Goal: Task Accomplishment & Management: Manage account settings

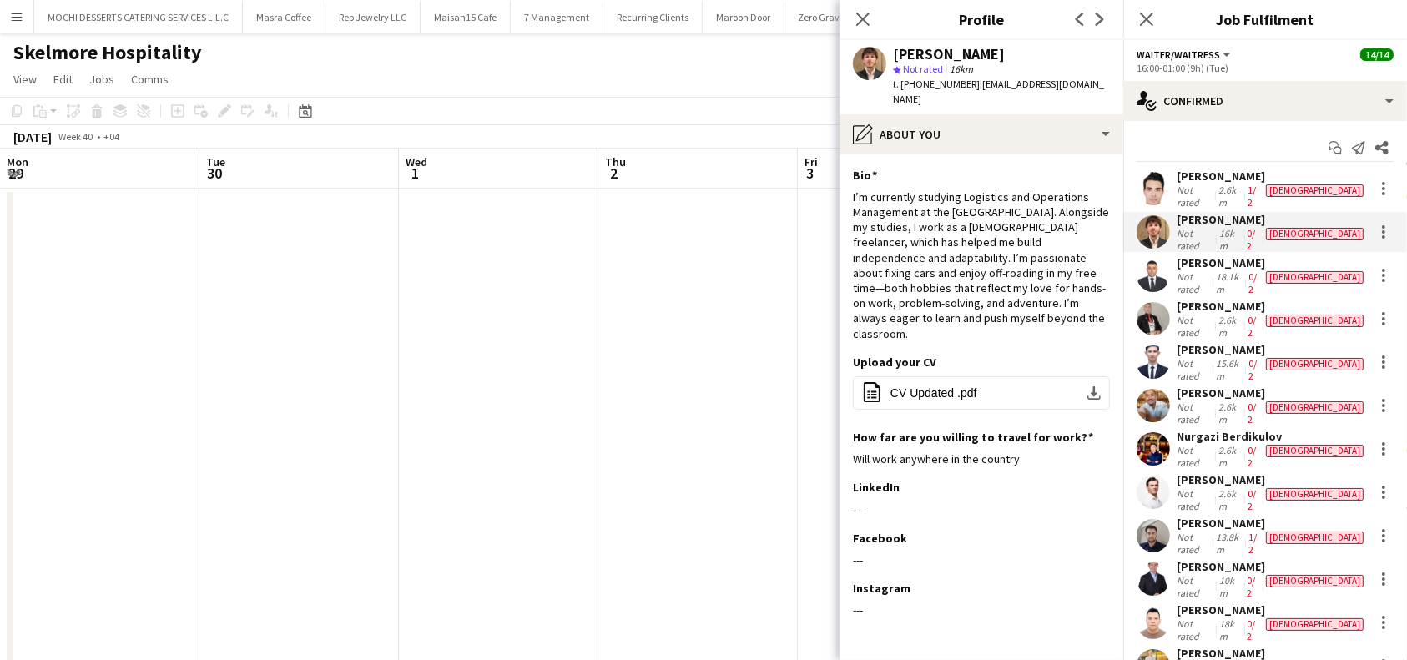
scroll to position [61, 0]
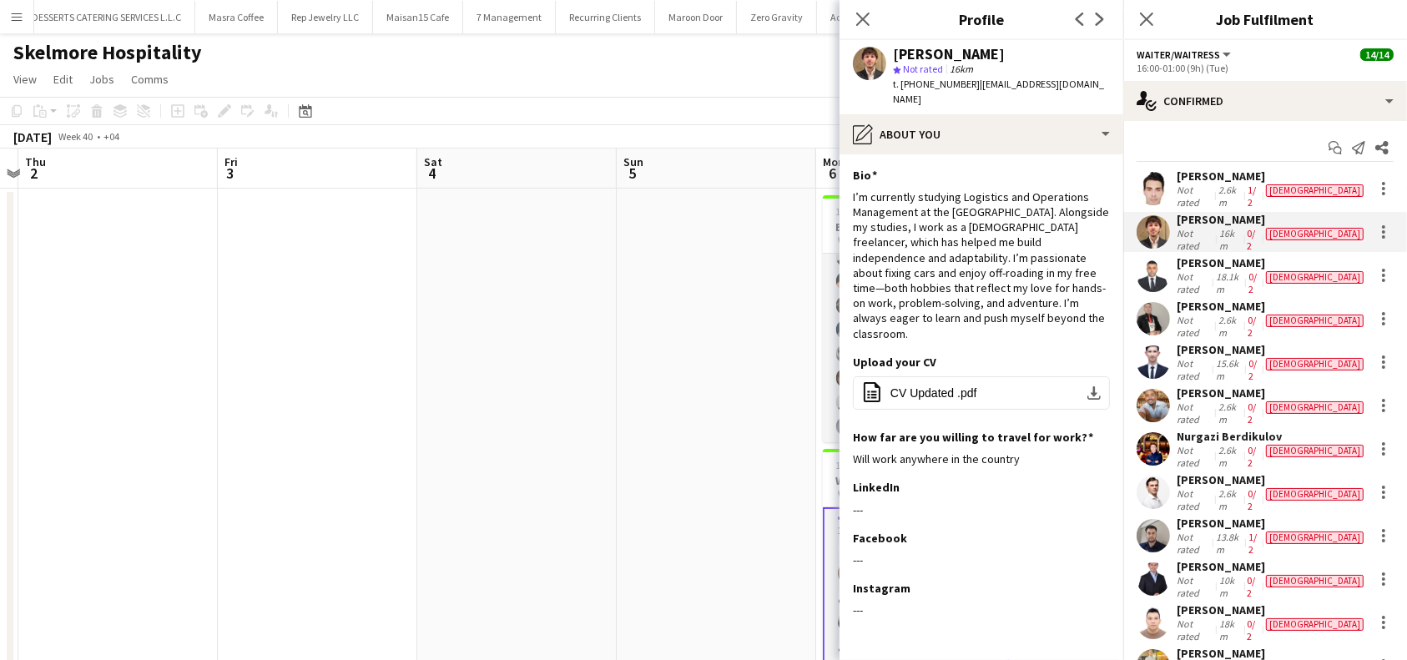
click at [1250, 255] on div "[PERSON_NAME]" at bounding box center [1272, 262] width 190 height 15
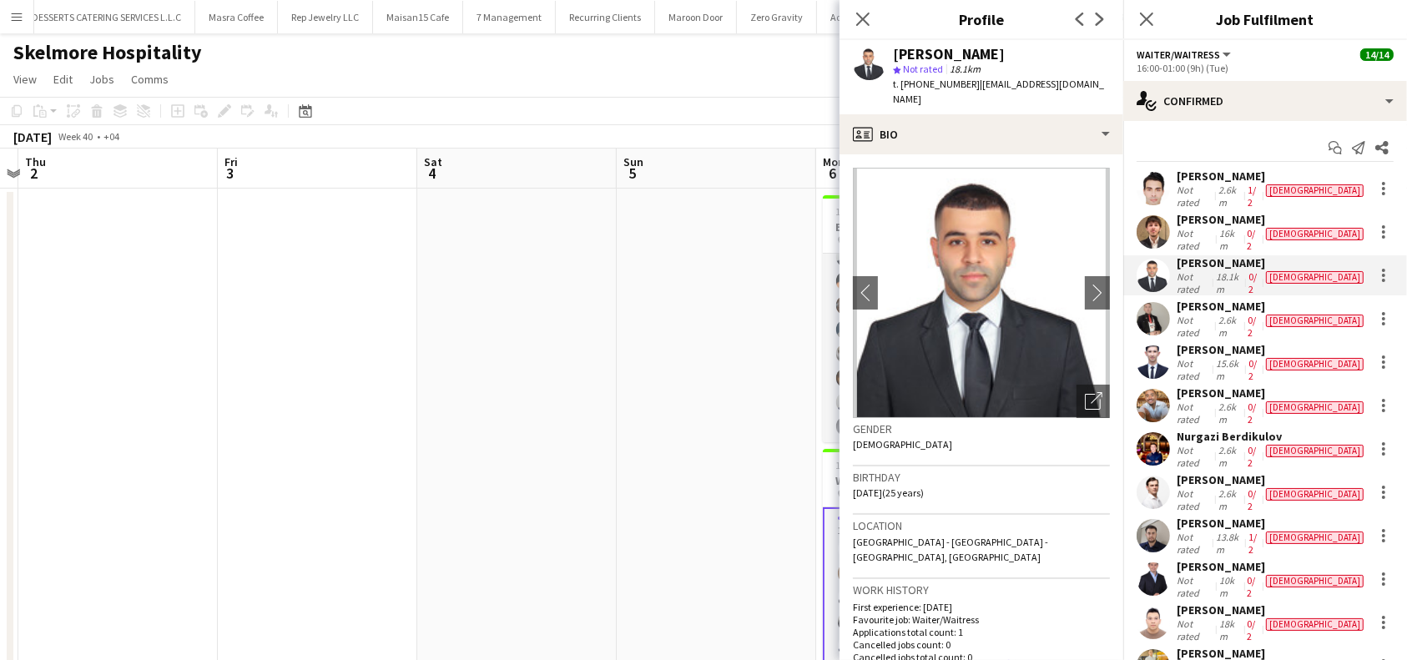
drag, startPoint x: 1007, startPoint y: 51, endPoint x: 895, endPoint y: 50, distance: 111.8
click at [895, 50] on div "[PERSON_NAME]" at bounding box center [1001, 54] width 217 height 15
copy div "[PERSON_NAME]"
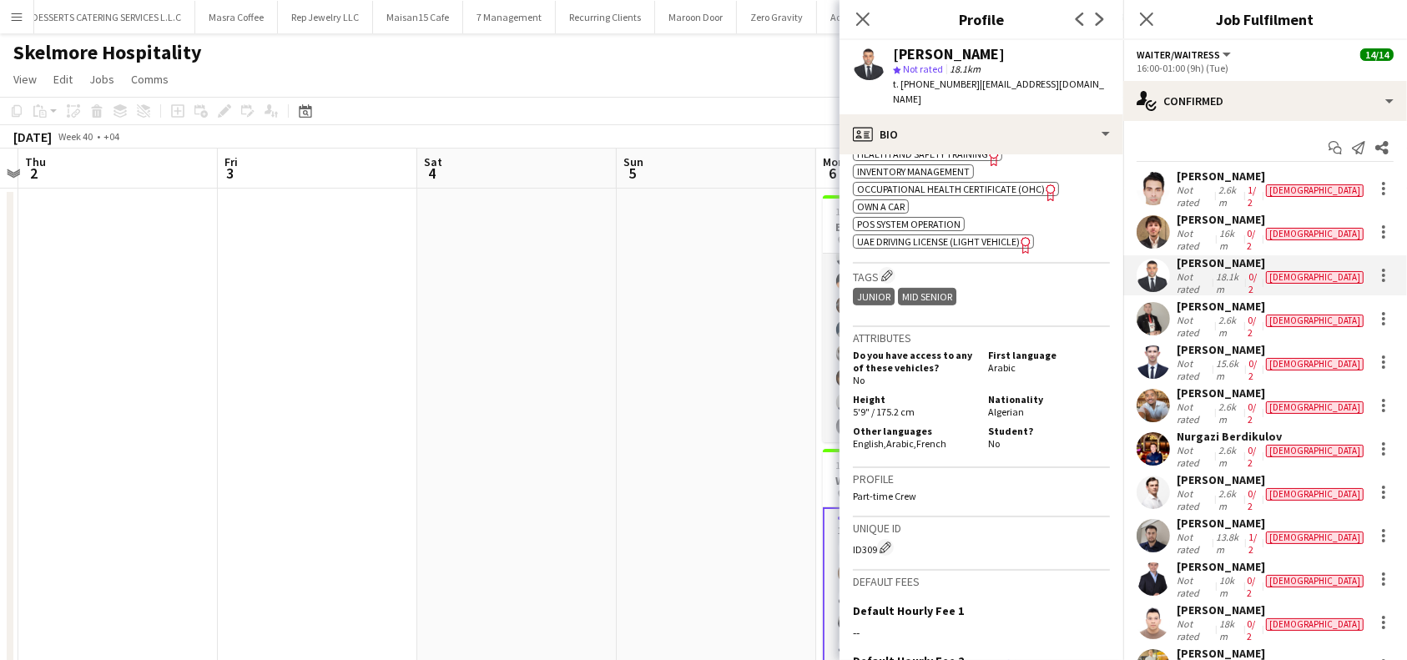
scroll to position [881, 0]
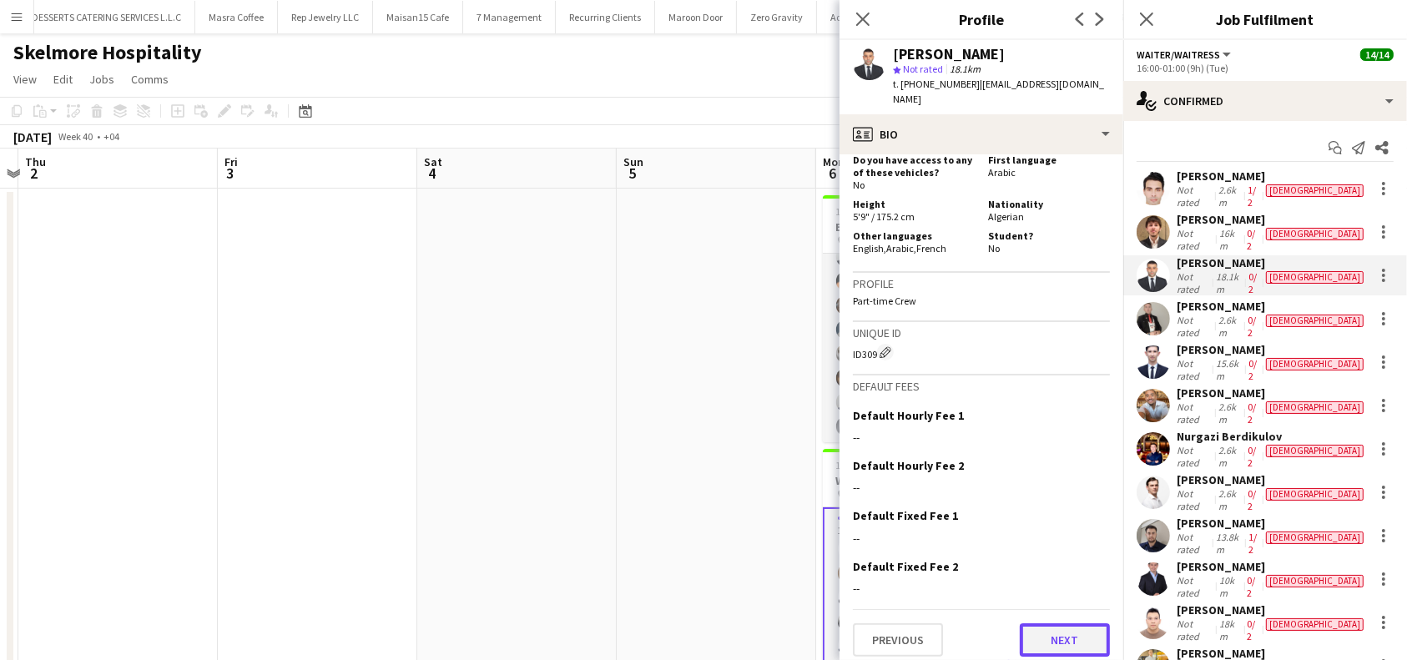
click at [1026, 623] on button "Next" at bounding box center [1065, 639] width 90 height 33
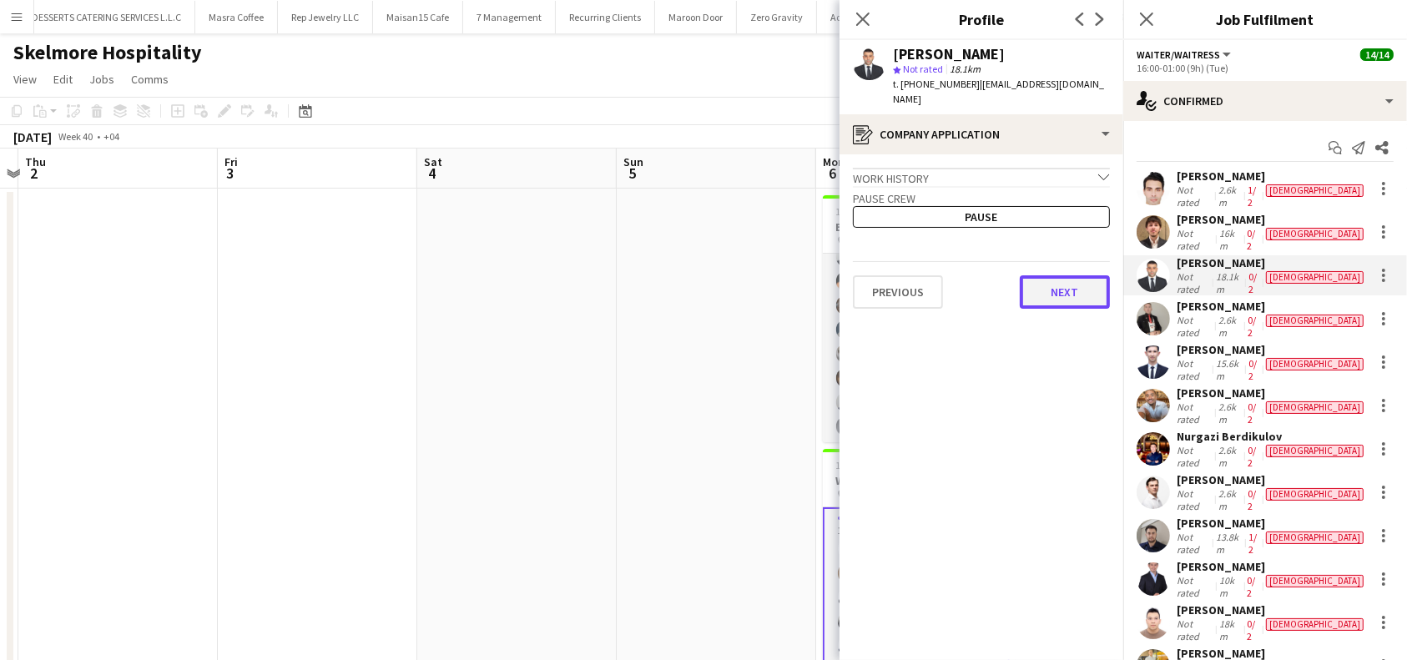
click at [1050, 282] on button "Next" at bounding box center [1065, 291] width 90 height 33
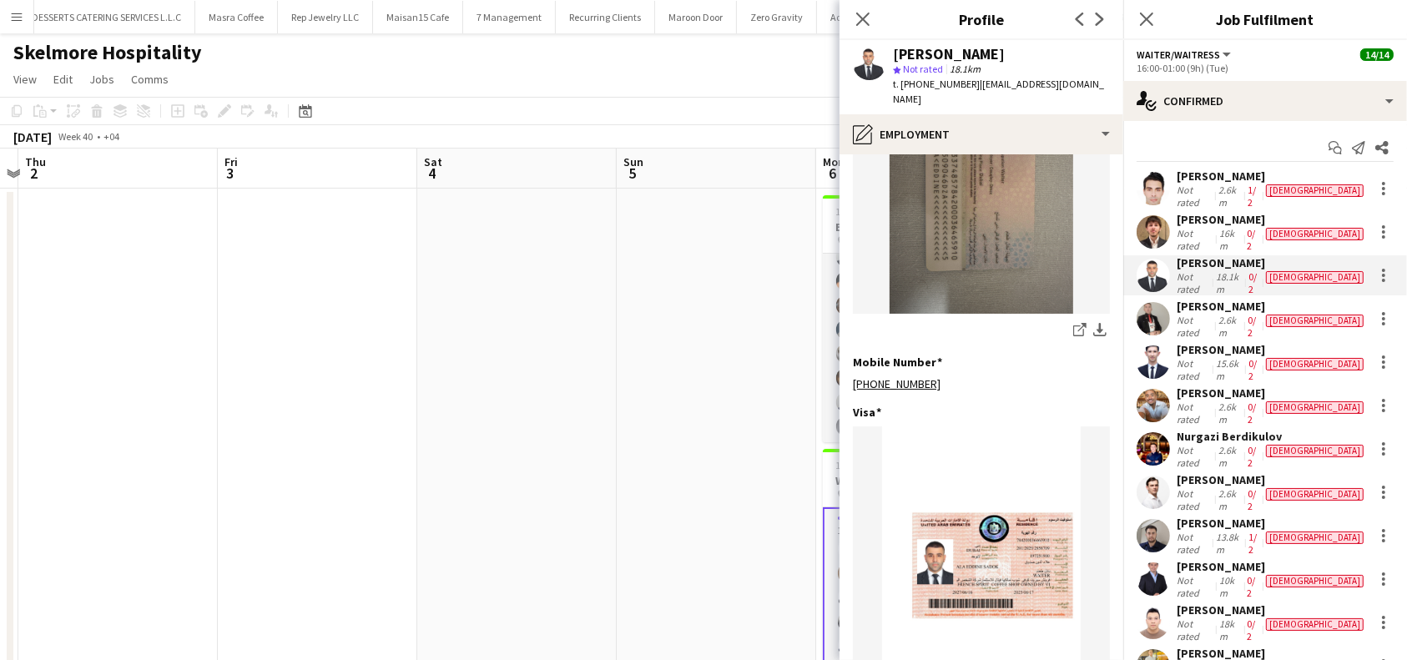
scroll to position [841, 0]
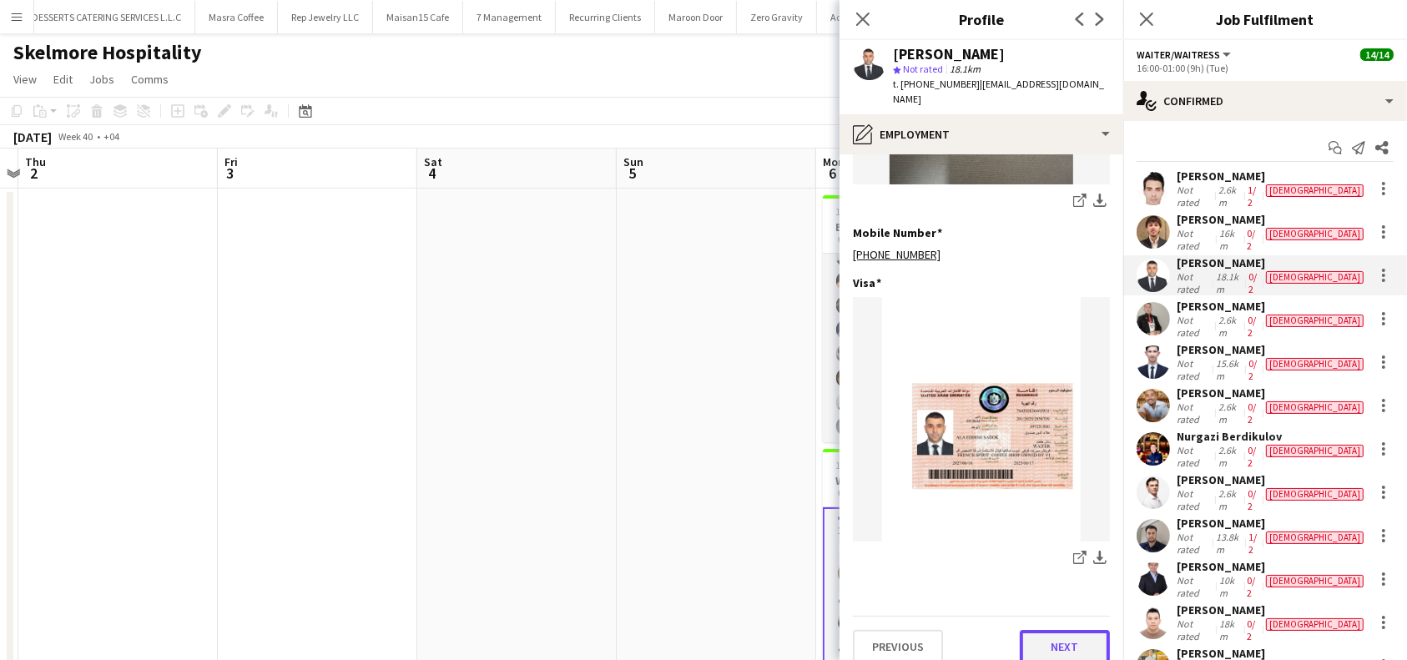
click at [1056, 630] on button "Next" at bounding box center [1065, 646] width 90 height 33
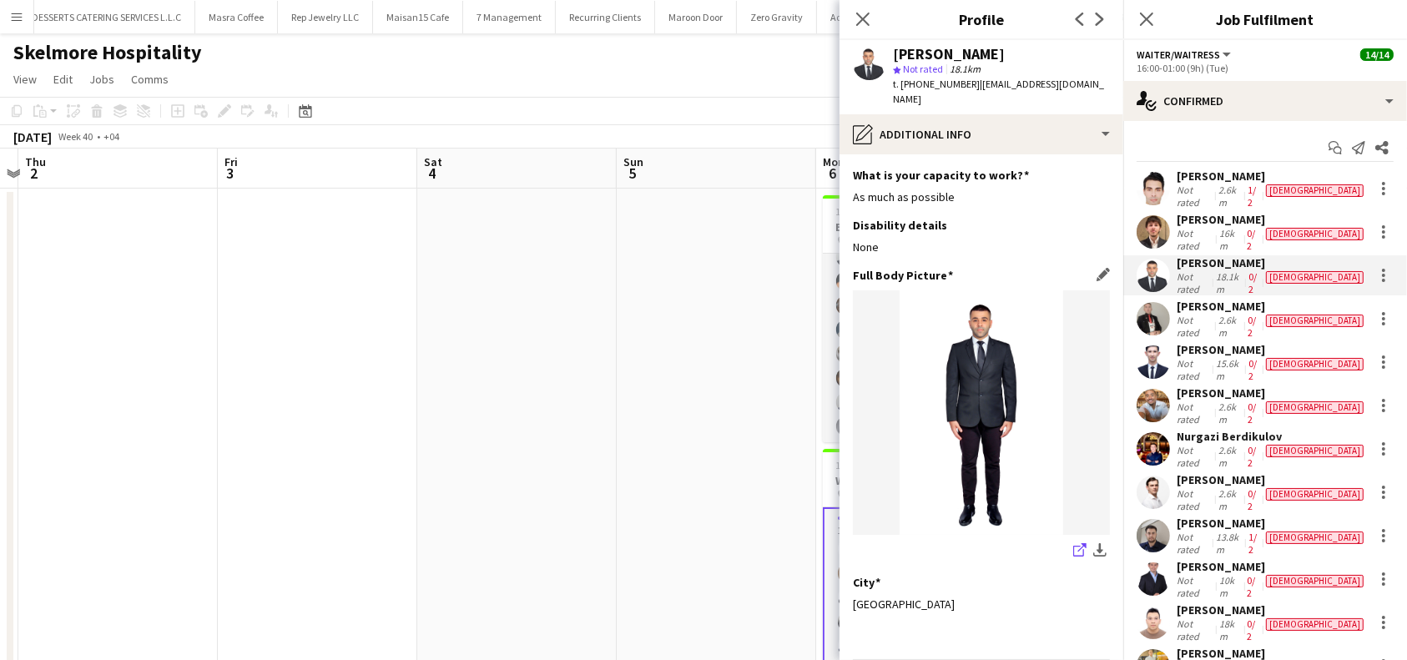
click at [1070, 542] on link "share-external-link-1" at bounding box center [1080, 552] width 20 height 20
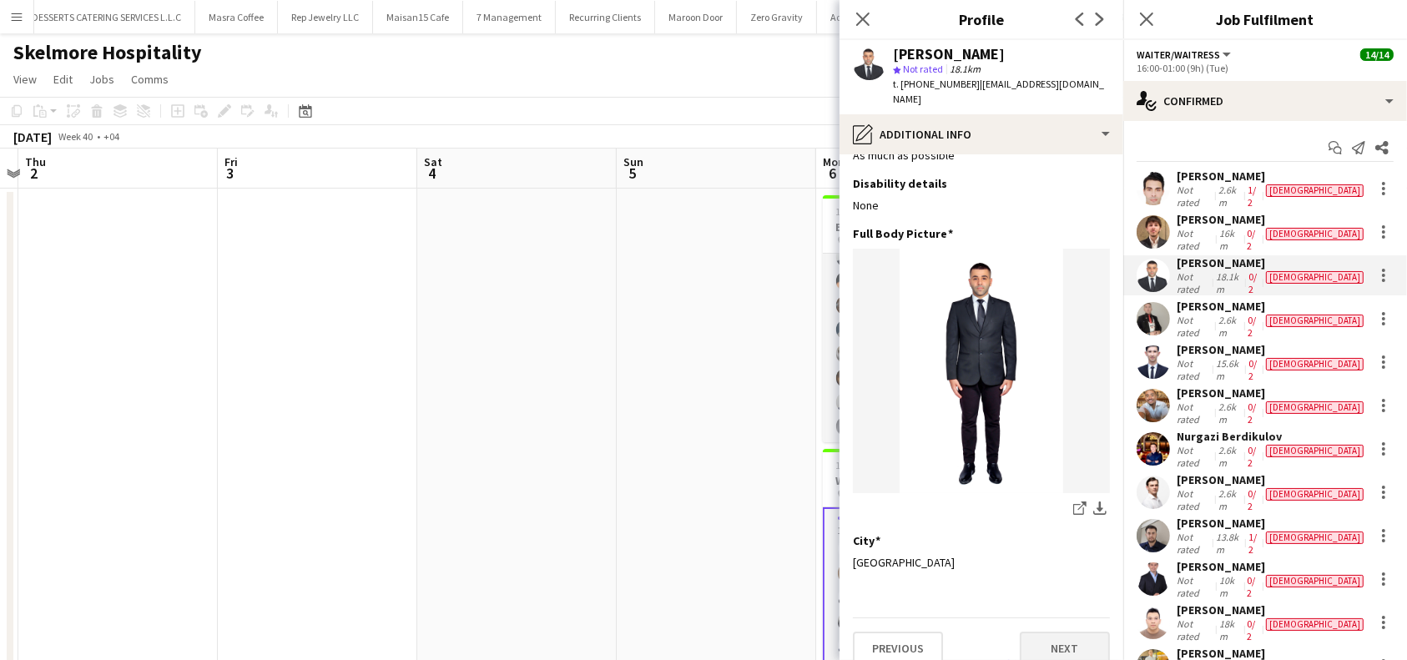
scroll to position [43, 0]
click at [1051, 630] on button "Next" at bounding box center [1065, 646] width 90 height 33
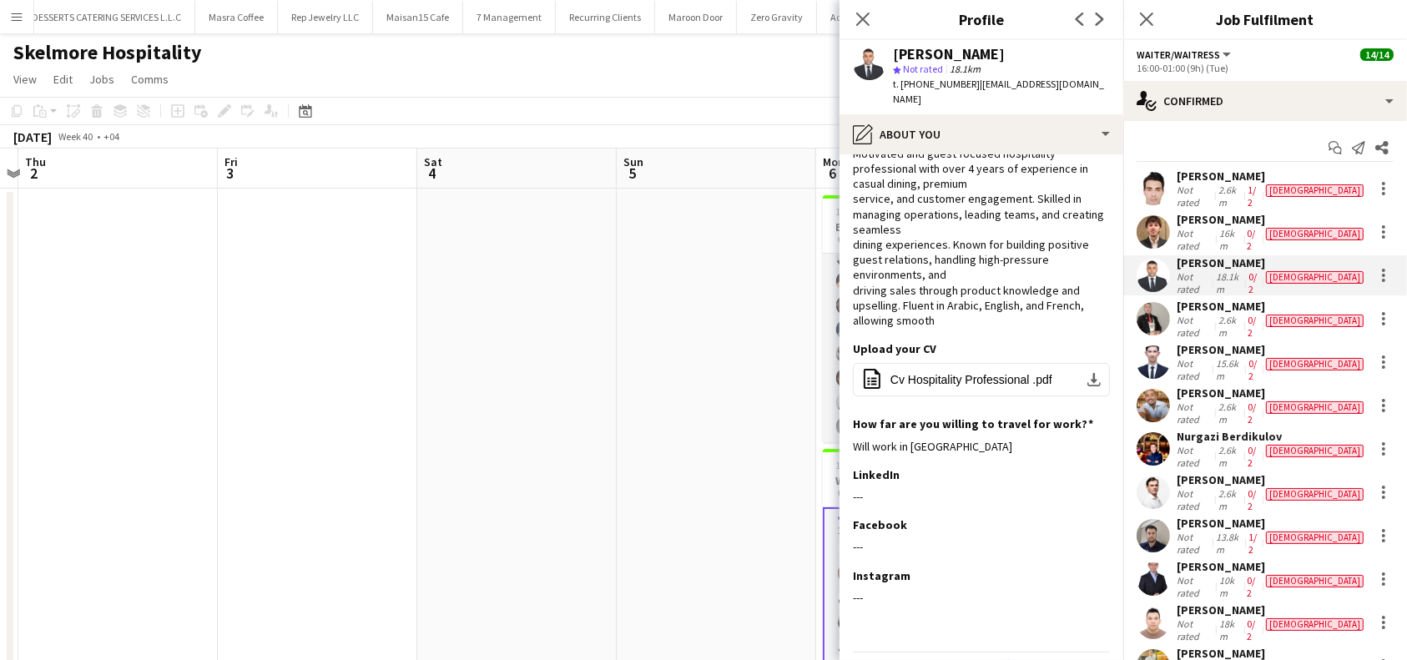
scroll to position [0, 0]
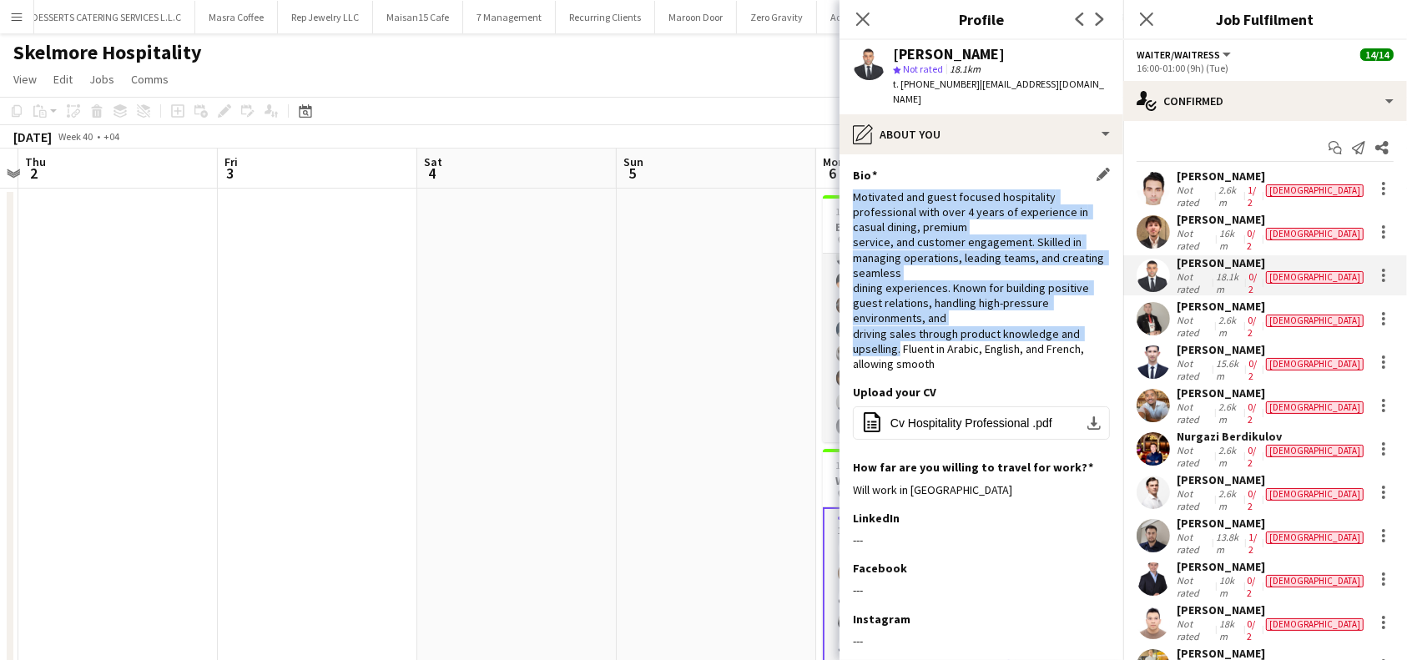
drag, startPoint x: 900, startPoint y: 333, endPoint x: 854, endPoint y: 183, distance: 157.0
click at [854, 189] on div "Motivated and guest focused hospitality professional with over 4 years of exper…" at bounding box center [981, 280] width 257 height 182
copy div "Motivated and guest focused hospitality professional with over 4 years of exper…"
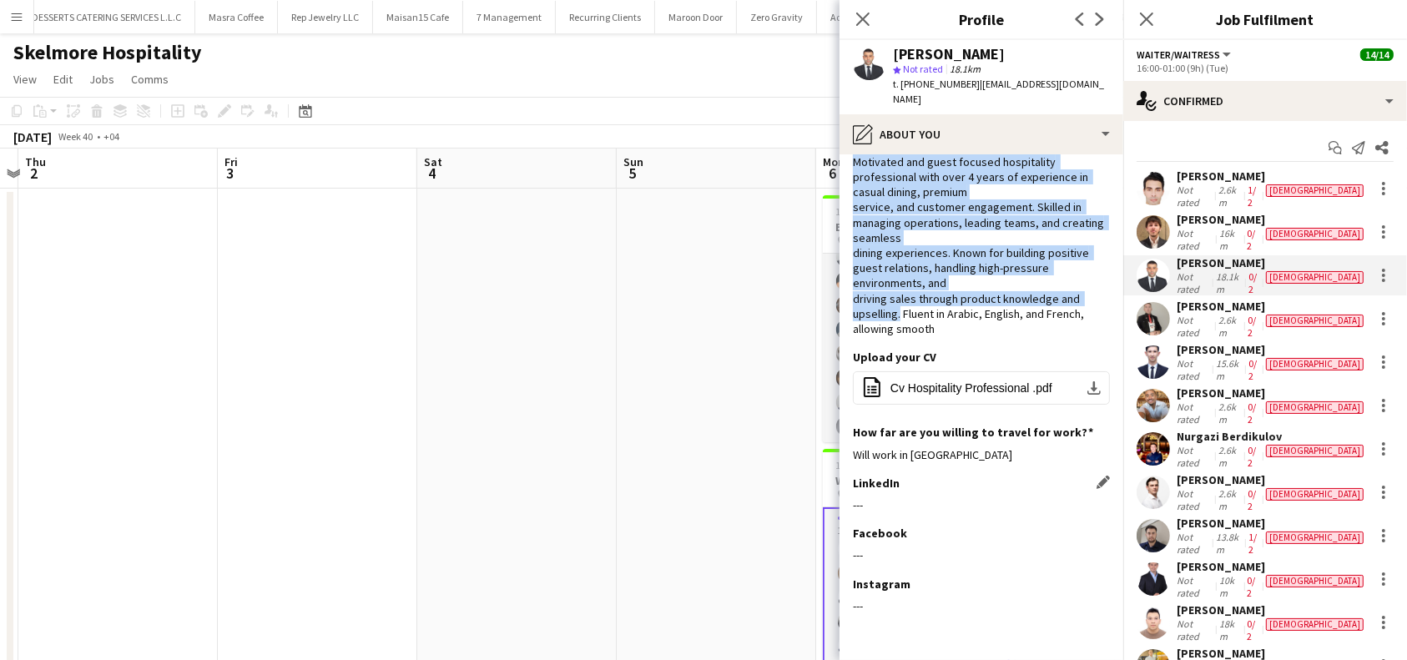
scroll to position [80, 0]
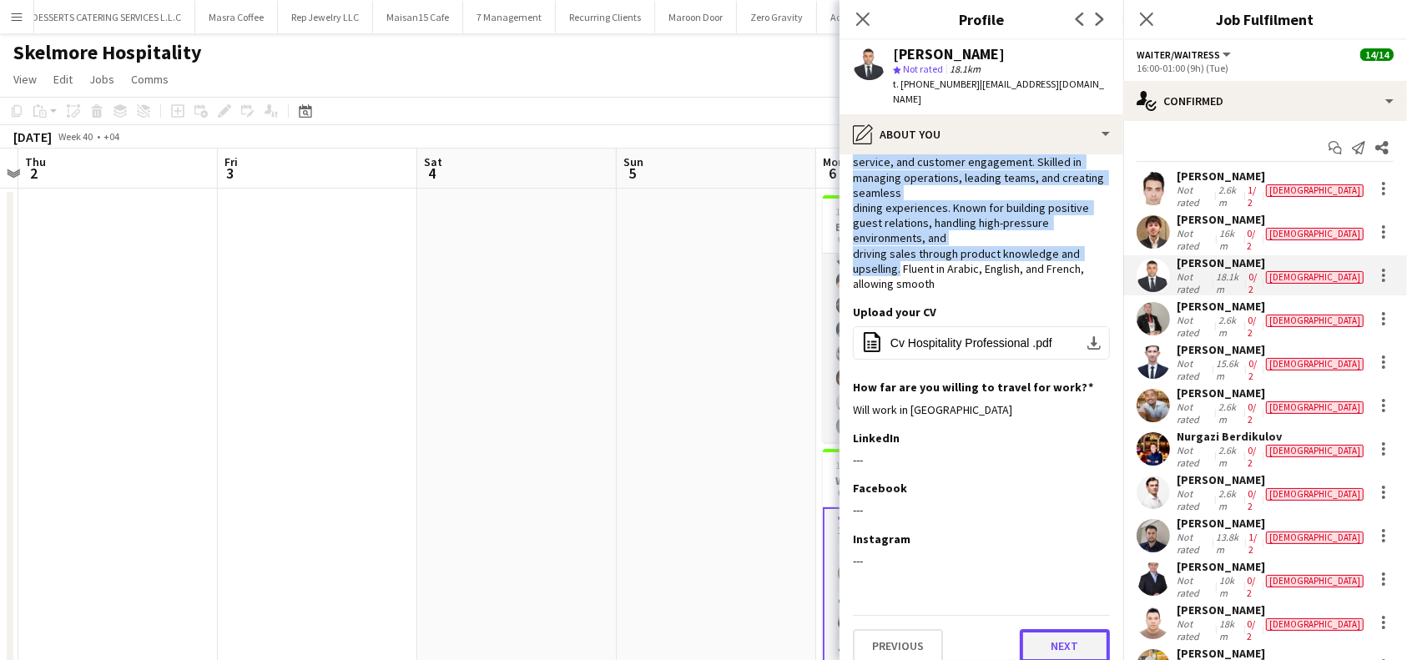
click at [1043, 635] on button "Next" at bounding box center [1065, 645] width 90 height 33
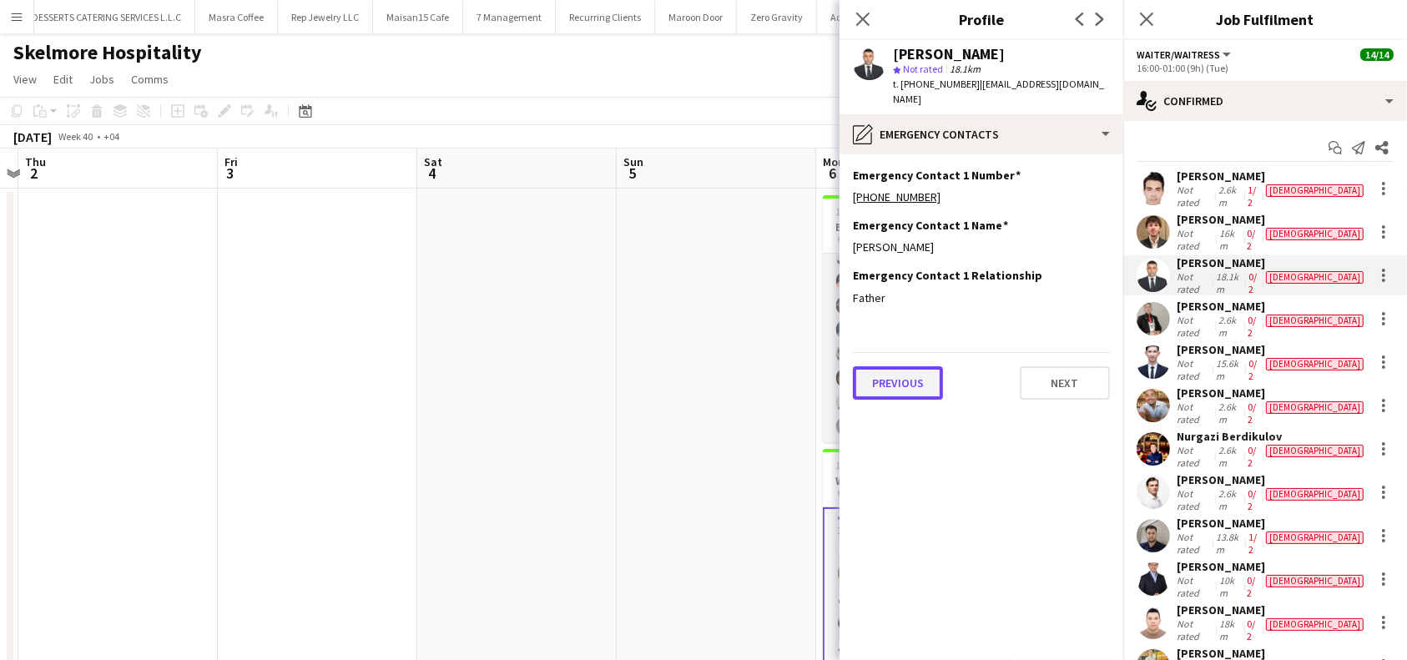
click at [920, 375] on button "Previous" at bounding box center [898, 382] width 90 height 33
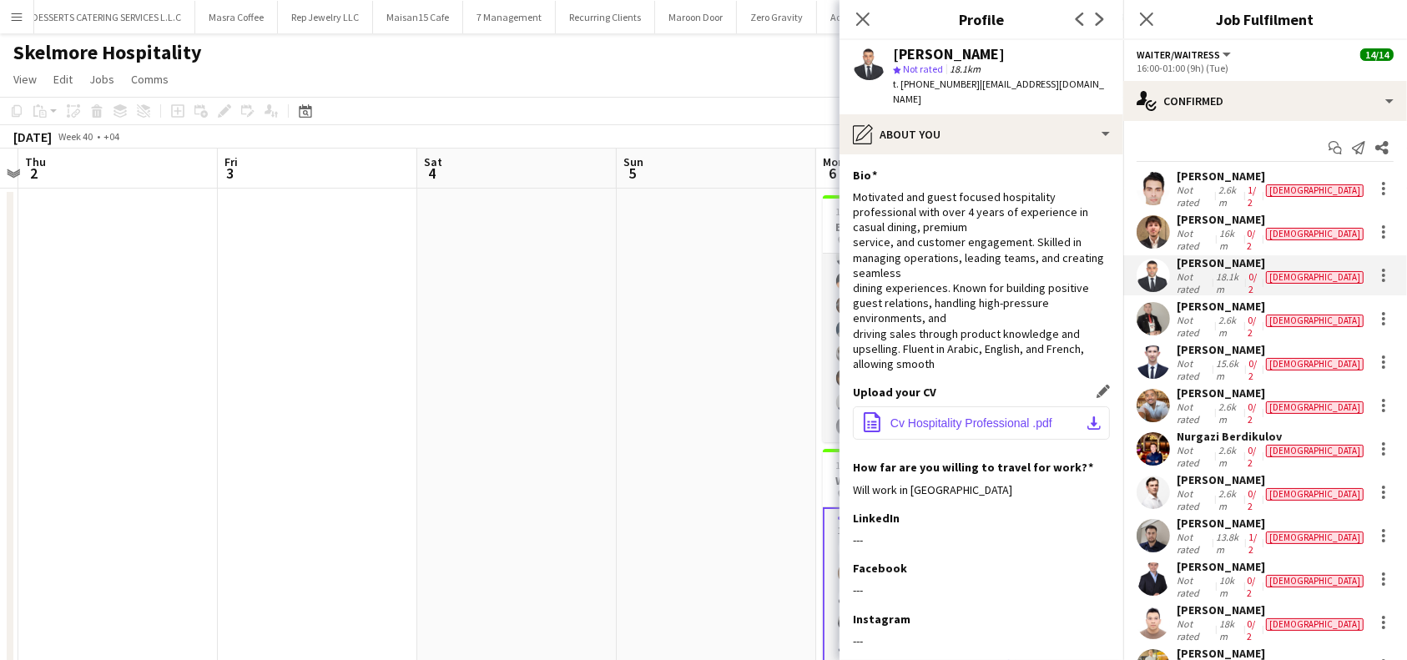
click at [1022, 416] on span "Cv Hospitality Professional .pdf" at bounding box center [971, 422] width 162 height 13
click at [1087, 416] on app-icon "download-bottom" at bounding box center [1093, 422] width 13 height 13
click at [1227, 299] on div "[PERSON_NAME]" at bounding box center [1272, 306] width 190 height 15
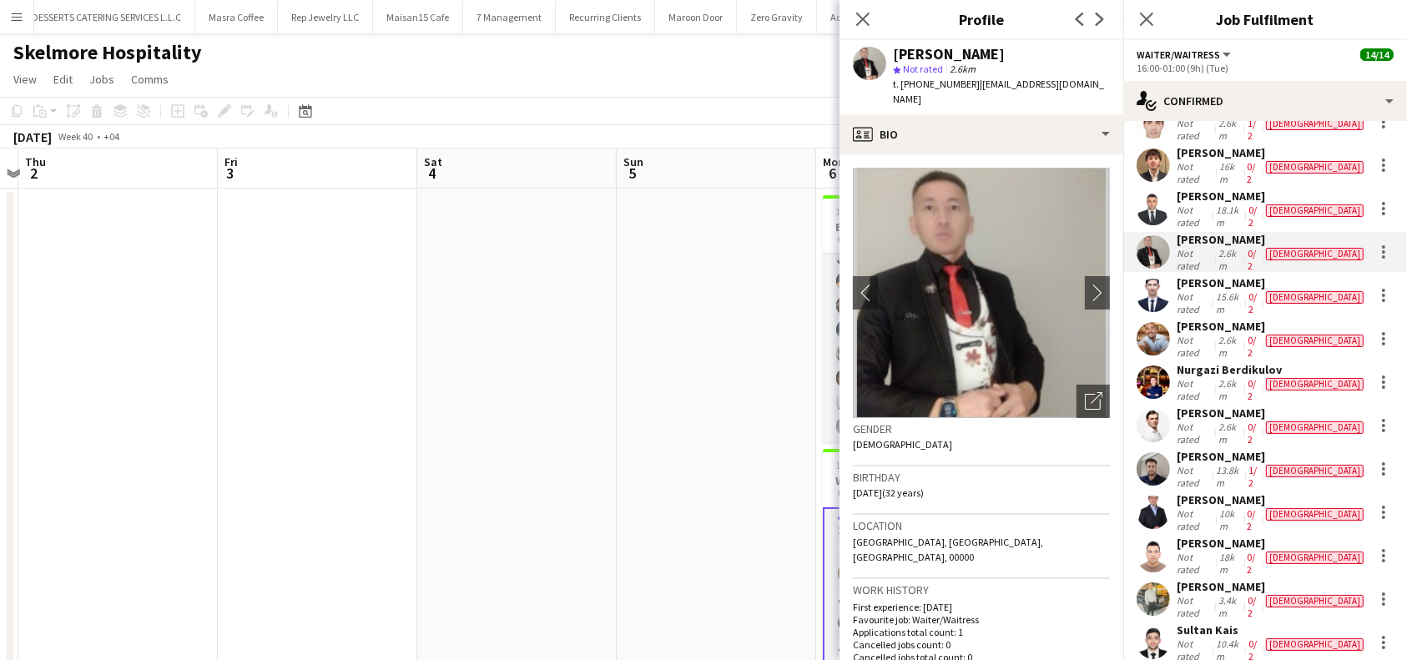
drag, startPoint x: 1010, startPoint y: 51, endPoint x: 889, endPoint y: 58, distance: 122.0
click at [889, 58] on div "[PERSON_NAME] star Not rated 2.6km t. [PHONE_NUMBER] | [EMAIL_ADDRESS][DOMAIN_N…" at bounding box center [981, 77] width 284 height 74
copy div "[PERSON_NAME]"
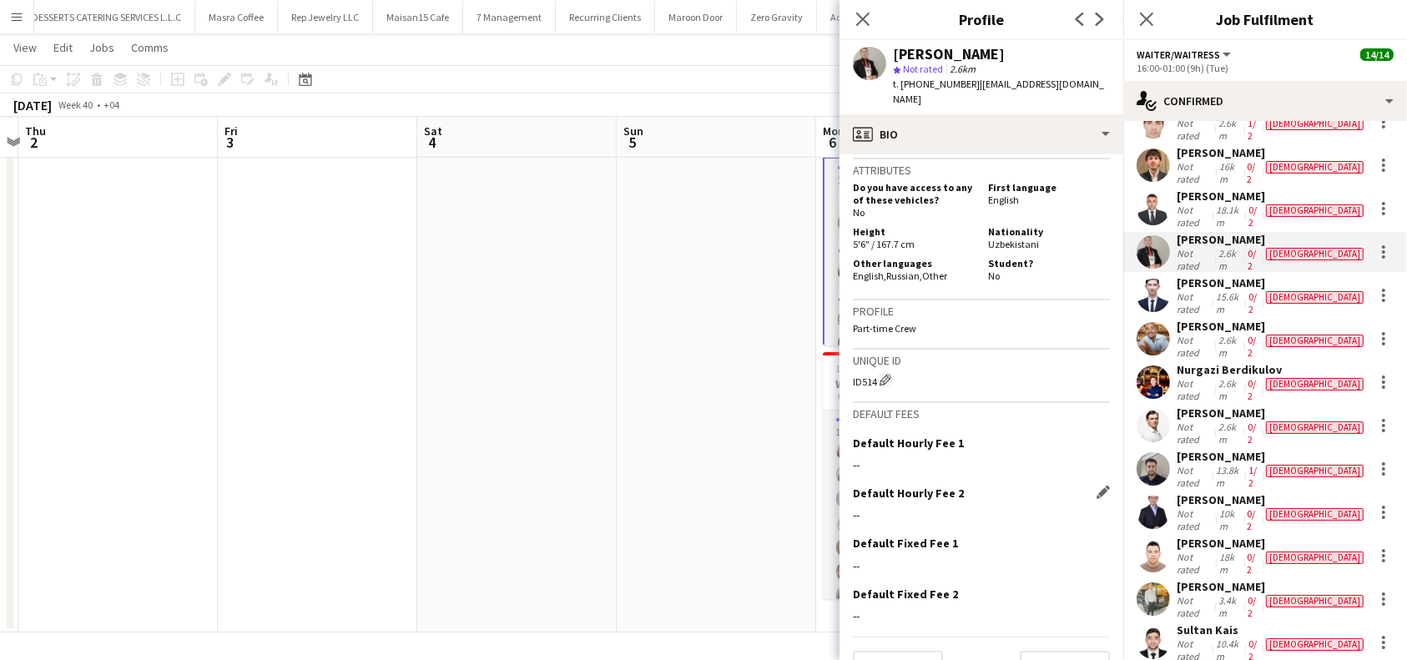
scroll to position [855, 0]
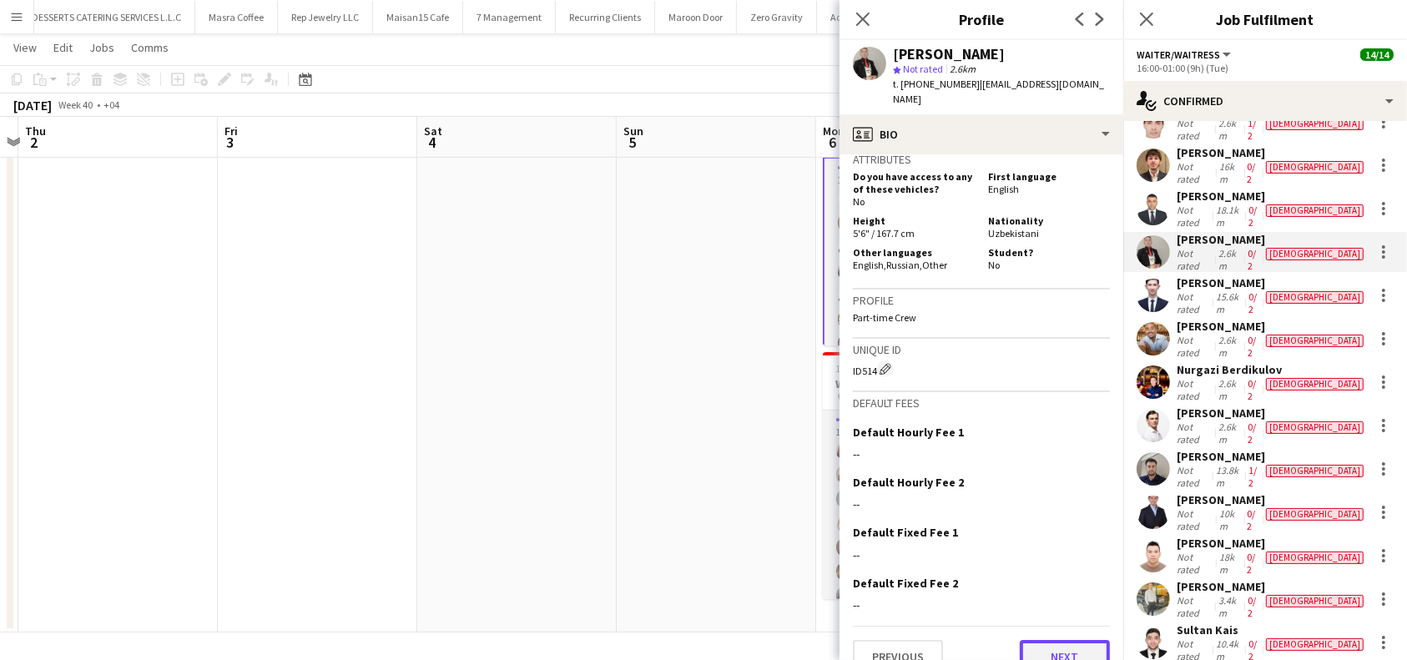
click at [1030, 640] on button "Next" at bounding box center [1065, 656] width 90 height 33
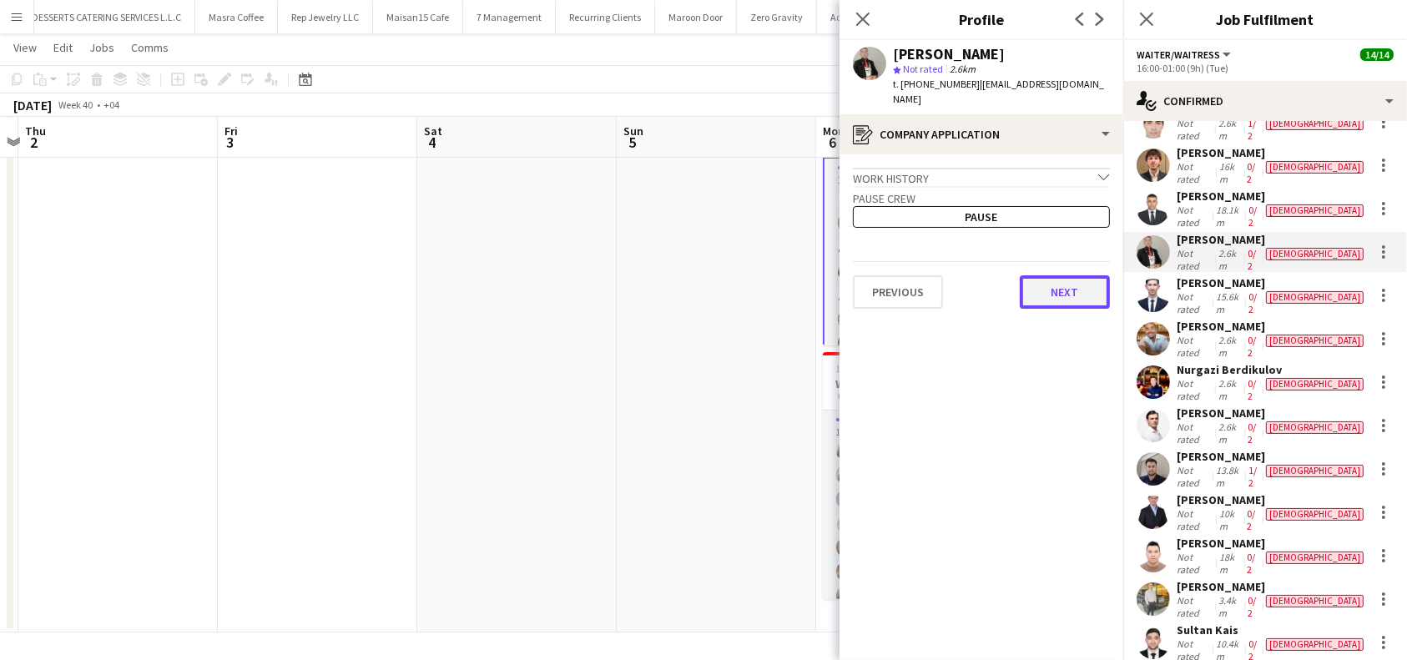
click at [1065, 290] on button "Next" at bounding box center [1065, 291] width 90 height 33
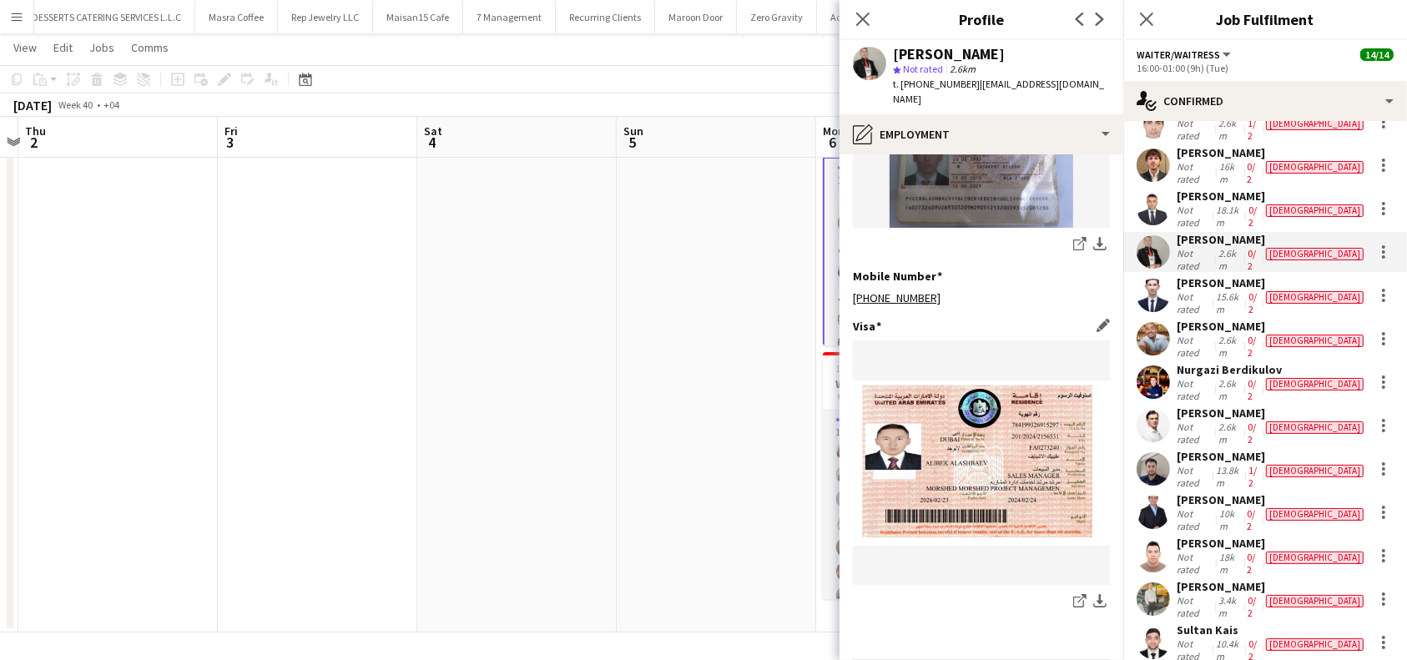
scroll to position [841, 0]
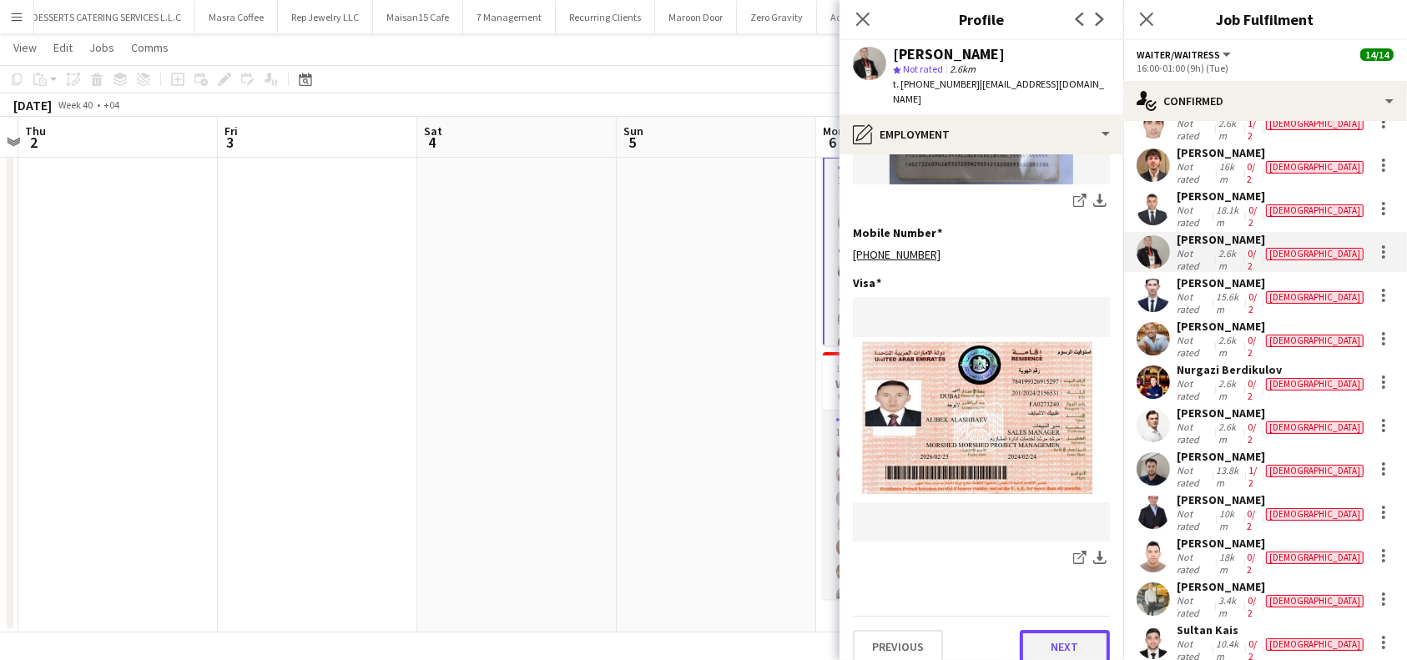
click at [1056, 630] on button "Next" at bounding box center [1065, 646] width 90 height 33
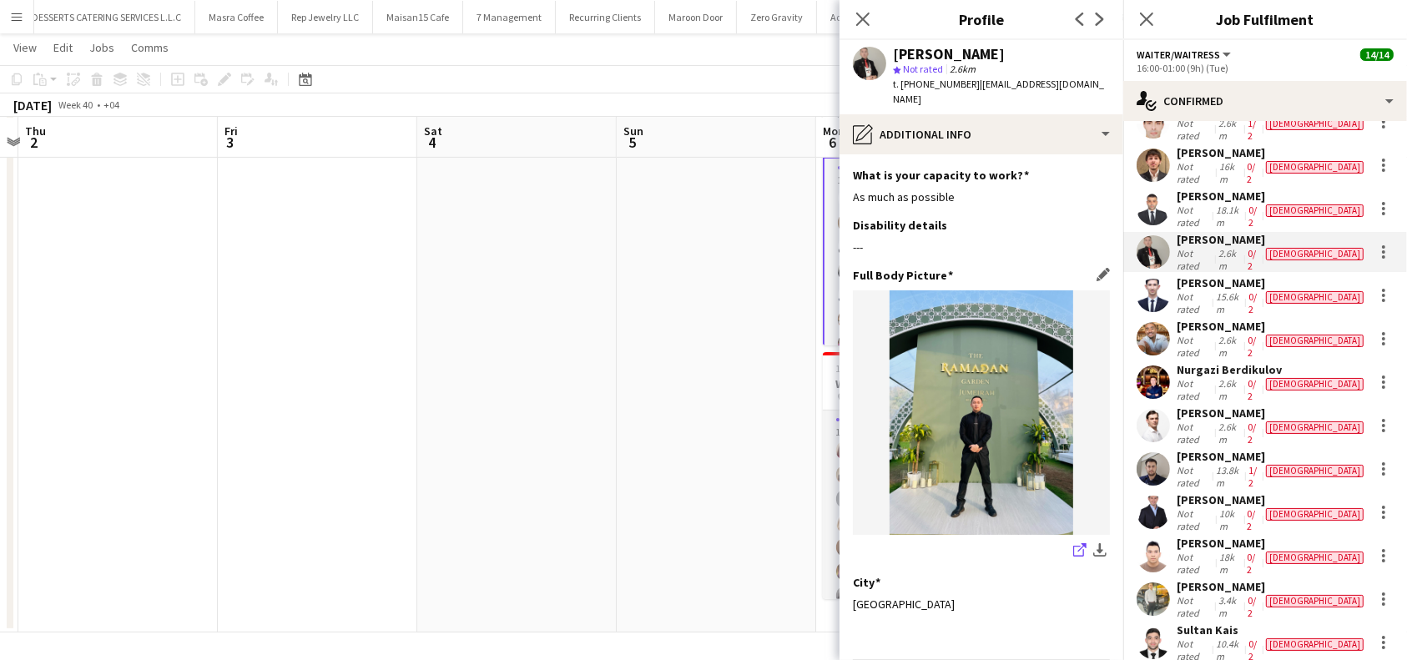
click at [1070, 542] on link "share-external-link-1" at bounding box center [1080, 552] width 20 height 20
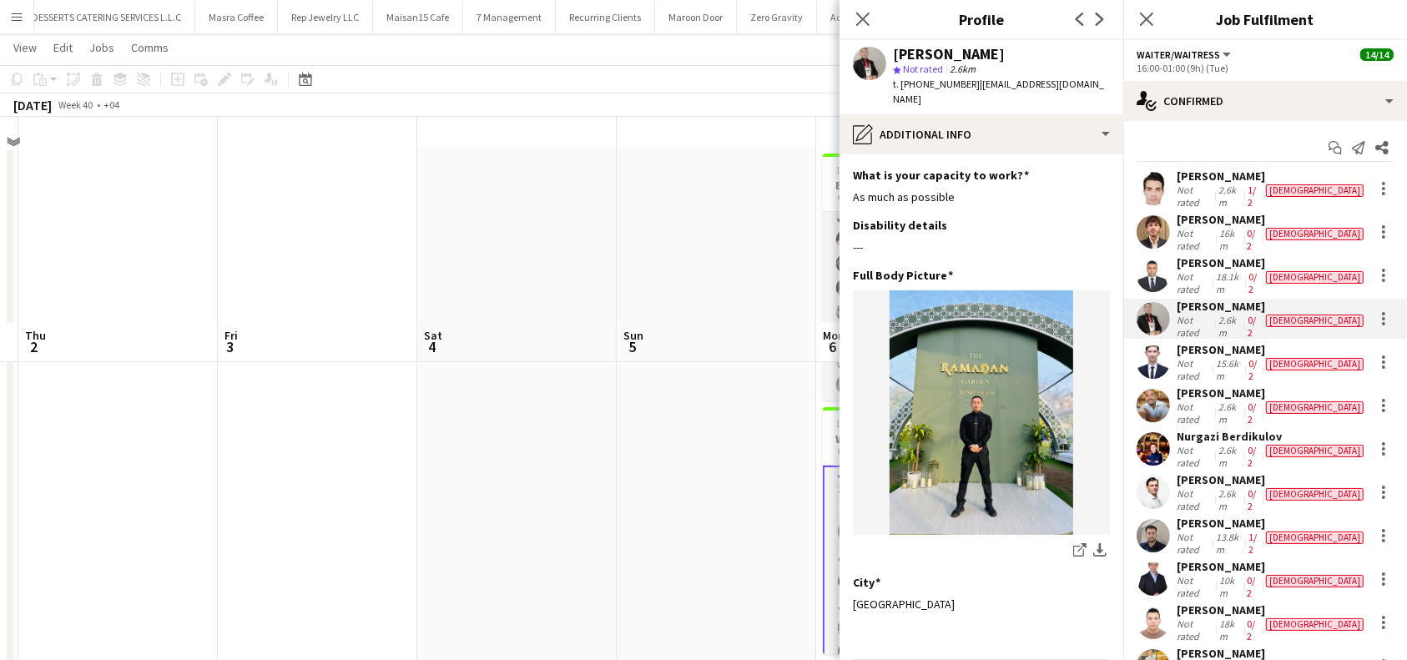
scroll to position [15, 0]
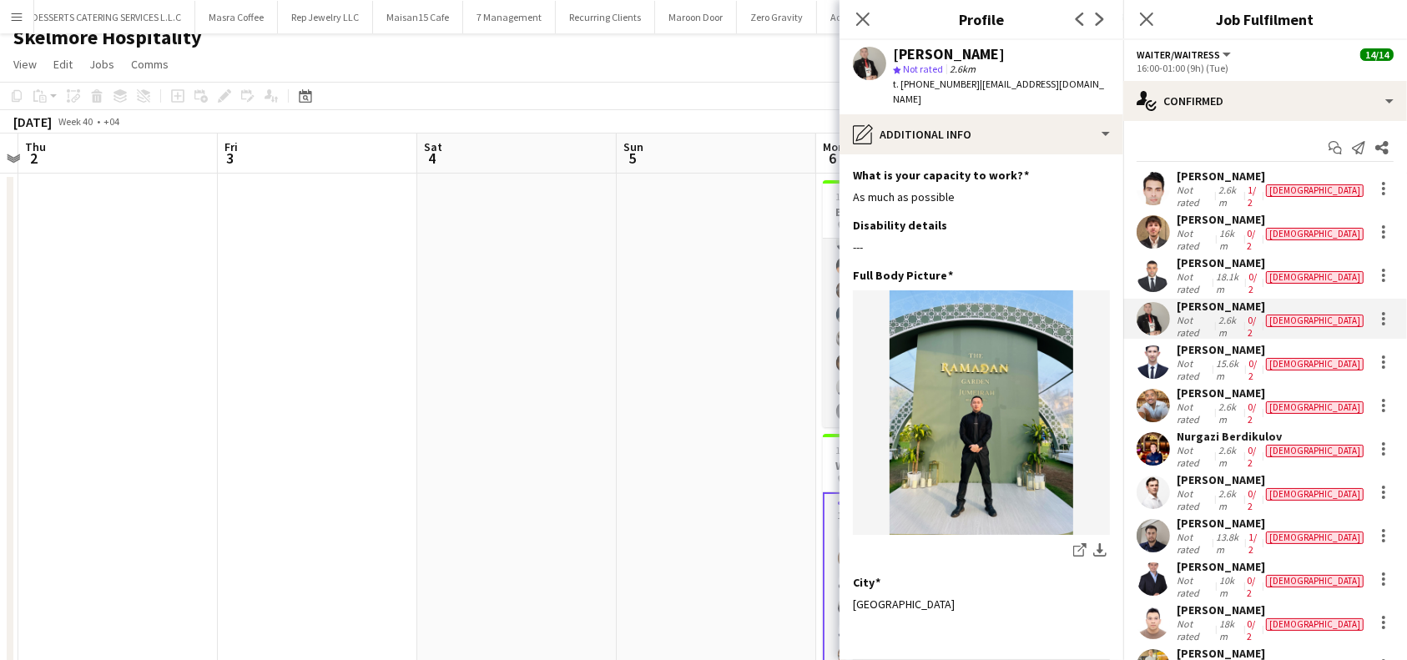
click at [1211, 342] on div "[PERSON_NAME]" at bounding box center [1272, 349] width 190 height 15
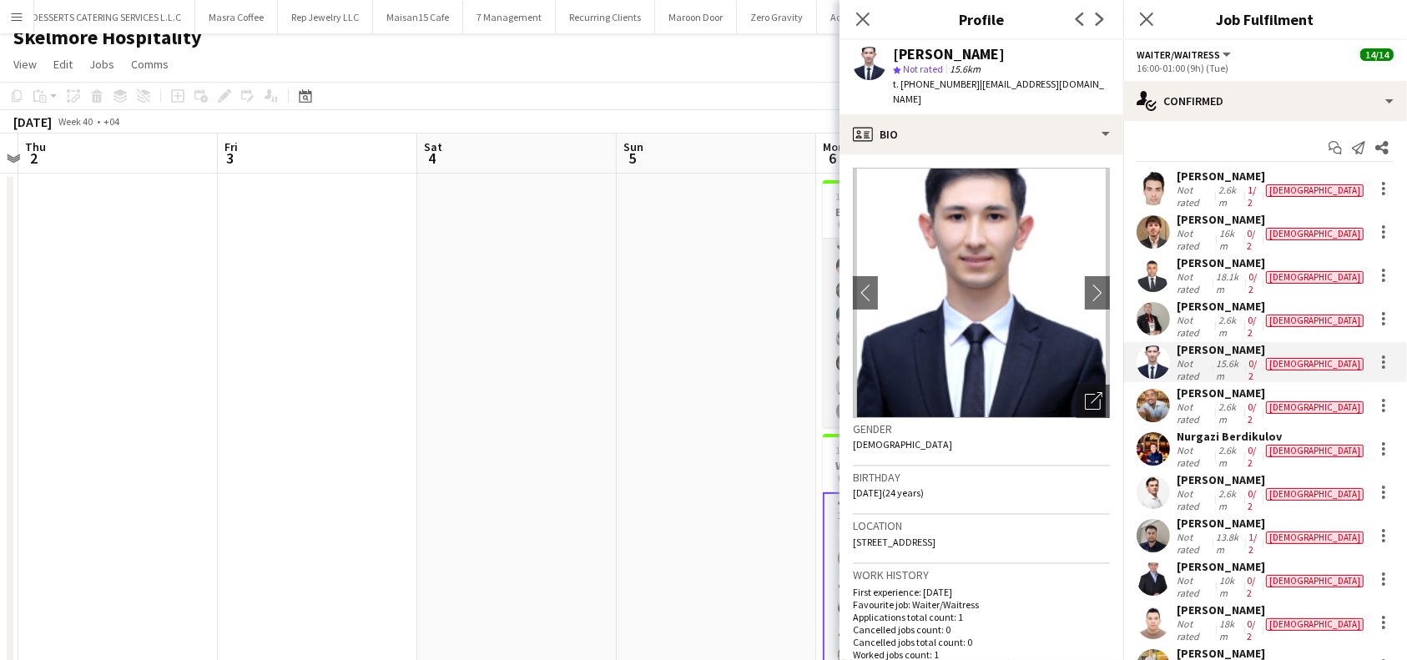
drag, startPoint x: 1035, startPoint y: 49, endPoint x: 891, endPoint y: 43, distance: 143.7
click at [891, 43] on div "[PERSON_NAME] star Not rated 15.6km t. [PHONE_NUMBER] | [EMAIL_ADDRESS][DOMAIN_…" at bounding box center [981, 77] width 284 height 74
copy div "[PERSON_NAME]"
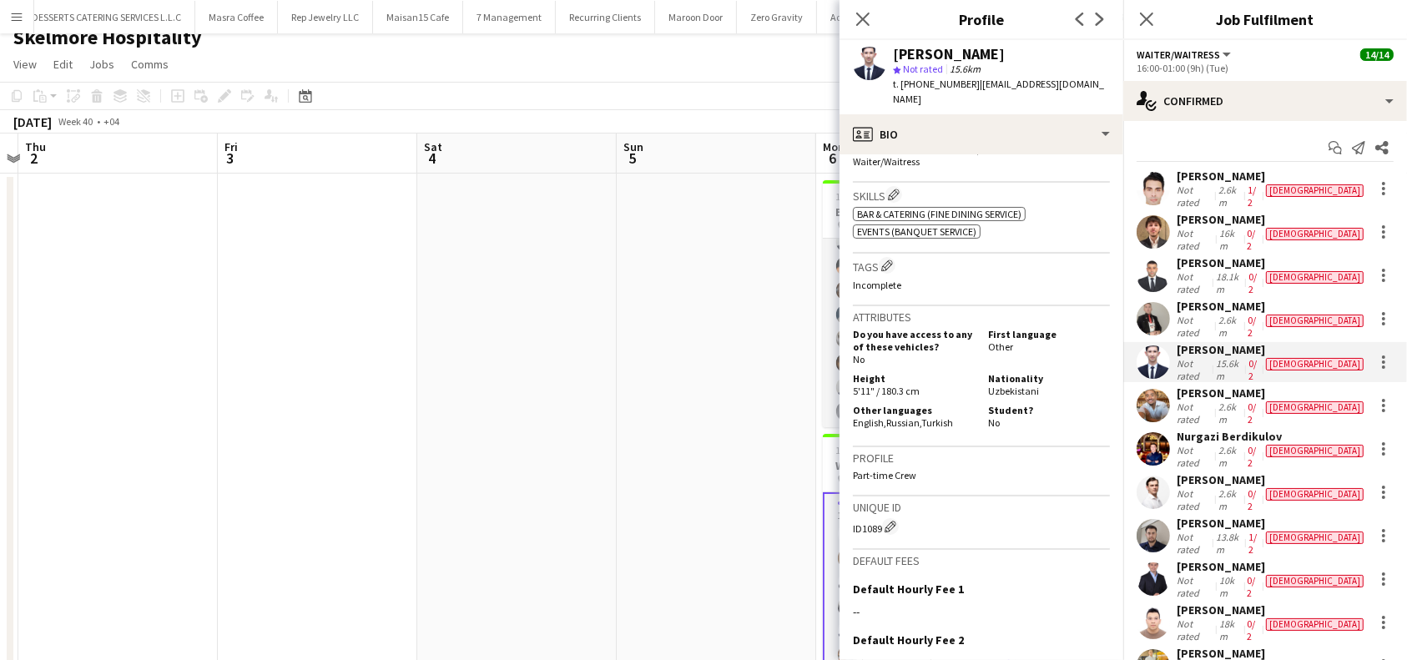
scroll to position [740, 0]
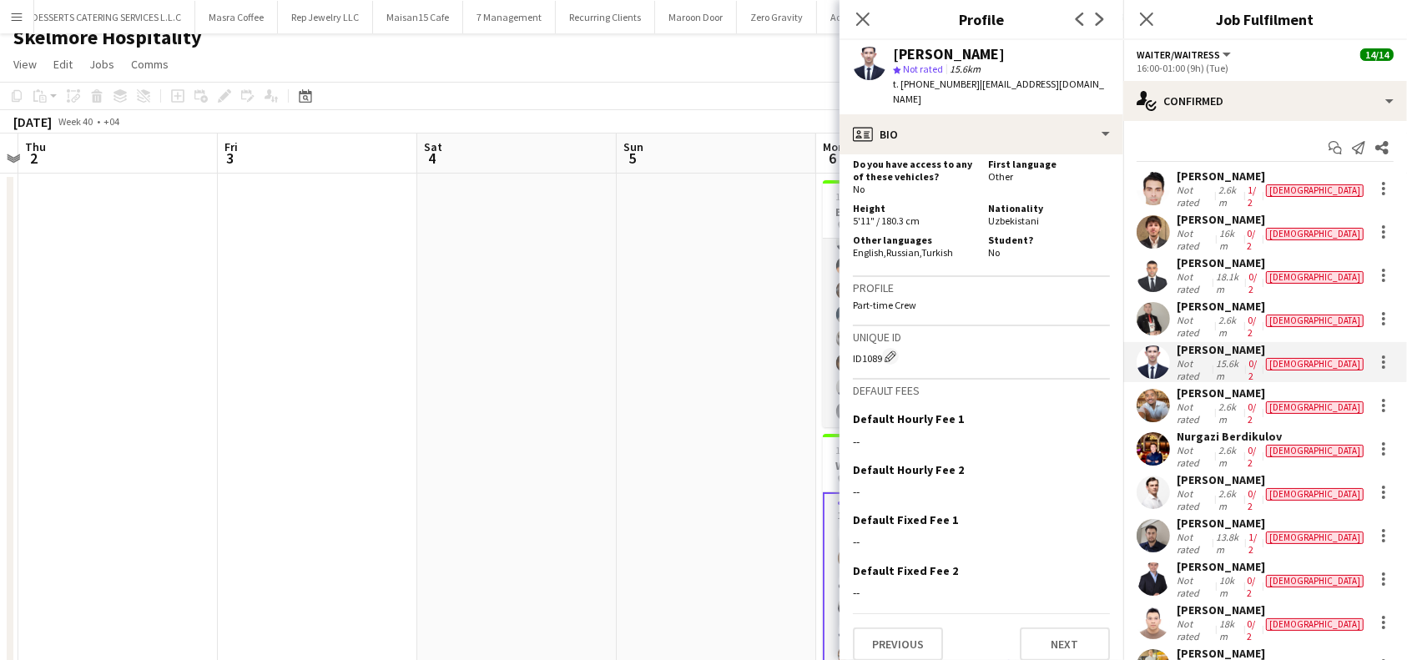
drag, startPoint x: 961, startPoint y: 237, endPoint x: 854, endPoint y: 238, distance: 106.8
click at [854, 238] on div "Other languages English , Russian , Turkish" at bounding box center [917, 246] width 128 height 25
copy div "English , Russian , Turkish"
click at [1041, 635] on button "Next" at bounding box center [1065, 643] width 90 height 33
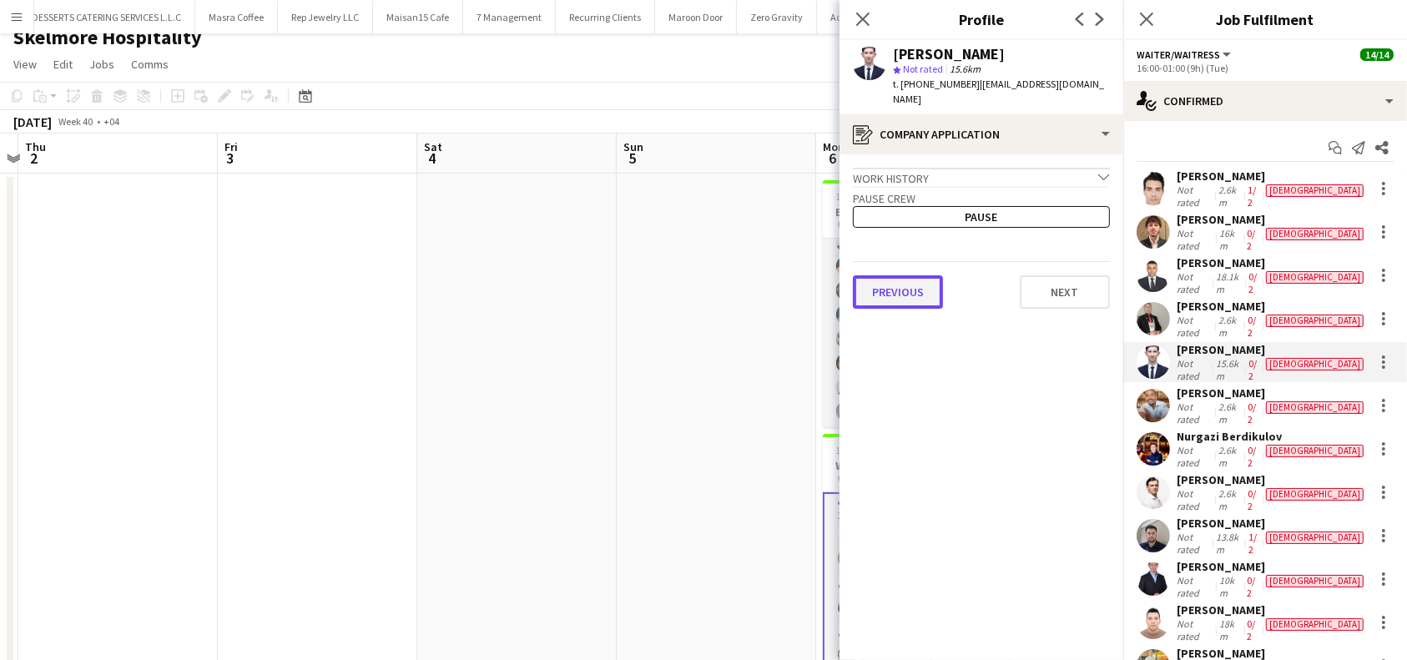
click at [904, 276] on button "Previous" at bounding box center [898, 291] width 90 height 33
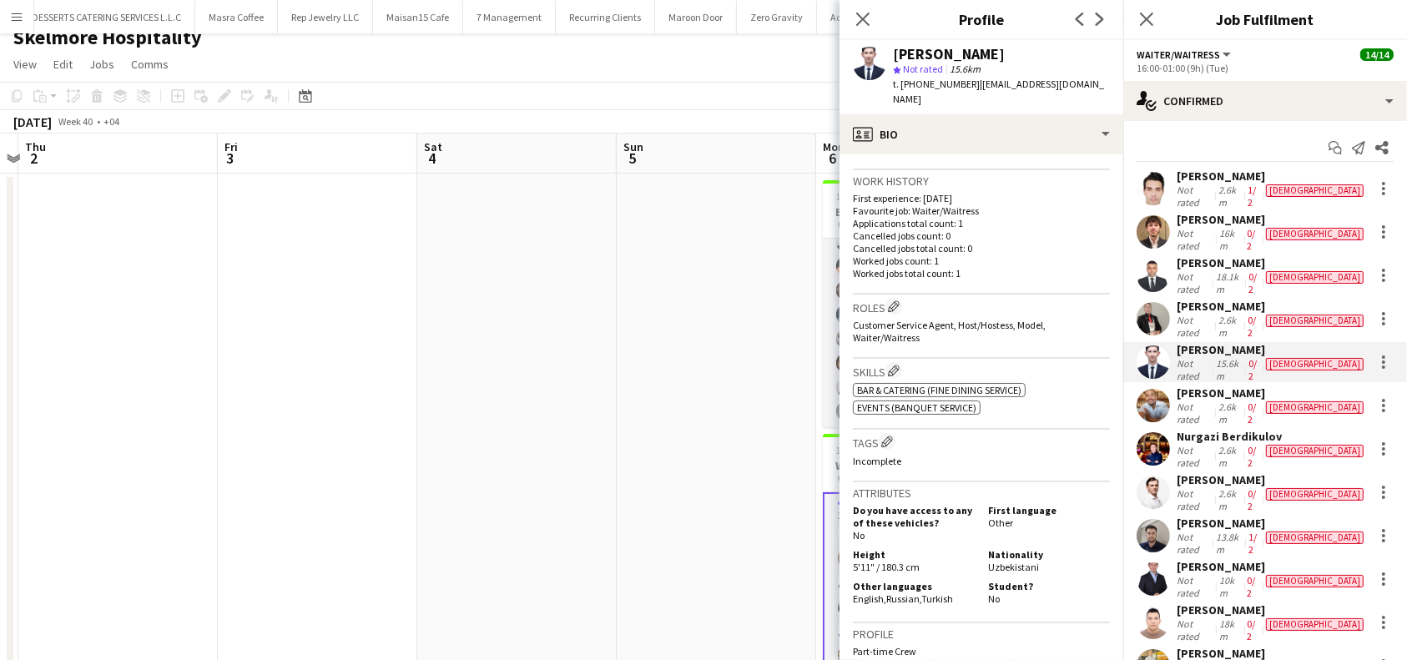
scroll to position [445, 0]
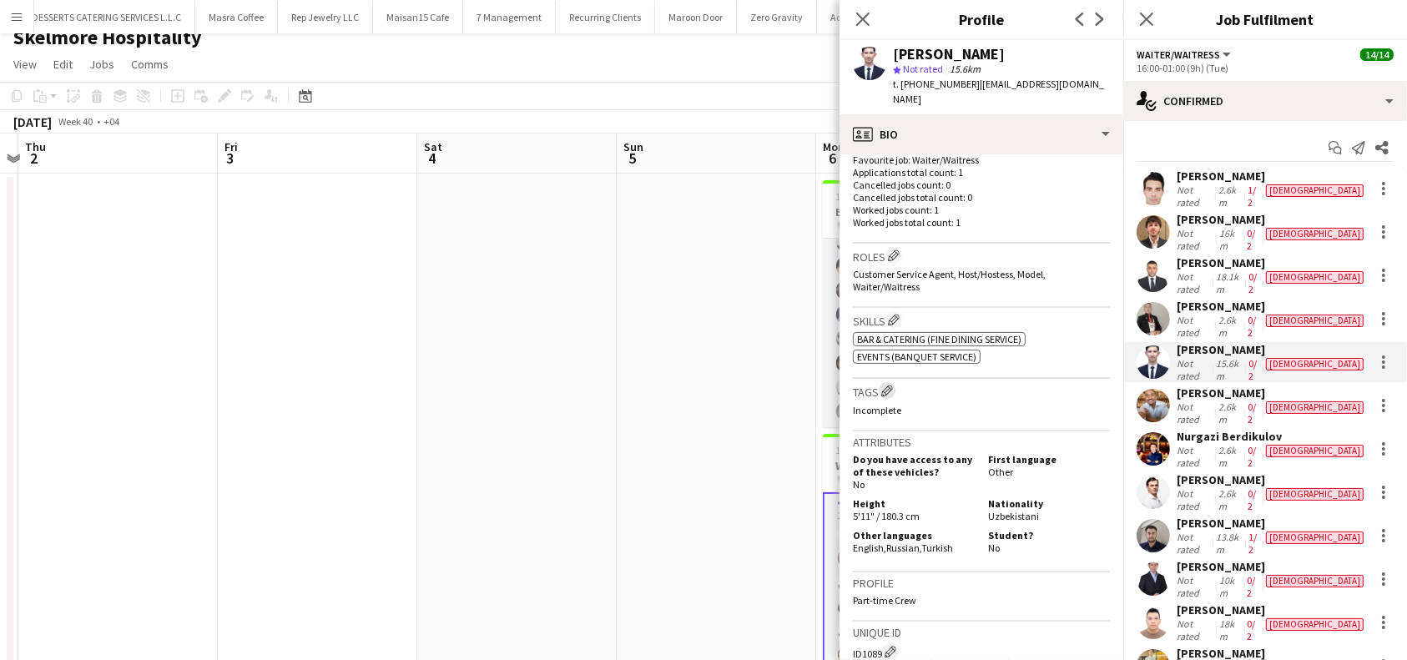
click at [889, 385] on app-icon "Edit crew company tags" at bounding box center [887, 391] width 12 height 12
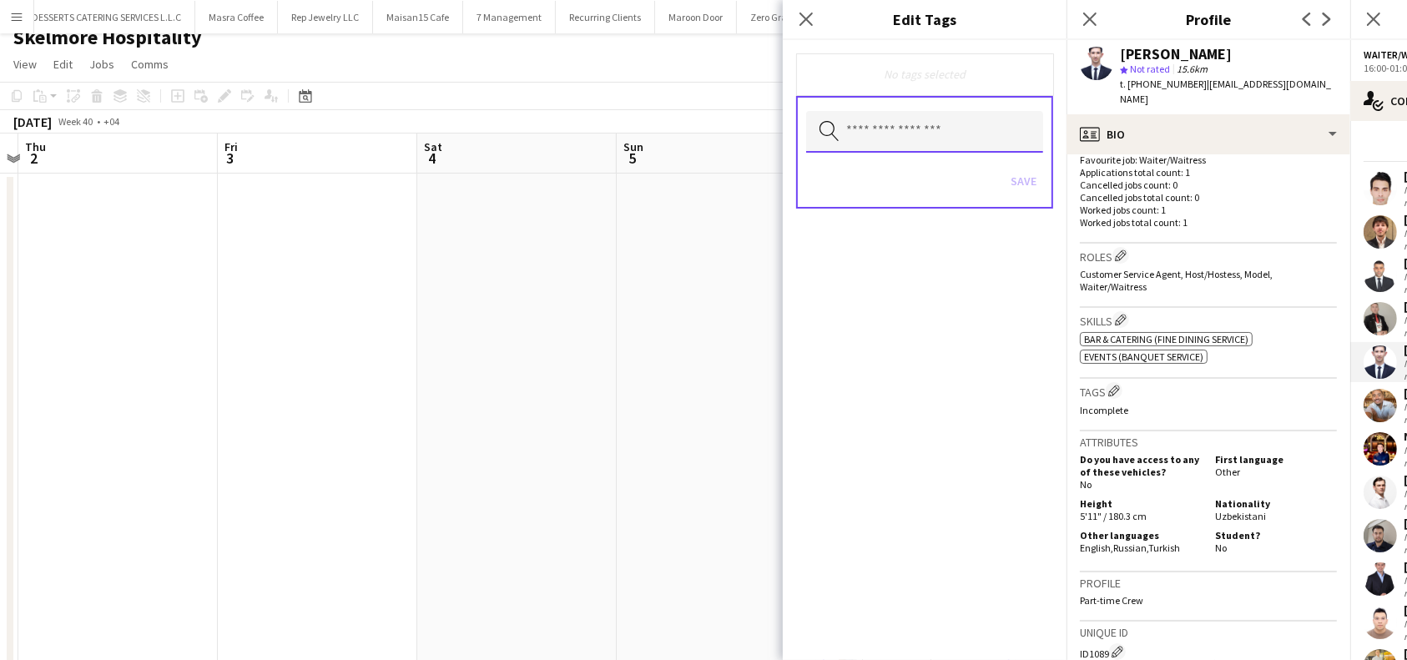
click at [950, 133] on input "text" at bounding box center [924, 132] width 237 height 42
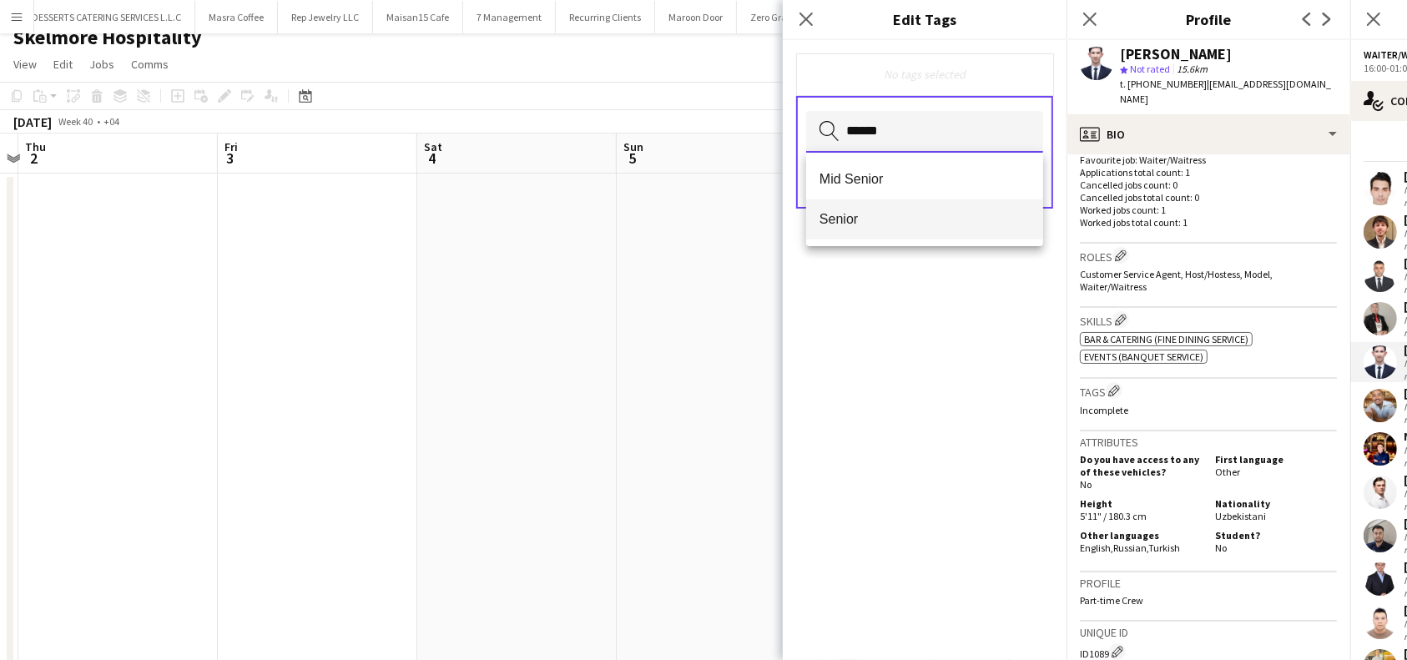
type input "******"
click at [854, 217] on span "Senior" at bounding box center [924, 219] width 210 height 16
click at [964, 380] on div "Senior Remove Search by tag name Save" at bounding box center [925, 350] width 284 height 620
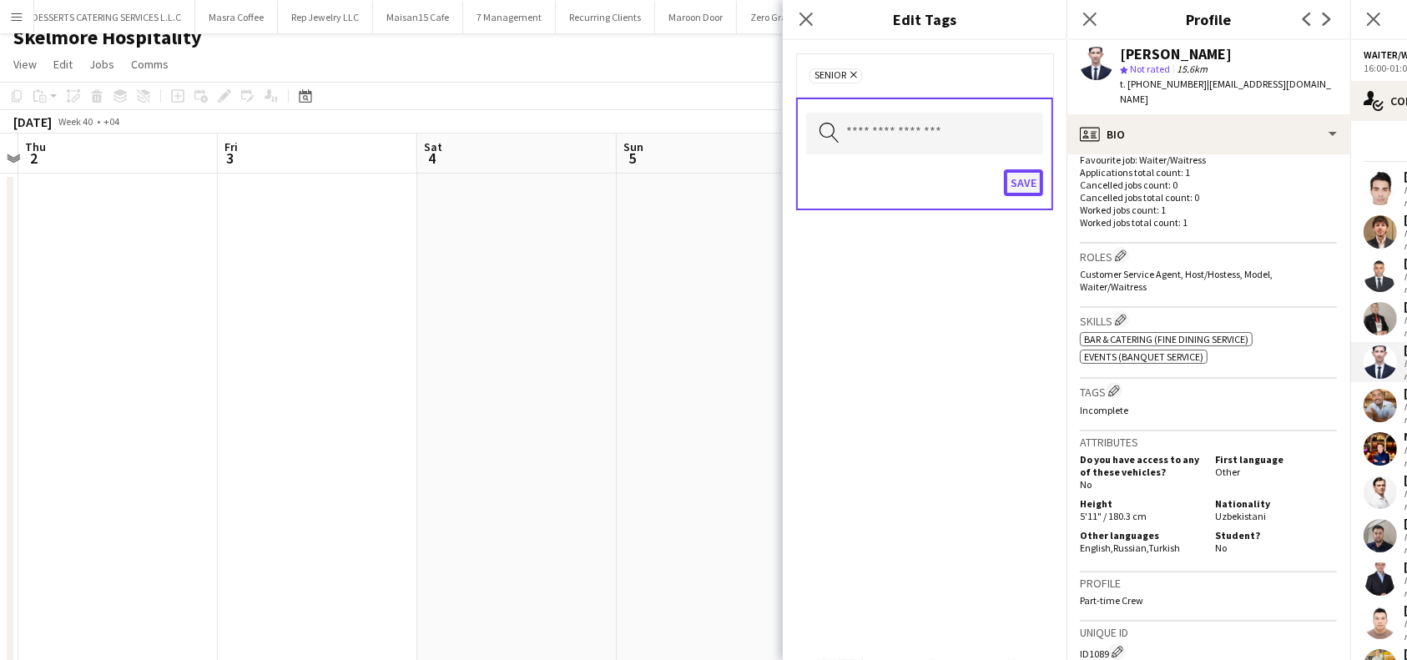
click at [1023, 185] on button "Save" at bounding box center [1023, 182] width 39 height 27
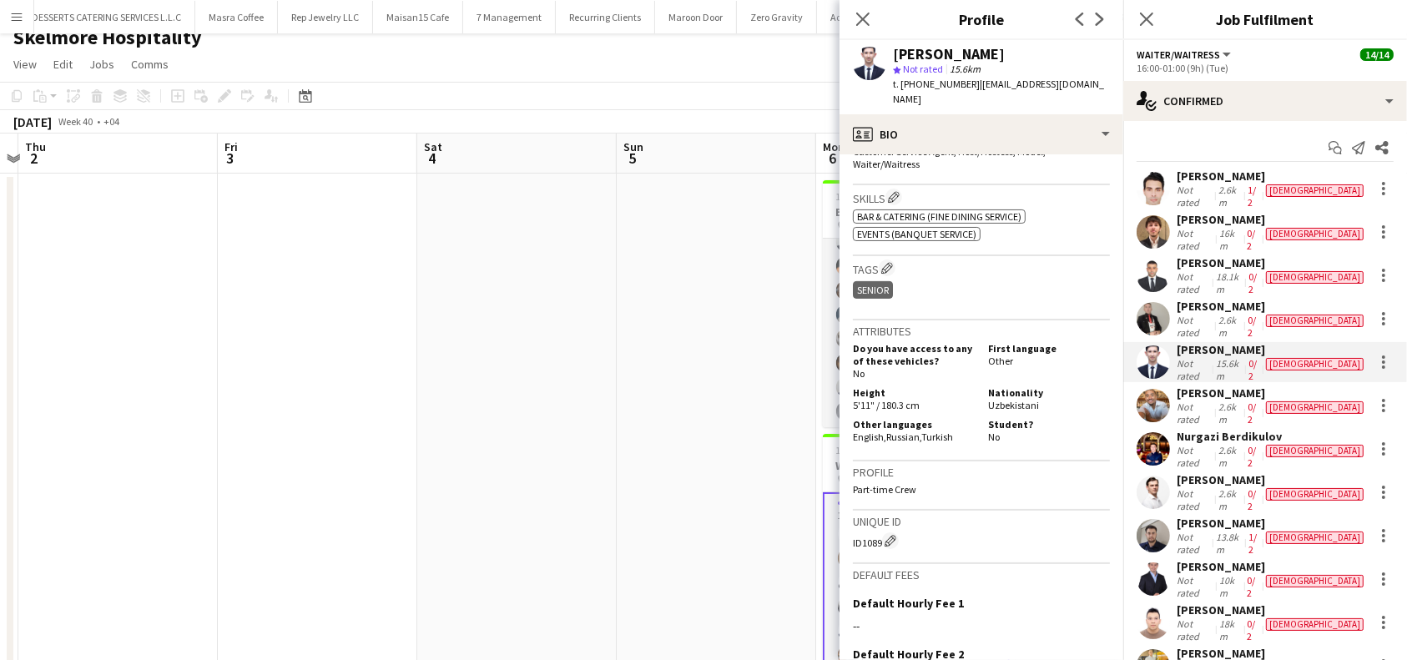
scroll to position [752, 0]
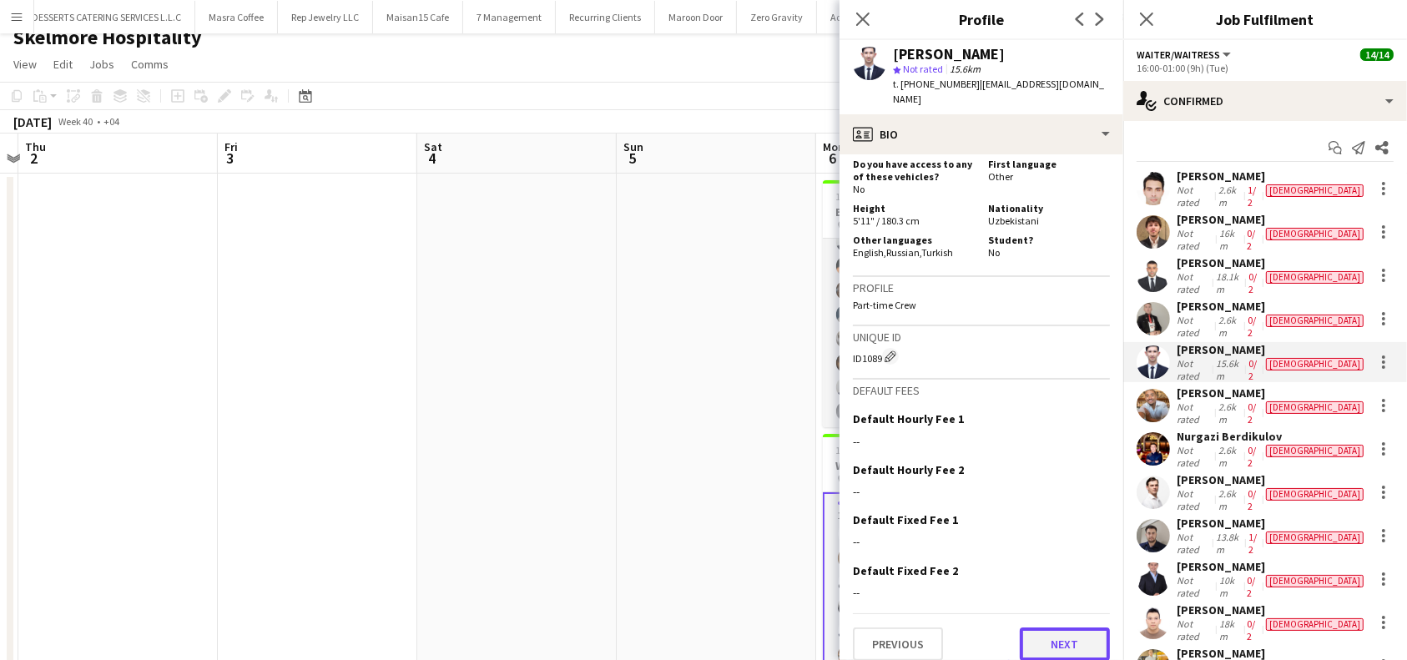
click at [1047, 627] on button "Next" at bounding box center [1065, 643] width 90 height 33
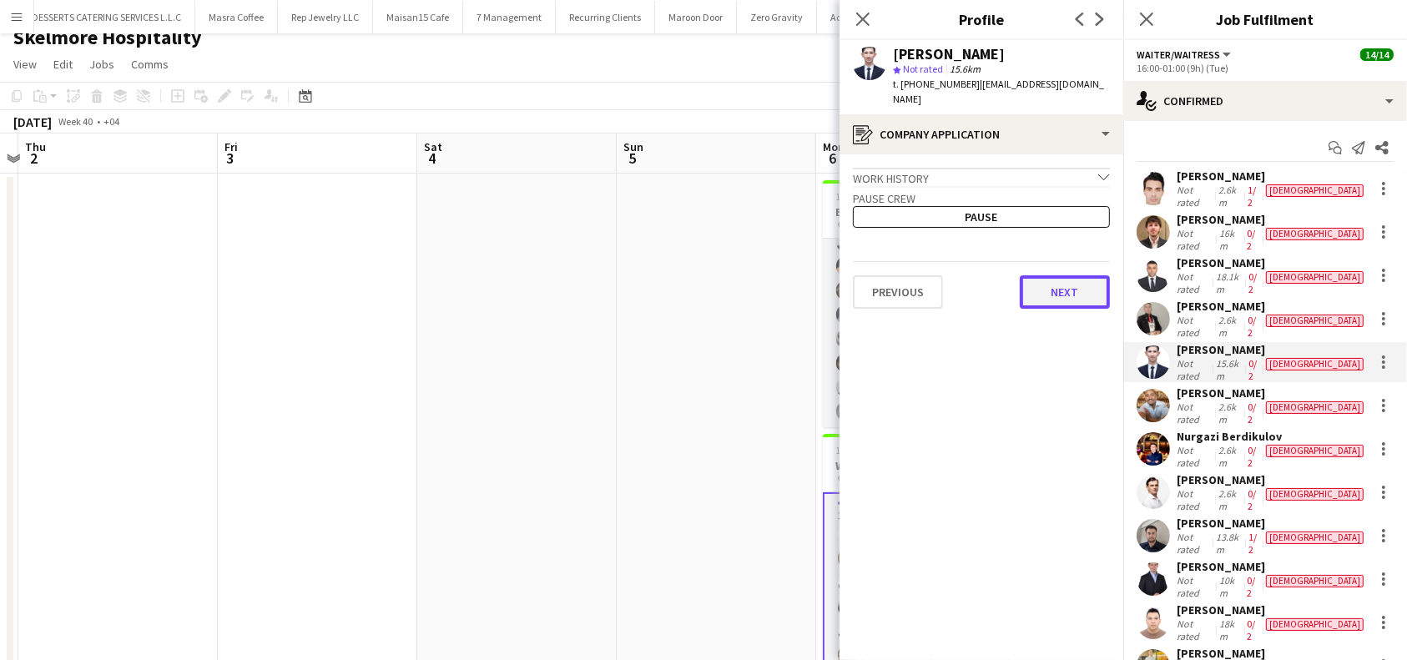
click at [1084, 275] on button "Next" at bounding box center [1065, 291] width 90 height 33
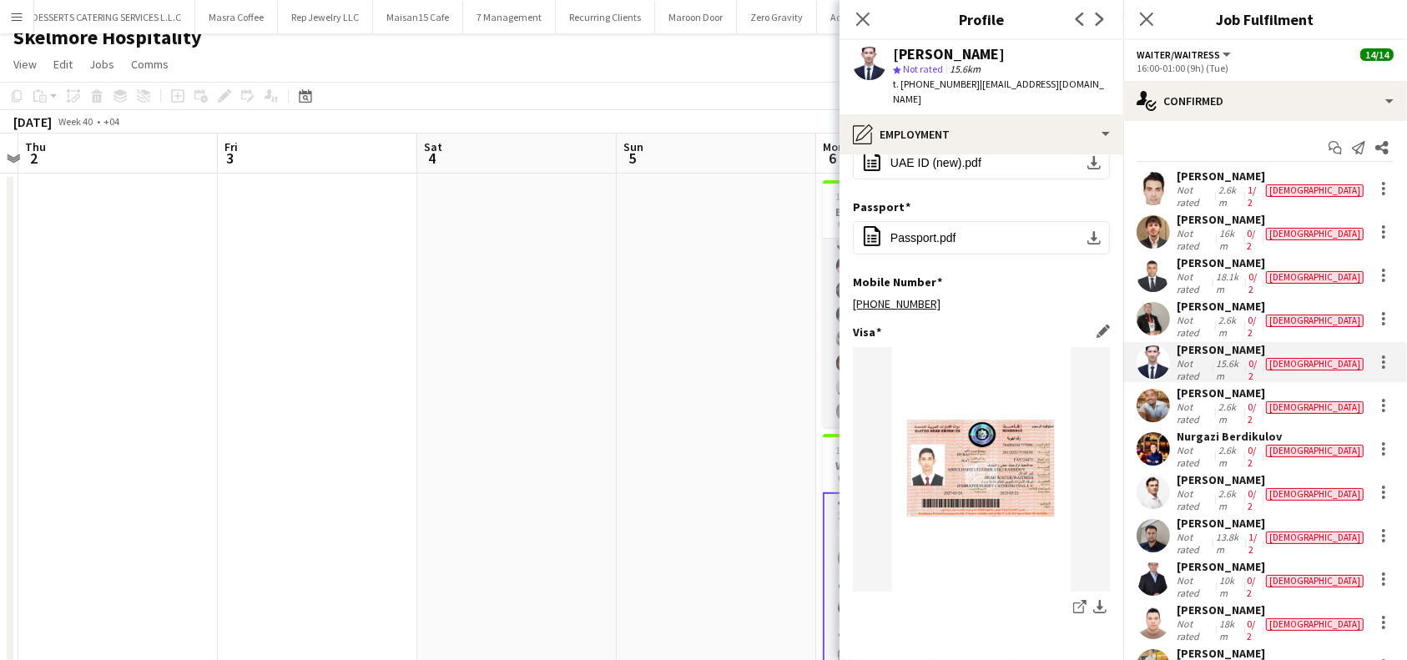
scroll to position [93, 0]
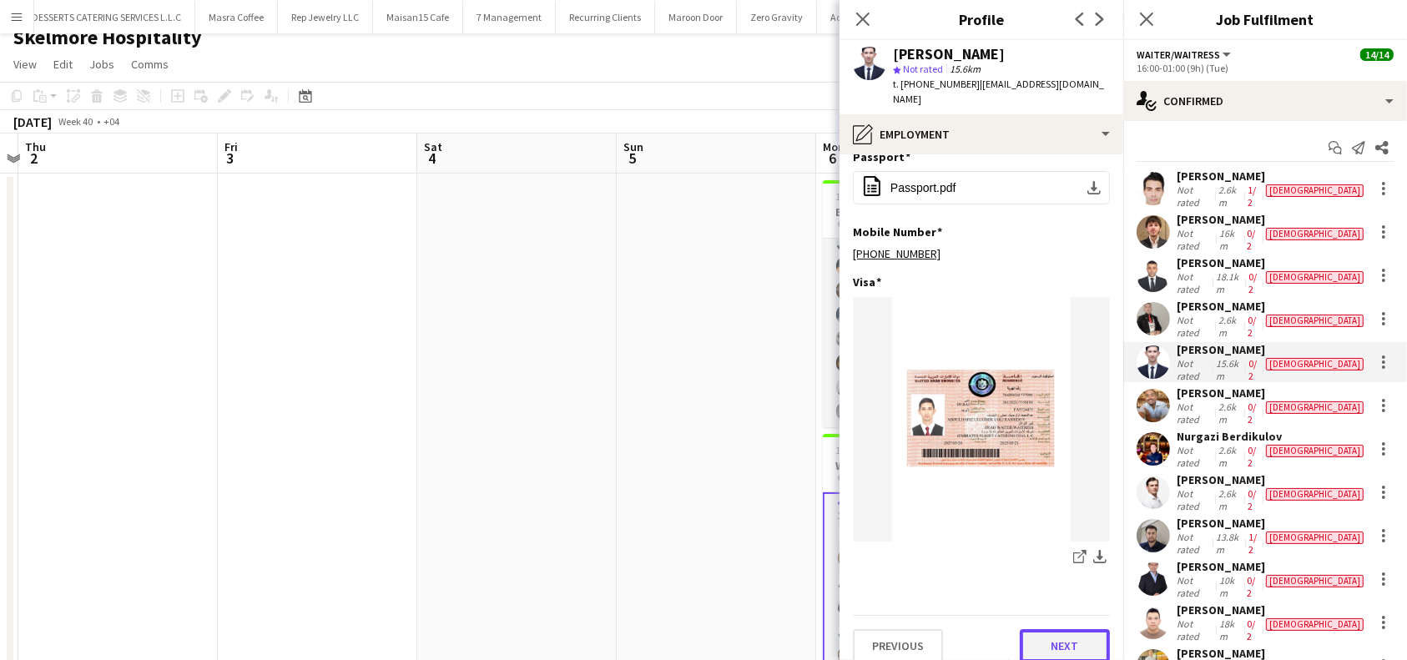
click at [1056, 629] on button "Next" at bounding box center [1065, 645] width 90 height 33
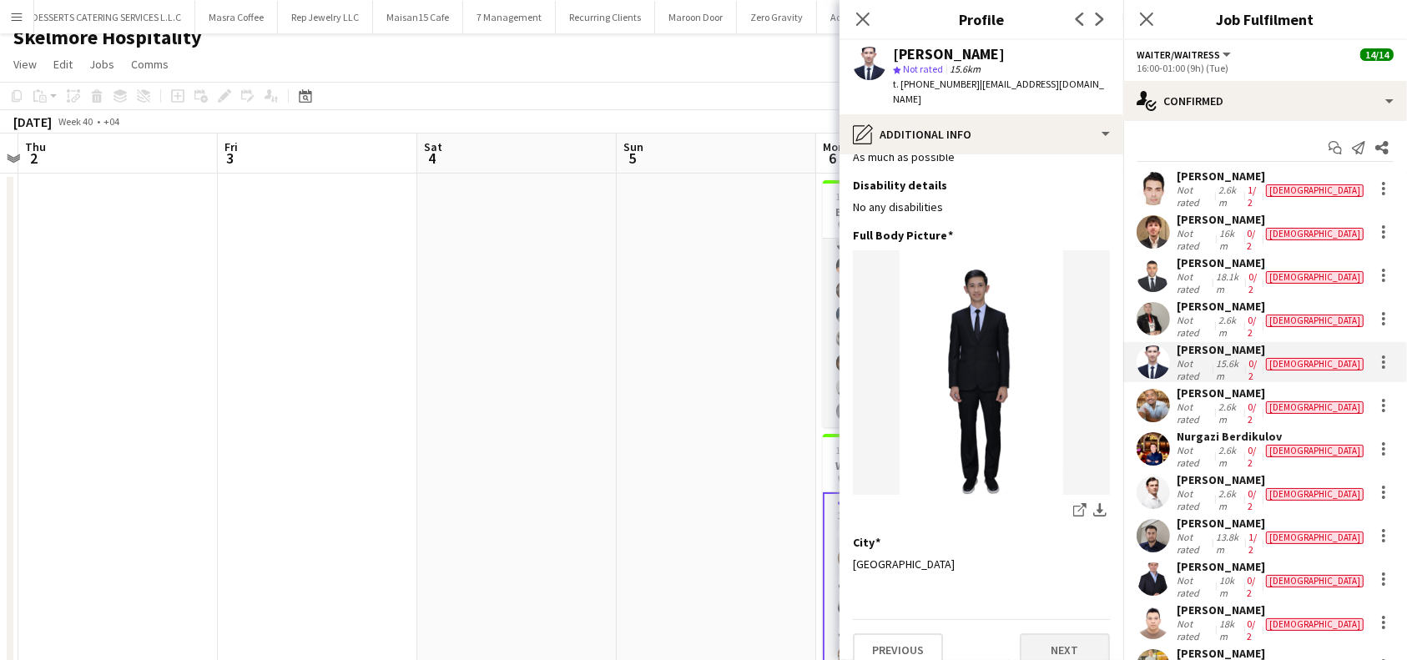
scroll to position [43, 0]
click at [1053, 632] on button "Next" at bounding box center [1065, 646] width 90 height 33
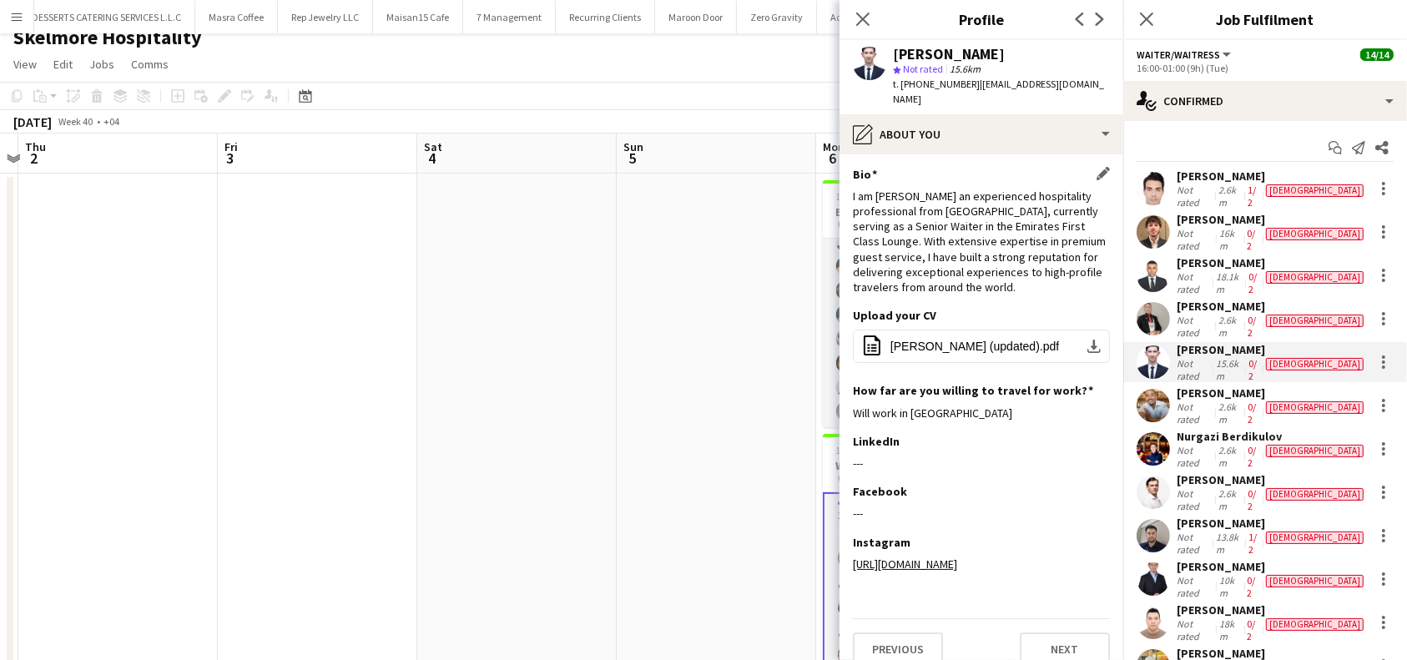
scroll to position [0, 0]
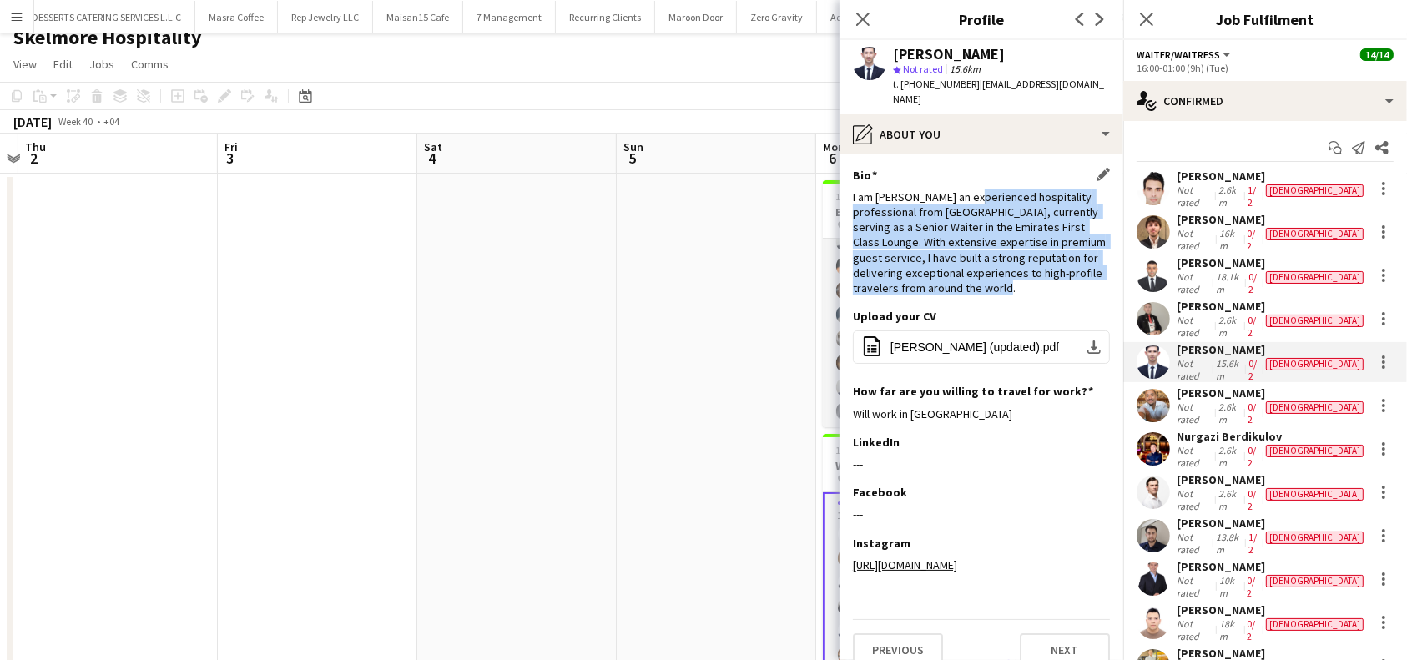
drag, startPoint x: 976, startPoint y: 179, endPoint x: 1027, endPoint y: 288, distance: 119.8
click at [1027, 288] on div "I am [PERSON_NAME] an experienced hospitality professional from [GEOGRAPHIC_DAT…" at bounding box center [981, 242] width 257 height 106
copy div "an experienced hospitality professional from [GEOGRAPHIC_DATA], currently servi…"
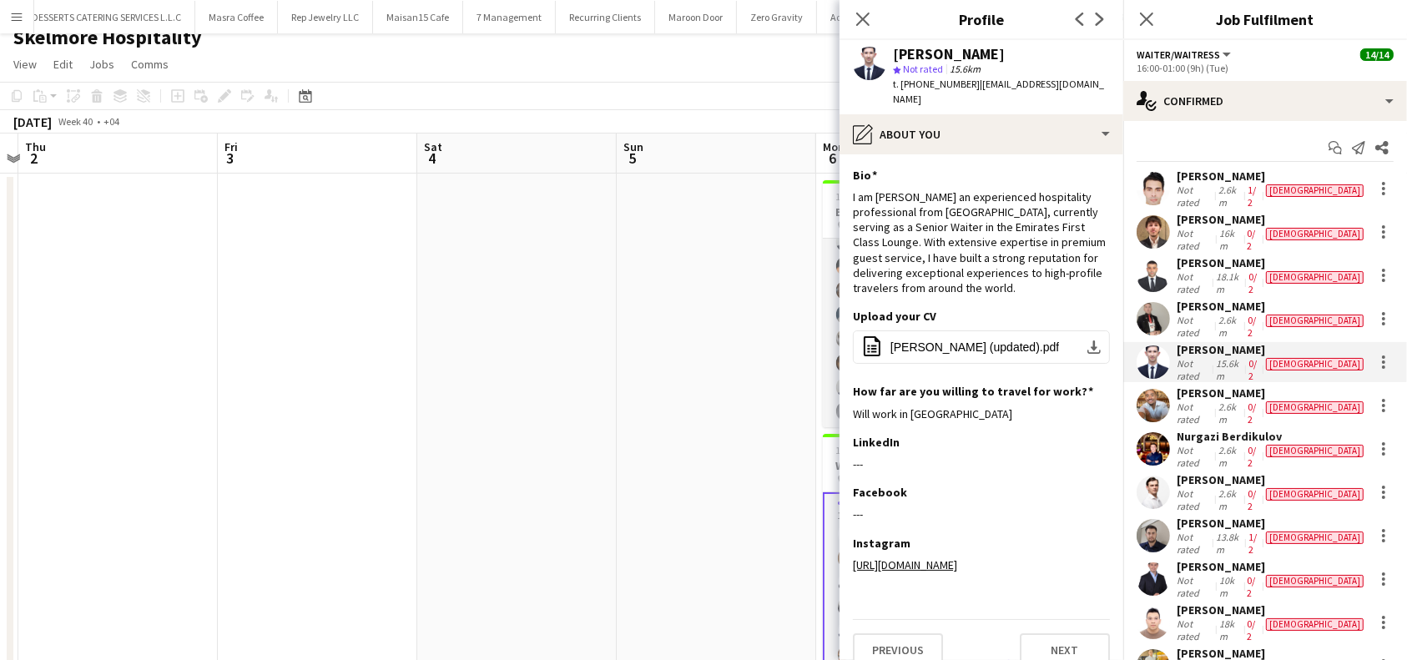
click at [1232, 385] on div "[PERSON_NAME]" at bounding box center [1272, 392] width 190 height 15
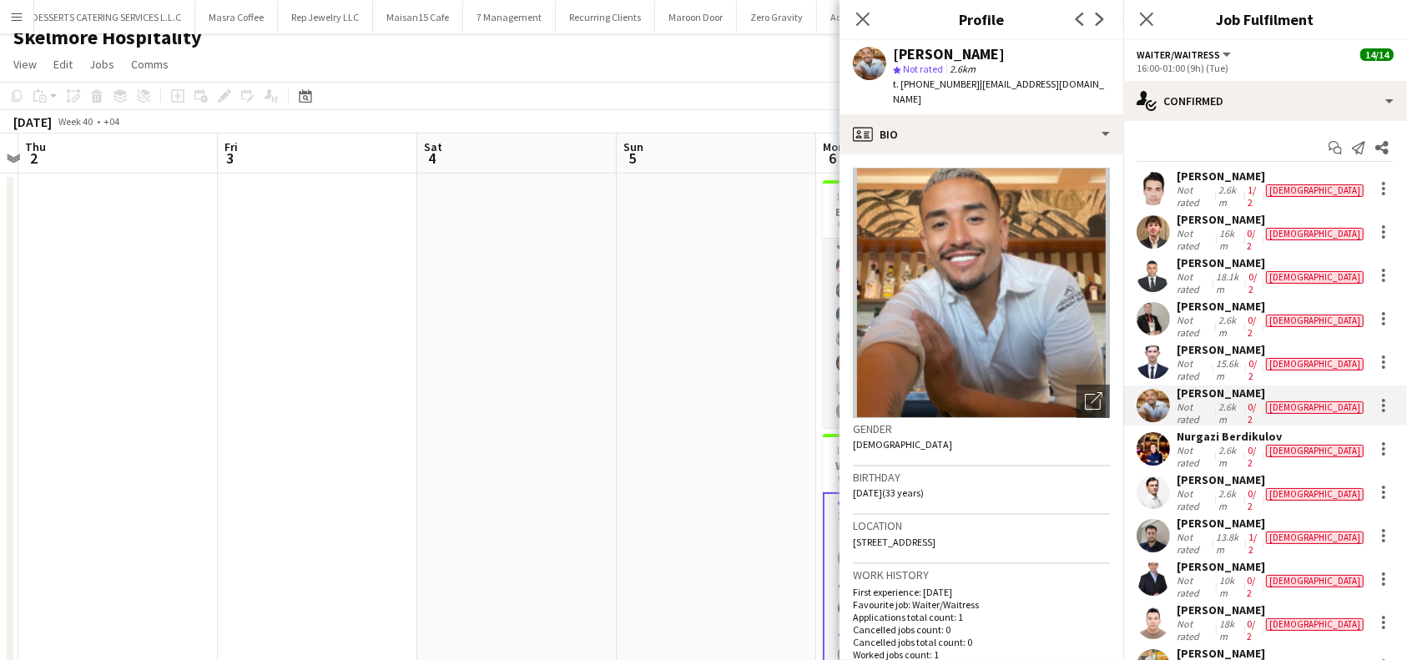
drag, startPoint x: 991, startPoint y: 48, endPoint x: 894, endPoint y: 43, distance: 96.9
click at [894, 47] on div "[PERSON_NAME]" at bounding box center [949, 54] width 112 height 15
copy div "[PERSON_NAME]"
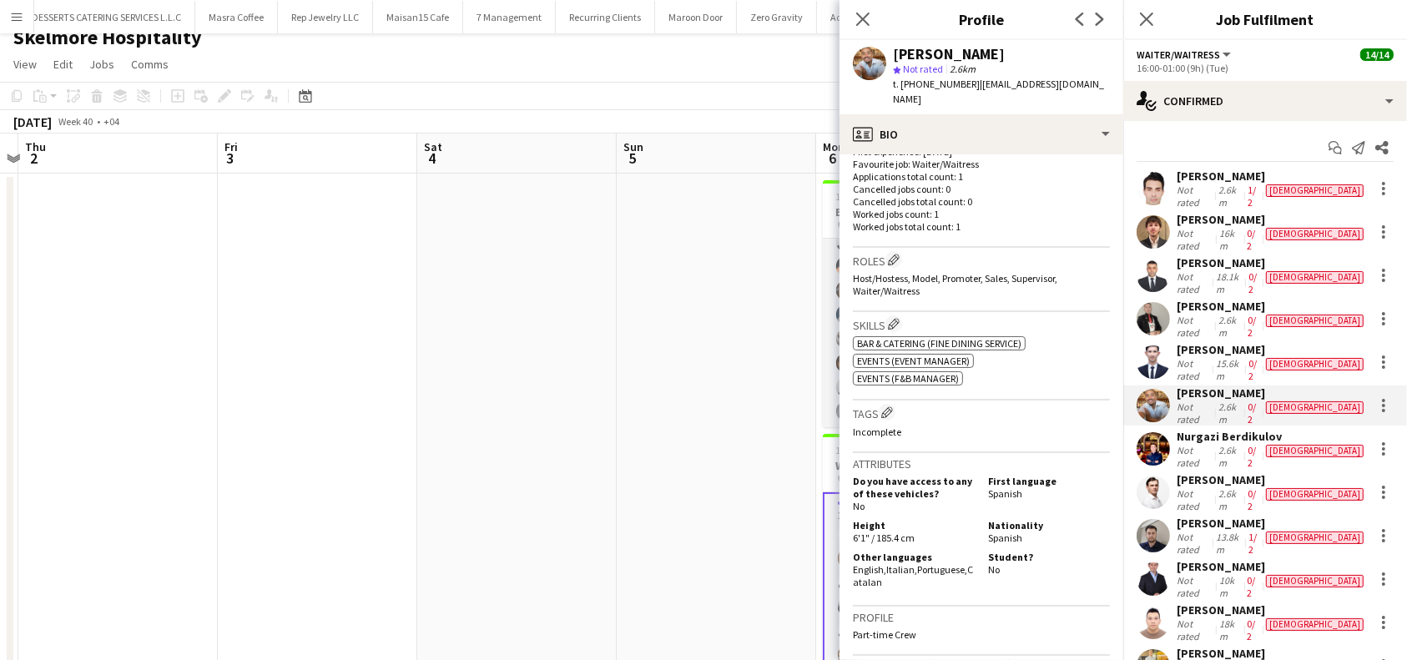
scroll to position [445, 0]
drag, startPoint x: 927, startPoint y: 565, endPoint x: 854, endPoint y: 553, distance: 73.5
click at [854, 553] on div "Other languages English , Italian , Portuguese , Catalan" at bounding box center [917, 566] width 128 height 38
copy div "English , Italian , Portuguese , Catalan"
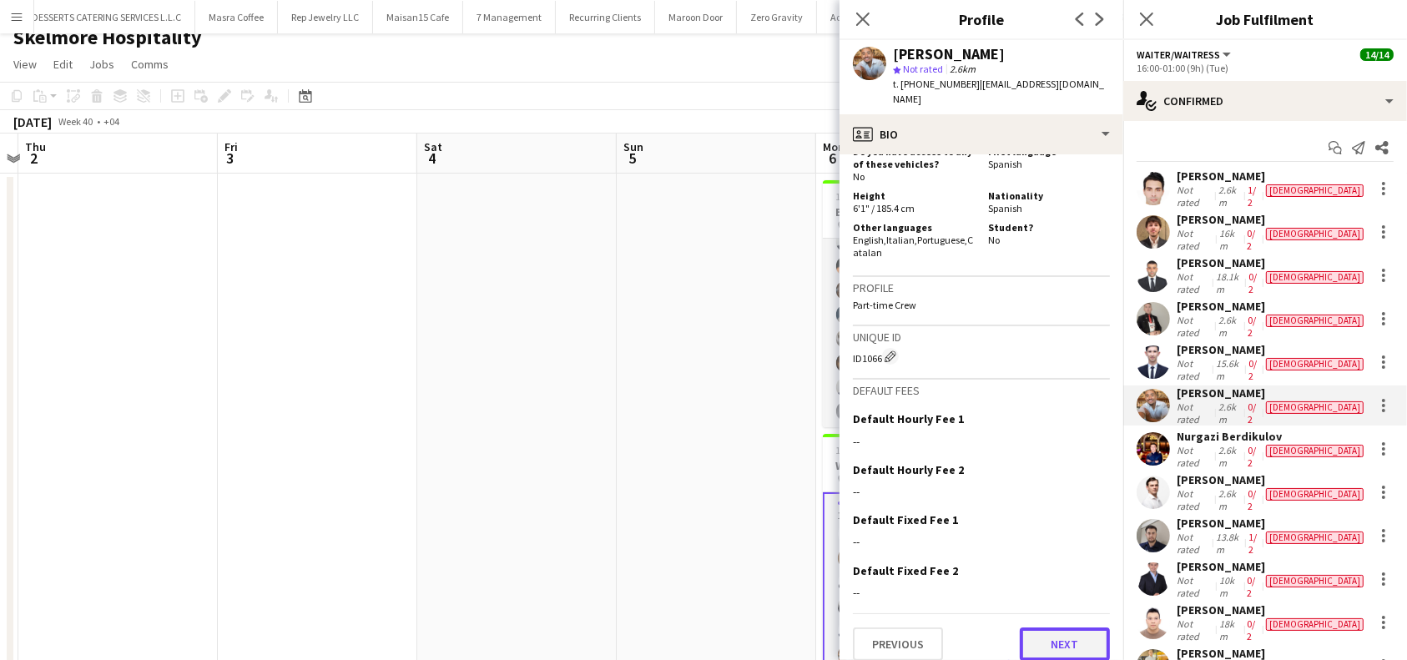
click at [1047, 627] on button "Next" at bounding box center [1065, 643] width 90 height 33
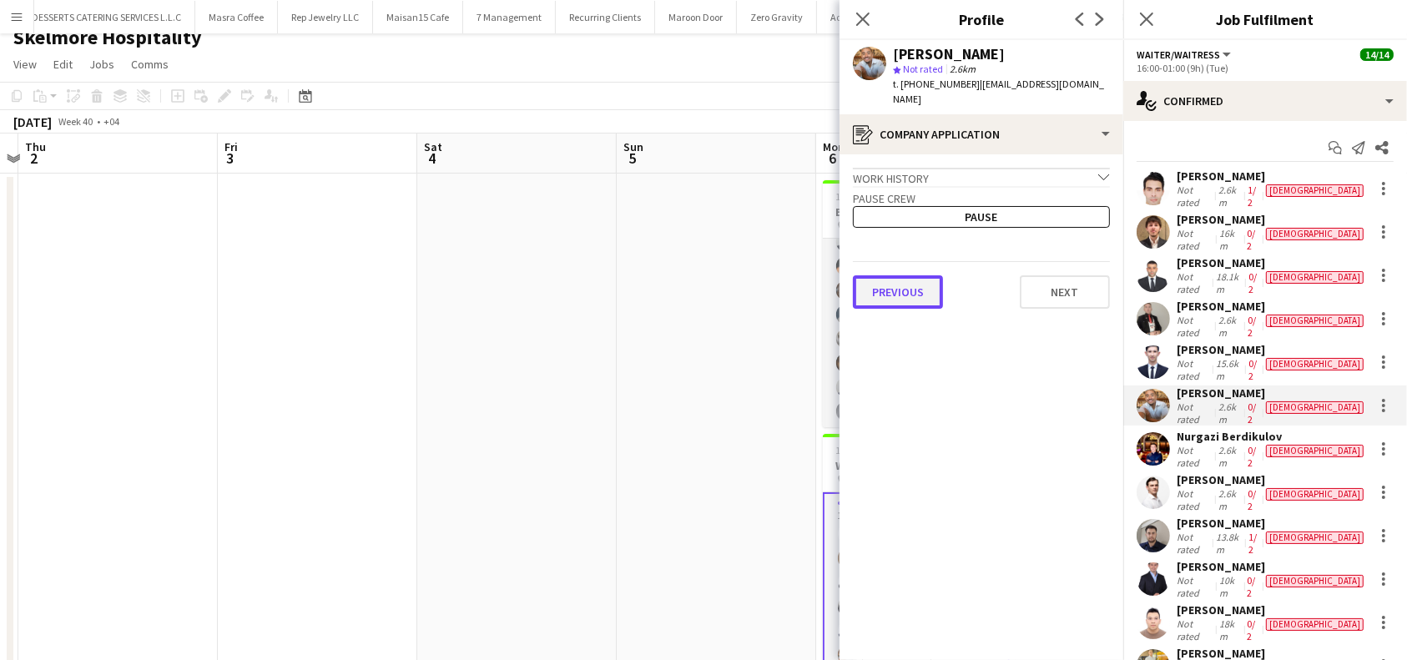
click at [904, 285] on button "Previous" at bounding box center [898, 291] width 90 height 33
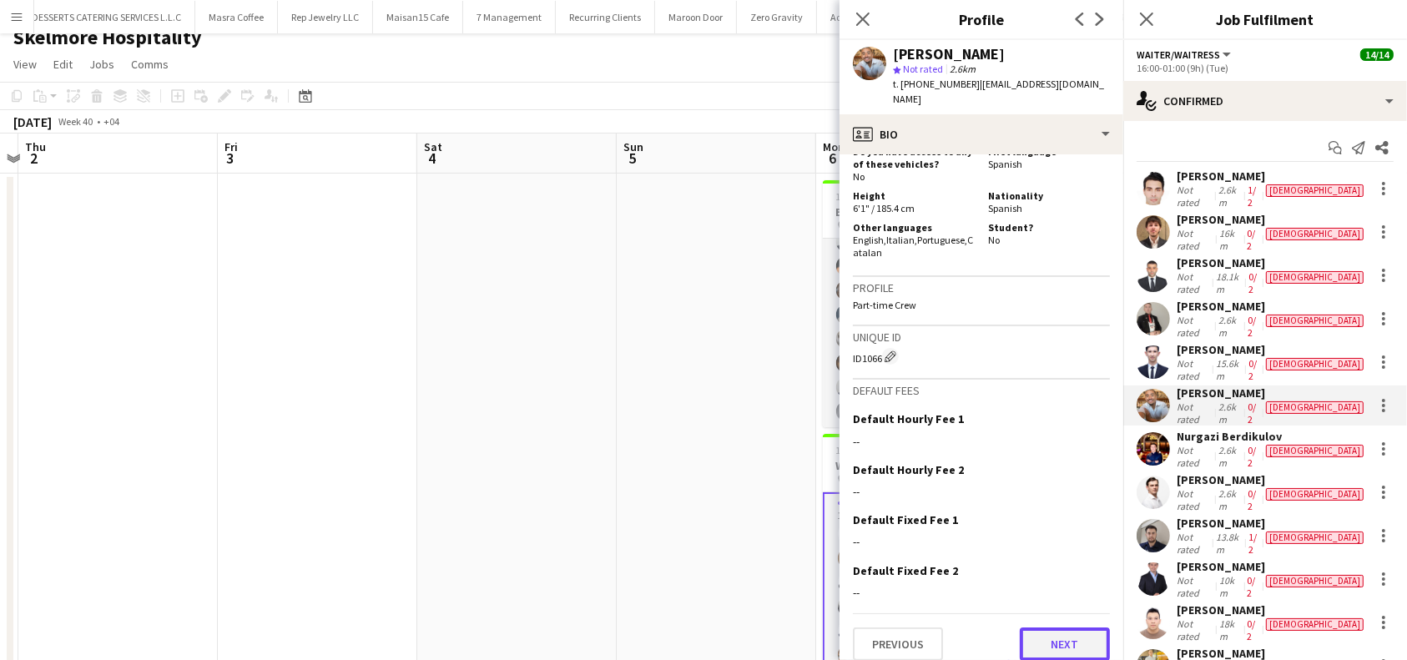
click at [1055, 631] on button "Next" at bounding box center [1065, 643] width 90 height 33
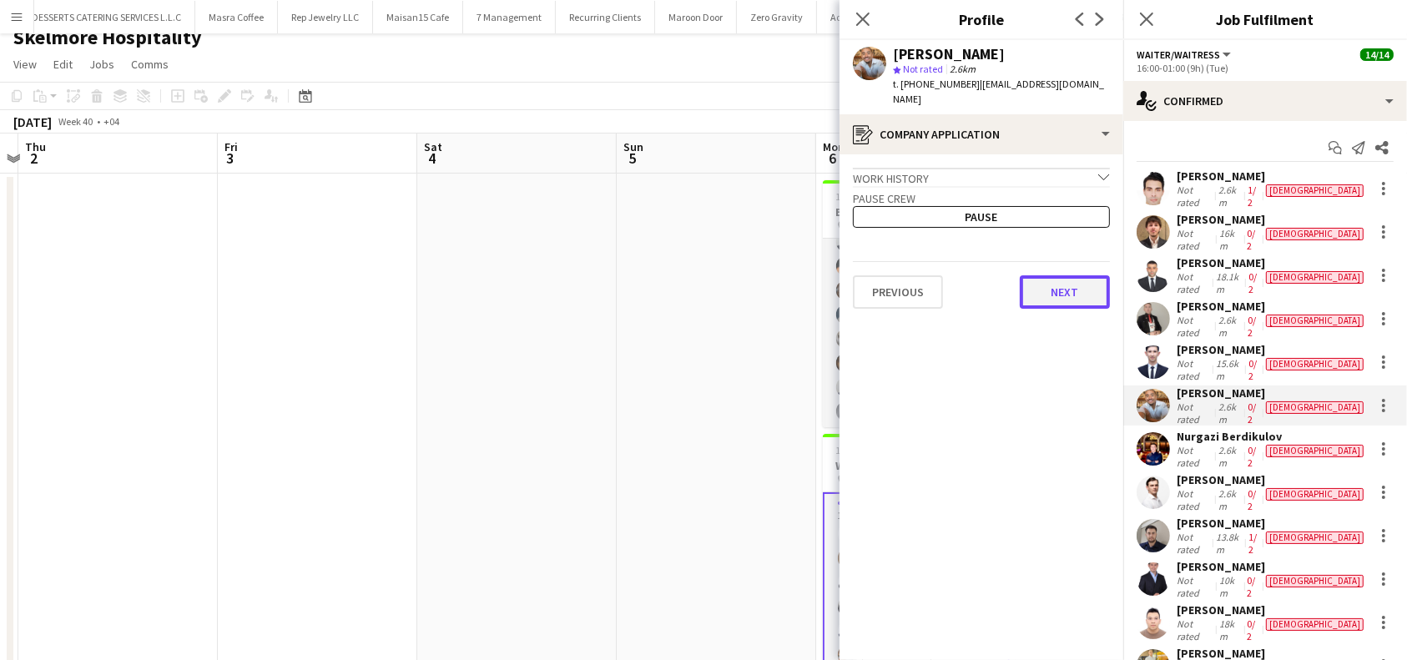
click at [1068, 289] on button "Next" at bounding box center [1065, 291] width 90 height 33
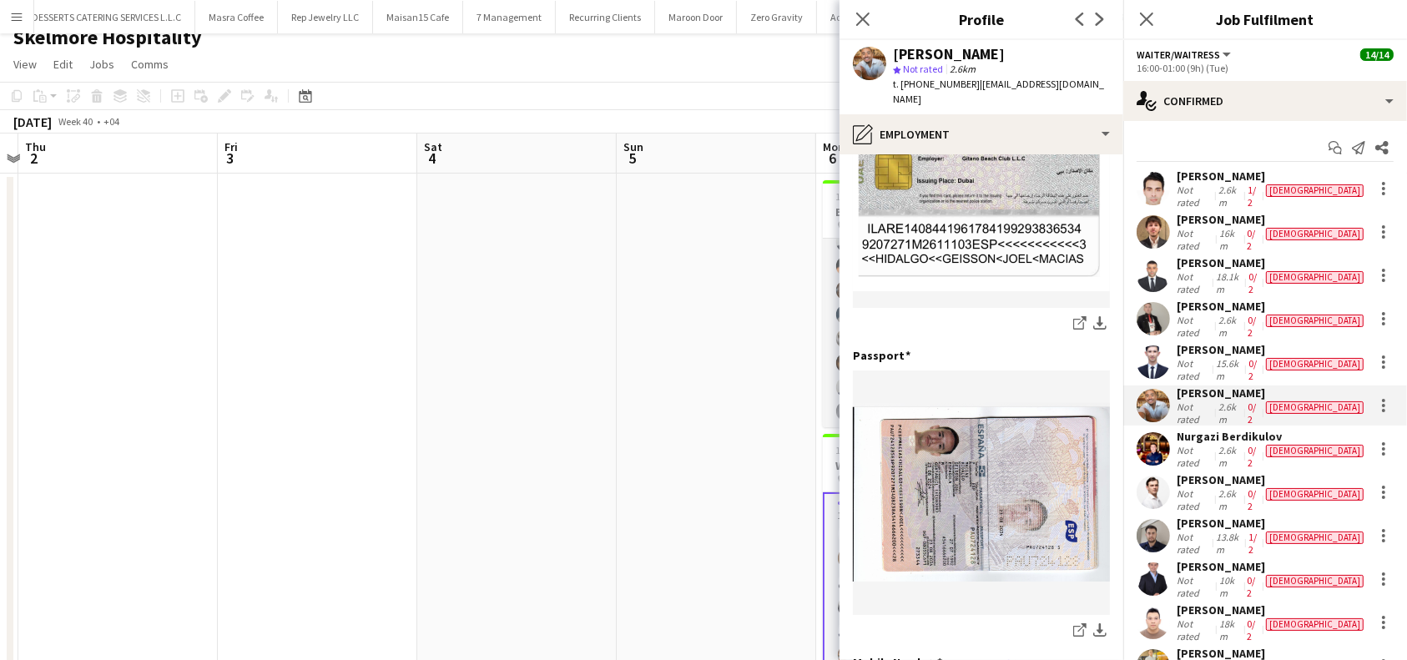
scroll to position [325, 0]
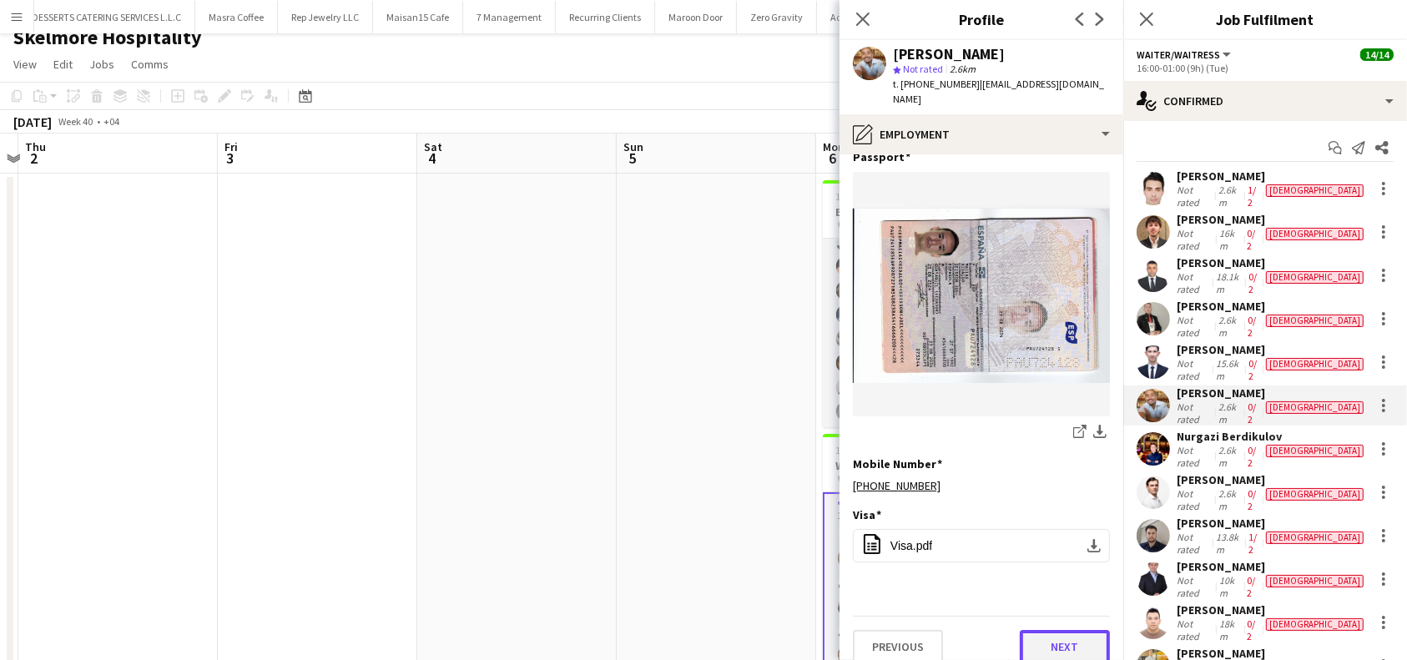
click at [1047, 630] on button "Next" at bounding box center [1065, 646] width 90 height 33
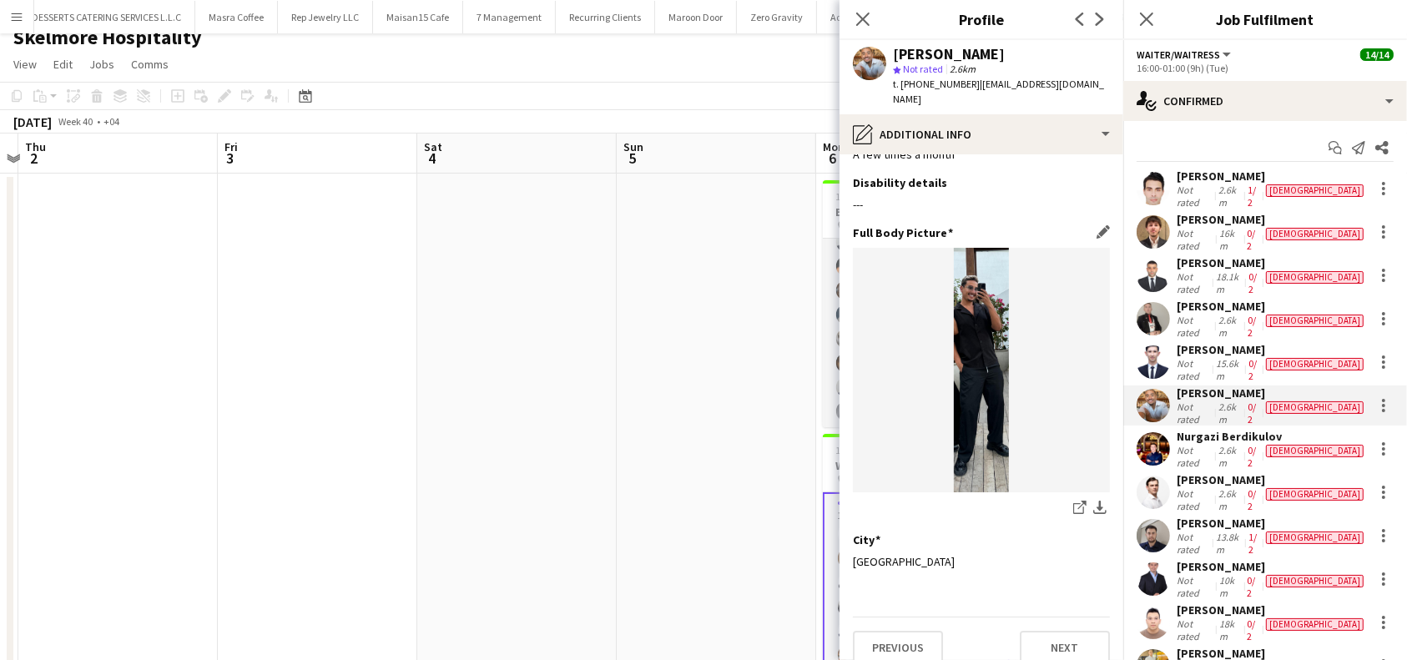
scroll to position [43, 0]
click at [1040, 630] on button "Next" at bounding box center [1065, 646] width 90 height 33
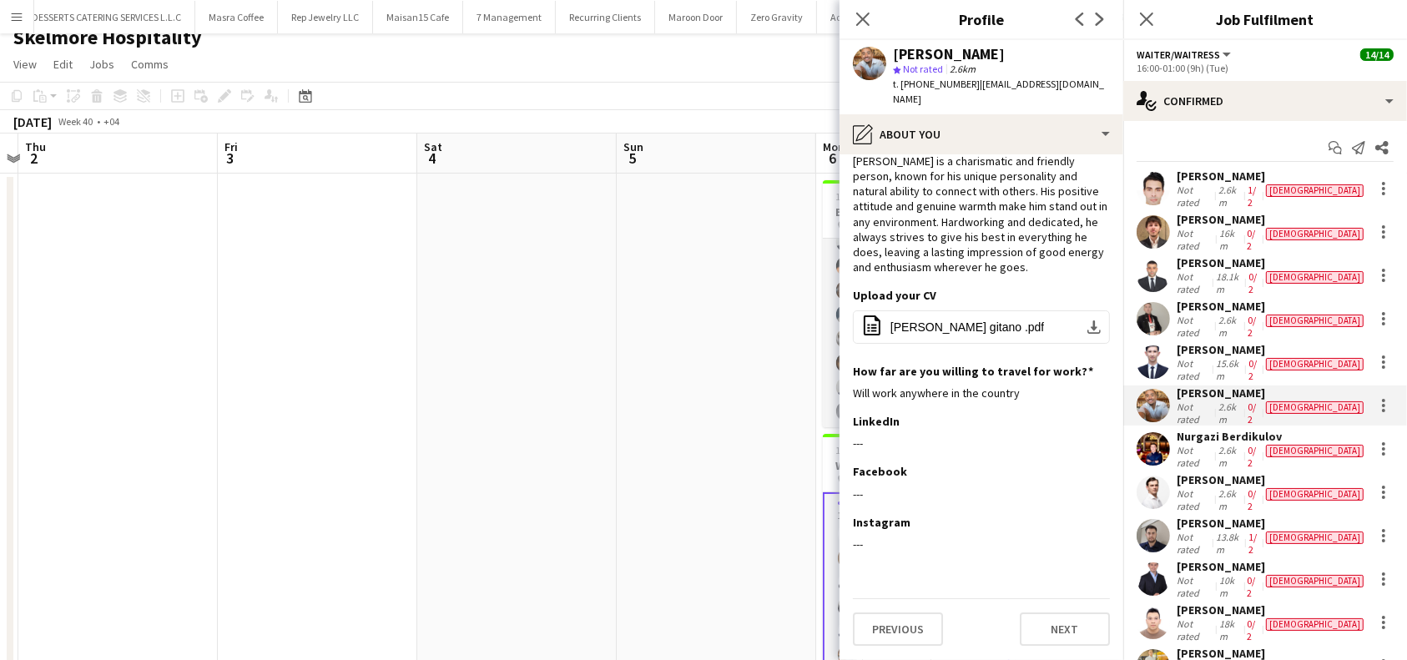
scroll to position [0, 0]
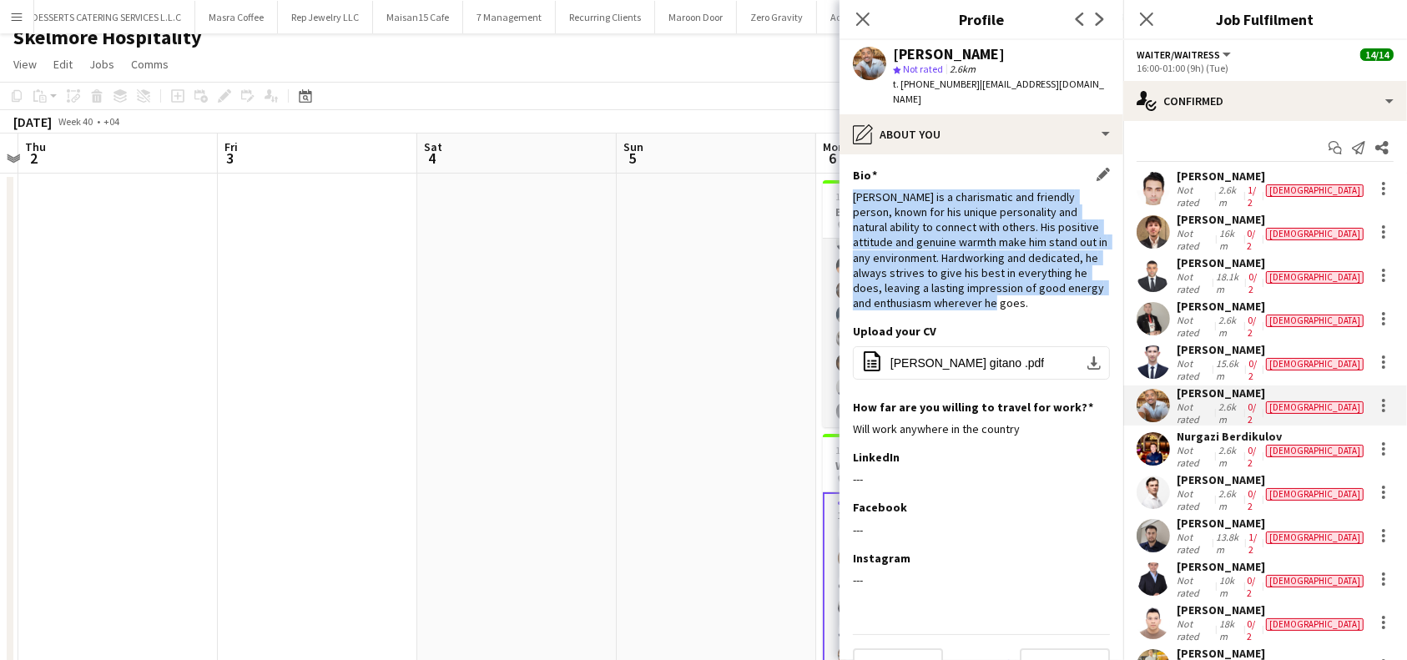
drag, startPoint x: 853, startPoint y: 184, endPoint x: 1060, endPoint y: 306, distance: 240.6
click at [1060, 306] on div "[PERSON_NAME] is a charismatic and friendly person, known for his unique person…" at bounding box center [981, 250] width 257 height 122
copy div "[PERSON_NAME] is a charismatic and friendly person, known for his unique person…"
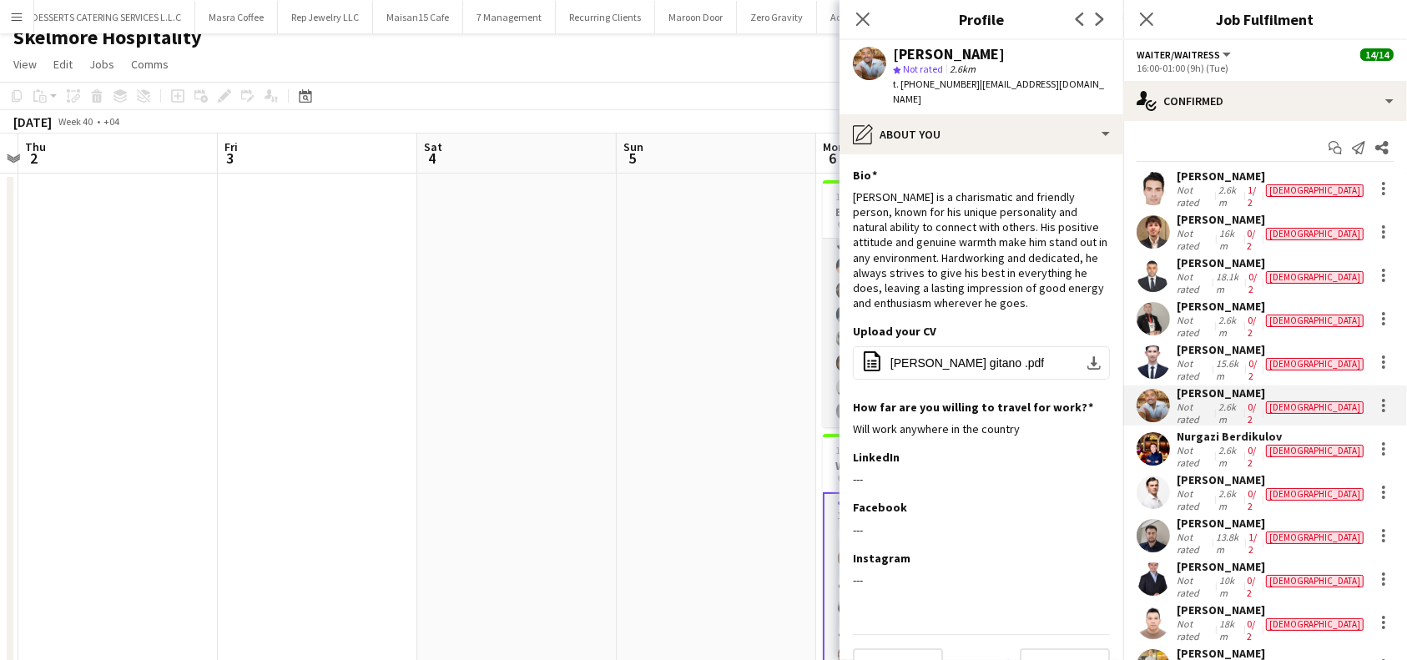
click at [954, 53] on div "[PERSON_NAME]" at bounding box center [949, 54] width 112 height 15
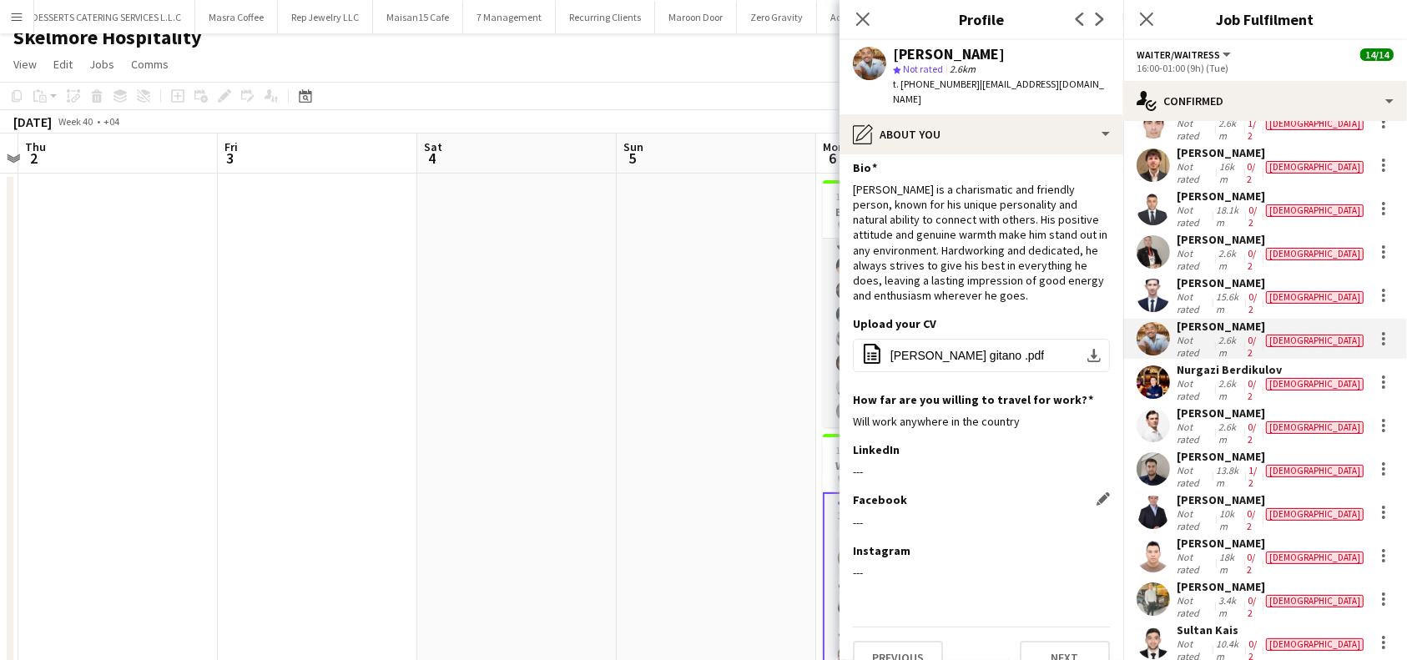
scroll to position [33, 0]
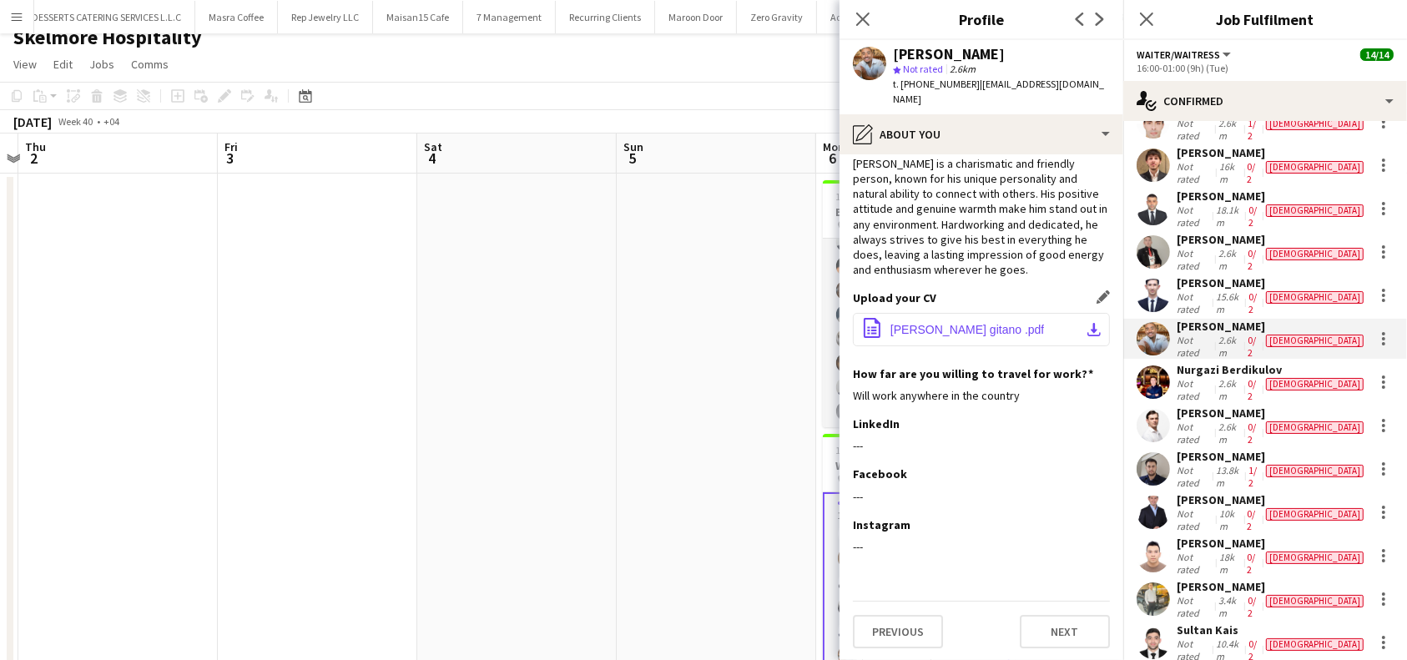
click at [987, 329] on span "[PERSON_NAME] gitano .pdf" at bounding box center [967, 329] width 154 height 13
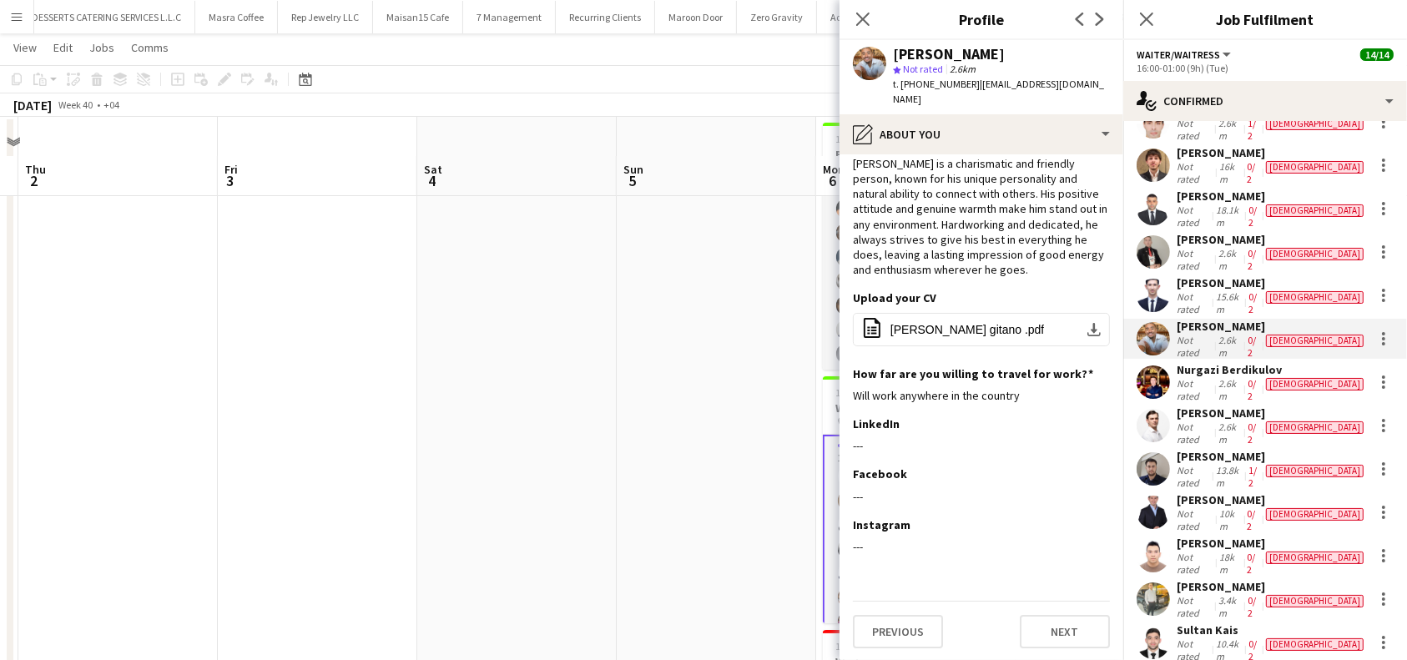
scroll to position [127, 0]
click at [1215, 377] on div "Not rated" at bounding box center [1196, 389] width 38 height 25
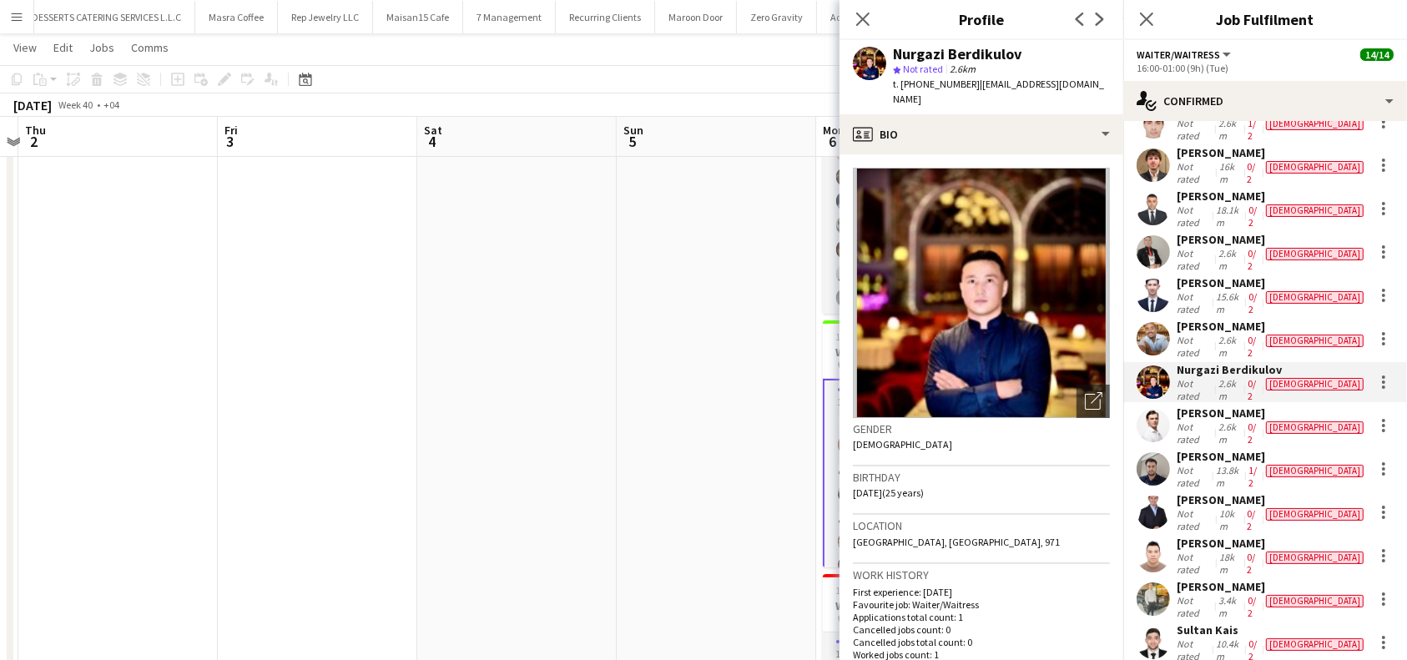
drag, startPoint x: 1028, startPoint y: 55, endPoint x: 895, endPoint y: 46, distance: 133.0
click at [895, 47] on div "Nurgazi Berdikulov" at bounding box center [1001, 54] width 217 height 15
copy div "Nurgazi Berdikulov"
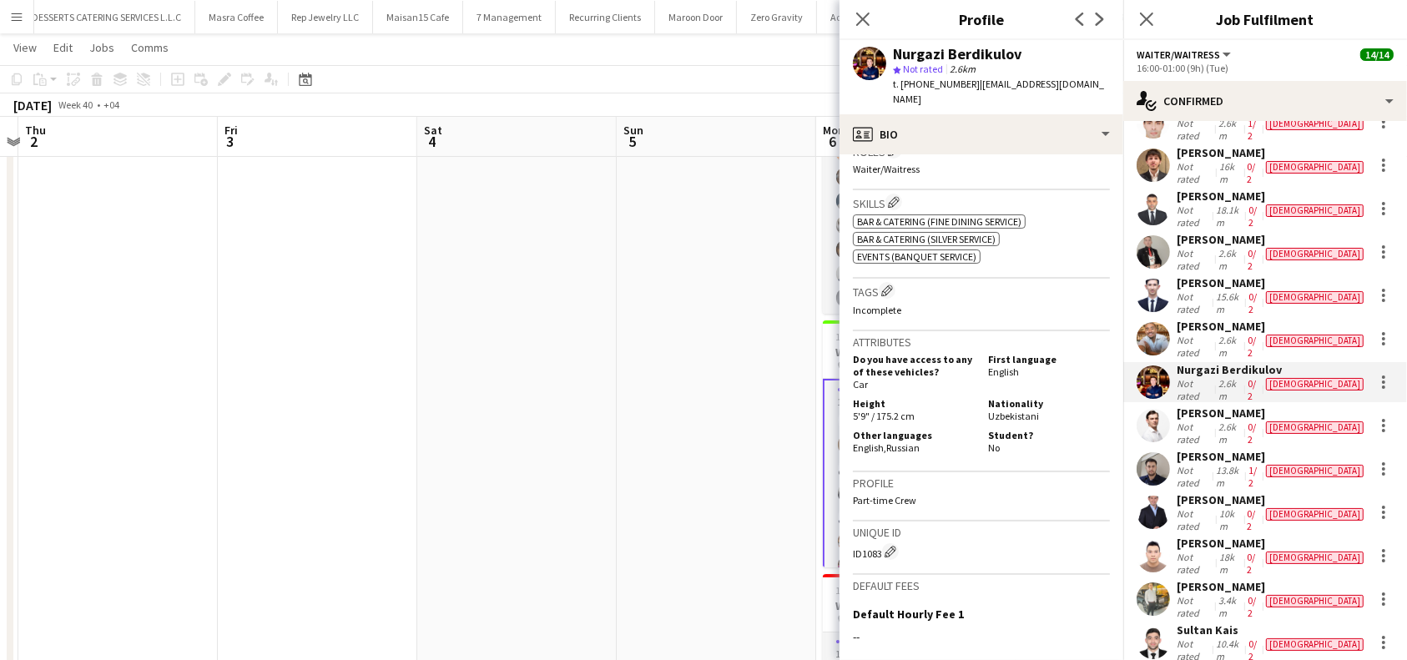
scroll to position [556, 0]
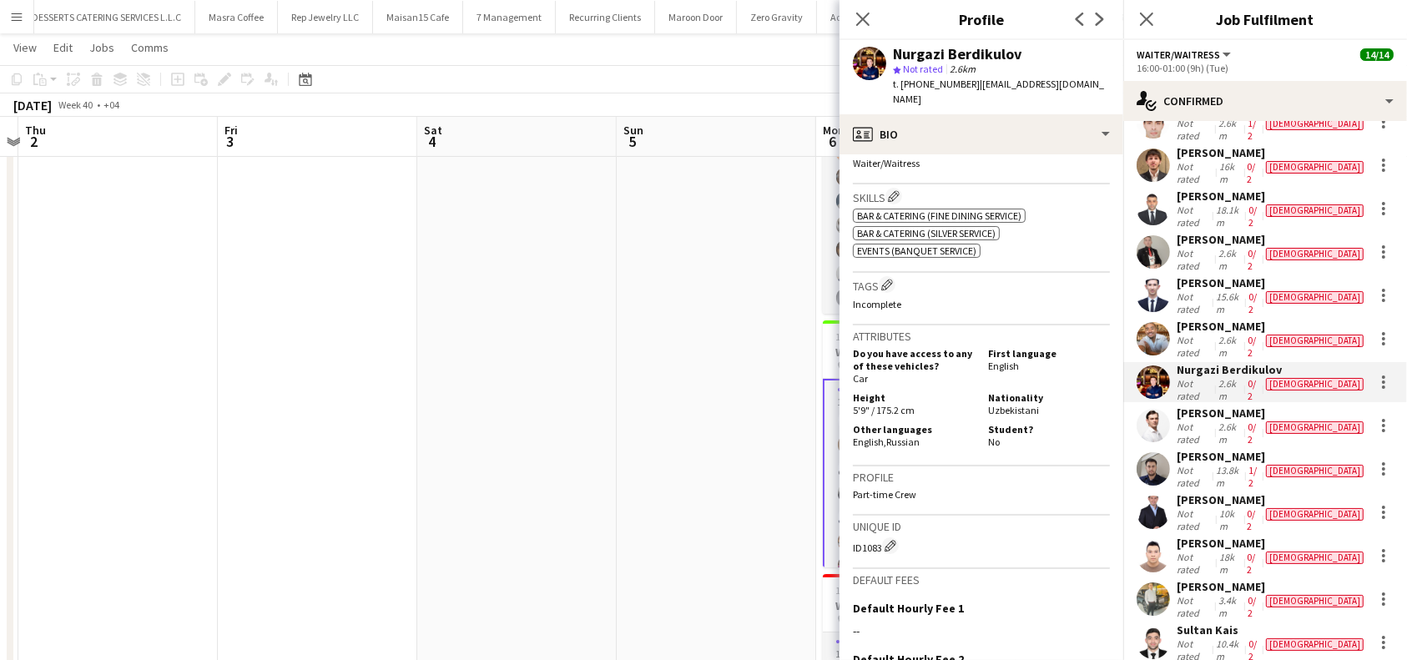
click at [852, 425] on app-crew-profile-bio "Open photos pop-in Gender [DEMOGRAPHIC_DATA] Birthday [DEMOGRAPHIC_DATA] (25 ye…" at bounding box center [981, 407] width 284 height 506
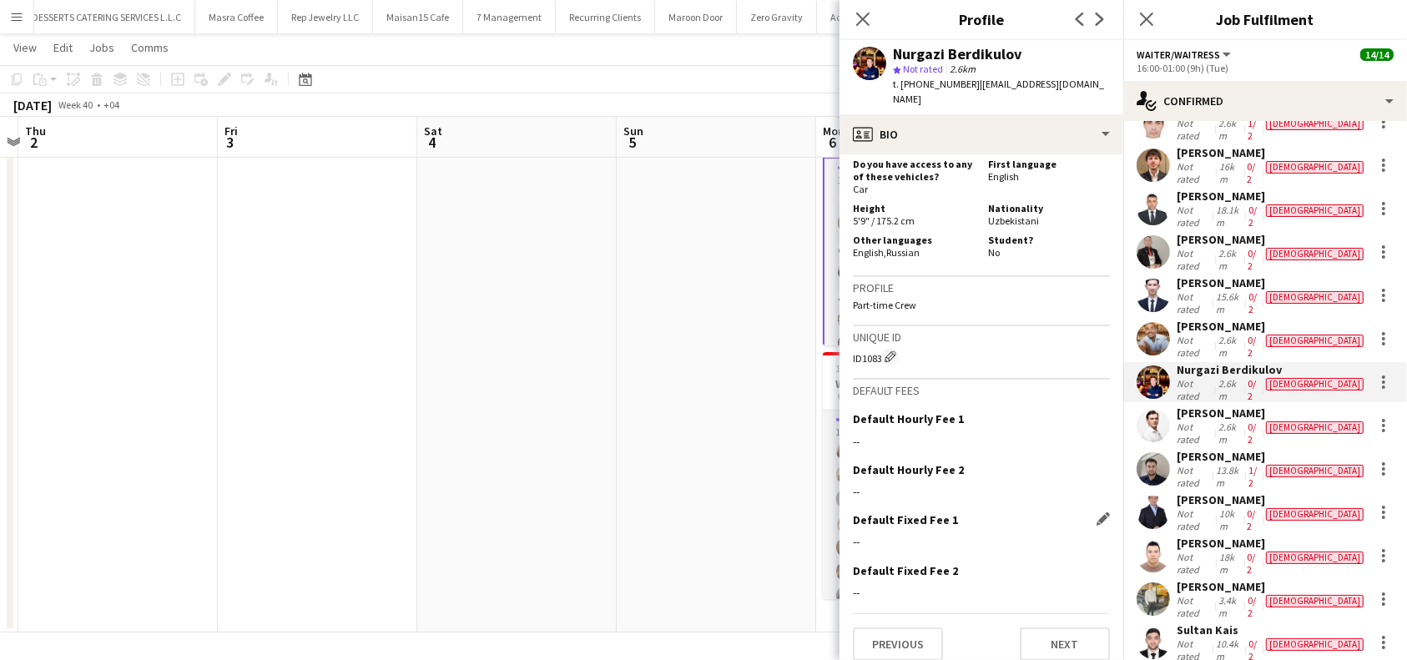
scroll to position [746, 0]
click at [1040, 631] on button "Next" at bounding box center [1065, 643] width 90 height 33
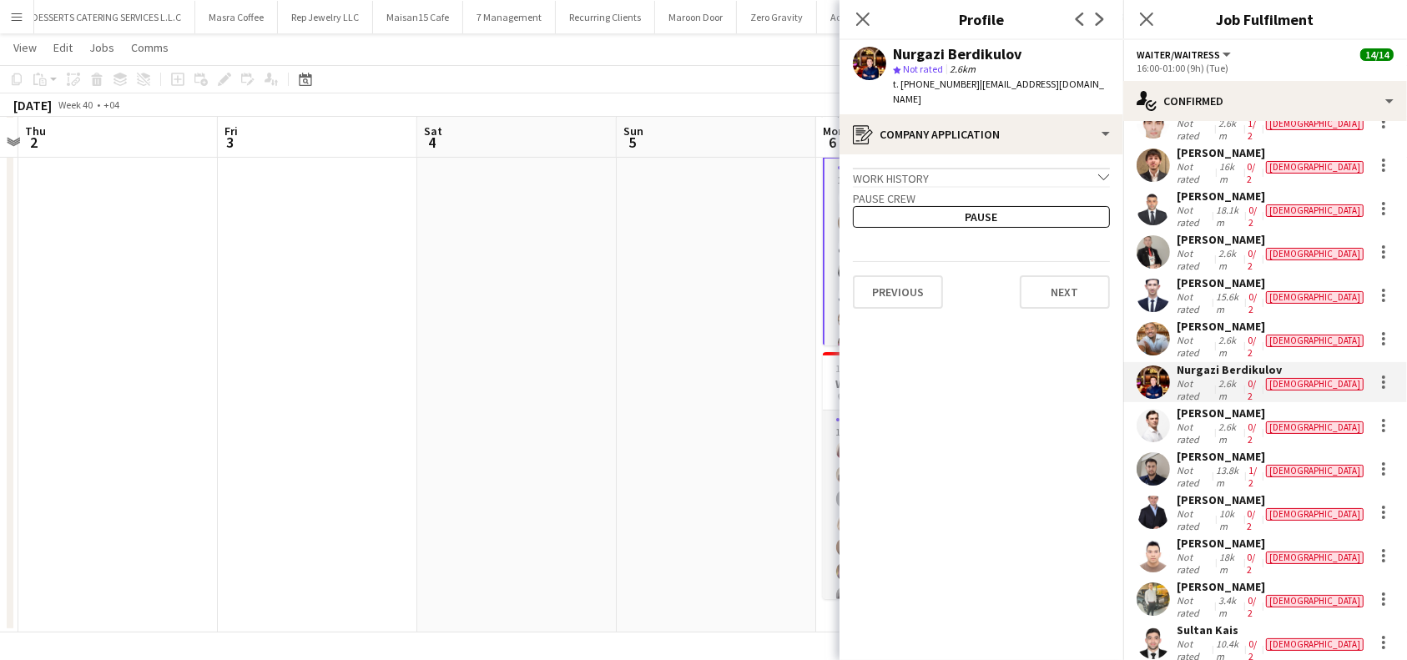
click at [1065, 297] on app-crew-profile-application "Work history chevron-down Incomplete Pause crew Pause Previous Next" at bounding box center [981, 407] width 284 height 506
click at [1066, 289] on button "Next" at bounding box center [1065, 291] width 90 height 33
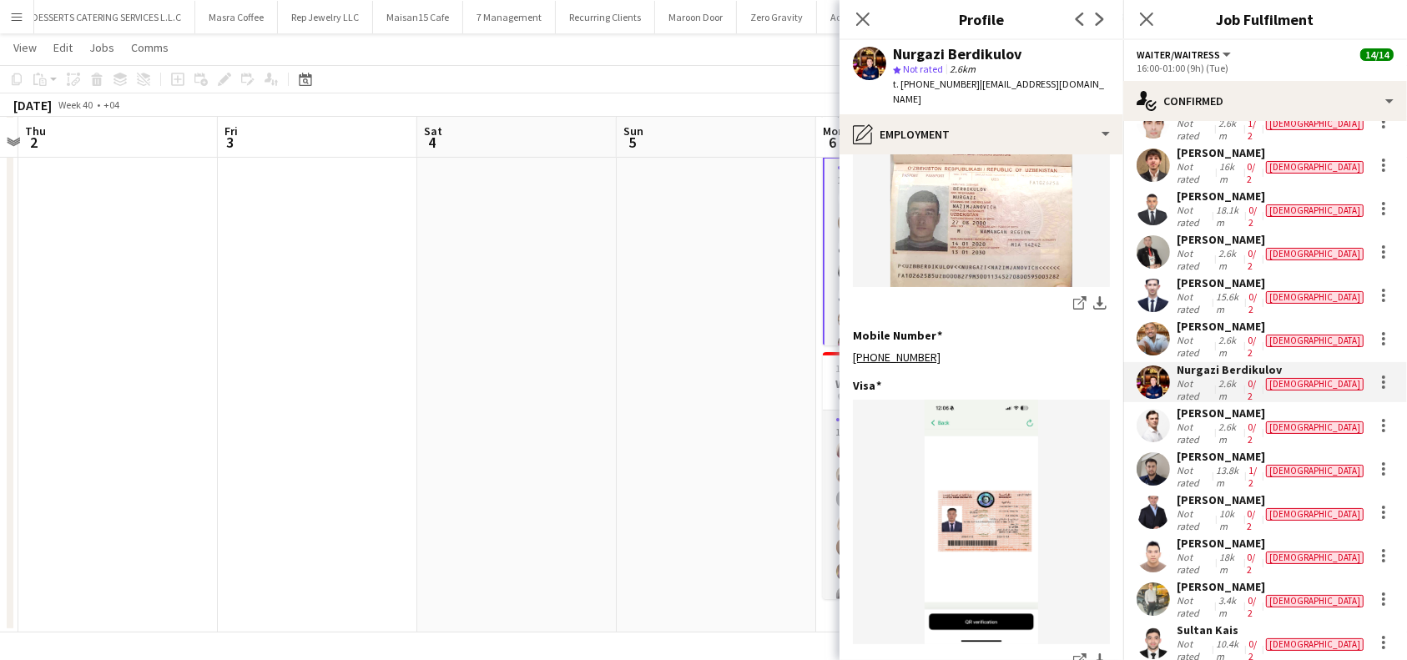
scroll to position [841, 0]
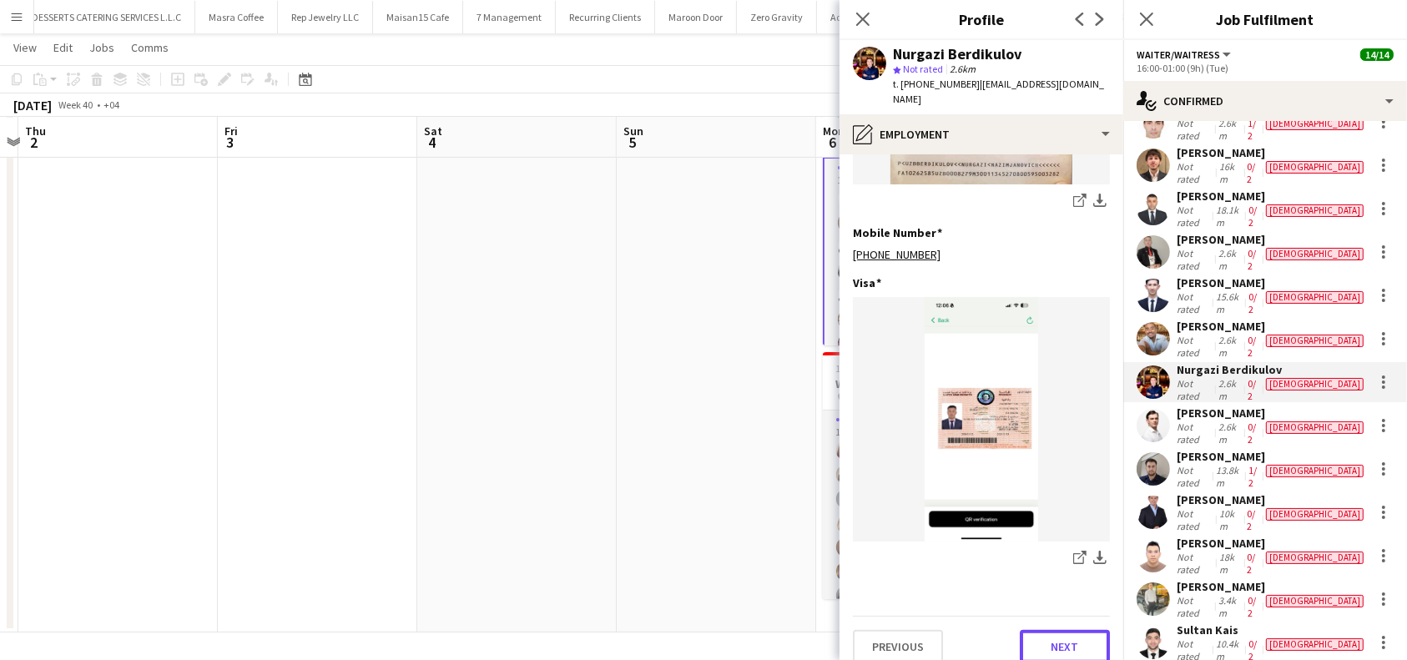
click at [1060, 630] on button "Next" at bounding box center [1065, 646] width 90 height 33
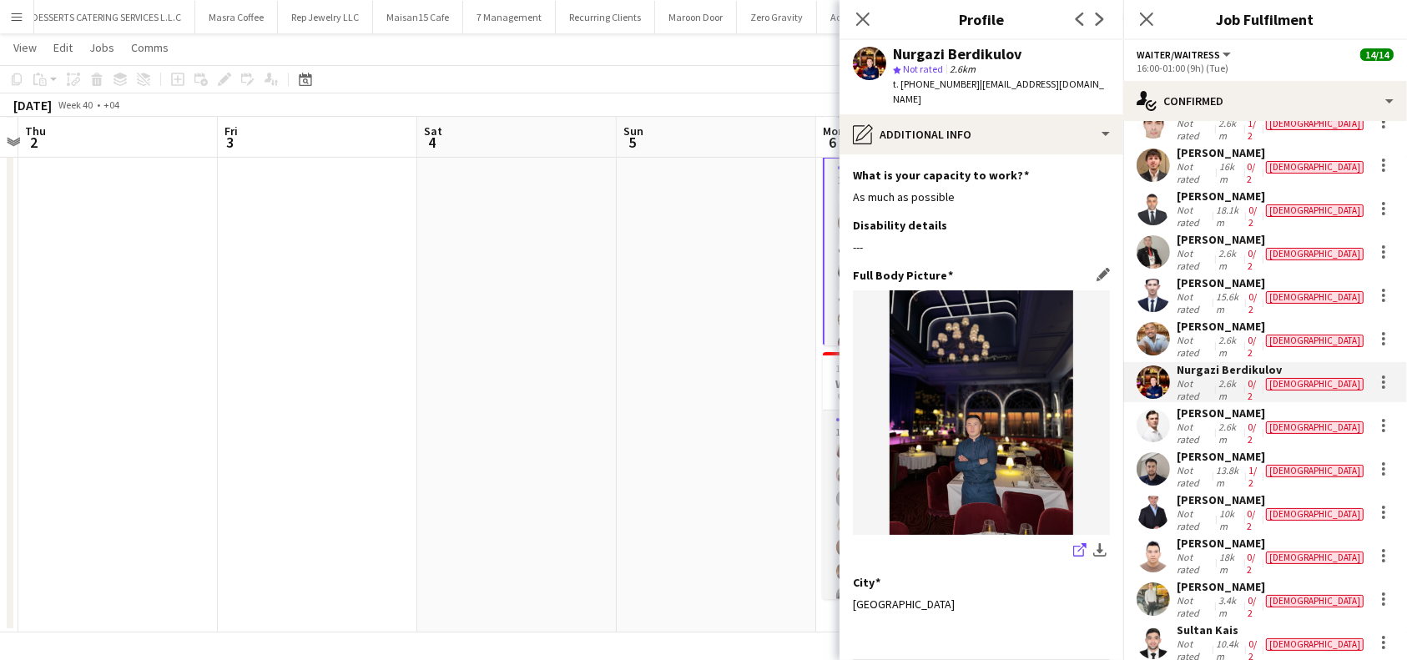
click at [1073, 543] on icon "share-external-link-1" at bounding box center [1079, 549] width 13 height 13
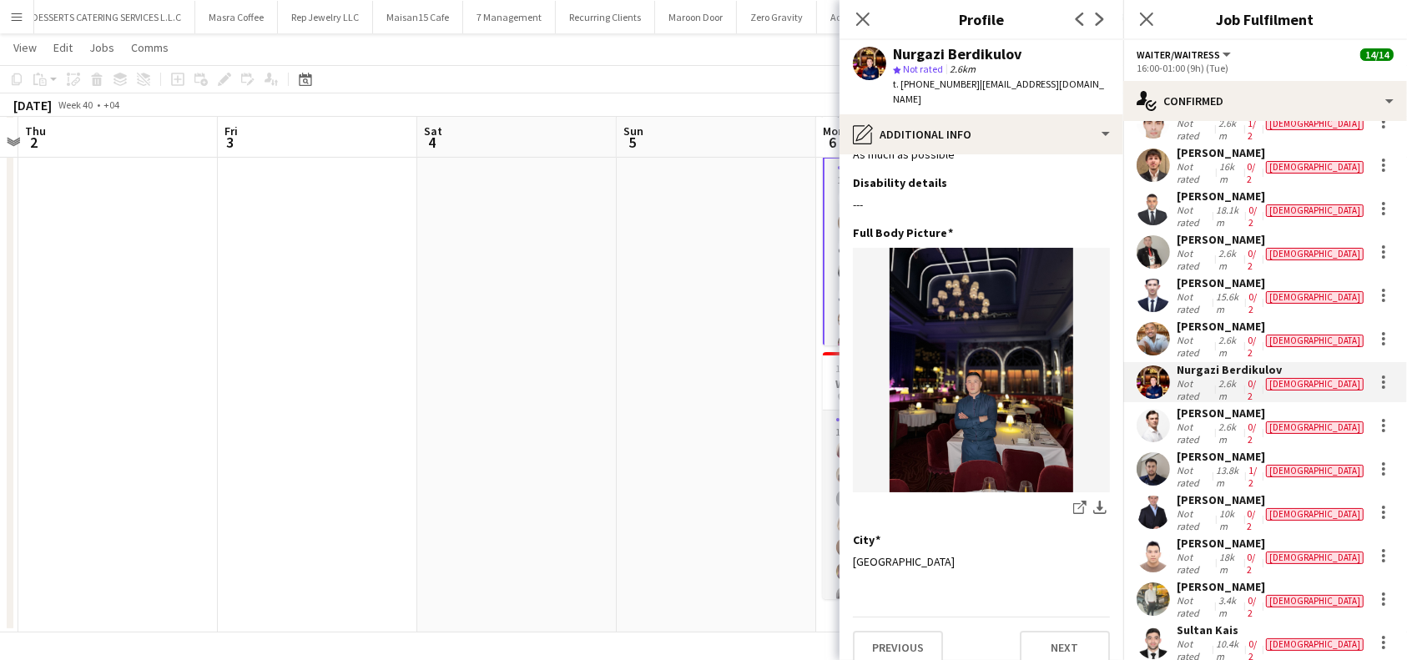
scroll to position [43, 0]
click at [1032, 630] on button "Next" at bounding box center [1065, 646] width 90 height 33
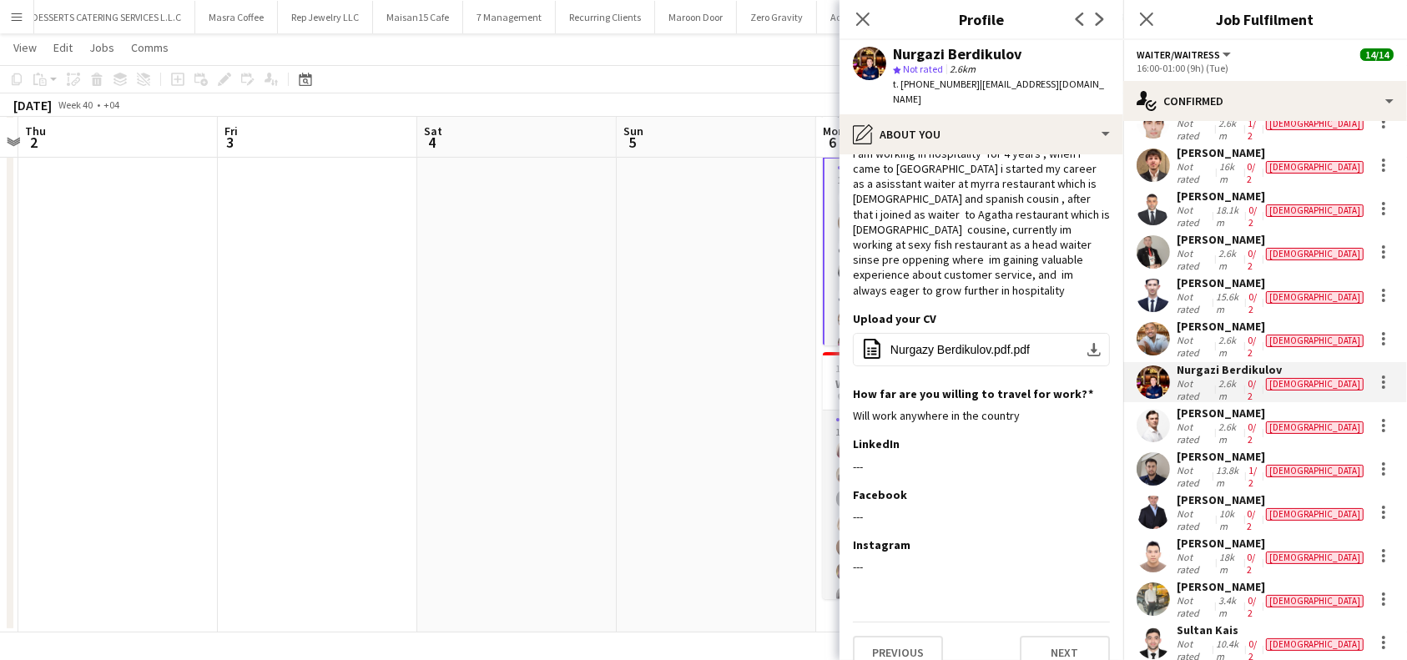
scroll to position [0, 0]
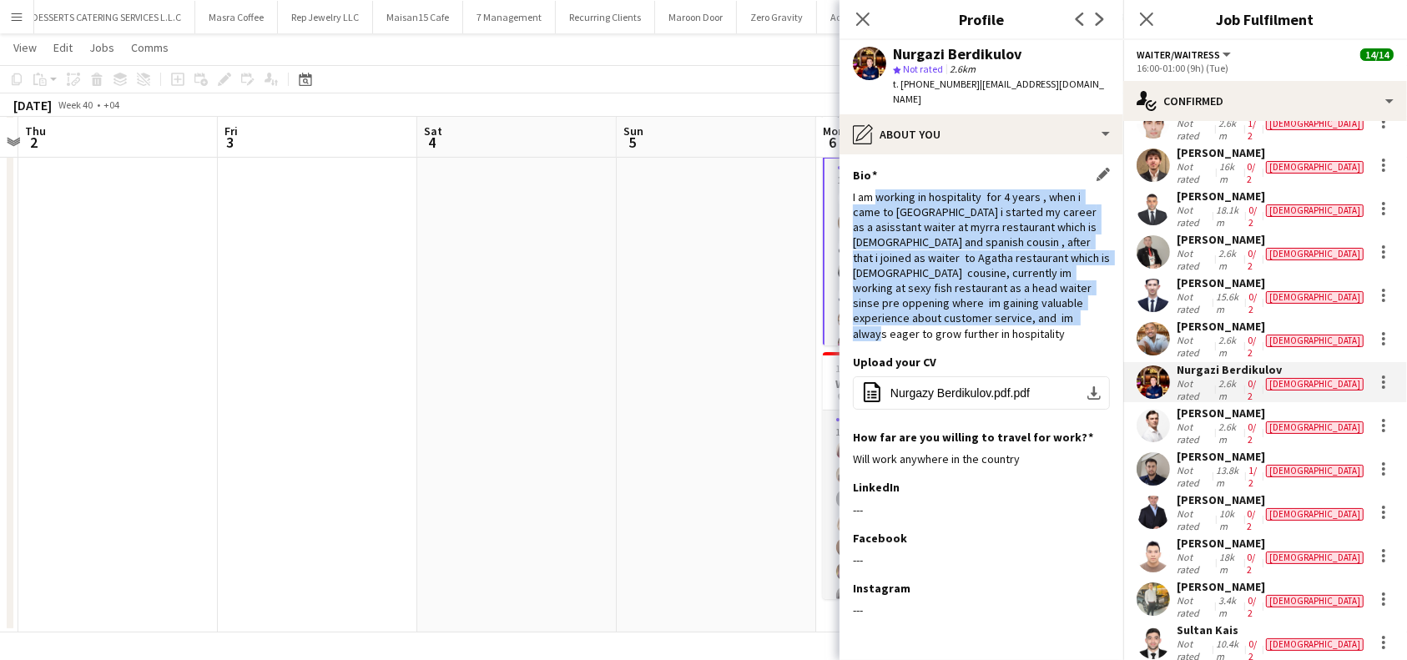
drag, startPoint x: 879, startPoint y: 179, endPoint x: 945, endPoint y: 324, distance: 158.7
click at [945, 324] on div "I am working in hospitality for 4 years , when i came to [GEOGRAPHIC_DATA] i st…" at bounding box center [981, 265] width 257 height 152
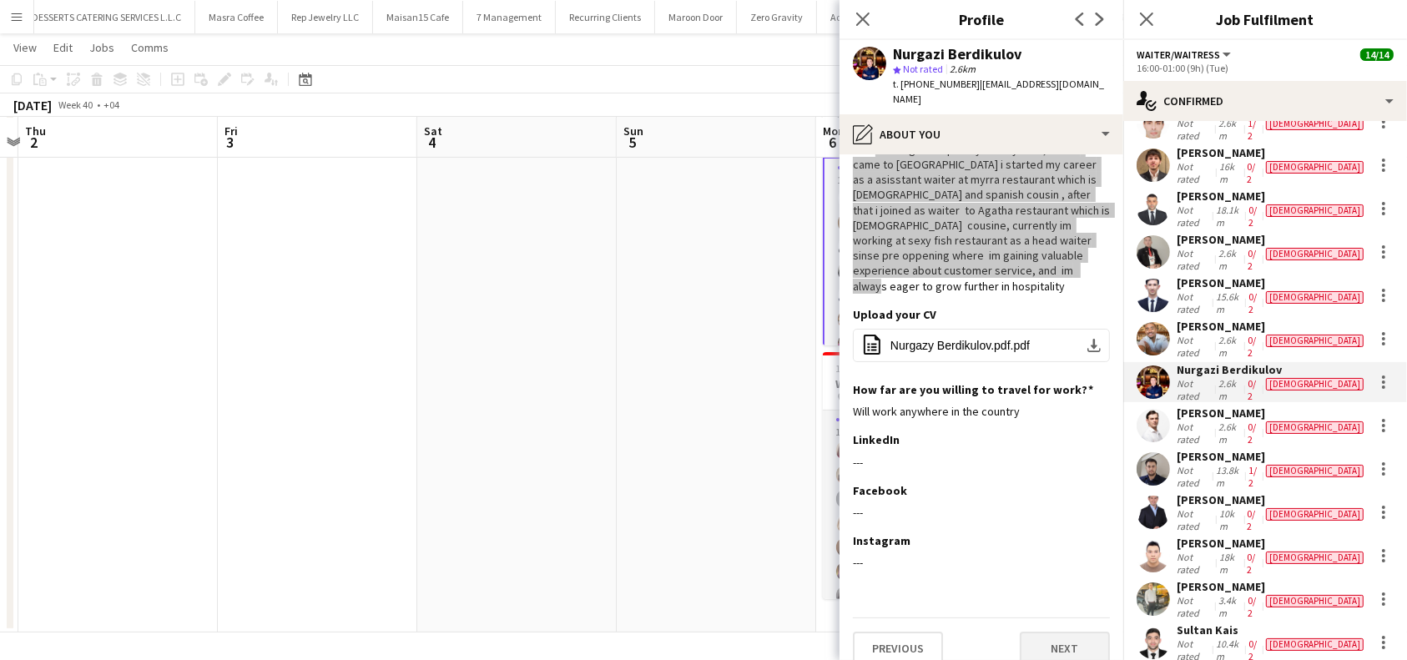
scroll to position [49, 0]
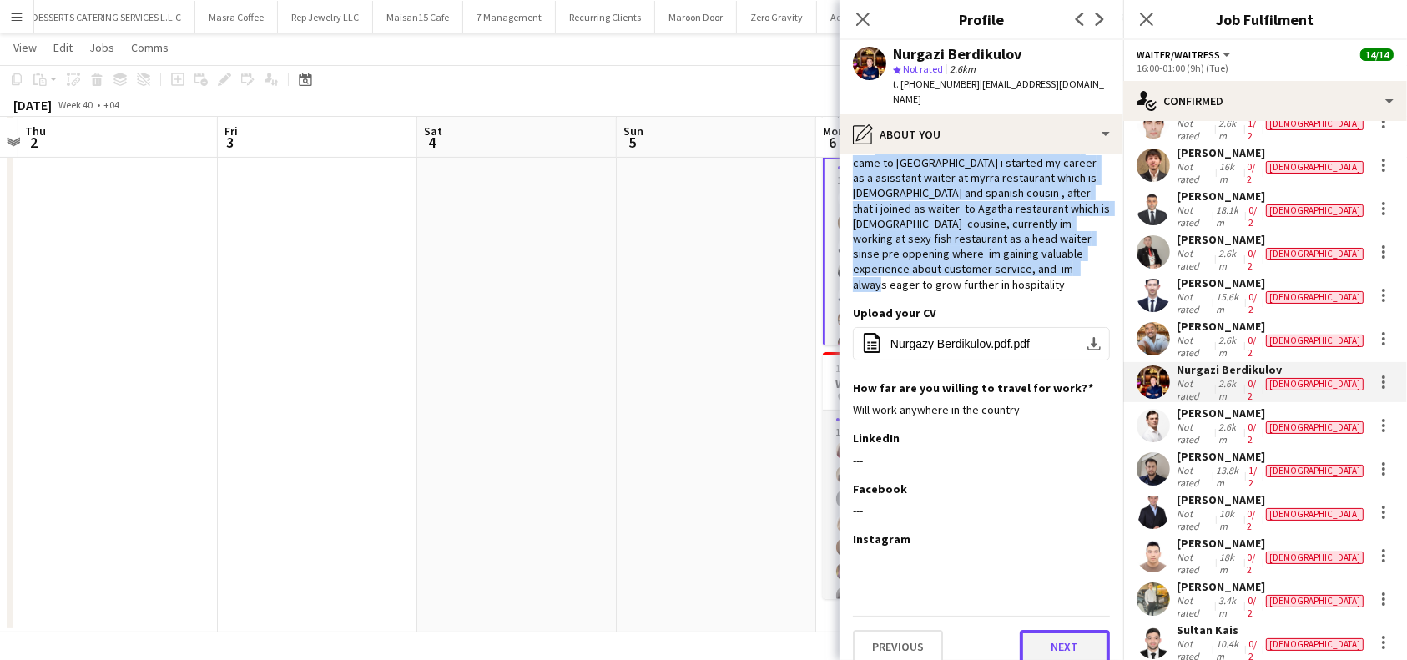
click at [1061, 642] on button "Next" at bounding box center [1065, 646] width 90 height 33
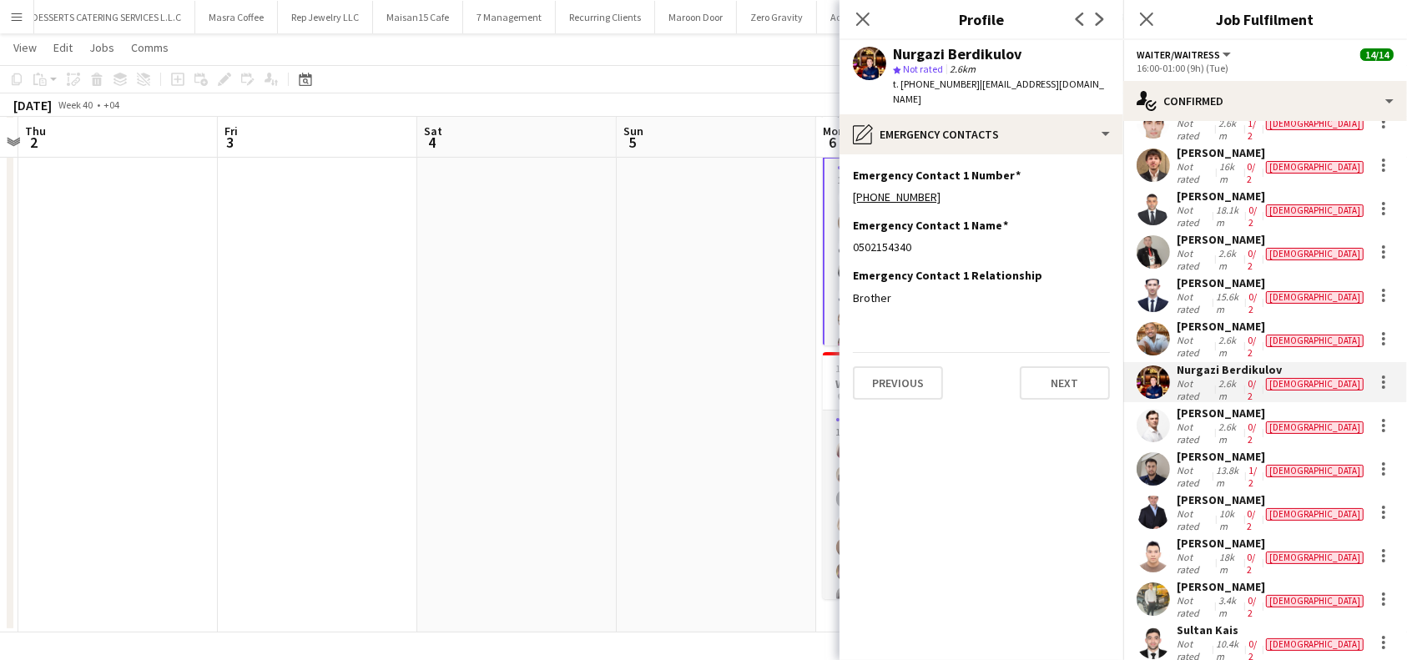
click at [1078, 390] on app-section-data-types "Emergency Contact 1 Number Edit this field [PHONE_NUMBER] Emergency Contact 1 N…" at bounding box center [981, 407] width 284 height 506
click at [1069, 371] on button "Next" at bounding box center [1065, 382] width 90 height 33
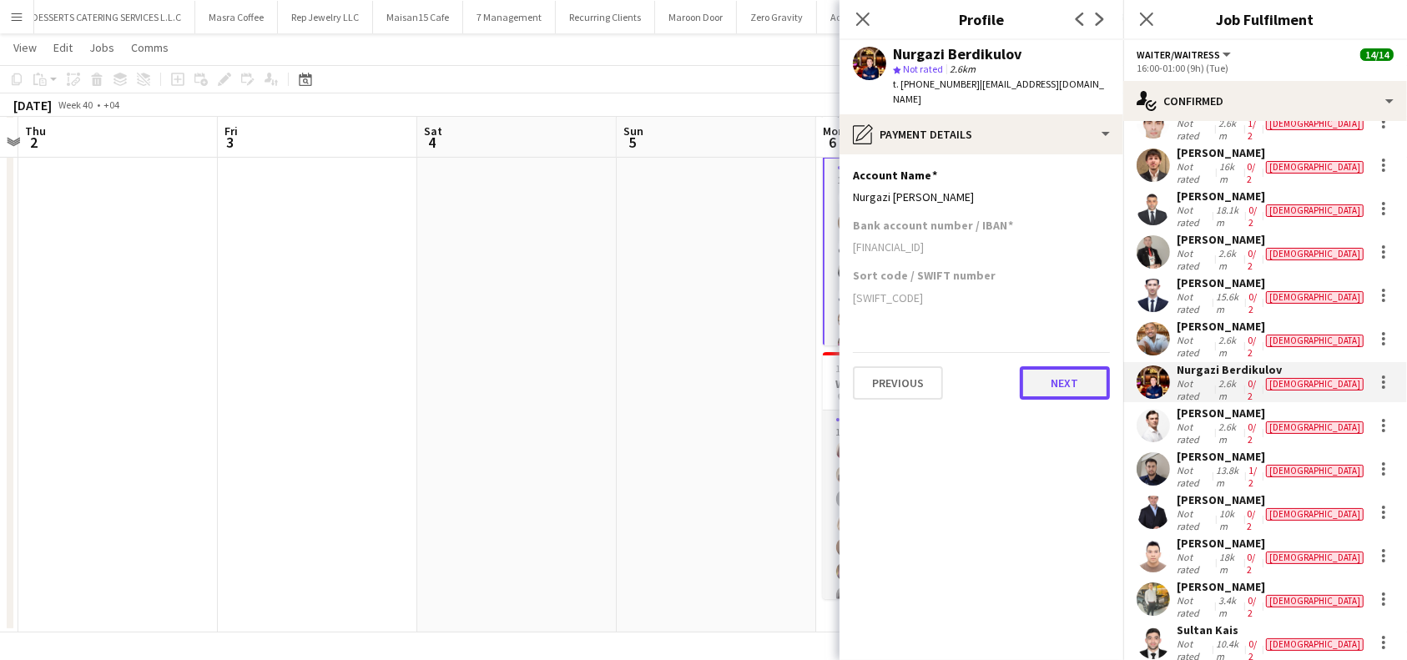
click at [1052, 366] on button "Next" at bounding box center [1065, 382] width 90 height 33
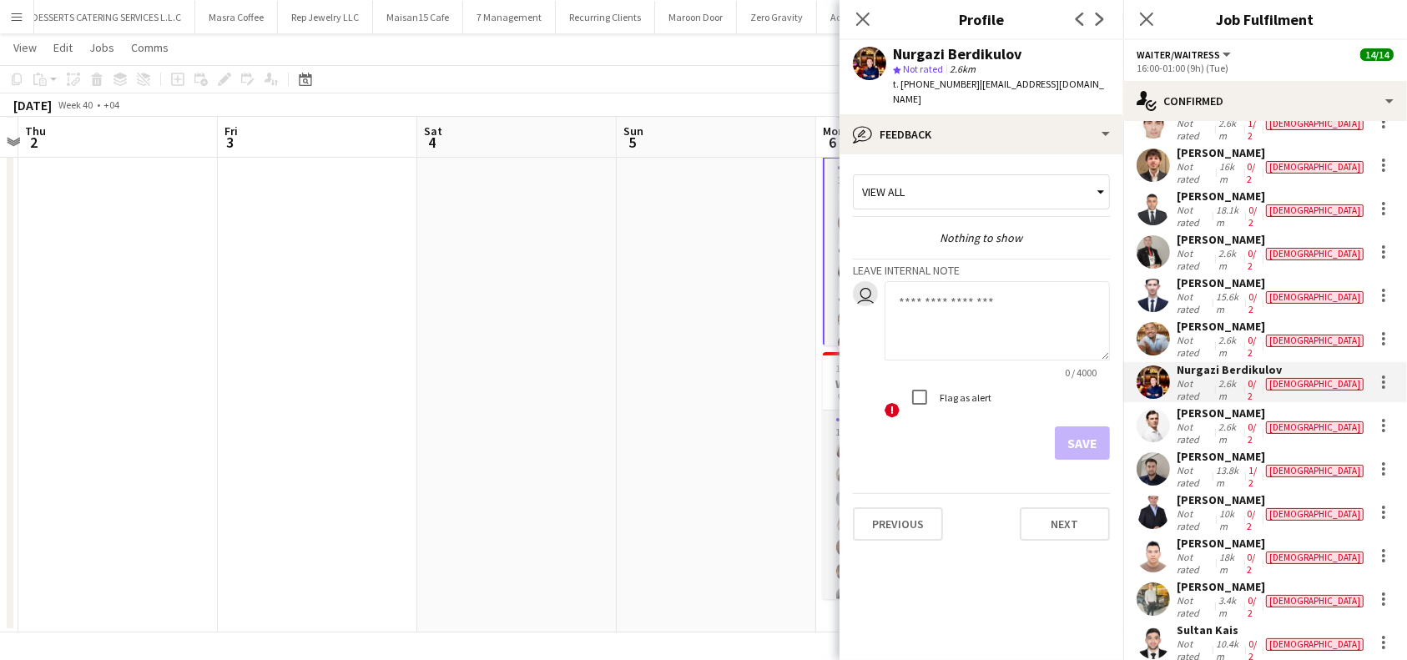
click at [1028, 590] on app-crew-profile-feedback-tab "View all Nothing to show Leave internal note user 0 / 4000 ! Flag as alert Save…" at bounding box center [981, 407] width 284 height 506
click at [1053, 520] on button "Next" at bounding box center [1065, 523] width 90 height 33
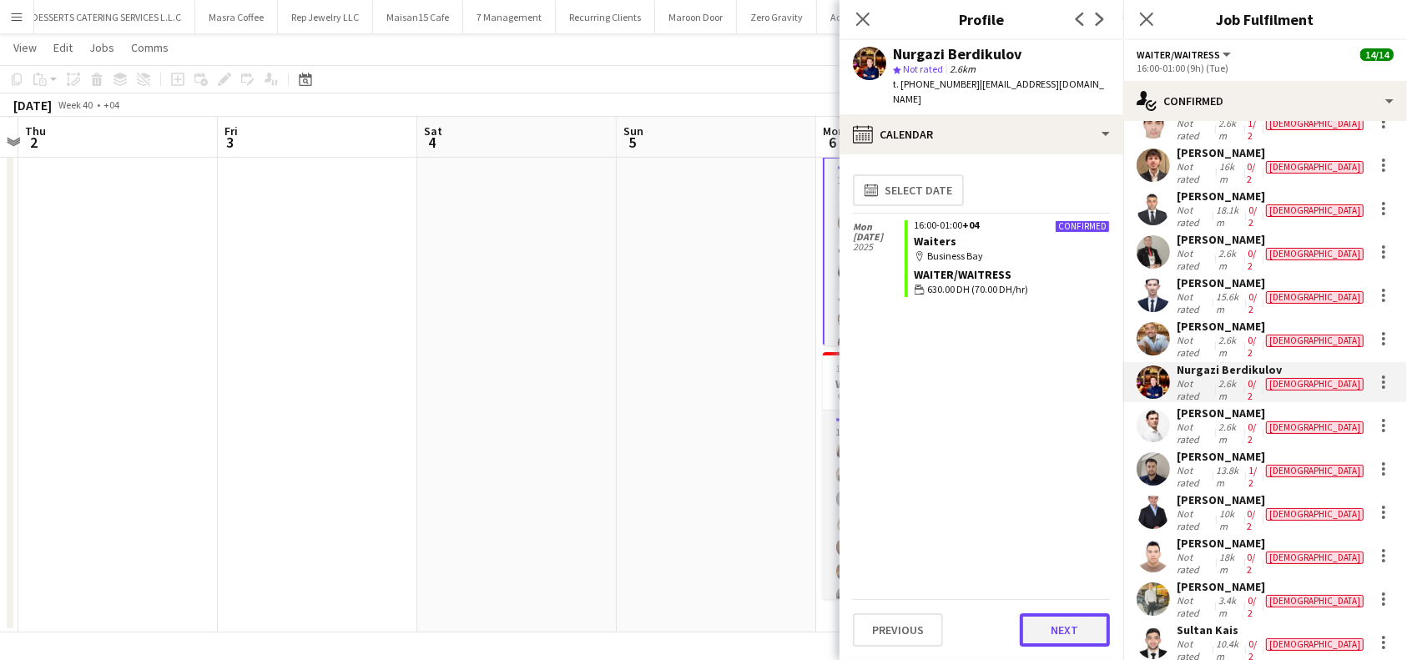
click at [1055, 637] on button "Next" at bounding box center [1065, 629] width 90 height 33
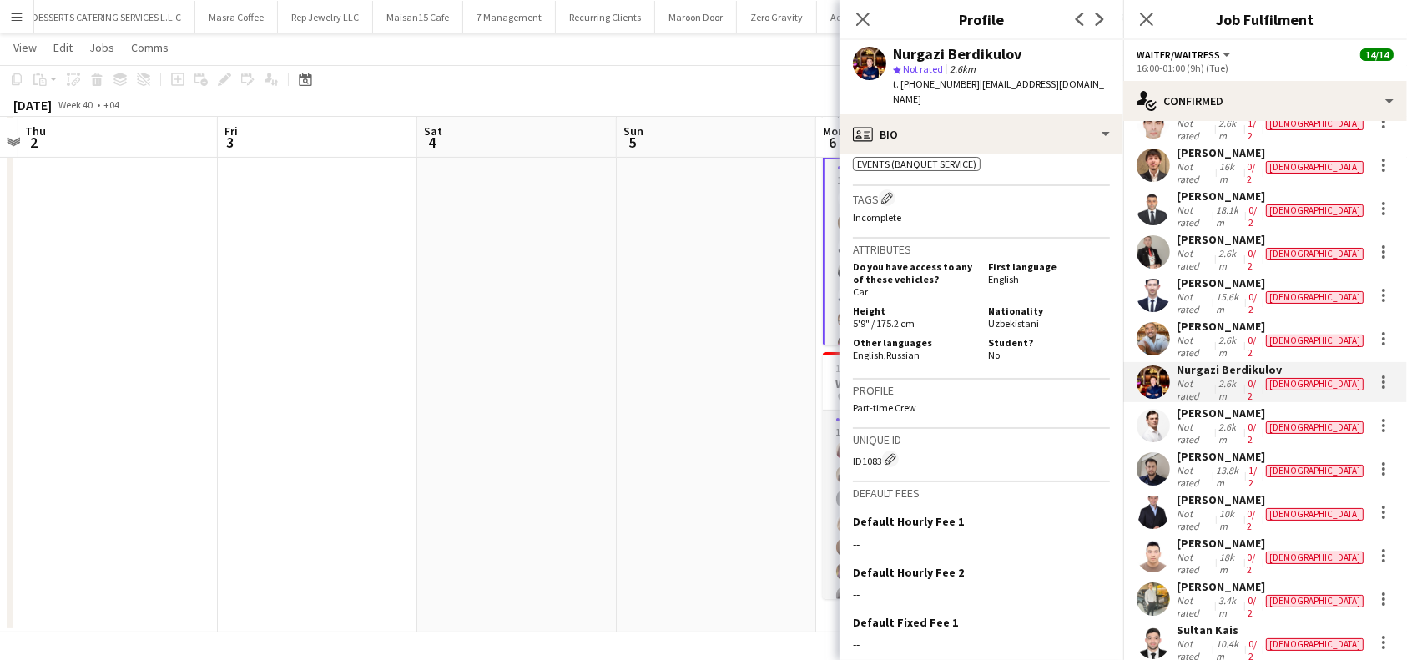
scroll to position [668, 0]
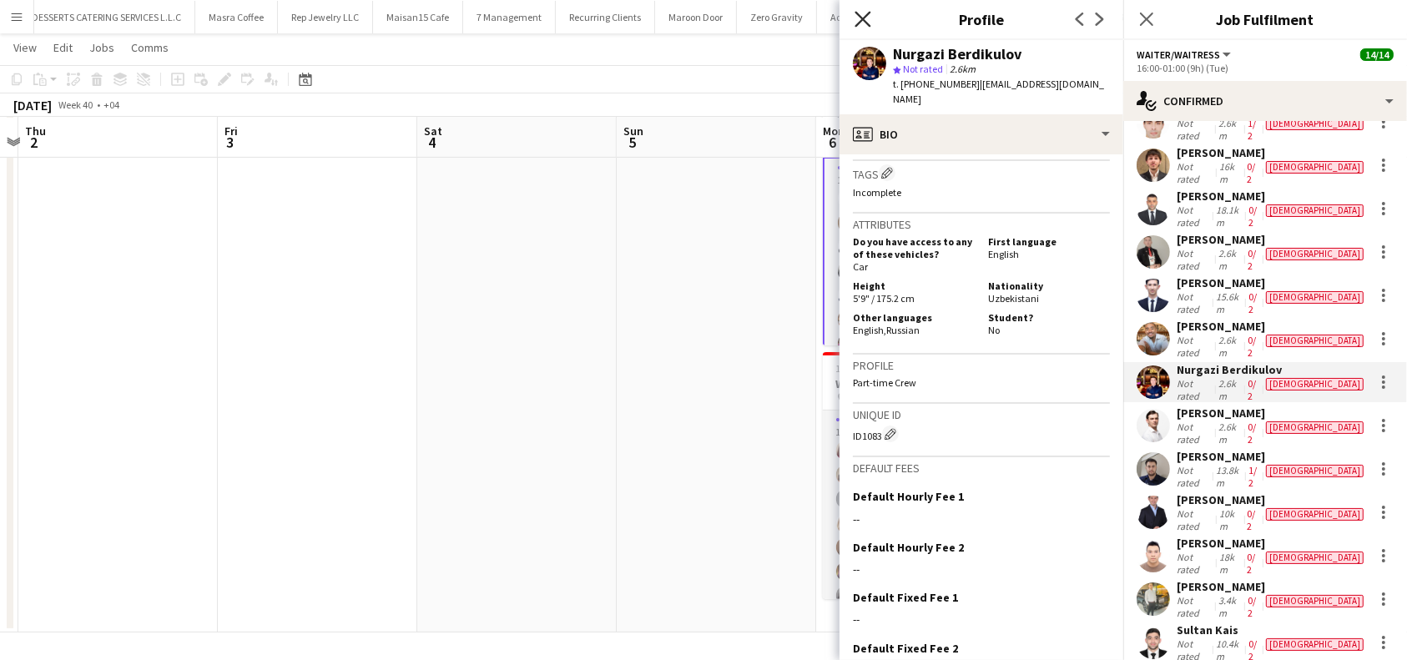
click at [861, 15] on icon "Close pop-in" at bounding box center [862, 19] width 16 height 16
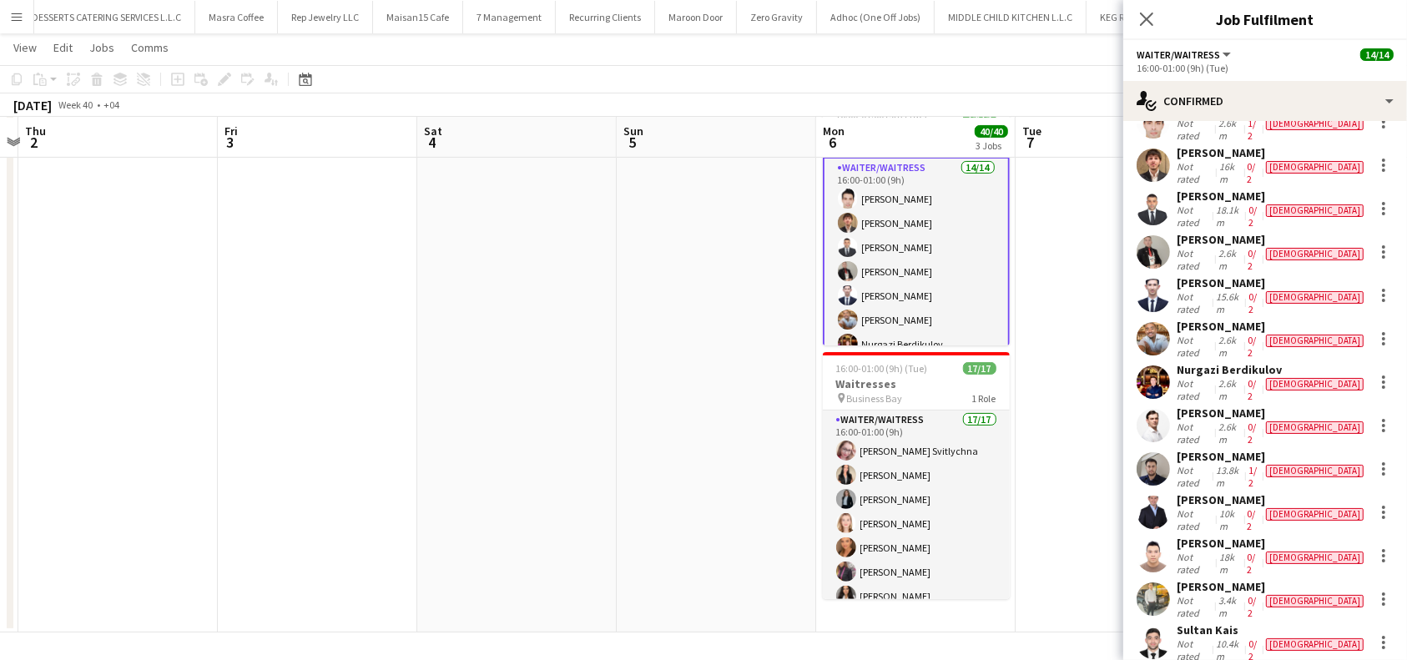
click at [1232, 406] on div "[PERSON_NAME]" at bounding box center [1272, 413] width 190 height 15
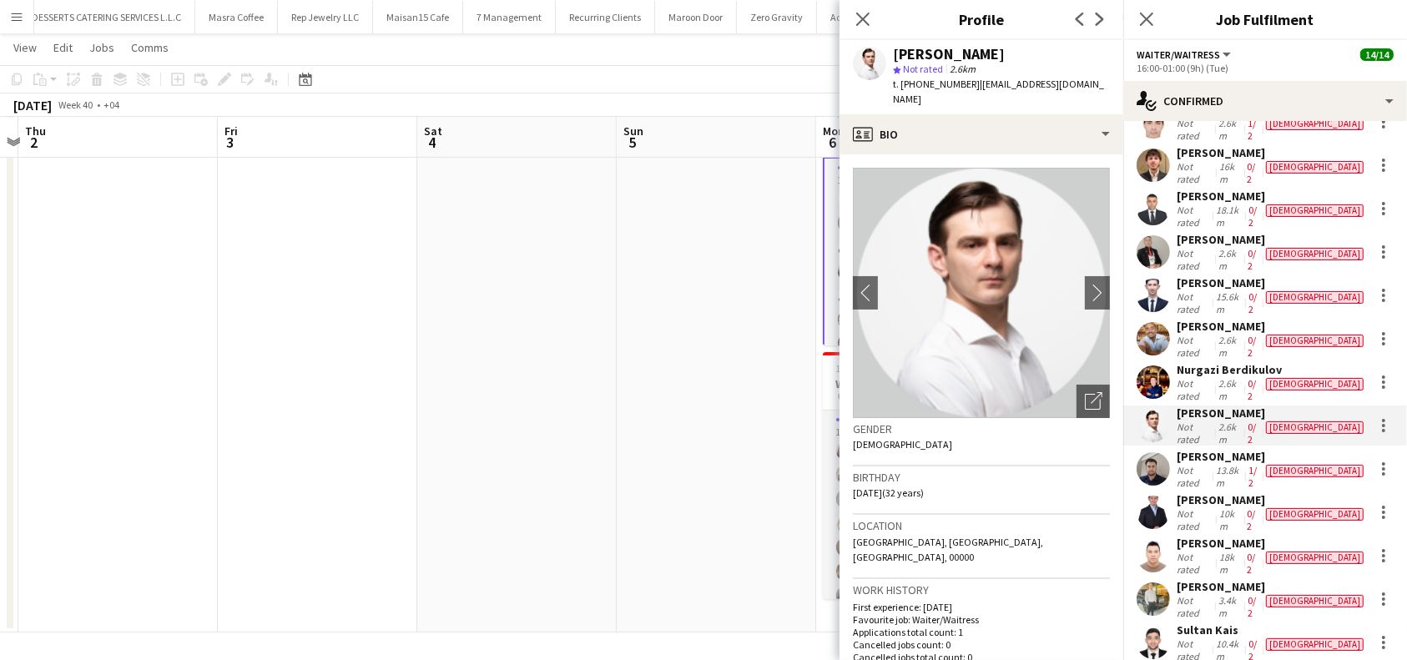
drag, startPoint x: 1007, startPoint y: 53, endPoint x: 897, endPoint y: 50, distance: 110.2
click at [897, 50] on div "[PERSON_NAME]" at bounding box center [1001, 54] width 217 height 15
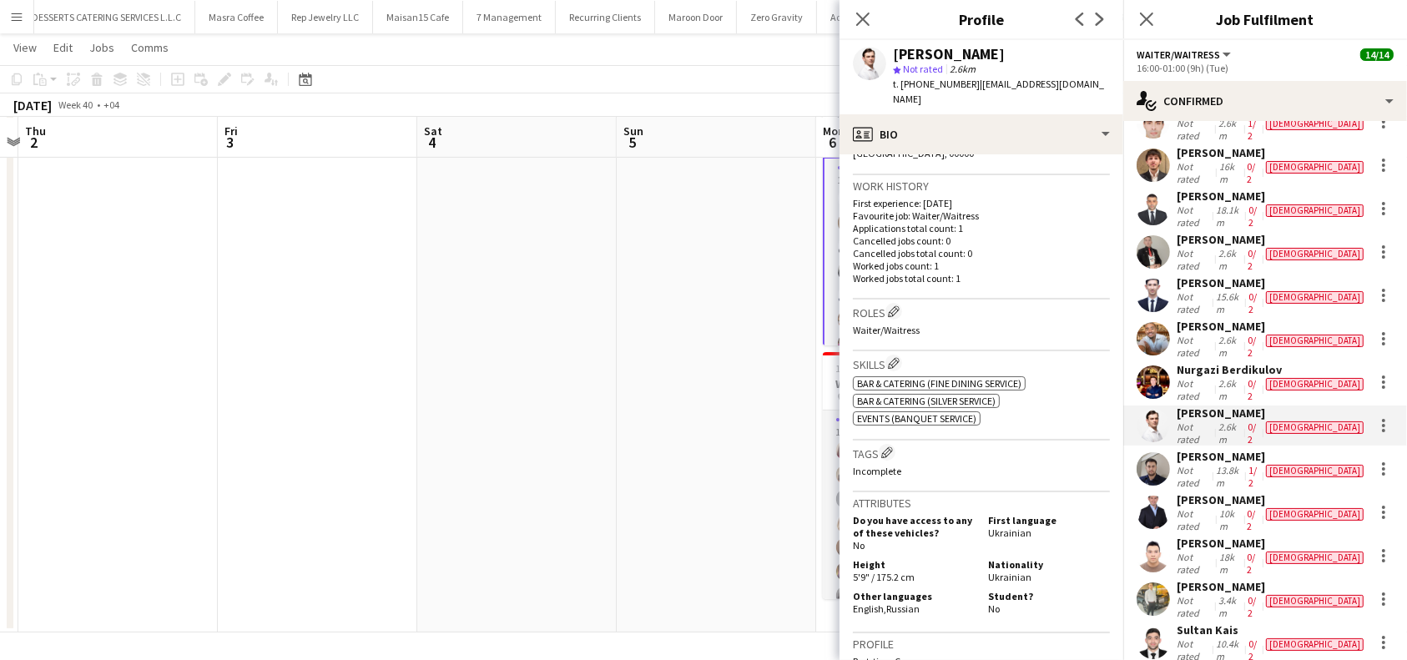
scroll to position [445, 0]
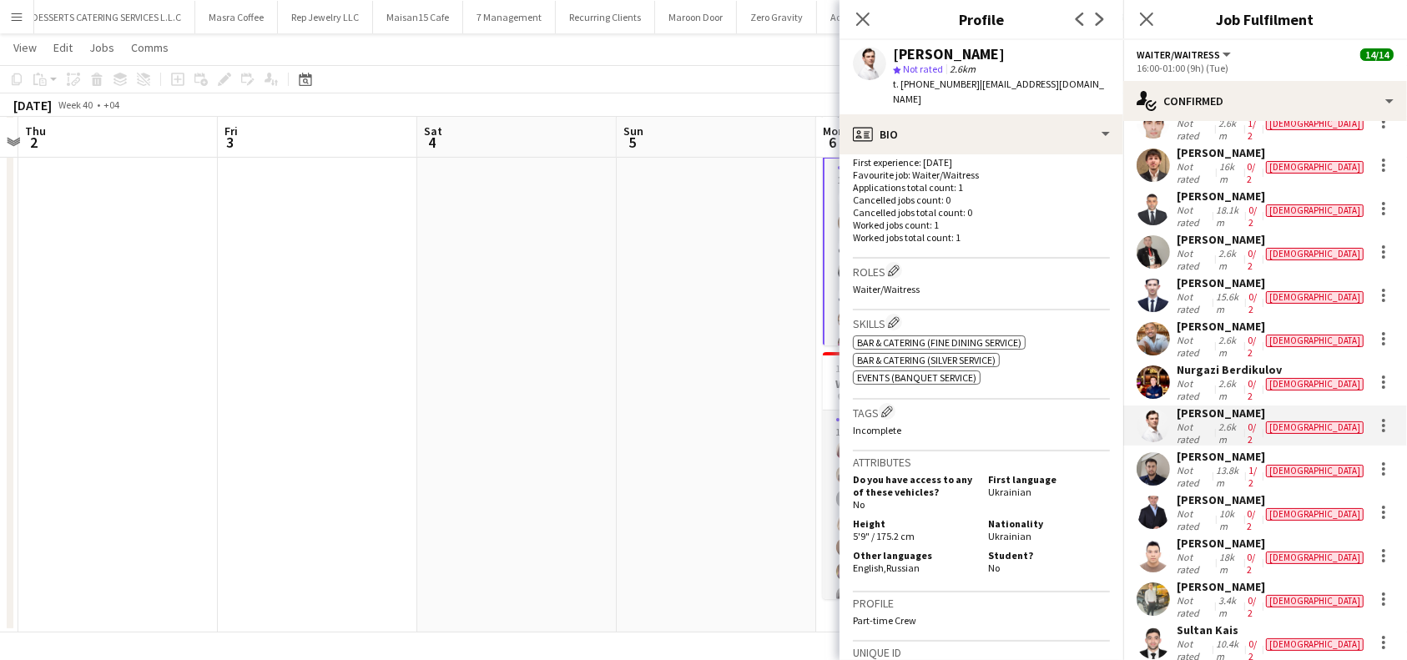
drag, startPoint x: 925, startPoint y: 540, endPoint x: 854, endPoint y: 541, distance: 70.1
click at [854, 549] on div "Other languages English , Russian" at bounding box center [917, 561] width 128 height 25
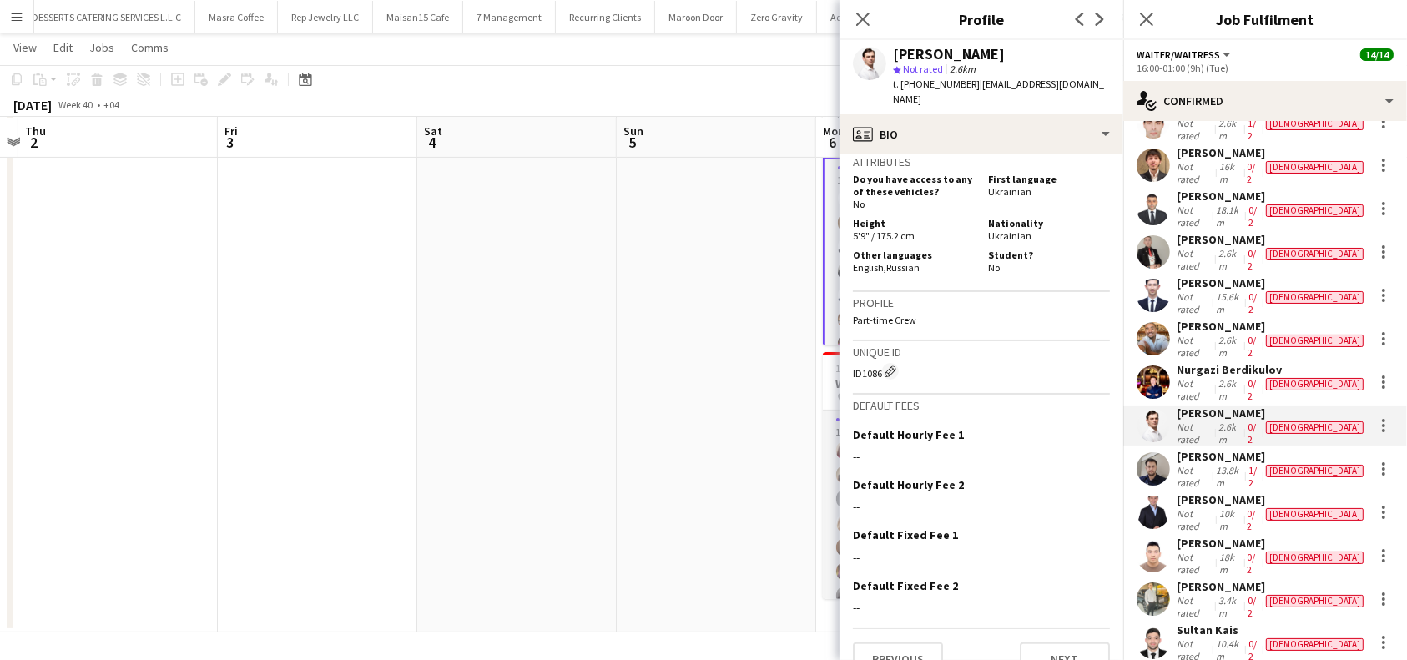
scroll to position [746, 0]
click at [1034, 627] on div "Previous Next" at bounding box center [981, 651] width 257 height 48
click at [1043, 642] on button "Next" at bounding box center [1065, 658] width 90 height 33
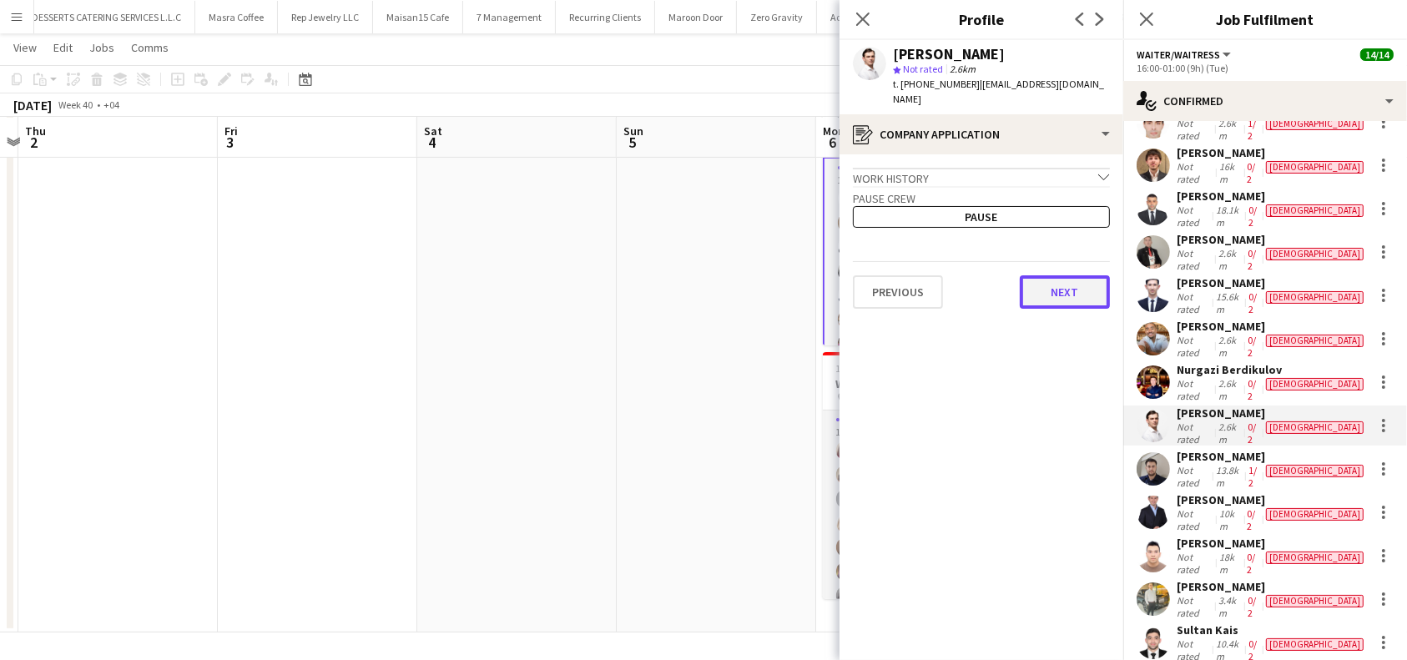
click at [1020, 282] on button "Next" at bounding box center [1065, 291] width 90 height 33
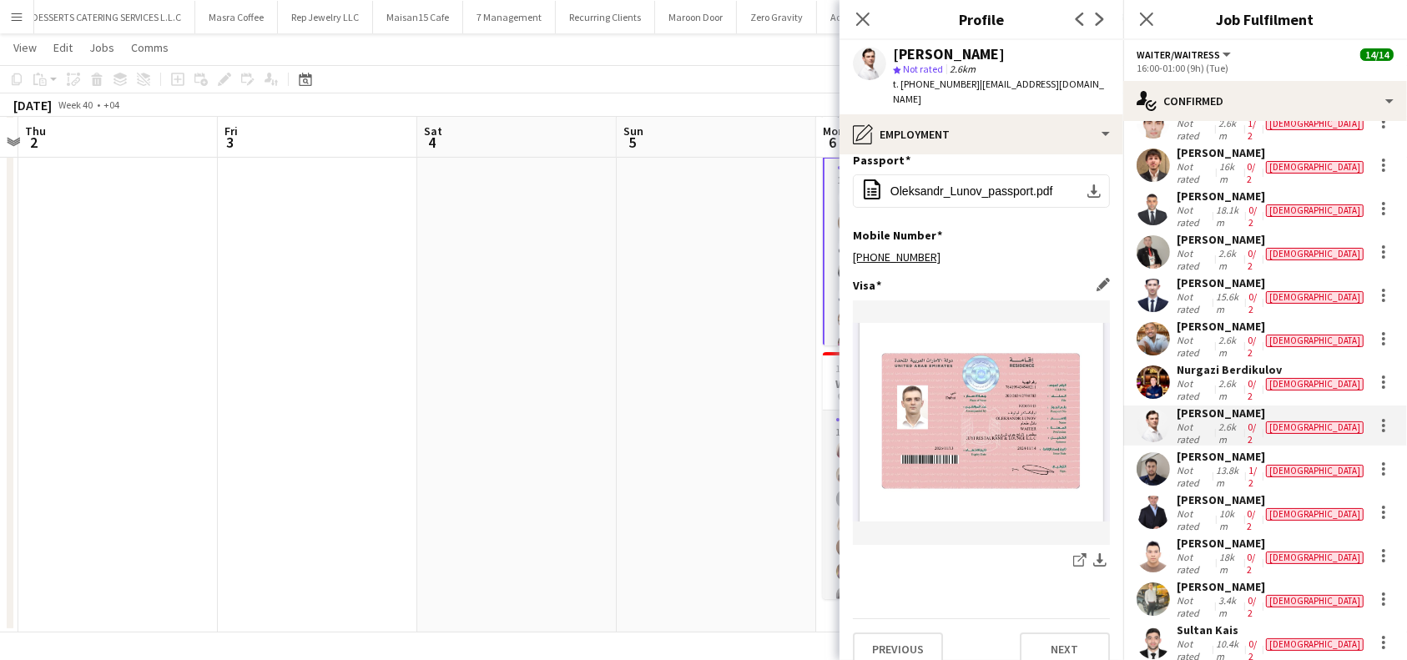
scroll to position [93, 0]
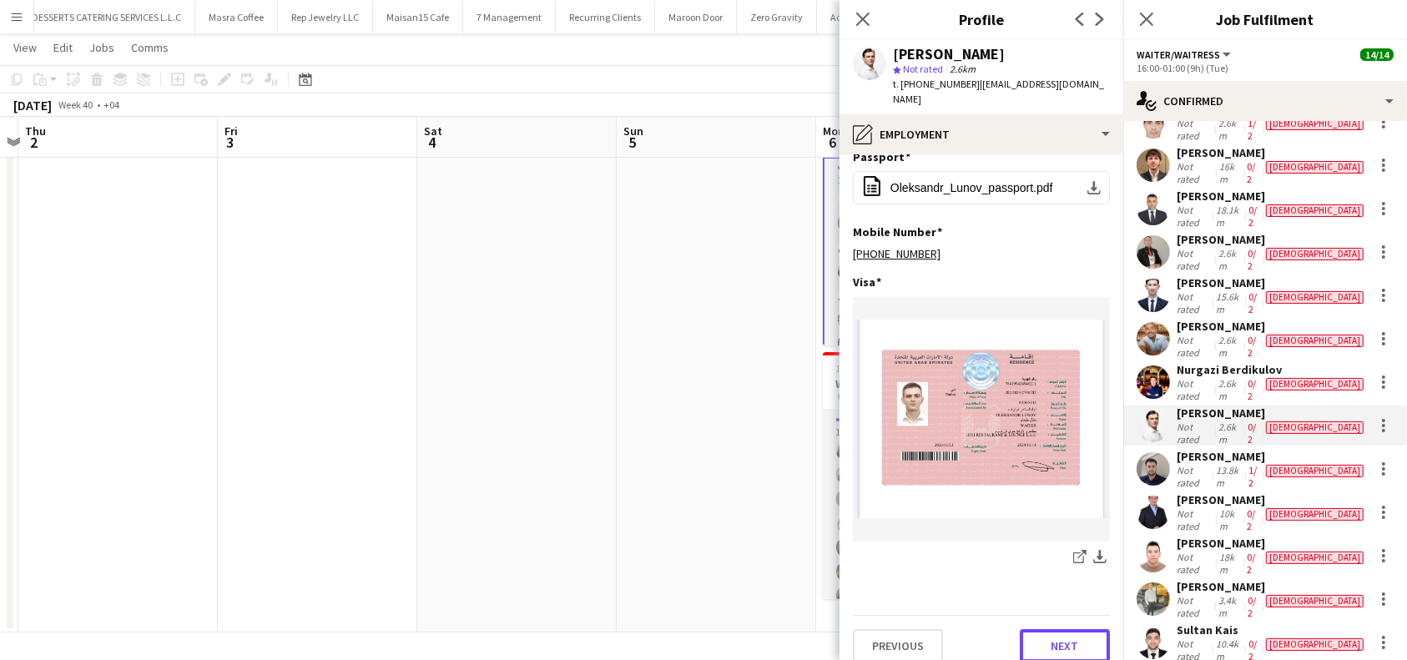
click at [1061, 632] on button "Next" at bounding box center [1065, 645] width 90 height 33
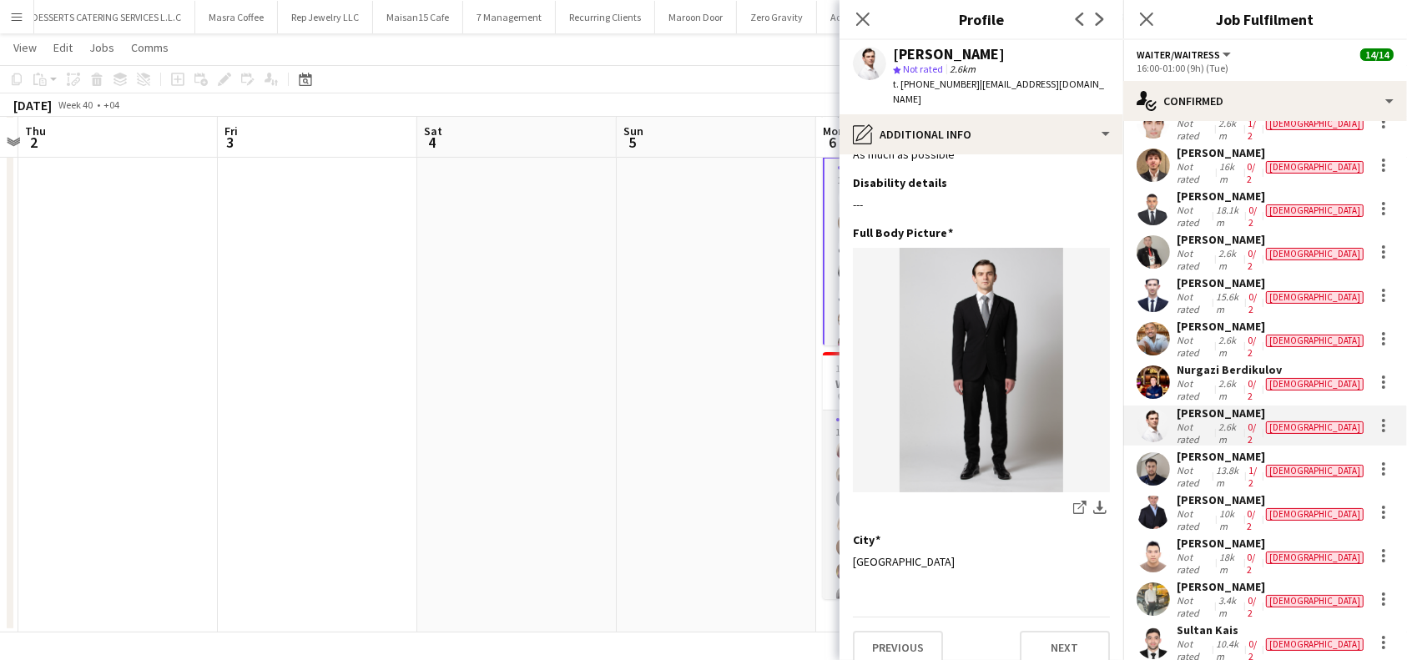
scroll to position [43, 0]
click at [1073, 500] on icon "share-external-link-1" at bounding box center [1079, 506] width 13 height 13
click at [1237, 449] on div "[PERSON_NAME]" at bounding box center [1272, 456] width 190 height 15
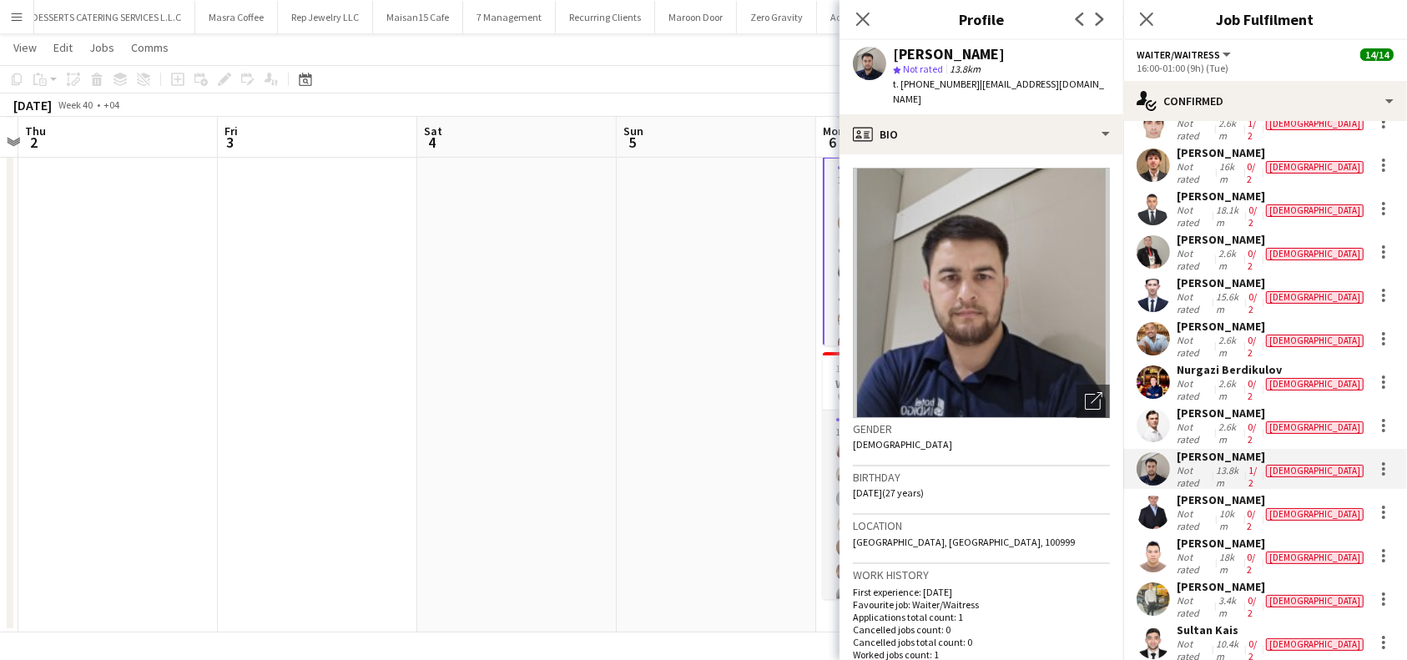
drag, startPoint x: 894, startPoint y: 52, endPoint x: 1051, endPoint y: 61, distance: 156.3
click at [1051, 61] on div "[PERSON_NAME] star Not rated 13.8km t. [PHONE_NUMBER] | [EMAIL_ADDRESS][DOMAIN_…" at bounding box center [1001, 77] width 217 height 61
click at [1055, 62] on div "star Not rated 13.8km" at bounding box center [1001, 69] width 217 height 15
click at [1041, 68] on div "star Not rated 13.8km" at bounding box center [1001, 69] width 217 height 15
drag, startPoint x: 895, startPoint y: 50, endPoint x: 1057, endPoint y: 54, distance: 161.9
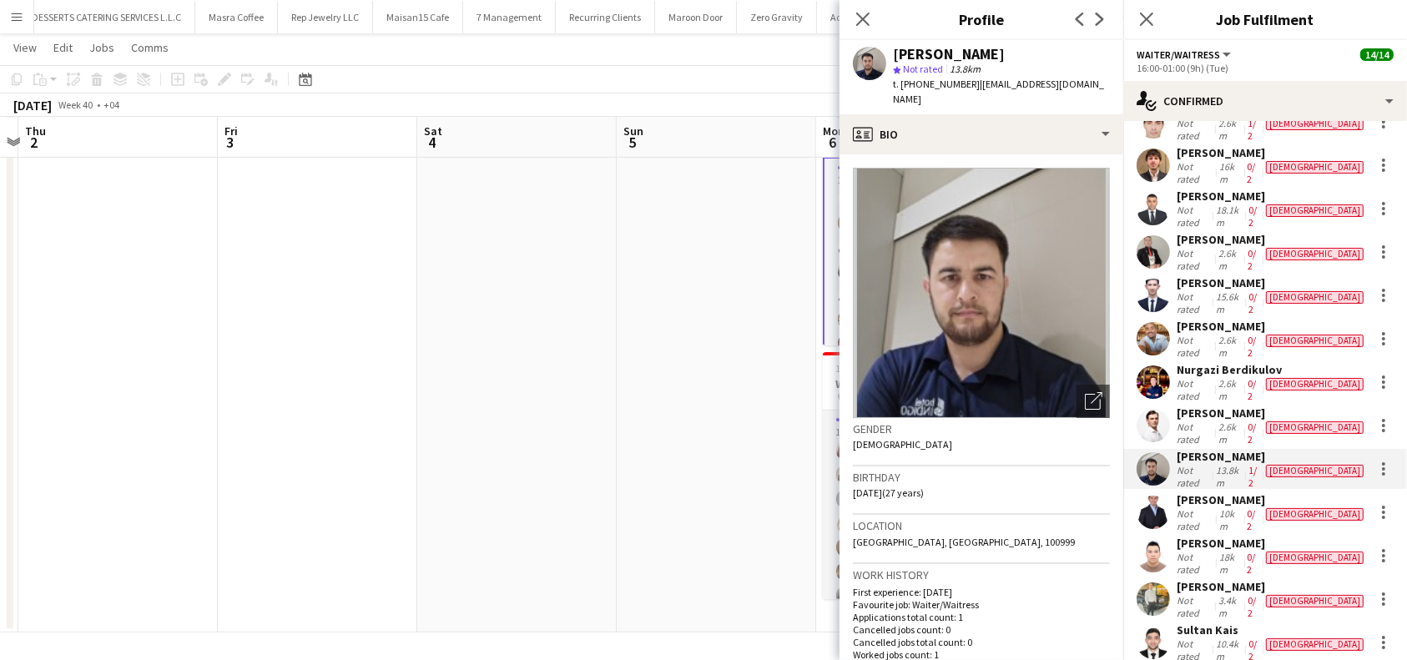
click at [1057, 54] on div "[PERSON_NAME]" at bounding box center [1001, 54] width 217 height 15
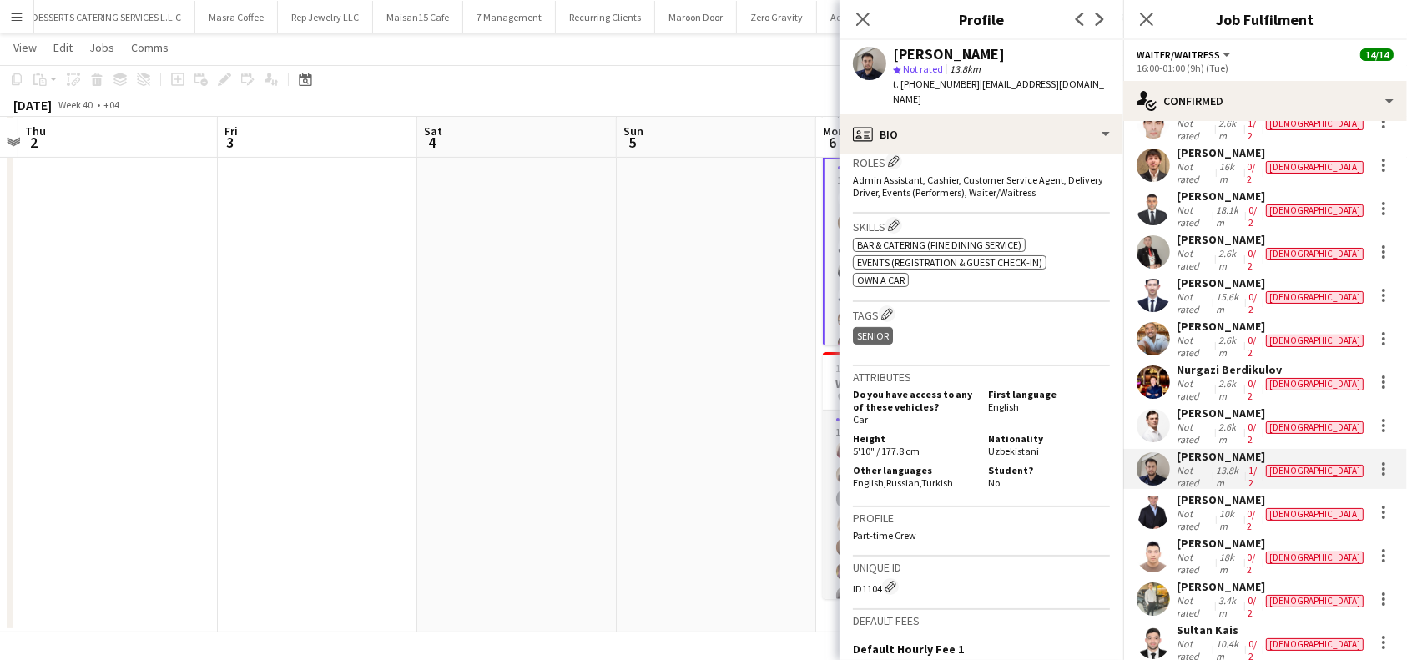
scroll to position [556, 0]
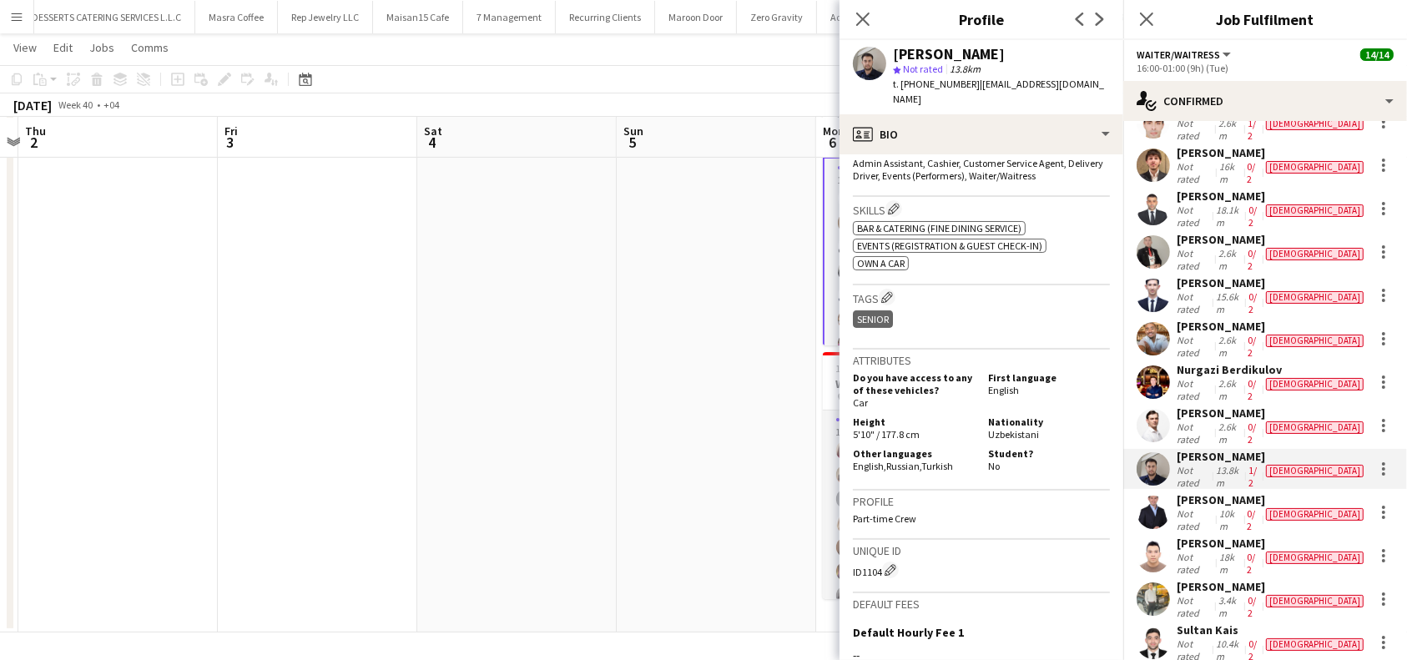
drag, startPoint x: 956, startPoint y: 450, endPoint x: 852, endPoint y: 455, distance: 104.4
click at [852, 455] on app-crew-profile-bio "Open photos pop-in Gender [DEMOGRAPHIC_DATA] Birthday [DEMOGRAPHIC_DATA] (27 ye…" at bounding box center [981, 407] width 284 height 506
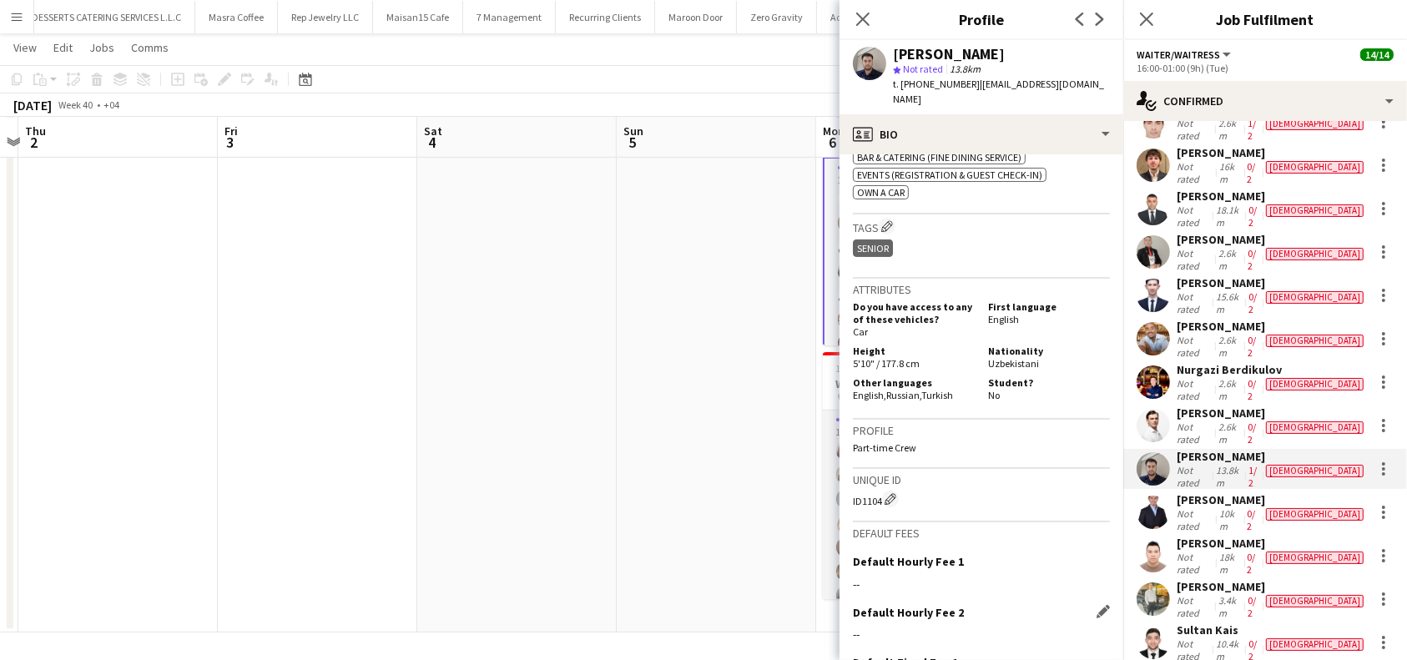
scroll to position [769, 0]
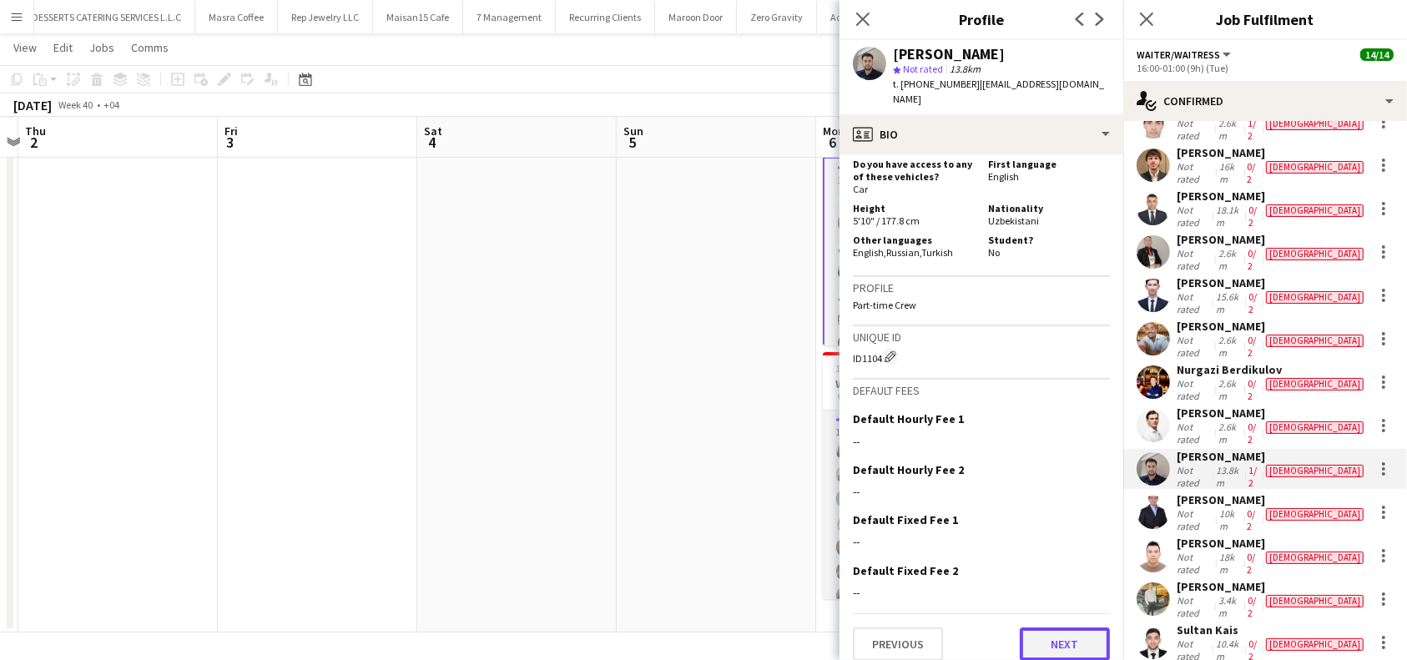
click at [1048, 627] on button "Next" at bounding box center [1065, 643] width 90 height 33
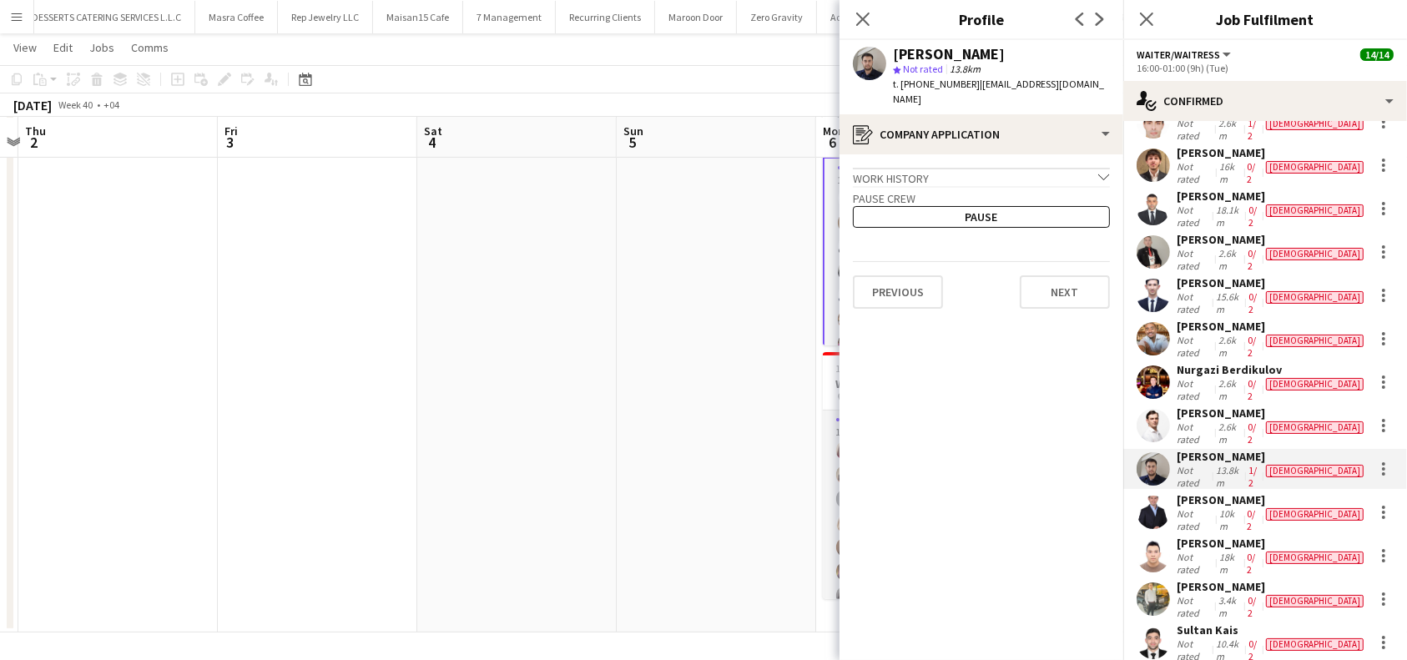
click at [1079, 295] on app-crew-profile-application "Work history chevron-down Incomplete Pause crew Pause Previous Next" at bounding box center [981, 407] width 284 height 506
click at [1066, 281] on button "Next" at bounding box center [1065, 291] width 90 height 33
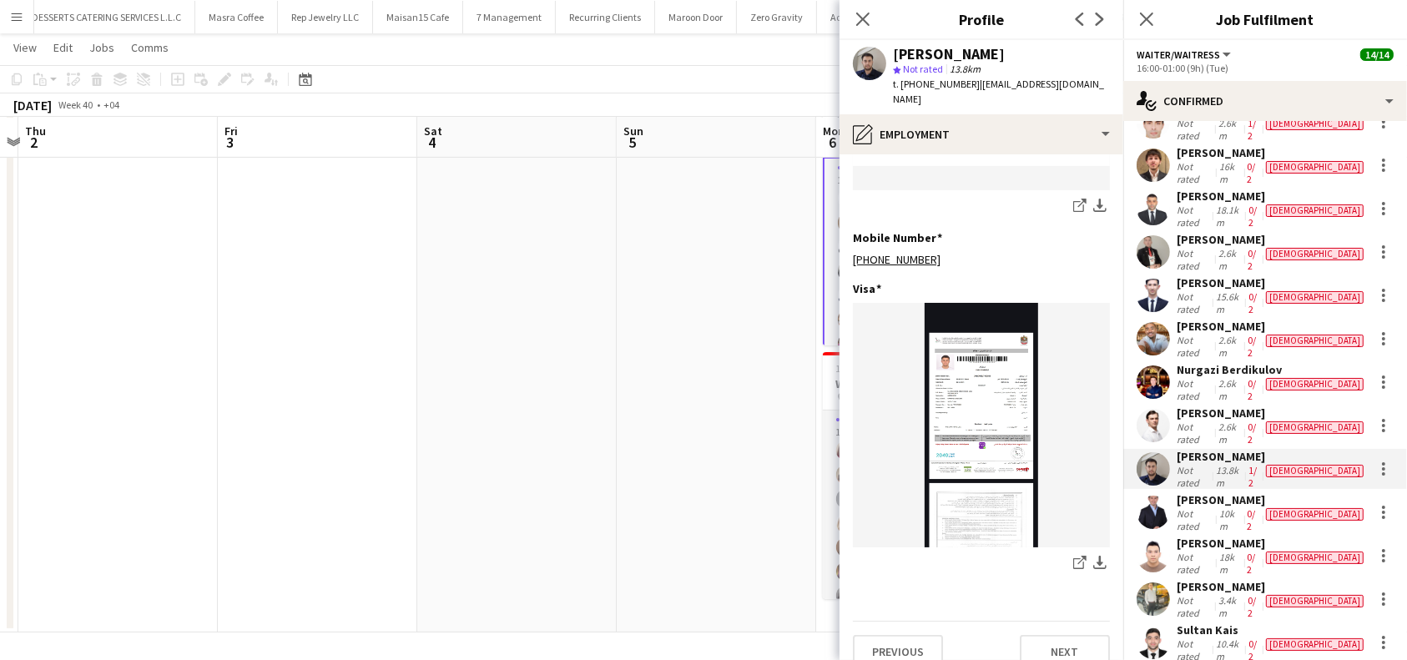
scroll to position [557, 0]
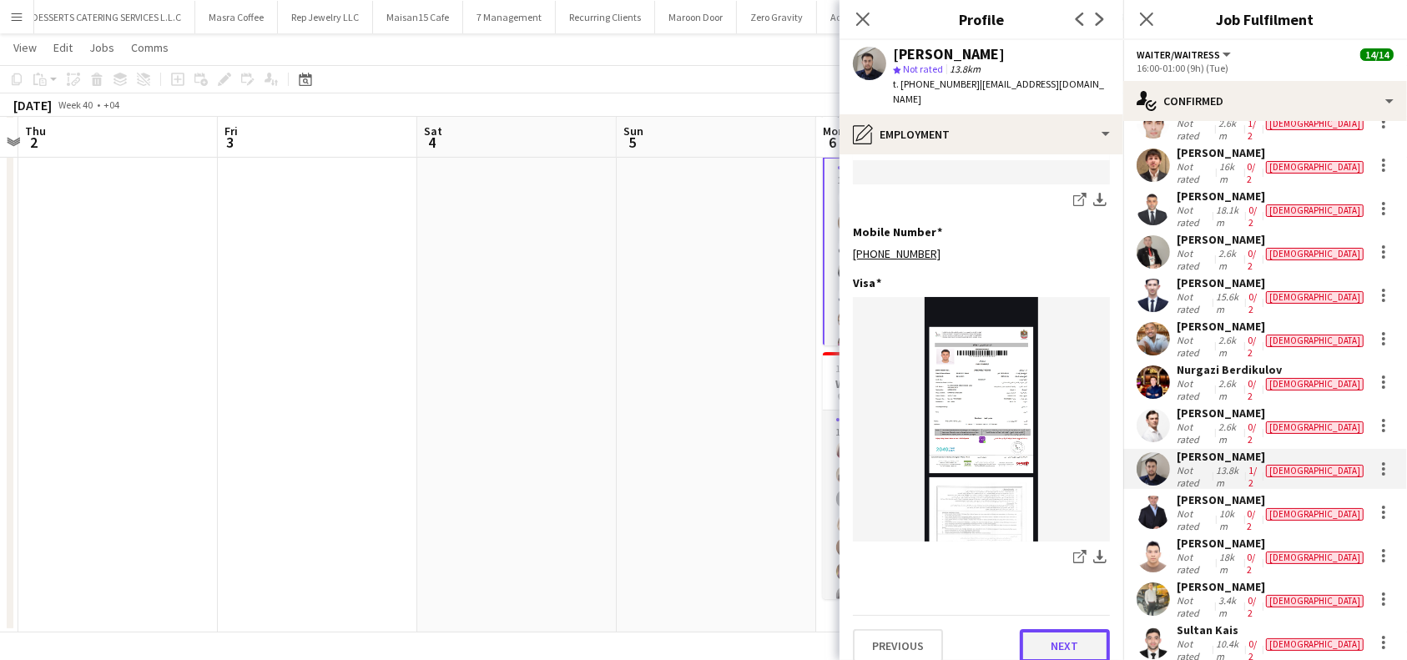
click at [1057, 629] on button "Next" at bounding box center [1065, 645] width 90 height 33
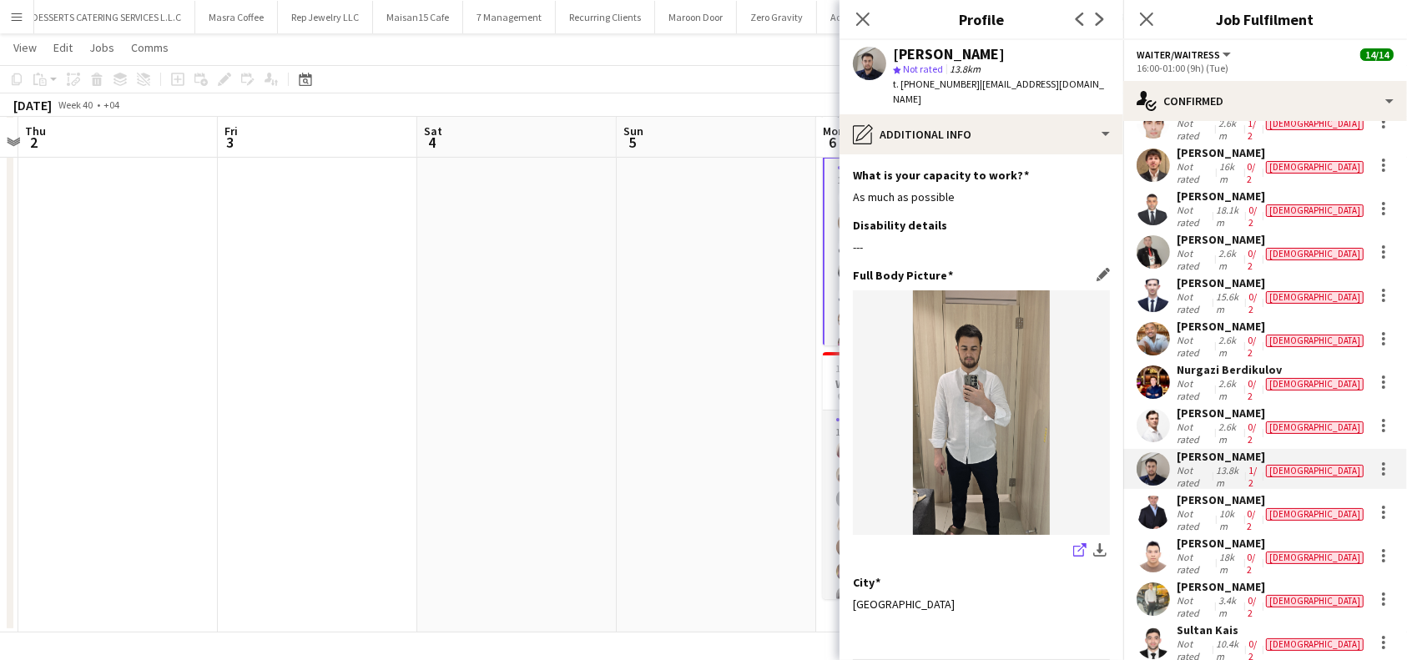
click at [1073, 543] on icon "share-external-link-1" at bounding box center [1079, 549] width 13 height 13
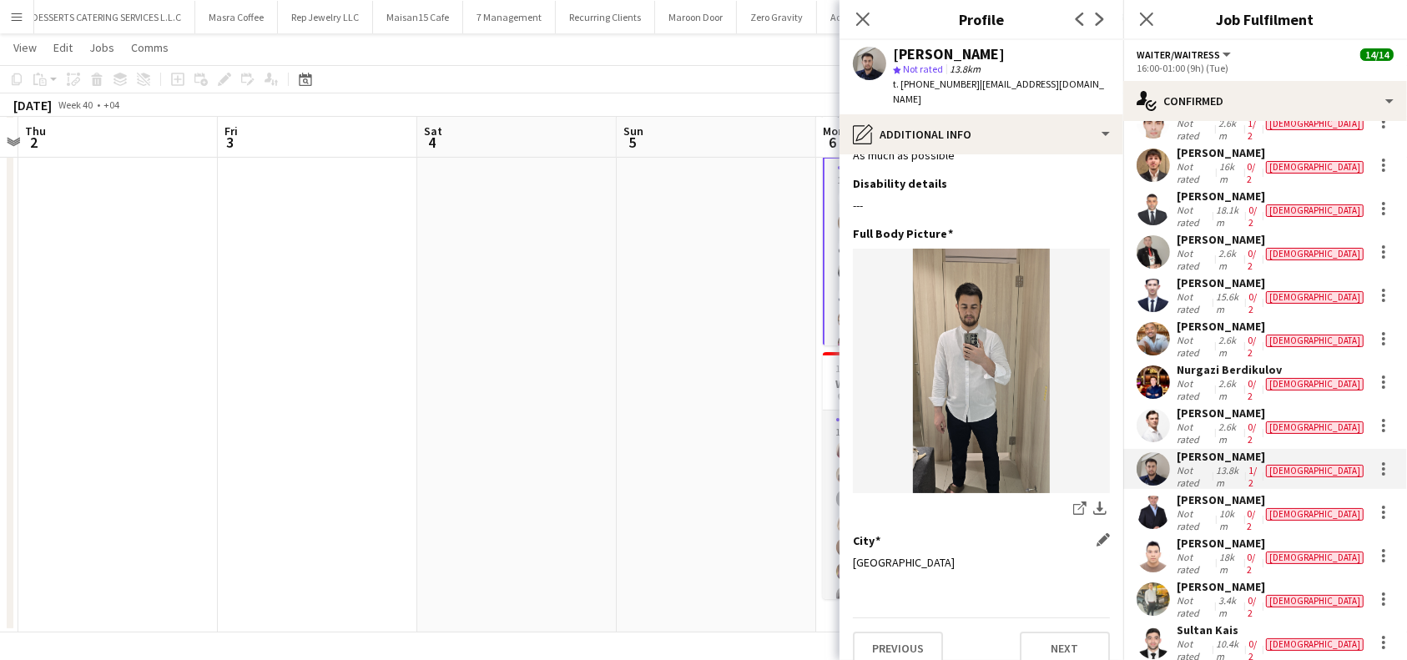
scroll to position [43, 0]
click at [1046, 632] on button "Next" at bounding box center [1065, 646] width 90 height 33
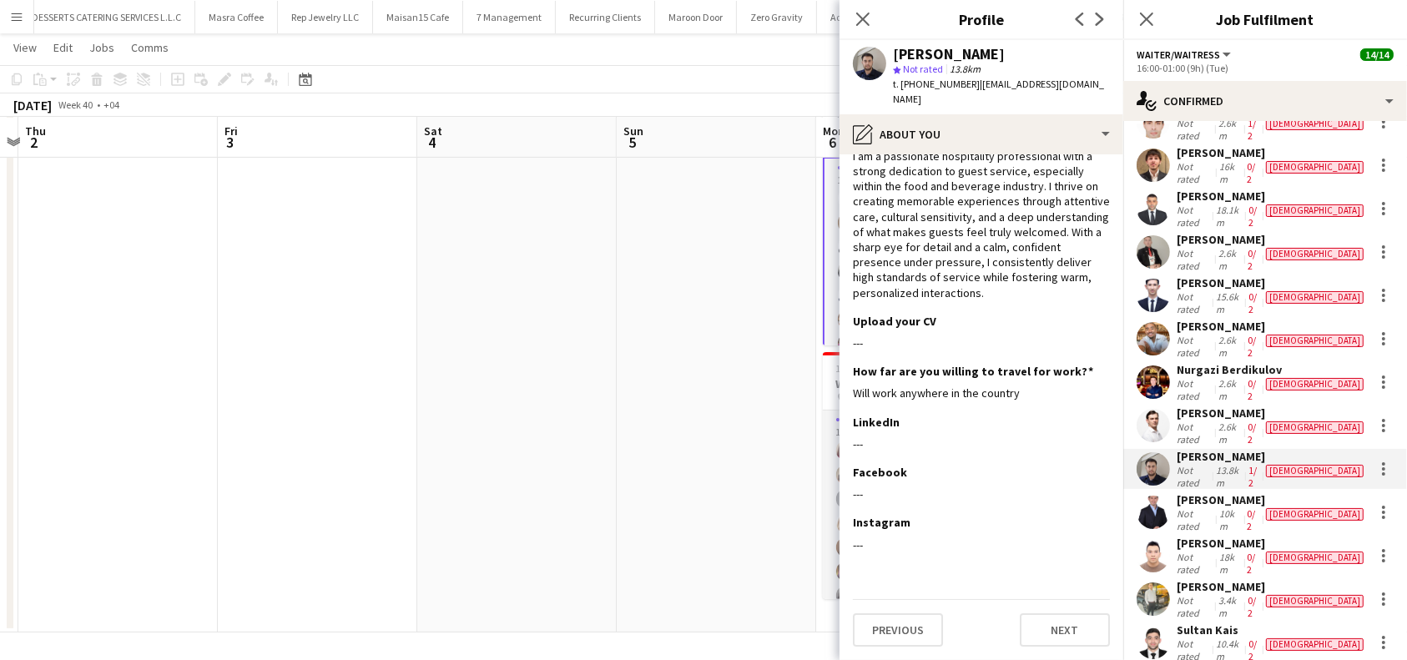
scroll to position [0, 0]
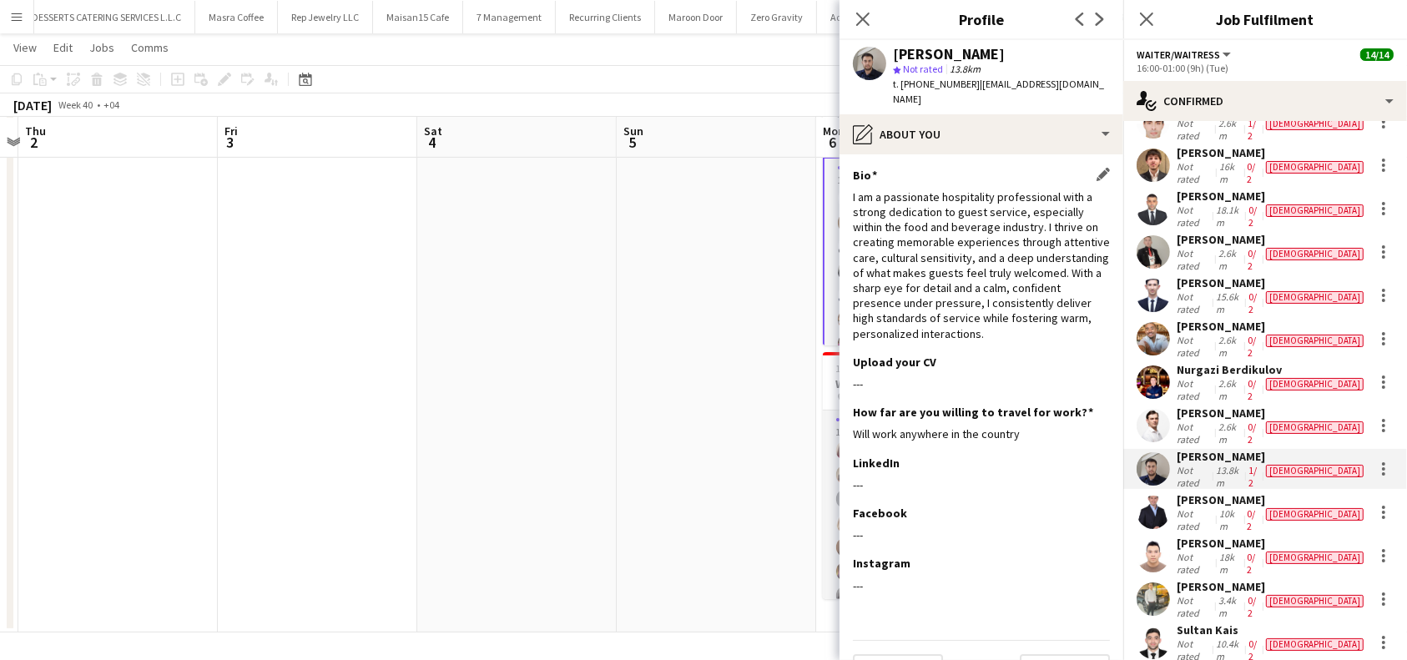
drag, startPoint x: 848, startPoint y: 180, endPoint x: 1088, endPoint y: 331, distance: 283.8
click at [1088, 331] on app-section-data-types "Bio Edit this field I am a passionate hospitality professional with a strong de…" at bounding box center [981, 407] width 284 height 506
click at [1224, 492] on div "[PERSON_NAME]" at bounding box center [1272, 499] width 190 height 15
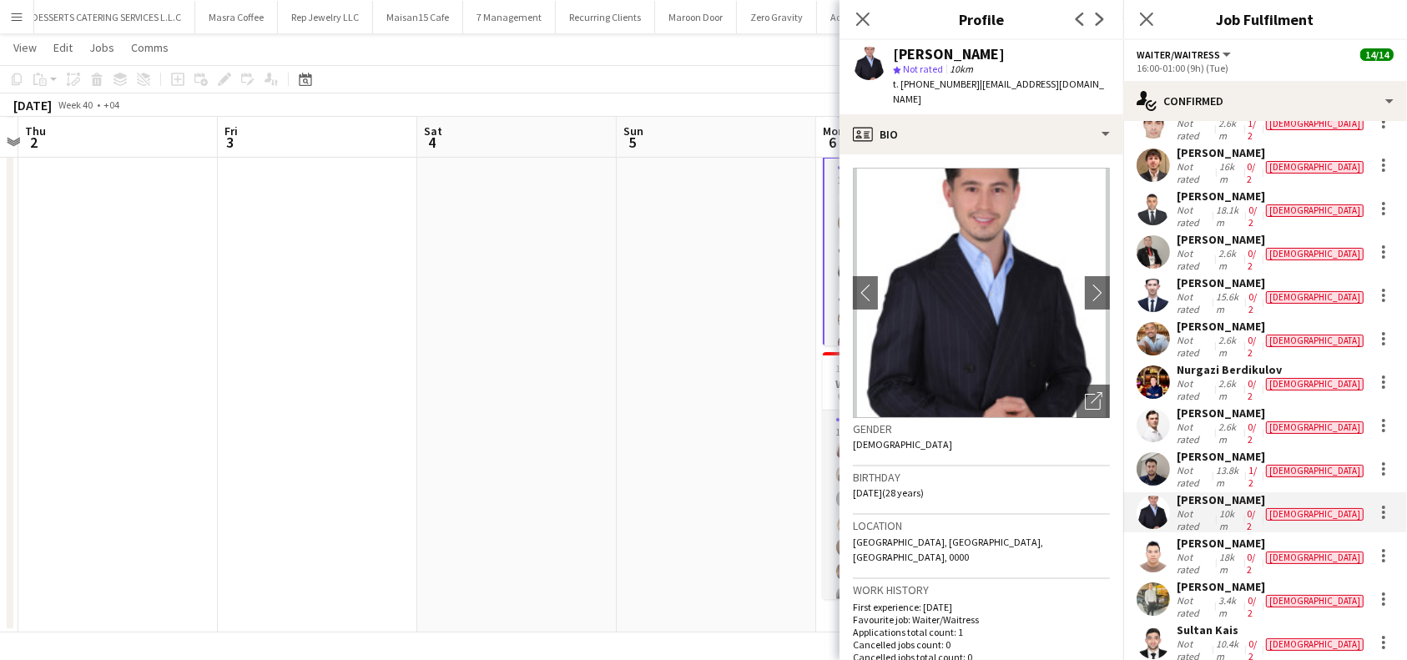
drag, startPoint x: 1008, startPoint y: 53, endPoint x: 894, endPoint y: 57, distance: 113.5
click at [894, 57] on div "[PERSON_NAME]" at bounding box center [1001, 54] width 217 height 15
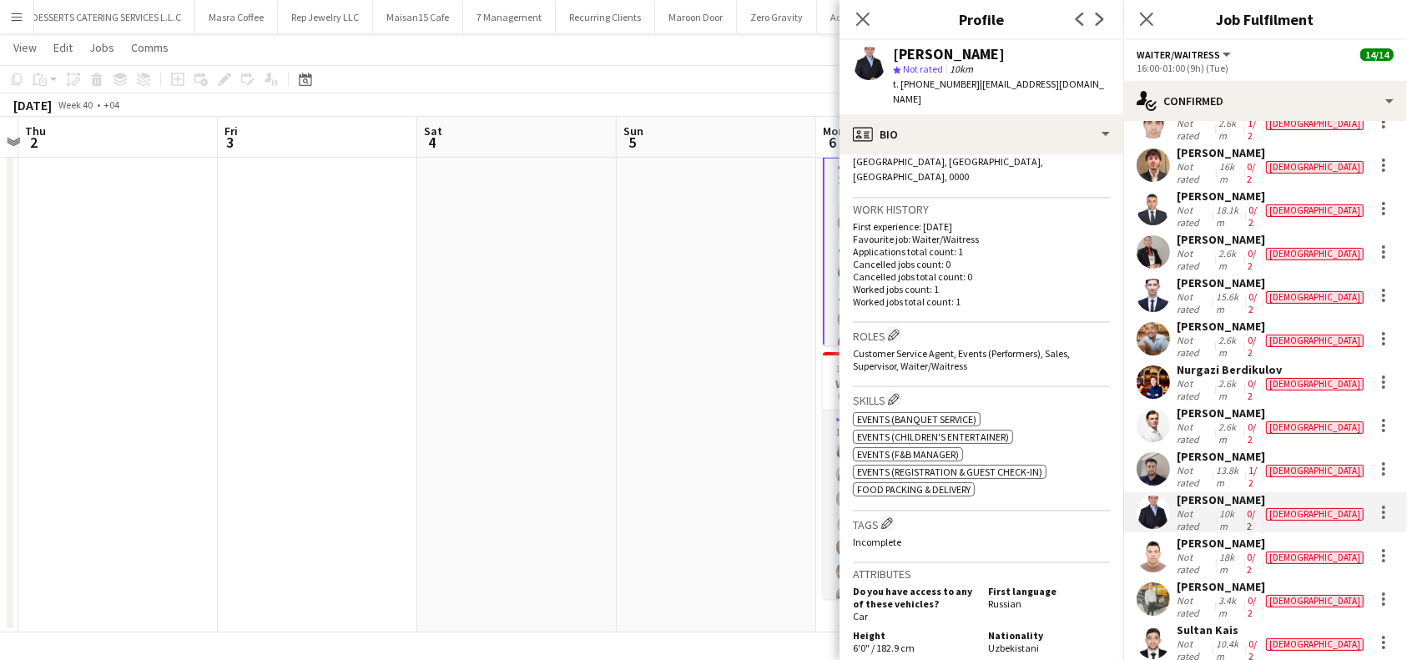
scroll to position [445, 0]
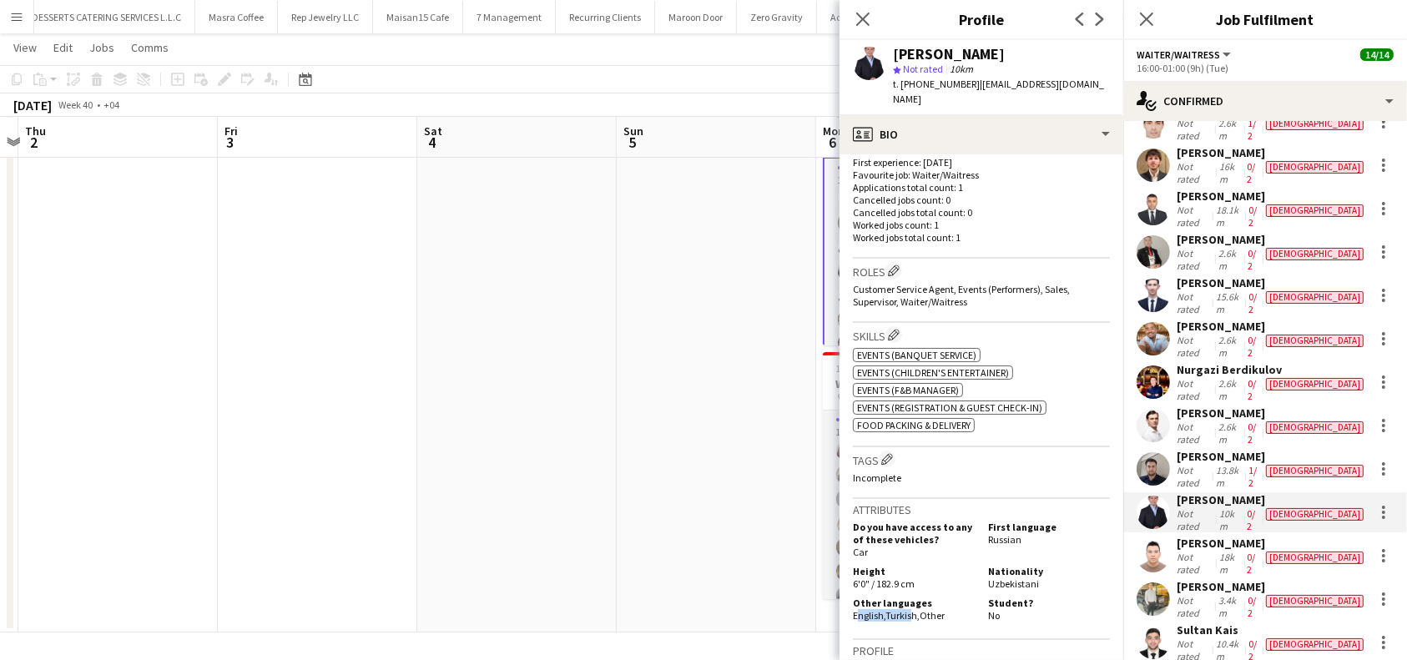
drag, startPoint x: 854, startPoint y: 604, endPoint x: 911, endPoint y: 604, distance: 56.7
click at [911, 604] on div "Other languages English , Turkish , Other" at bounding box center [917, 609] width 128 height 25
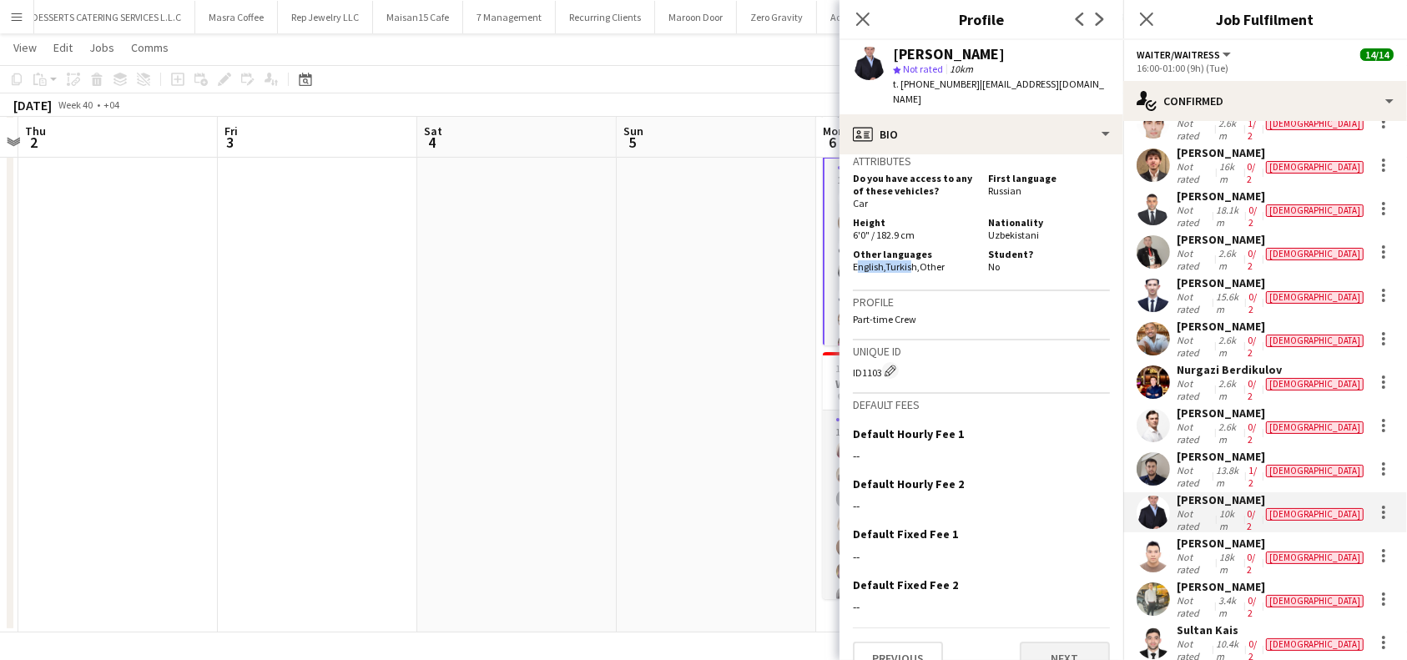
scroll to position [809, 0]
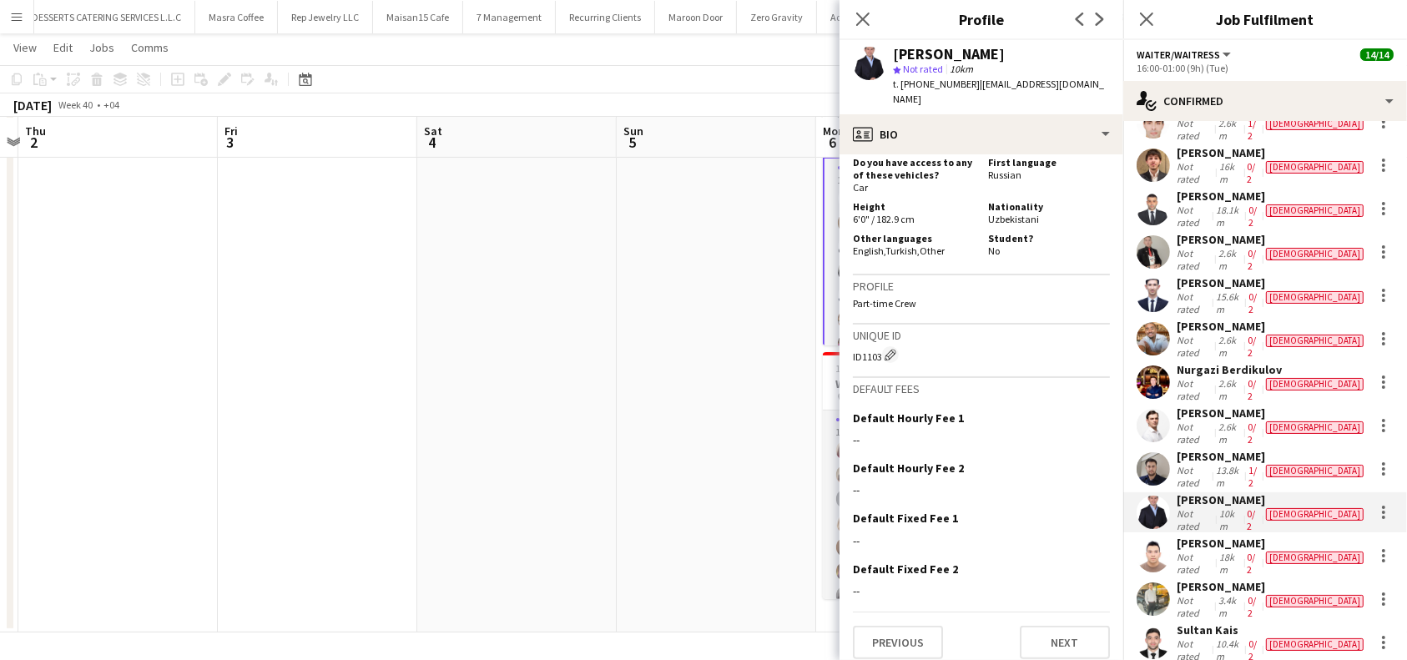
click at [1041, 650] on app-crew-profile-bio "chevron-left chevron-right Open photos pop-in Gender [DEMOGRAPHIC_DATA] Birthda…" at bounding box center [981, 407] width 284 height 506
click at [1047, 635] on button "Next" at bounding box center [1065, 642] width 90 height 33
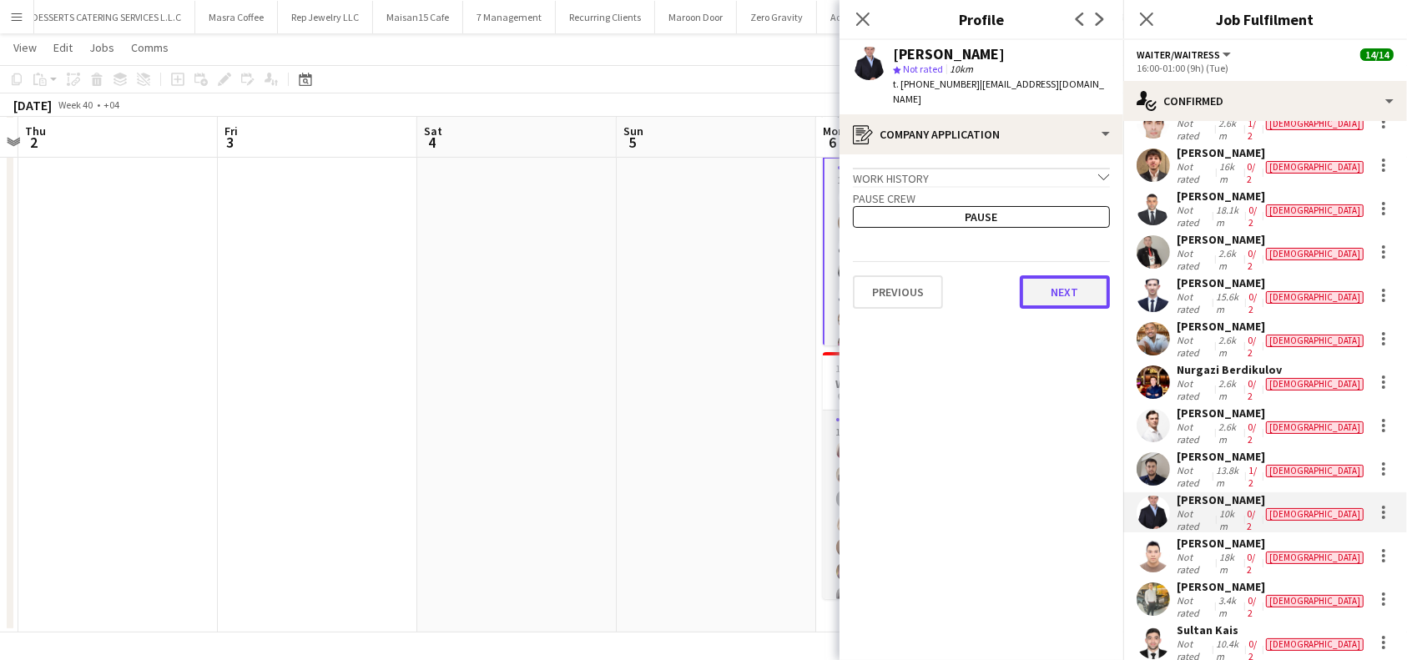
click at [1060, 293] on button "Next" at bounding box center [1065, 291] width 90 height 33
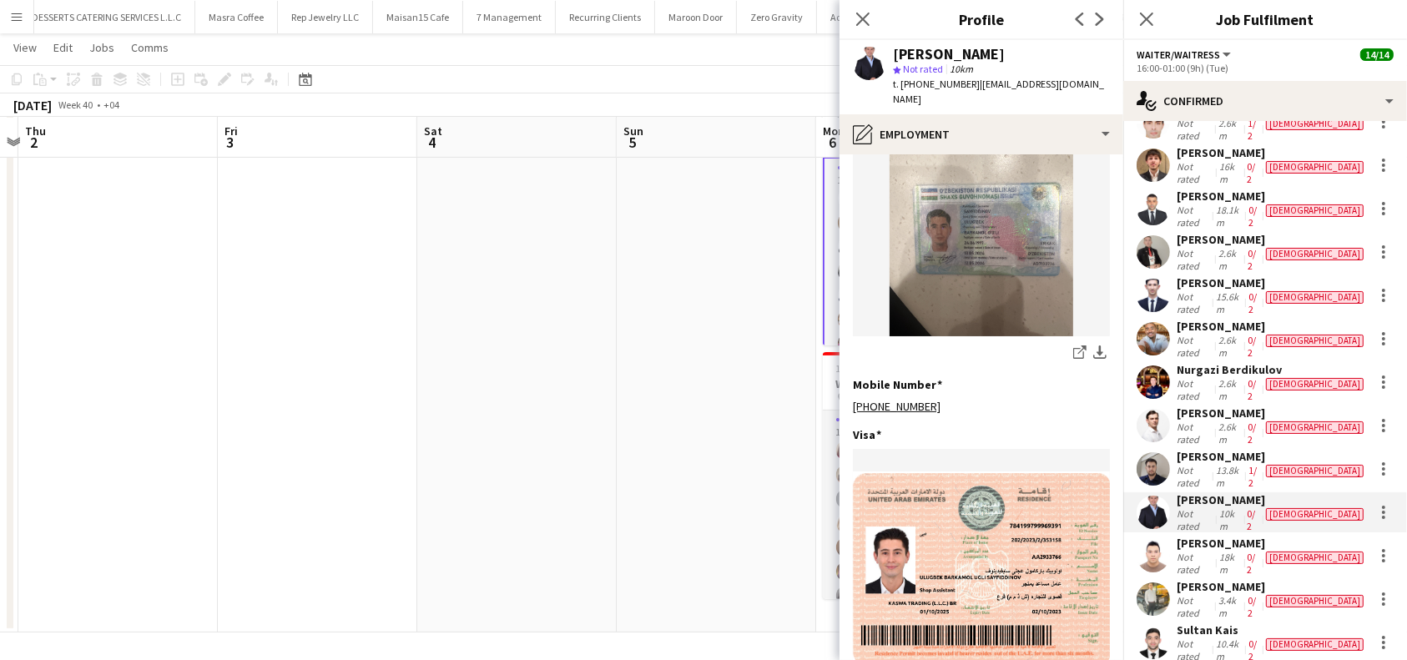
scroll to position [857, 0]
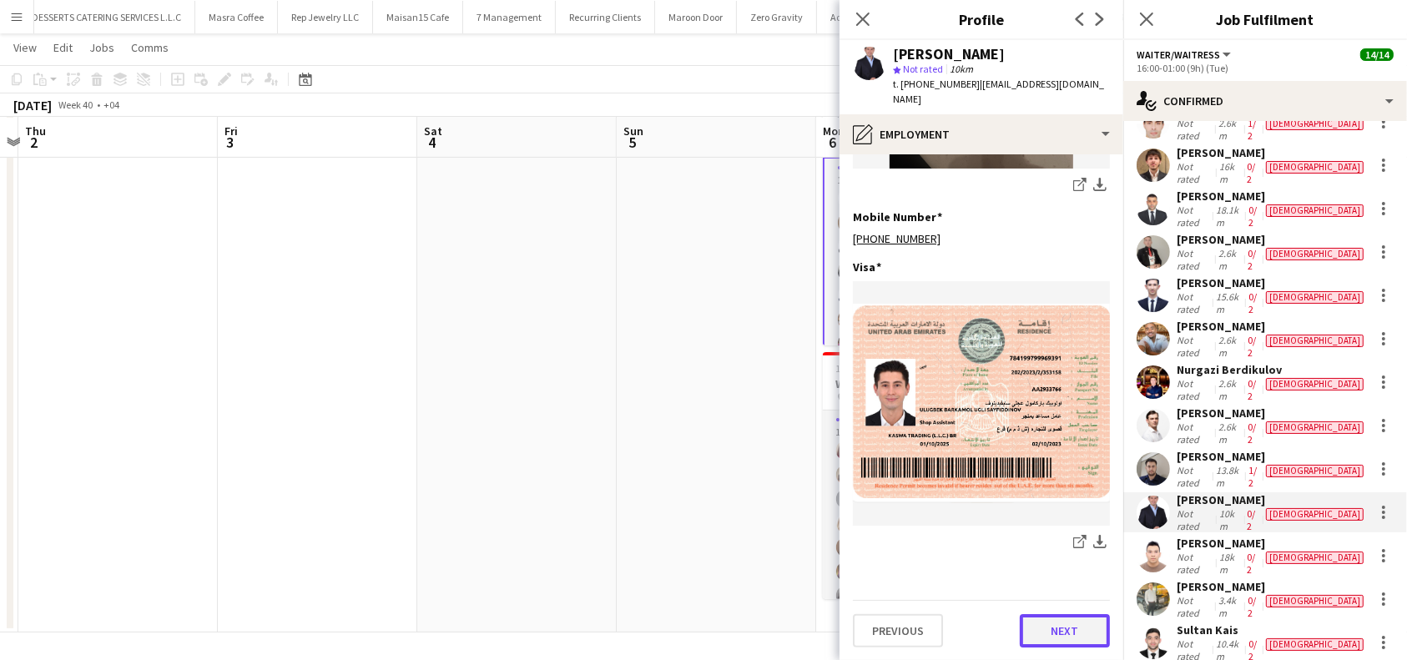
click at [1056, 614] on button "Next" at bounding box center [1065, 630] width 90 height 33
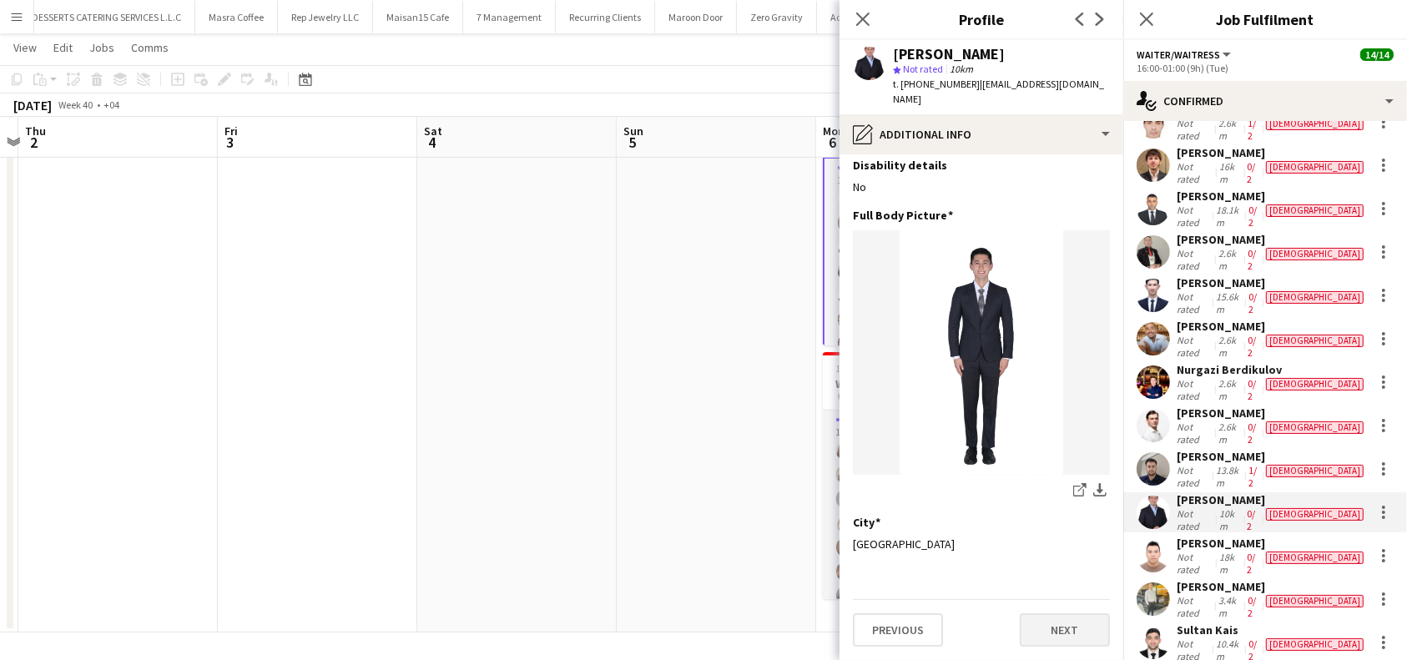
scroll to position [0, 0]
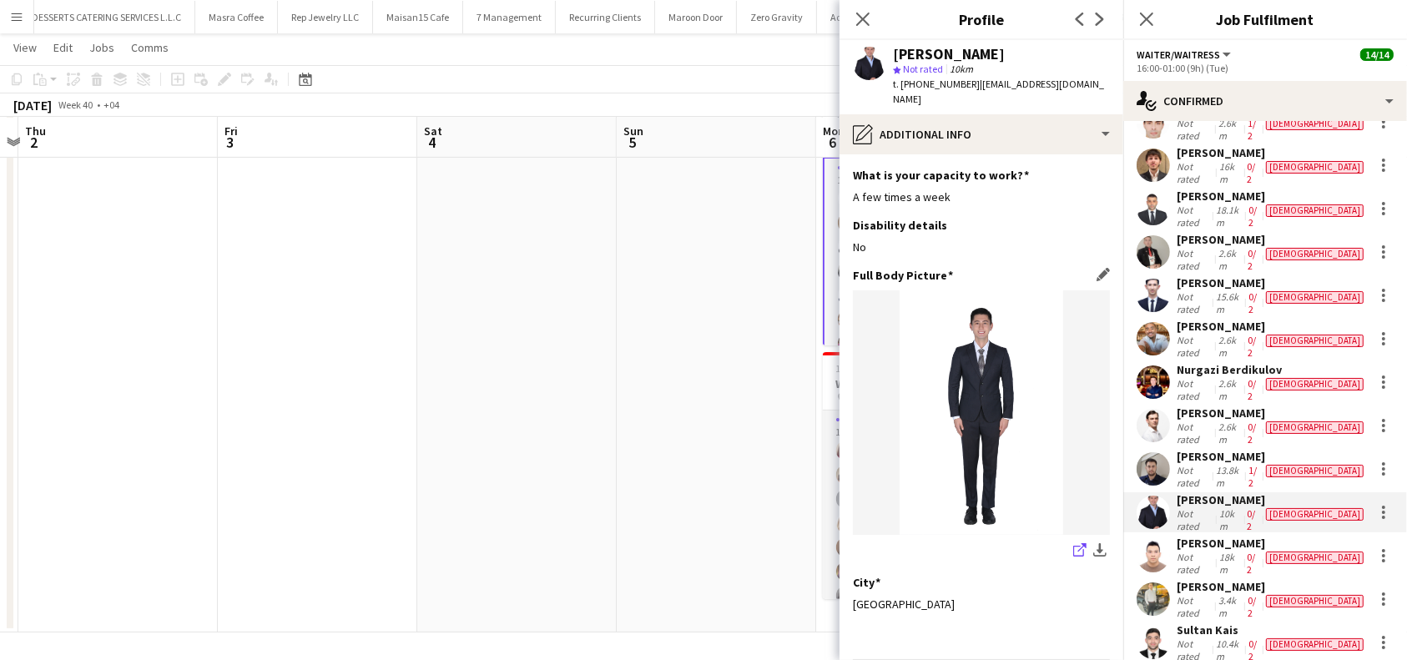
click at [1073, 547] on icon "share-external-link-1" at bounding box center [1079, 549] width 13 height 13
click at [1233, 536] on div "[PERSON_NAME]" at bounding box center [1272, 543] width 190 height 15
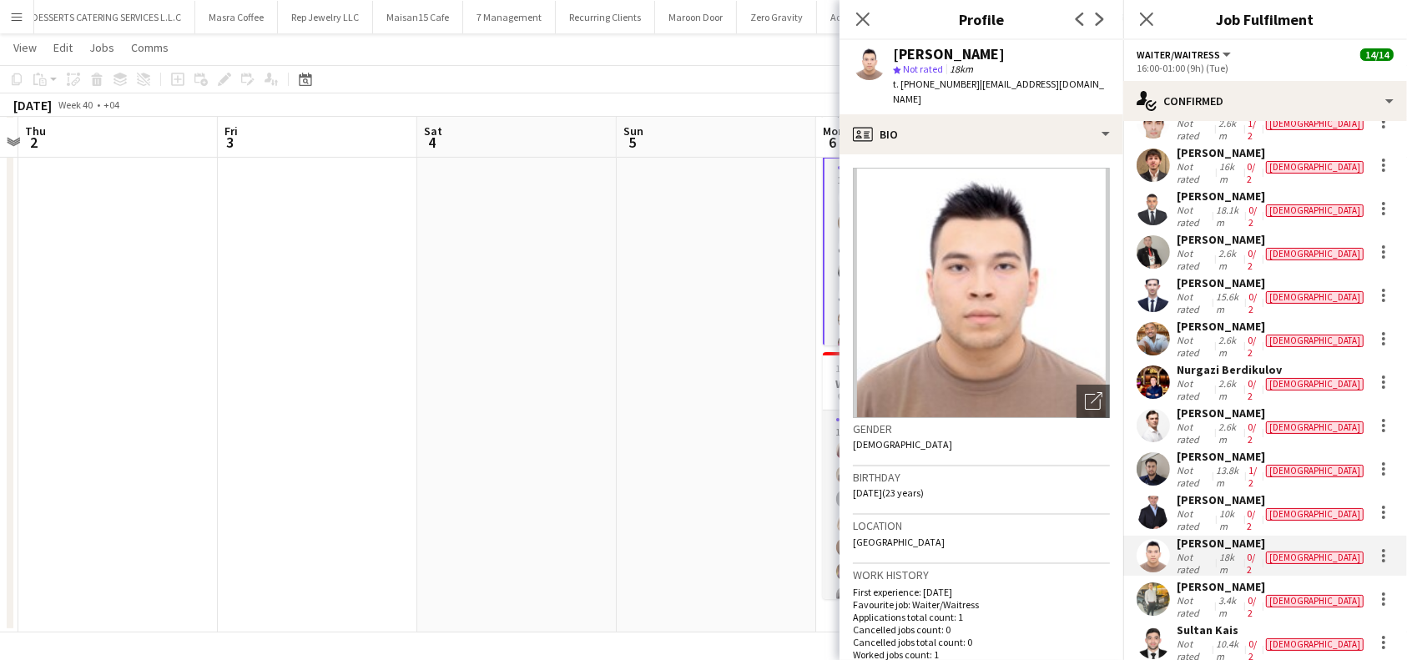
drag, startPoint x: 1066, startPoint y: 55, endPoint x: 894, endPoint y: 45, distance: 172.2
click at [894, 45] on div "[PERSON_NAME] star Not rated 18km t. [PHONE_NUMBER] | [EMAIL_ADDRESS][DOMAIN_NA…" at bounding box center [981, 77] width 284 height 74
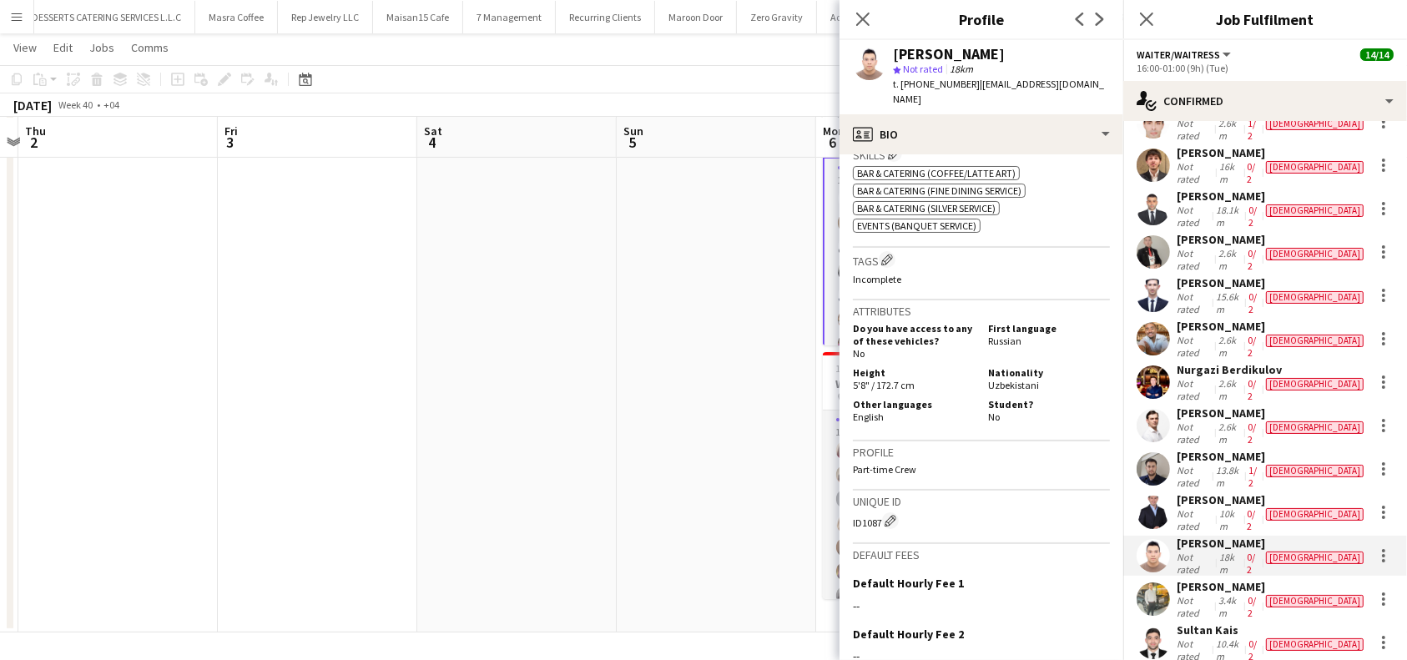
scroll to position [763, 0]
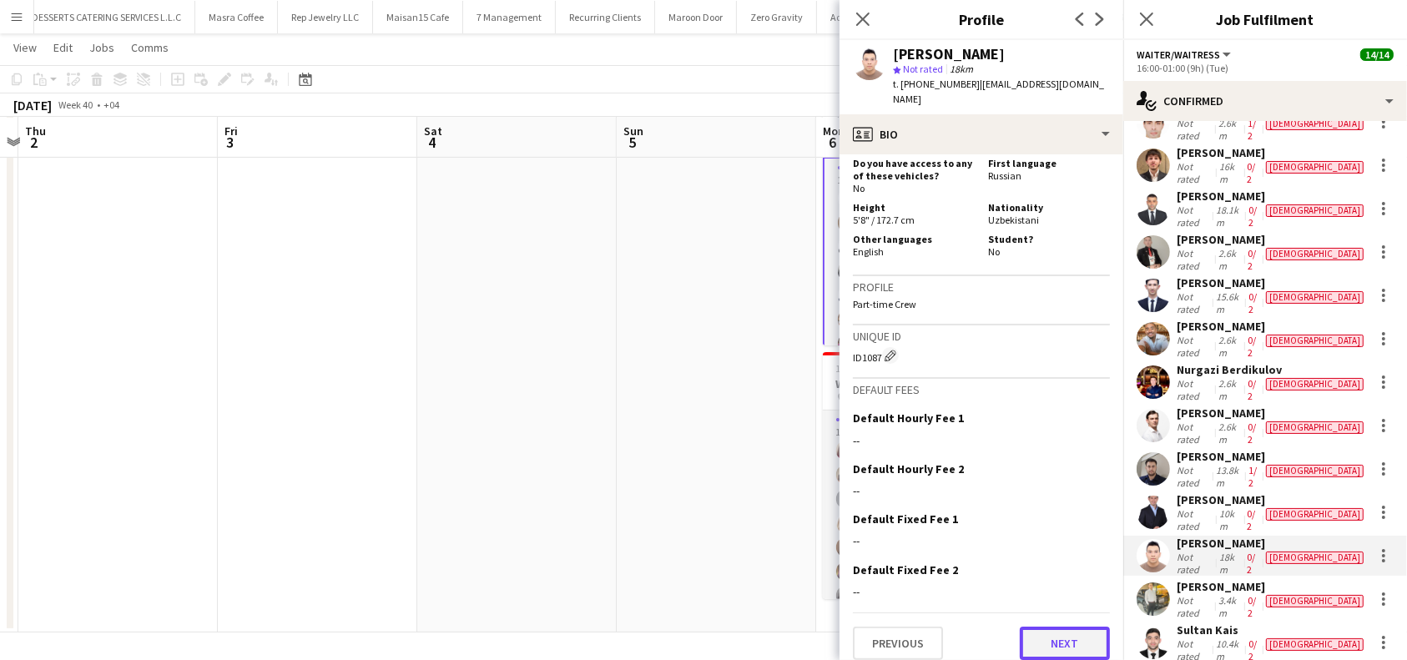
click at [1045, 627] on button "Next" at bounding box center [1065, 643] width 90 height 33
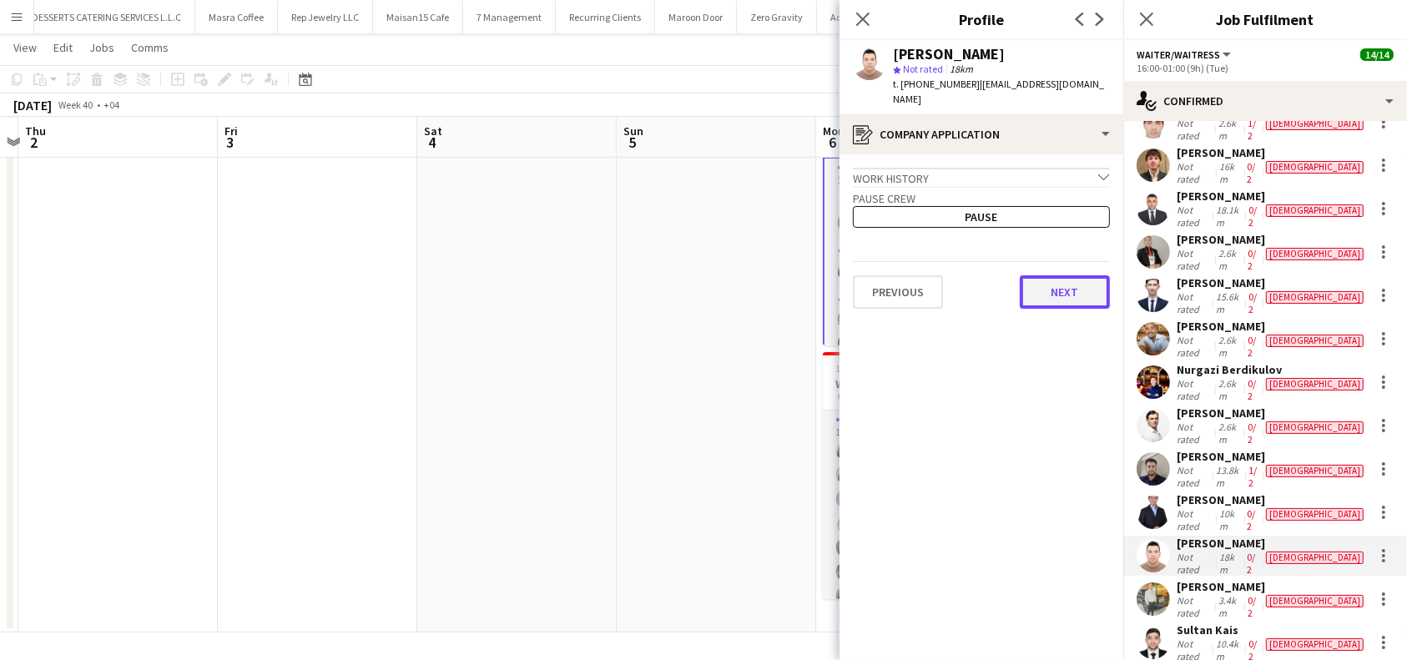
click at [1068, 290] on button "Next" at bounding box center [1065, 291] width 90 height 33
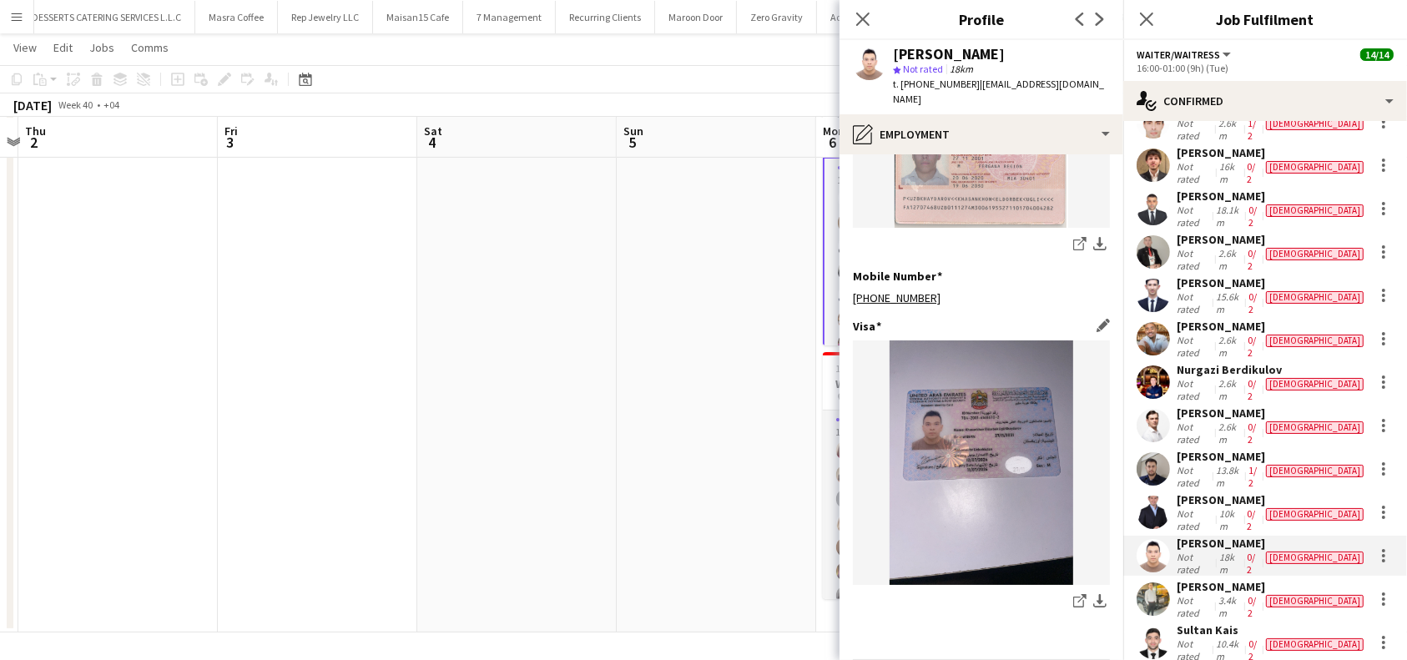
scroll to position [841, 0]
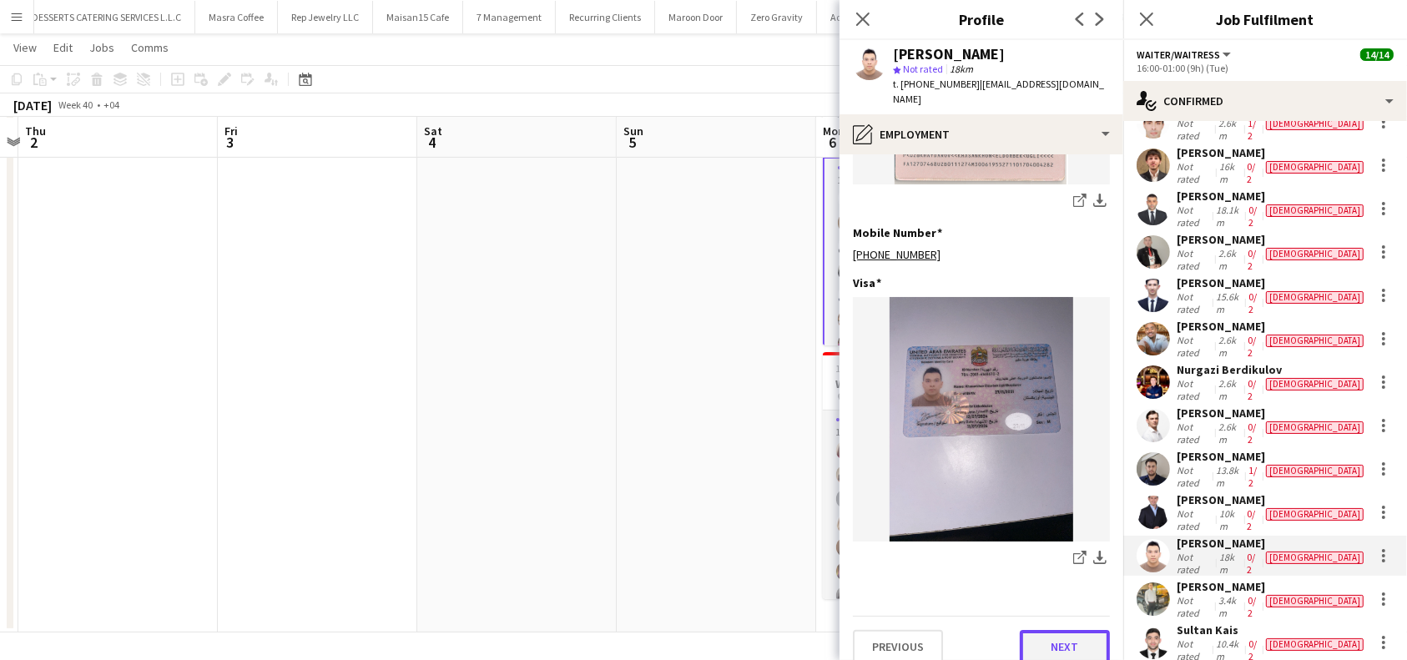
click at [1063, 630] on button "Next" at bounding box center [1065, 646] width 90 height 33
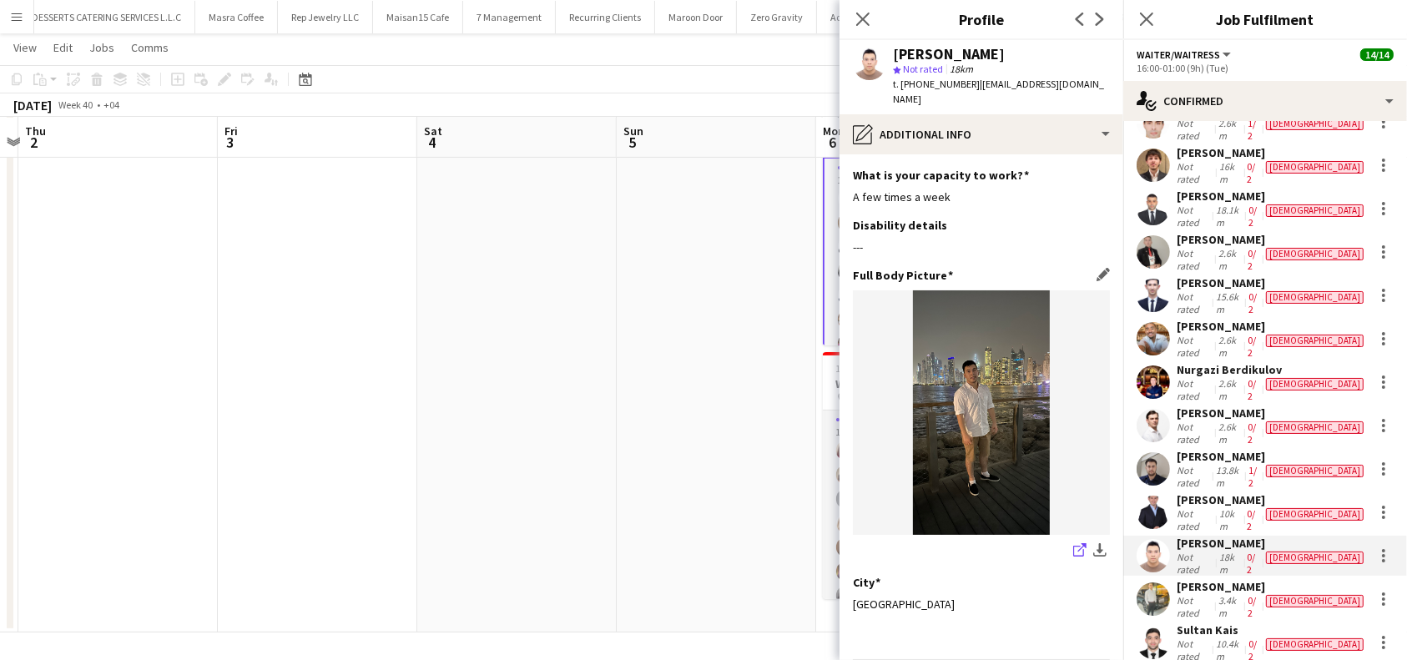
click at [1073, 546] on icon at bounding box center [1078, 551] width 11 height 11
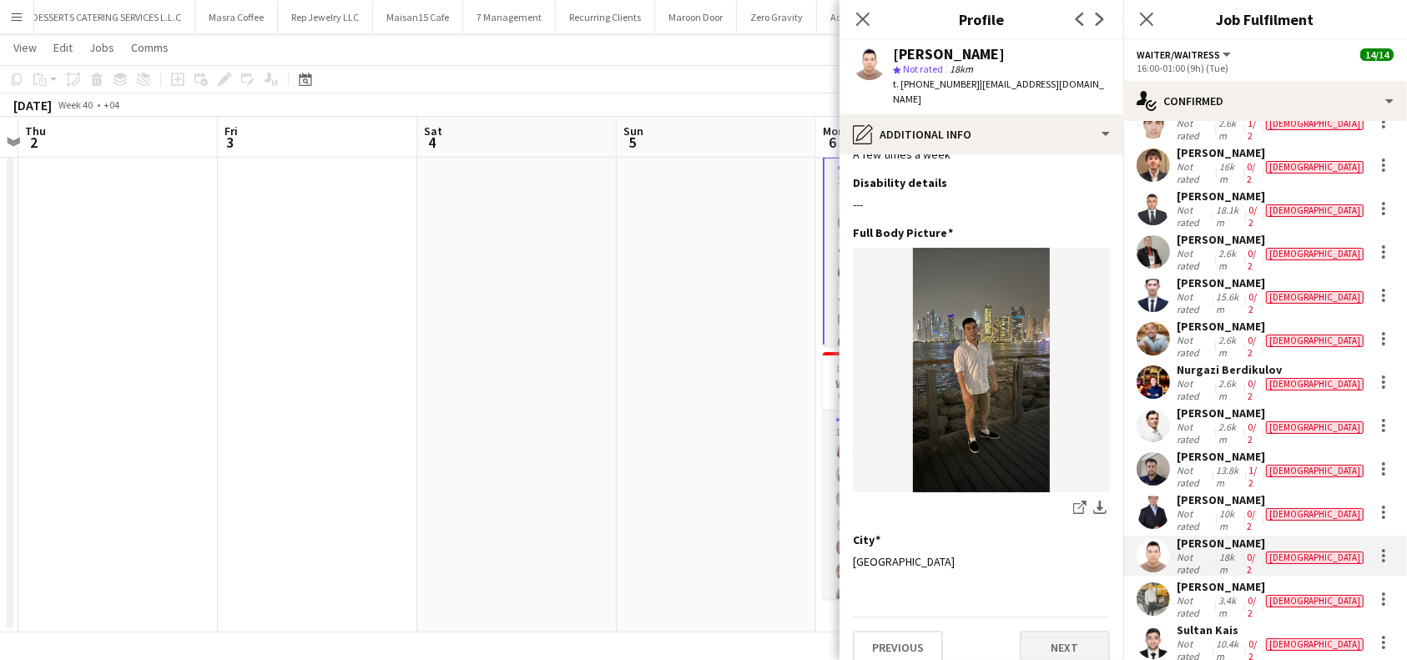
scroll to position [43, 0]
click at [1076, 633] on button "Next" at bounding box center [1065, 646] width 90 height 33
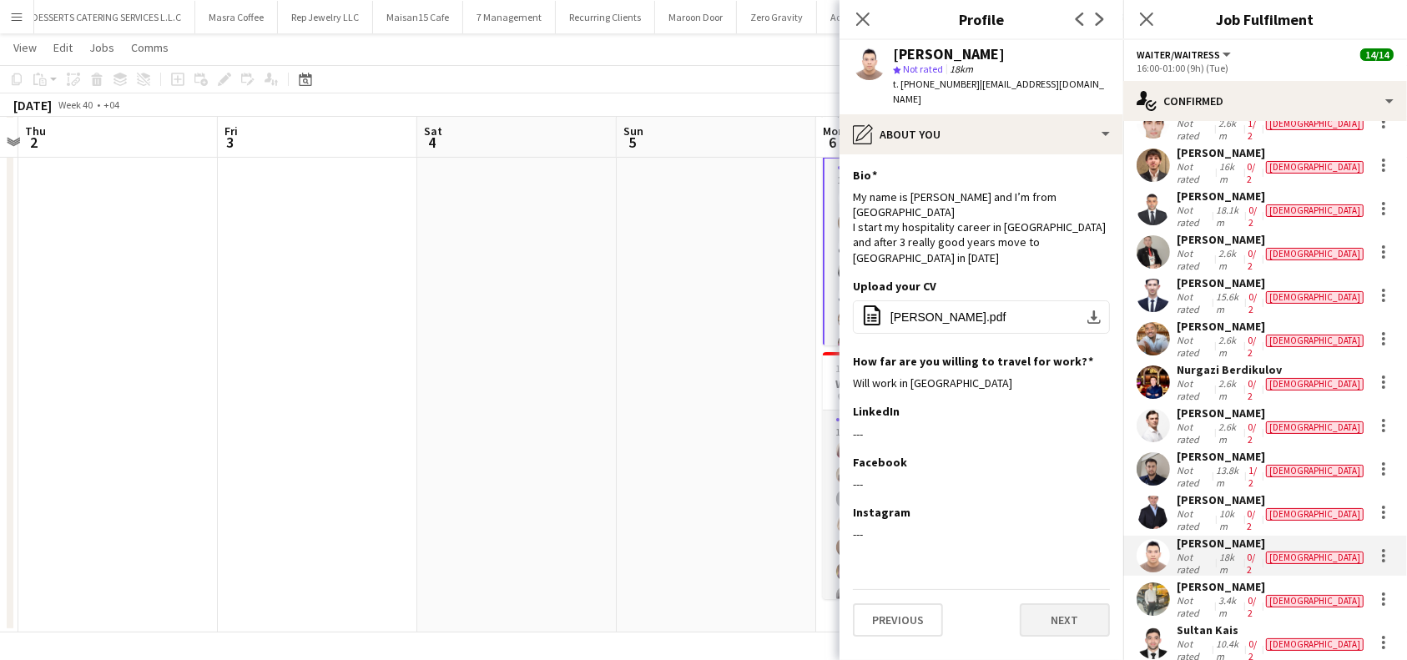
scroll to position [0, 0]
click at [1066, 603] on button "Next" at bounding box center [1065, 619] width 90 height 33
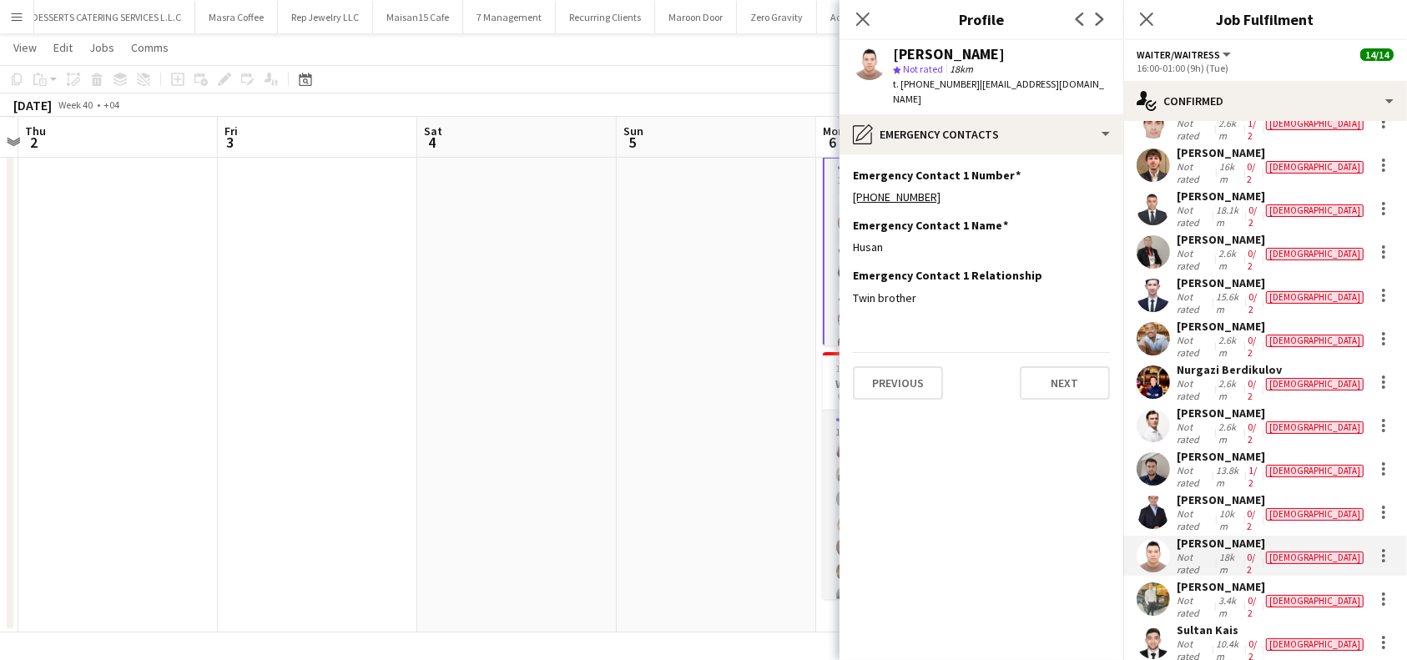
click at [1232, 579] on div "[PERSON_NAME]" at bounding box center [1272, 586] width 190 height 15
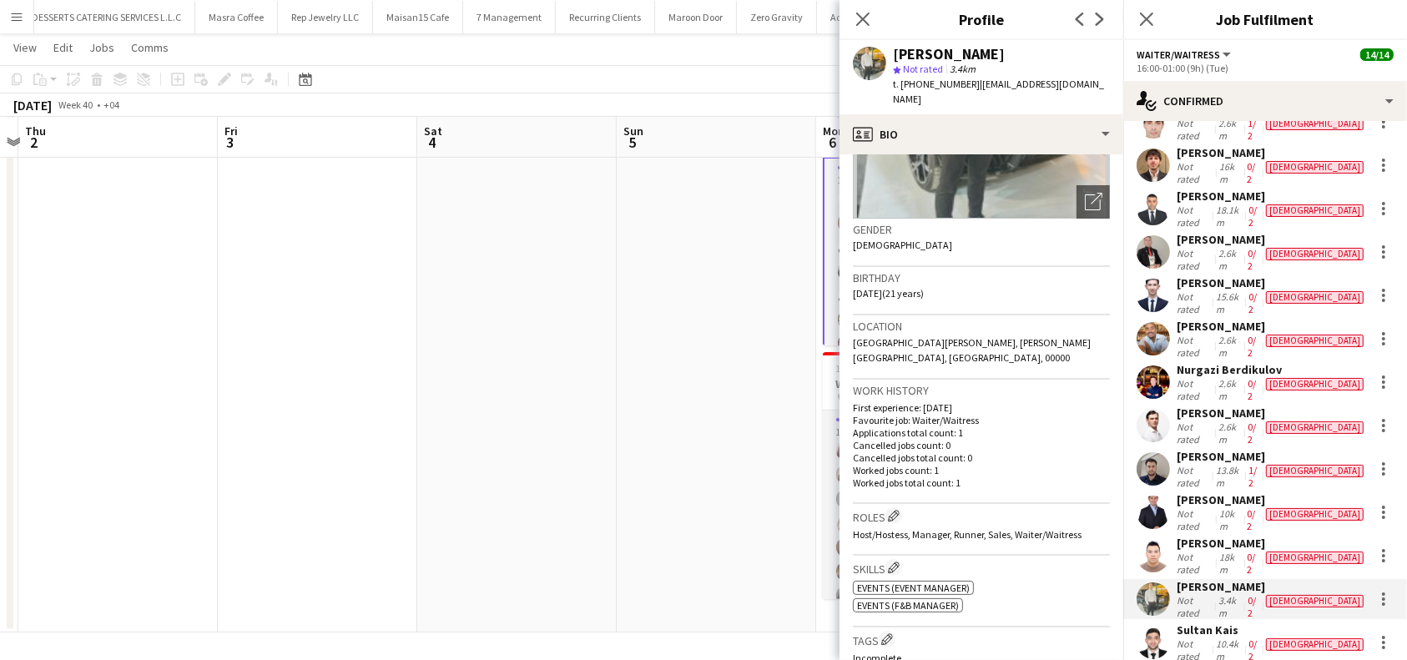
scroll to position [222, 0]
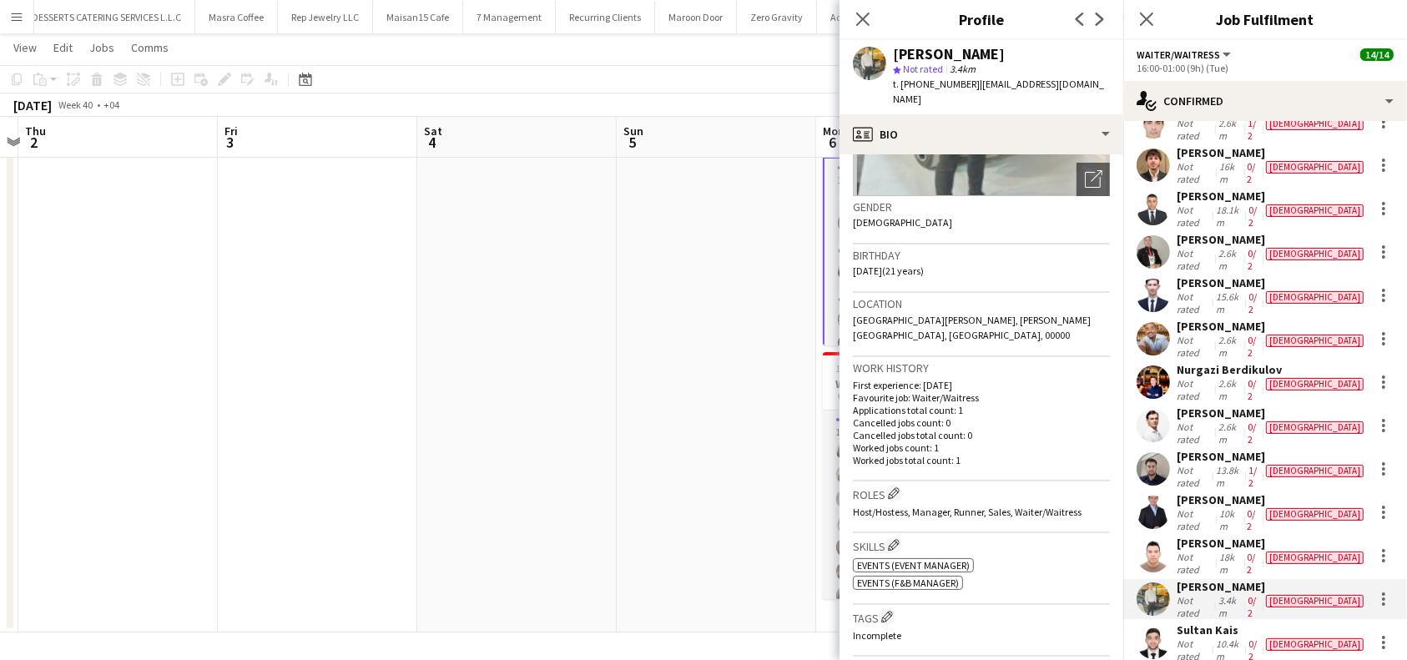
drag, startPoint x: 1053, startPoint y: 56, endPoint x: 895, endPoint y: 54, distance: 157.7
click at [895, 54] on div "[PERSON_NAME]" at bounding box center [1001, 54] width 217 height 15
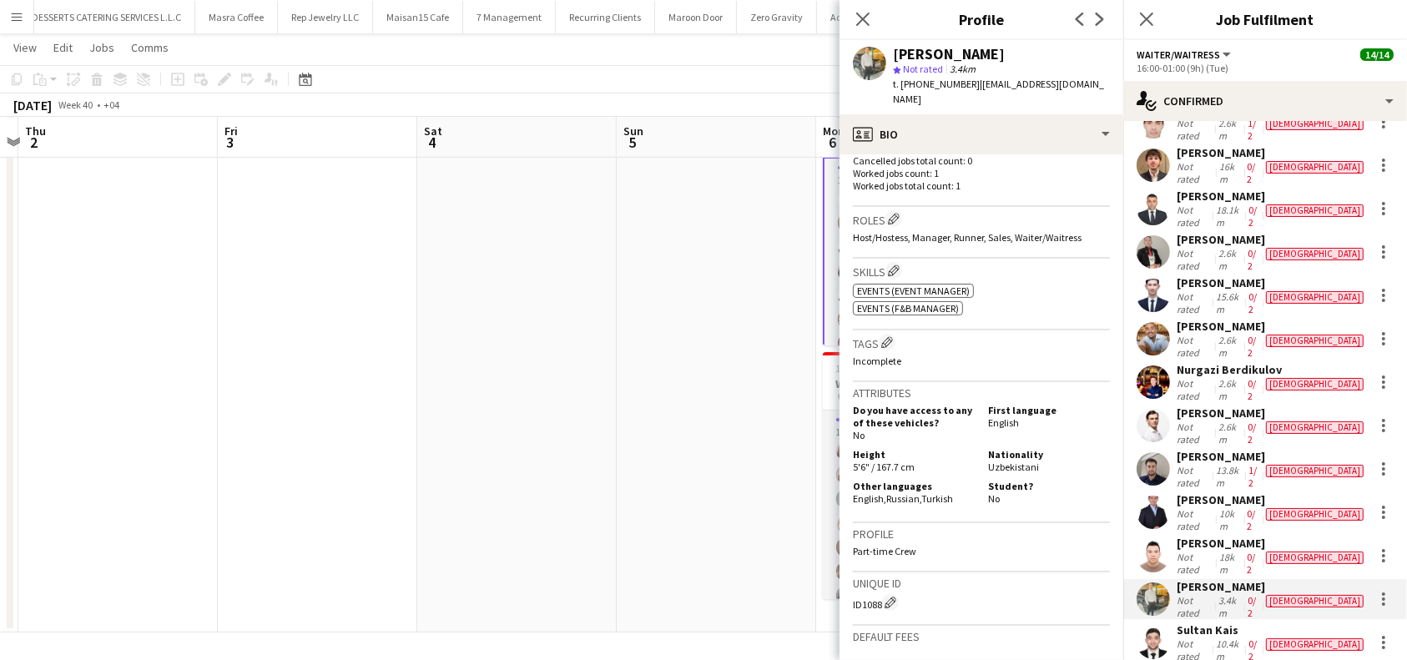
scroll to position [743, 0]
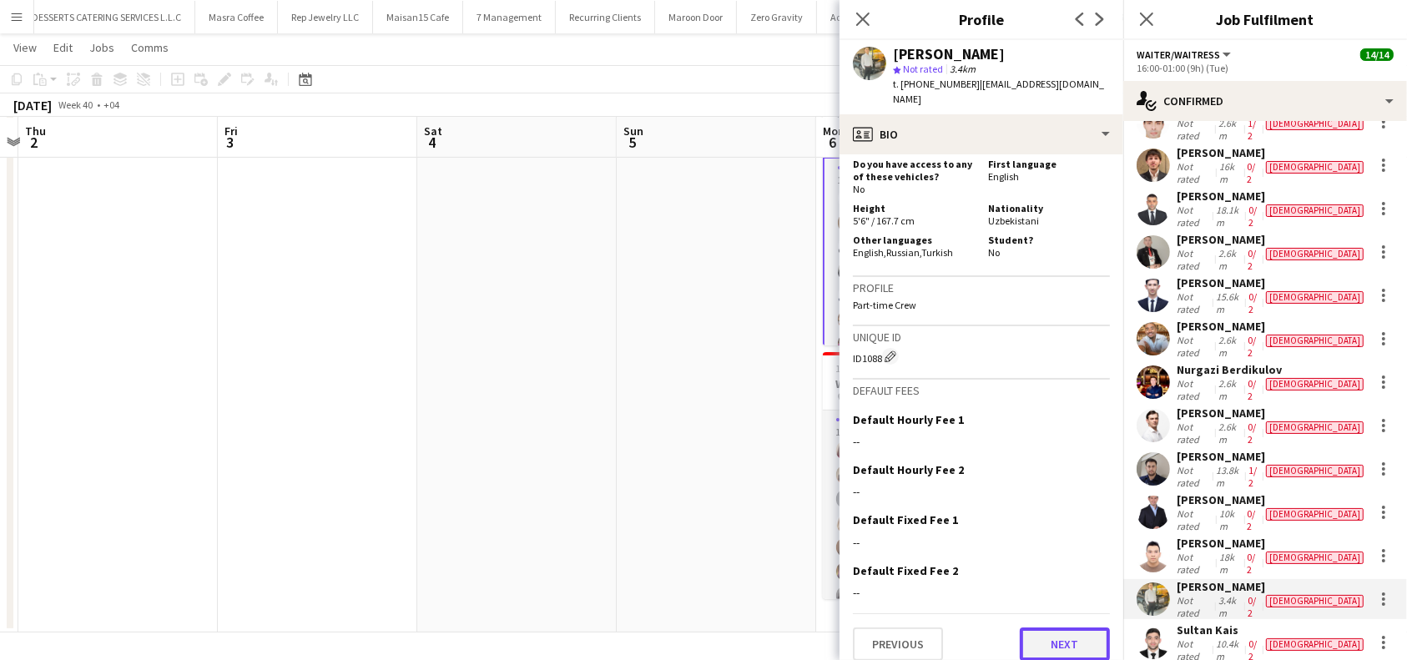
click at [1055, 627] on button "Next" at bounding box center [1065, 643] width 90 height 33
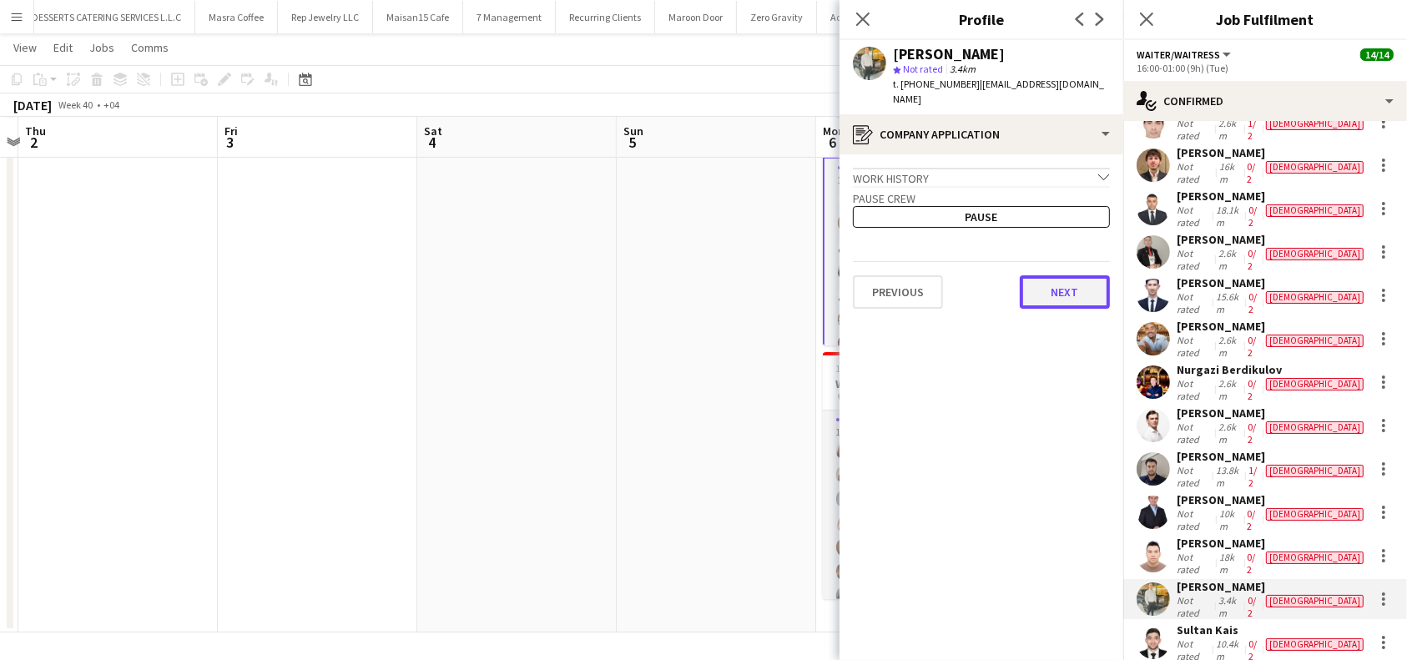
click at [1056, 300] on button "Next" at bounding box center [1065, 291] width 90 height 33
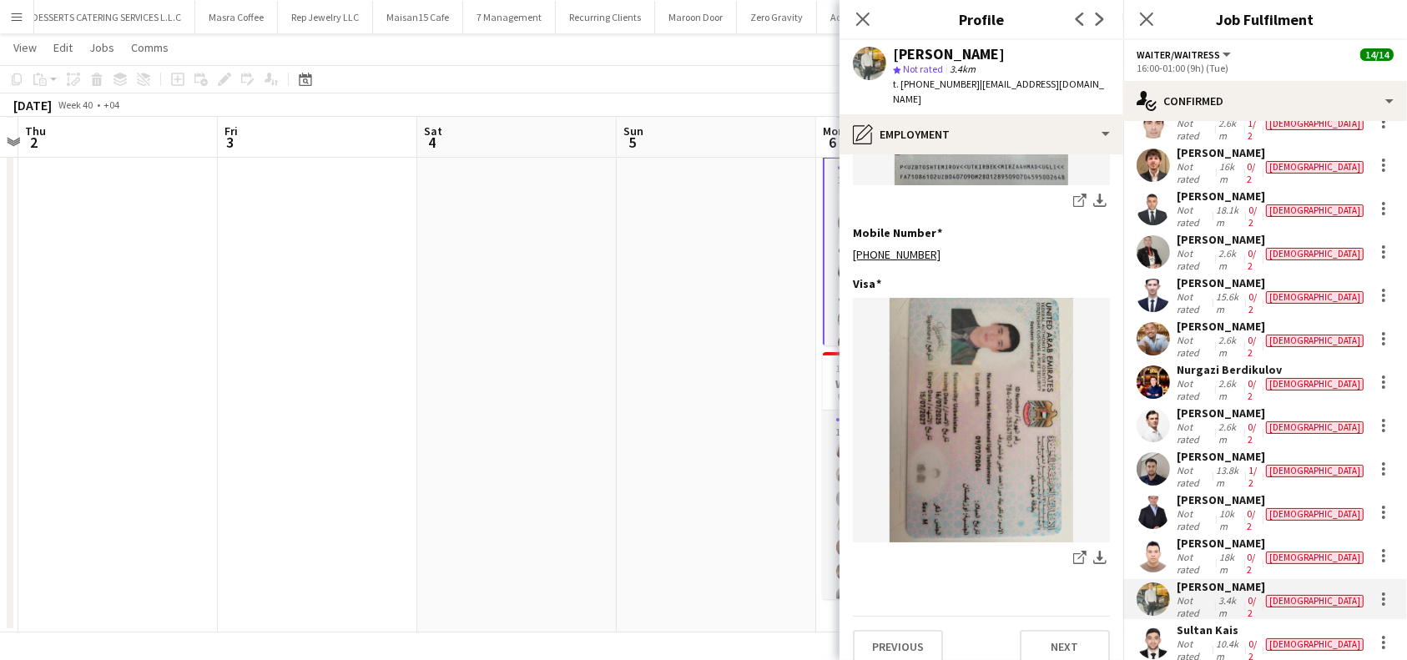
scroll to position [572, 0]
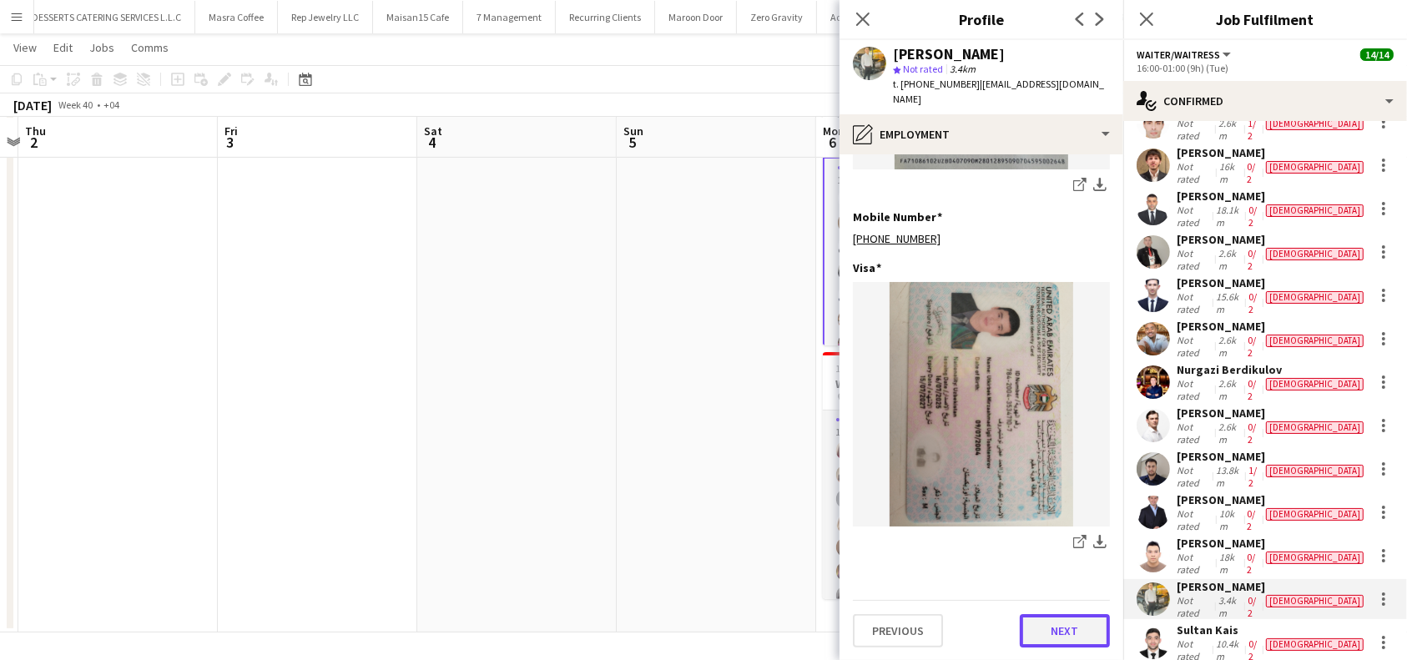
click at [1060, 627] on button "Next" at bounding box center [1065, 630] width 90 height 33
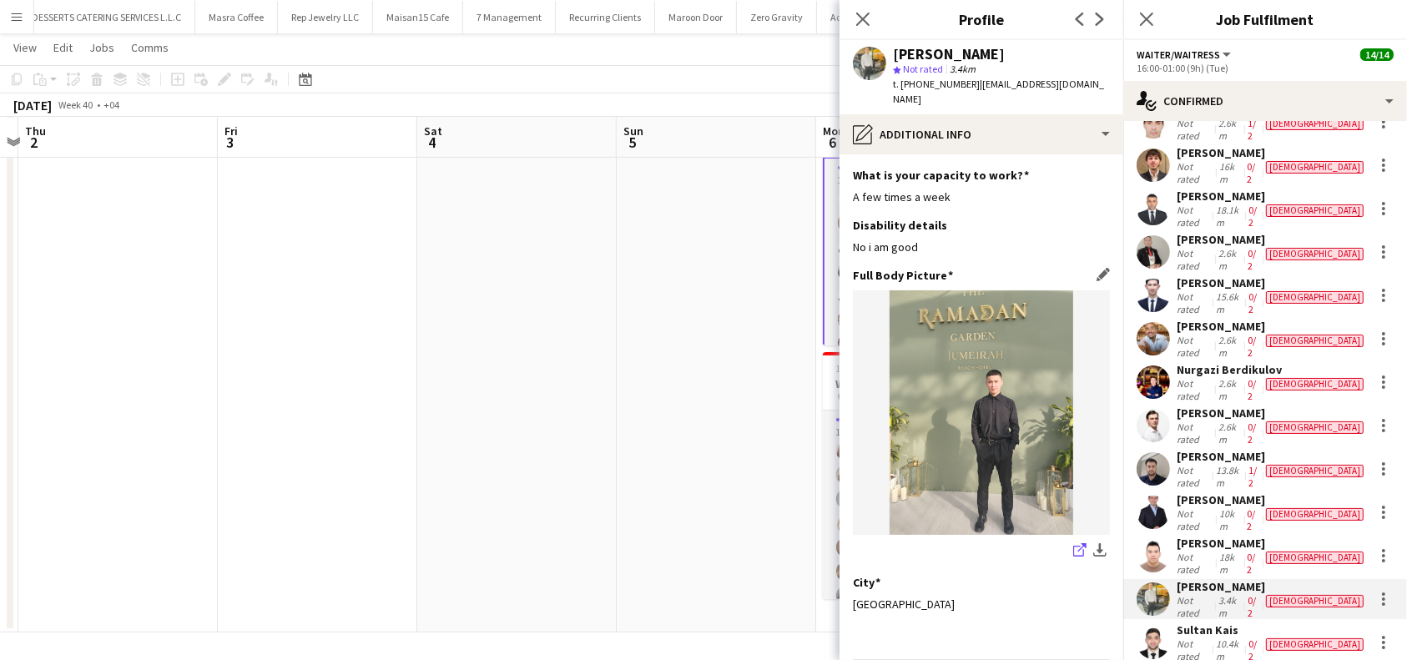
click at [1073, 546] on icon at bounding box center [1078, 551] width 11 height 11
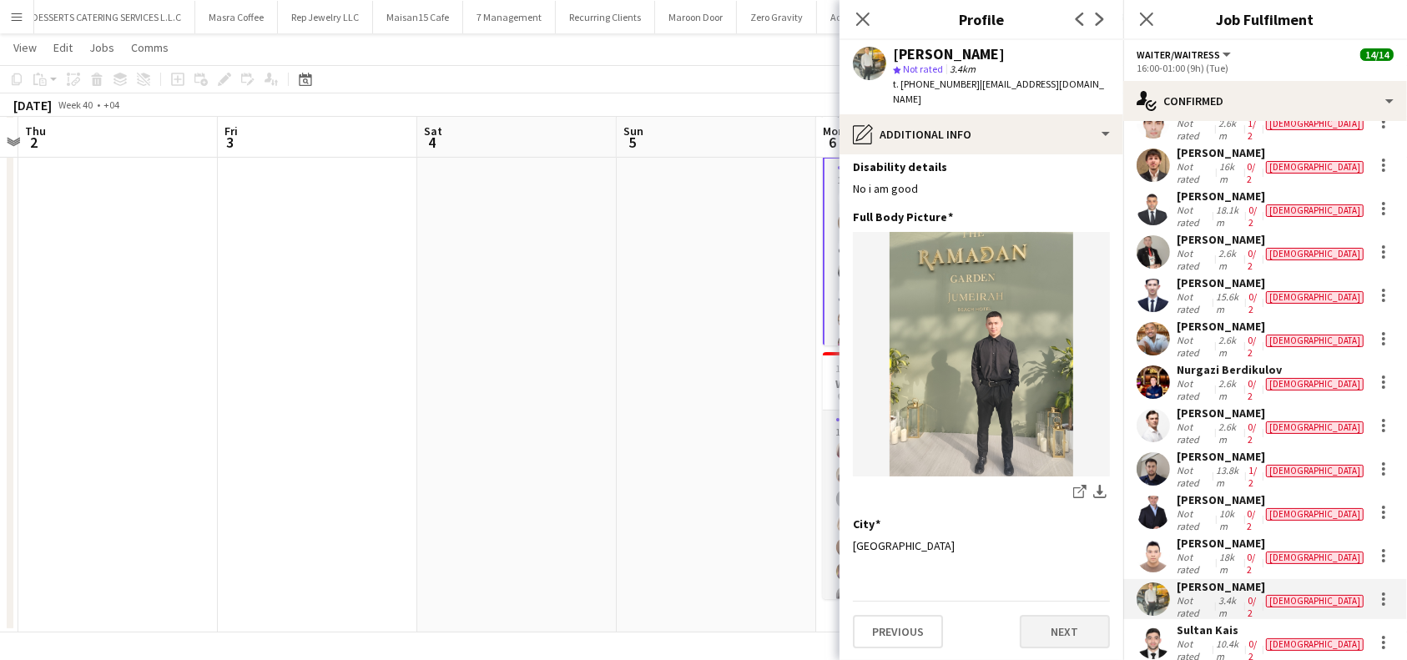
scroll to position [59, 0]
click at [1075, 639] on button "Next" at bounding box center [1065, 630] width 90 height 33
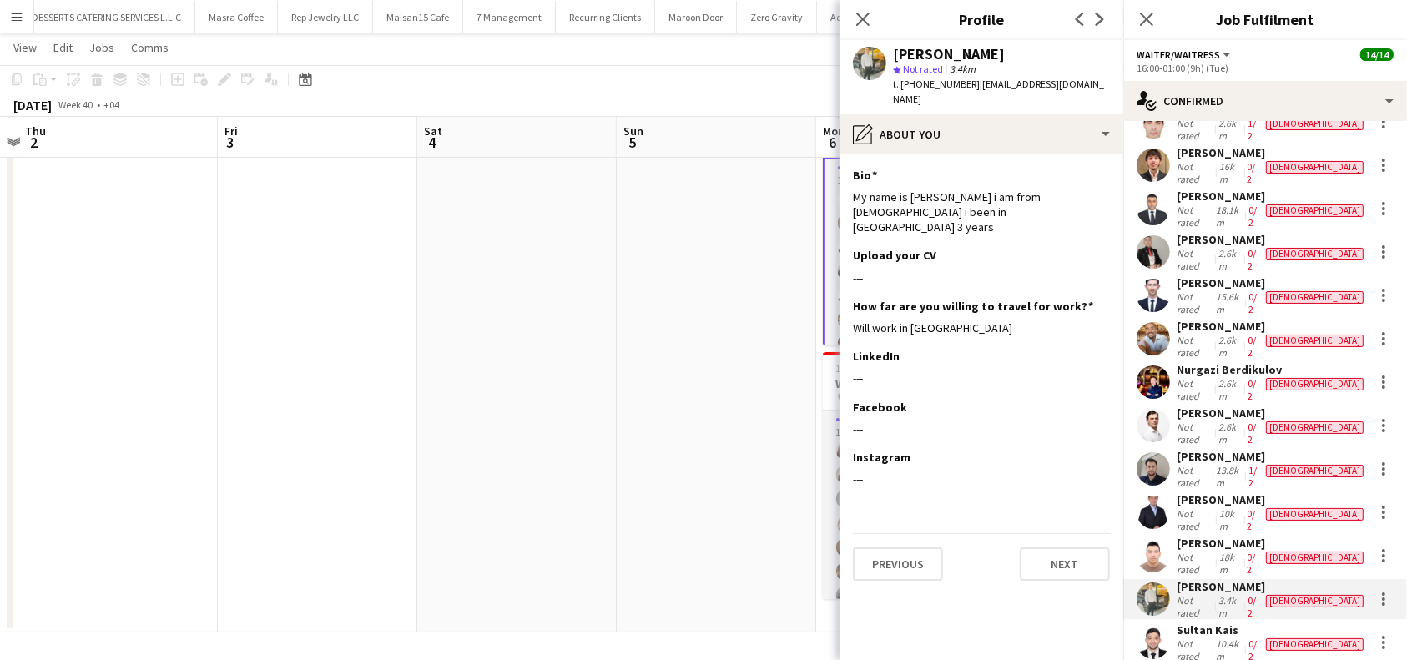
scroll to position [0, 0]
click at [1065, 547] on button "Next" at bounding box center [1065, 563] width 90 height 33
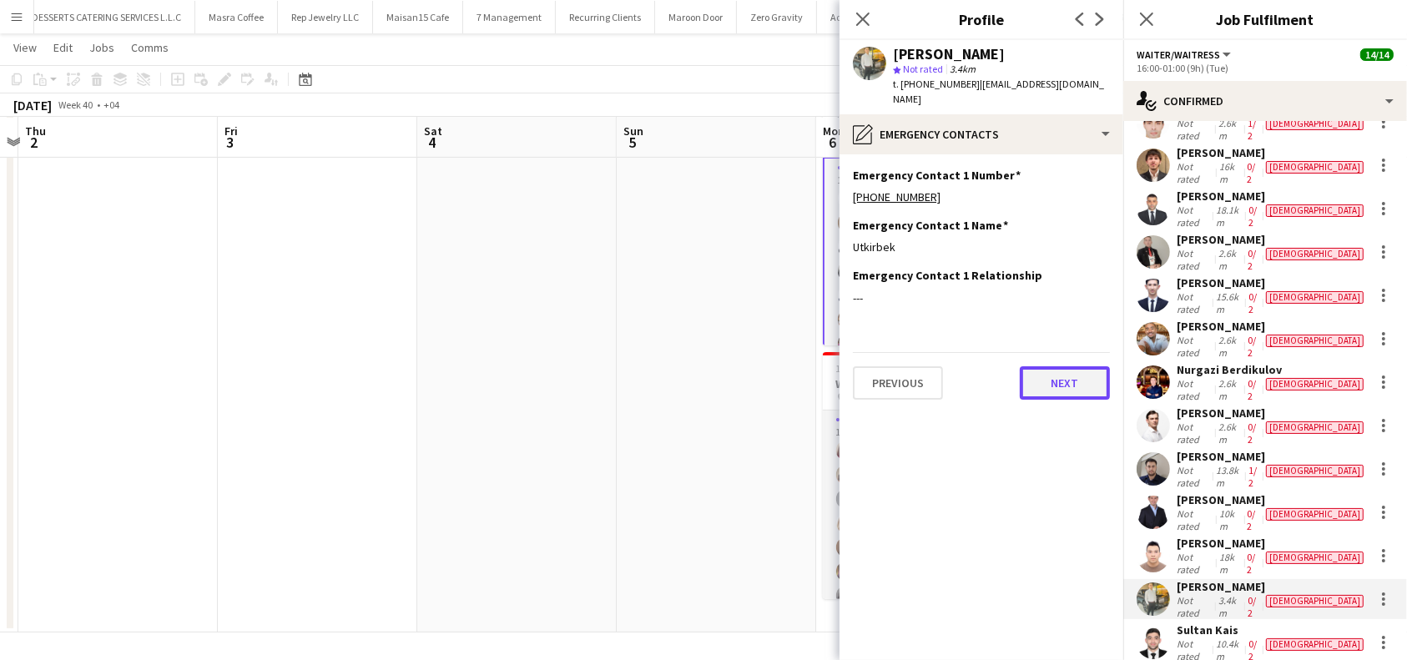
click at [1065, 378] on button "Next" at bounding box center [1065, 382] width 90 height 33
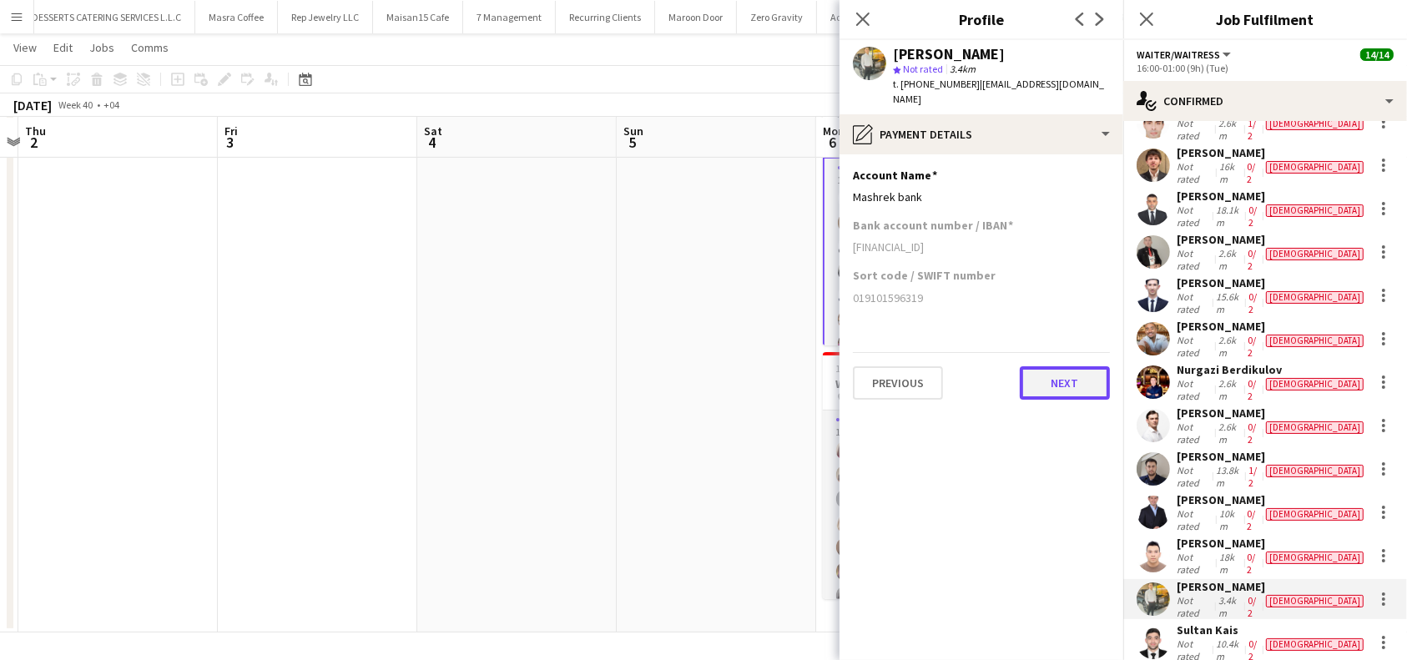
click at [1069, 375] on button "Next" at bounding box center [1065, 382] width 90 height 33
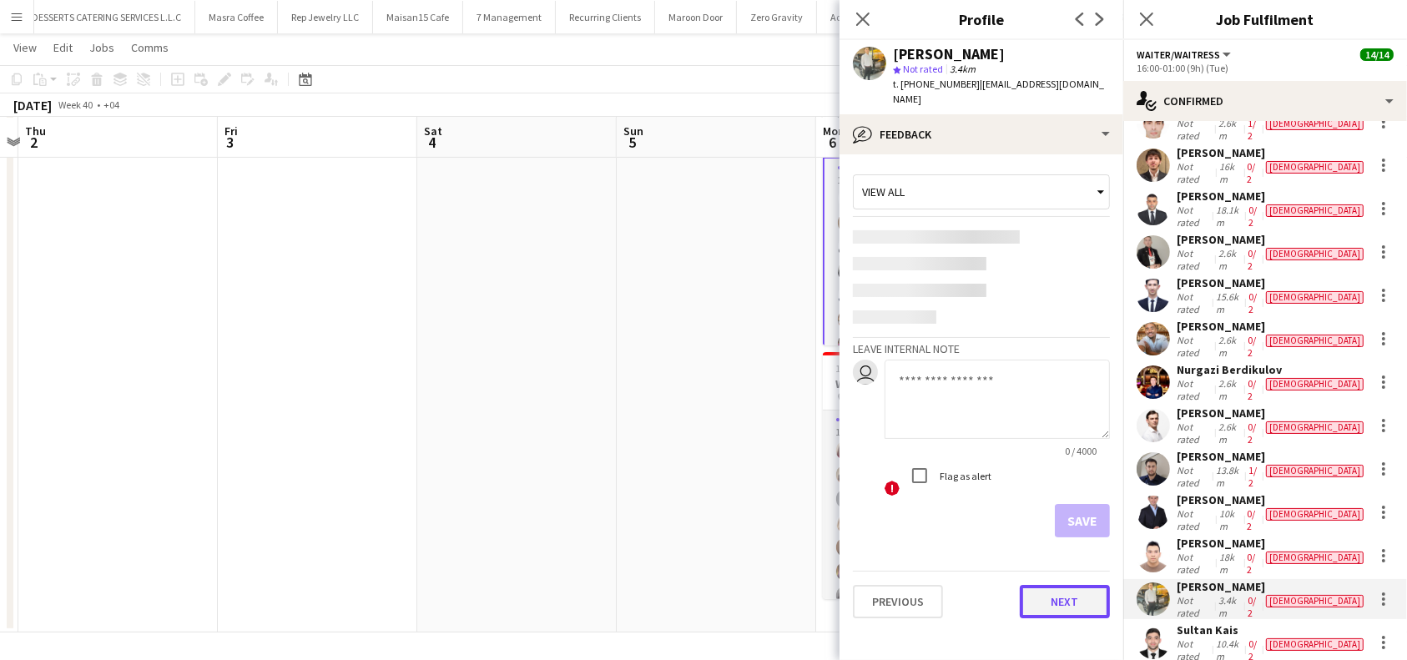
click at [1076, 597] on button "Next" at bounding box center [1065, 601] width 90 height 33
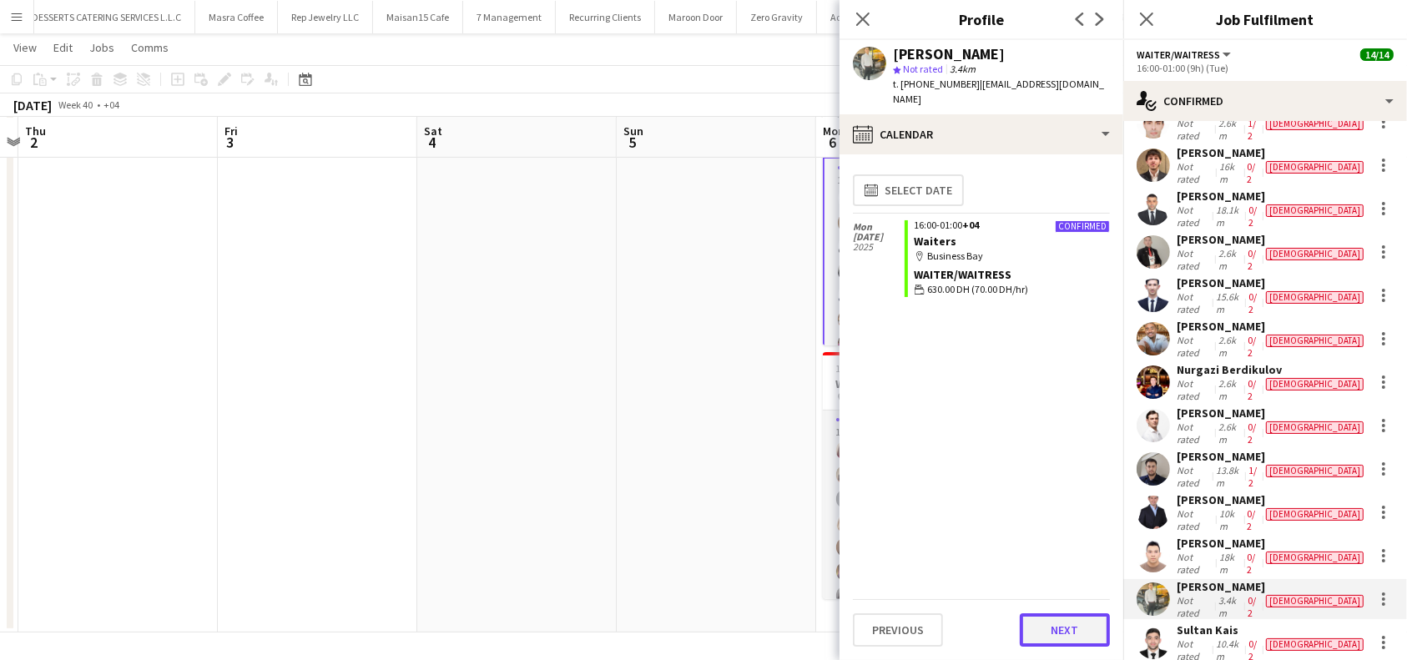
click at [1071, 625] on button "Next" at bounding box center [1065, 629] width 90 height 33
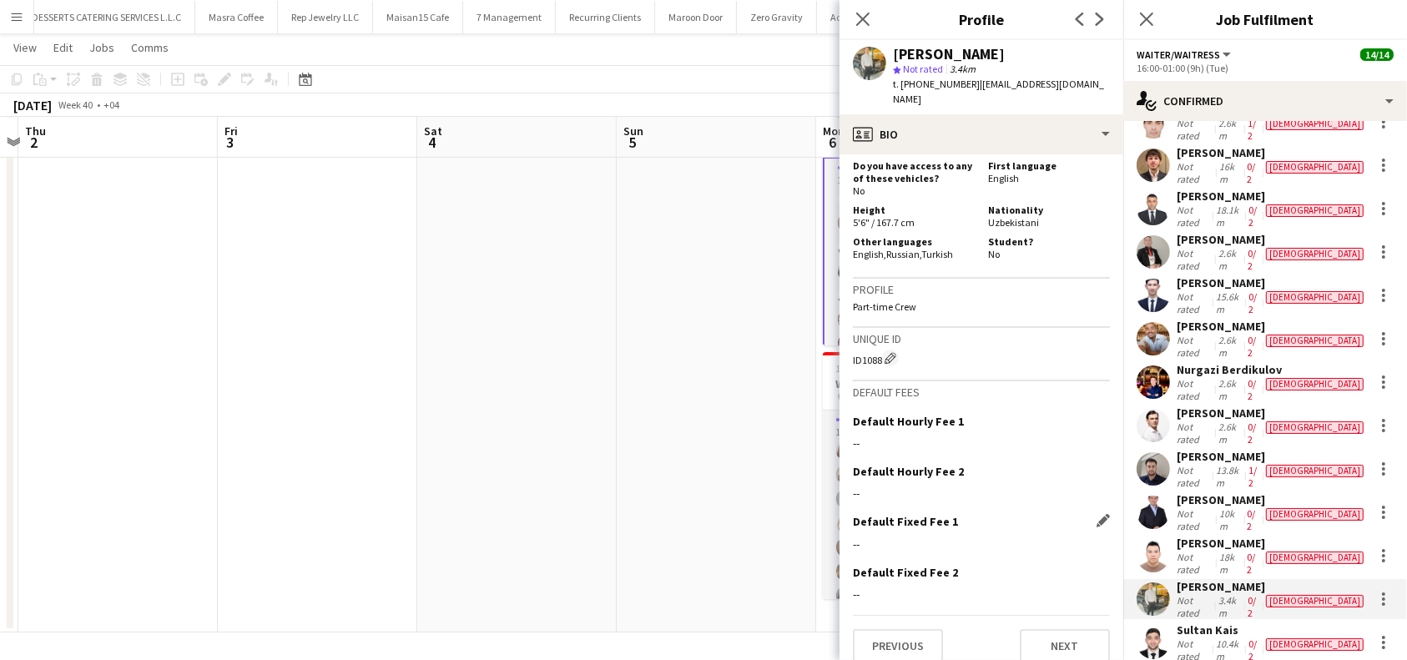
scroll to position [743, 0]
click at [1048, 631] on button "Next" at bounding box center [1065, 643] width 90 height 33
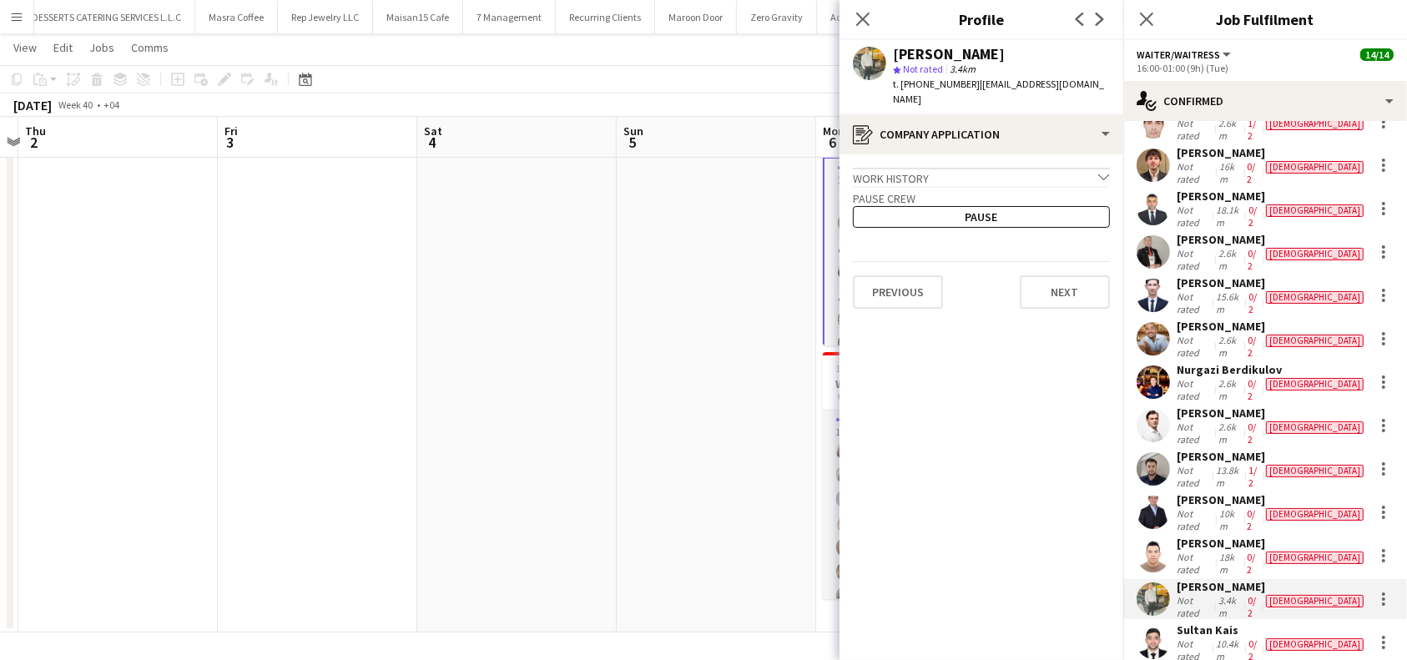
click at [1075, 312] on app-crew-profile-application "Work history chevron-down Incomplete Pause crew Pause Previous Next" at bounding box center [981, 407] width 284 height 506
click at [1062, 299] on button "Next" at bounding box center [1065, 291] width 90 height 33
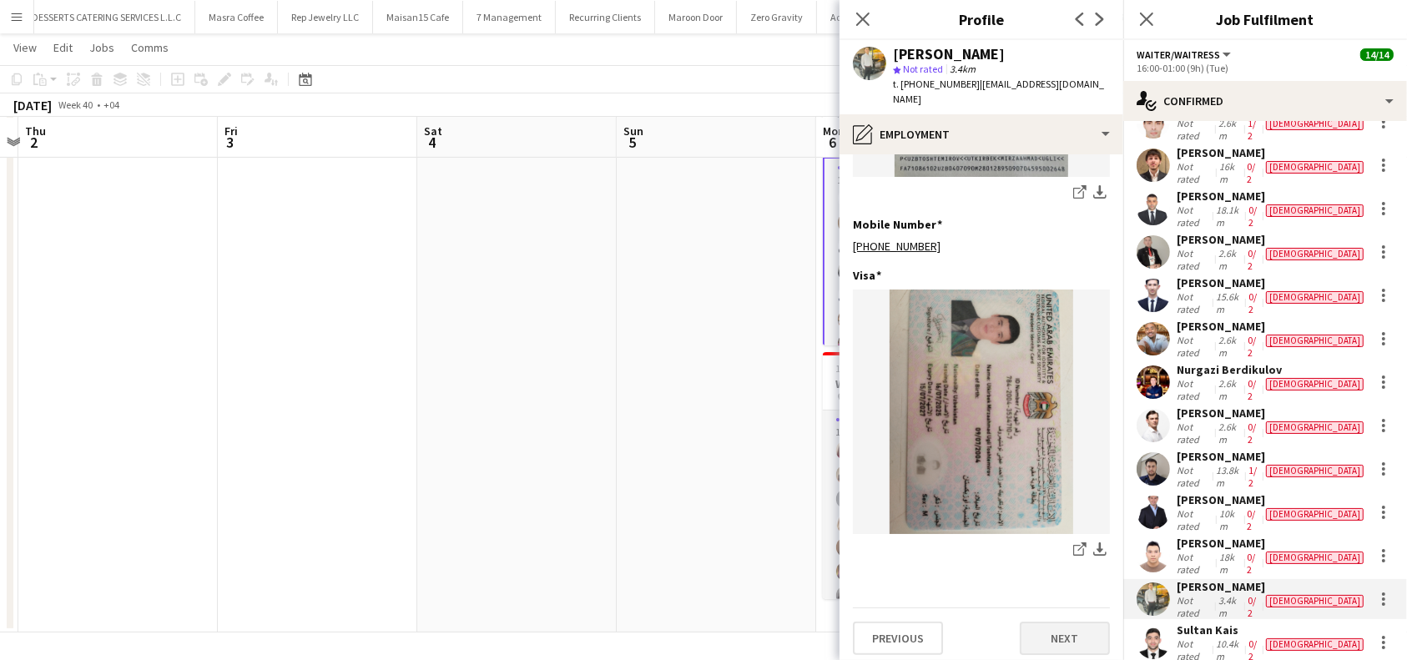
scroll to position [572, 0]
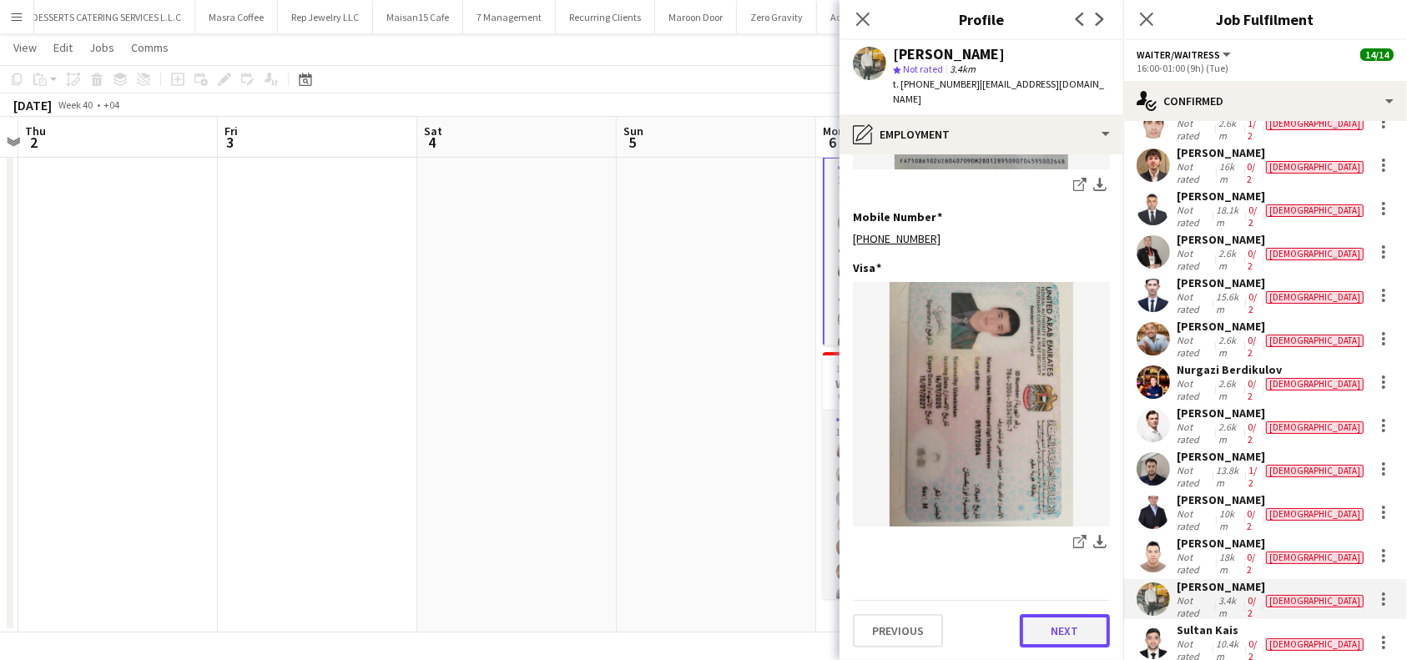
click at [1050, 635] on button "Next" at bounding box center [1065, 630] width 90 height 33
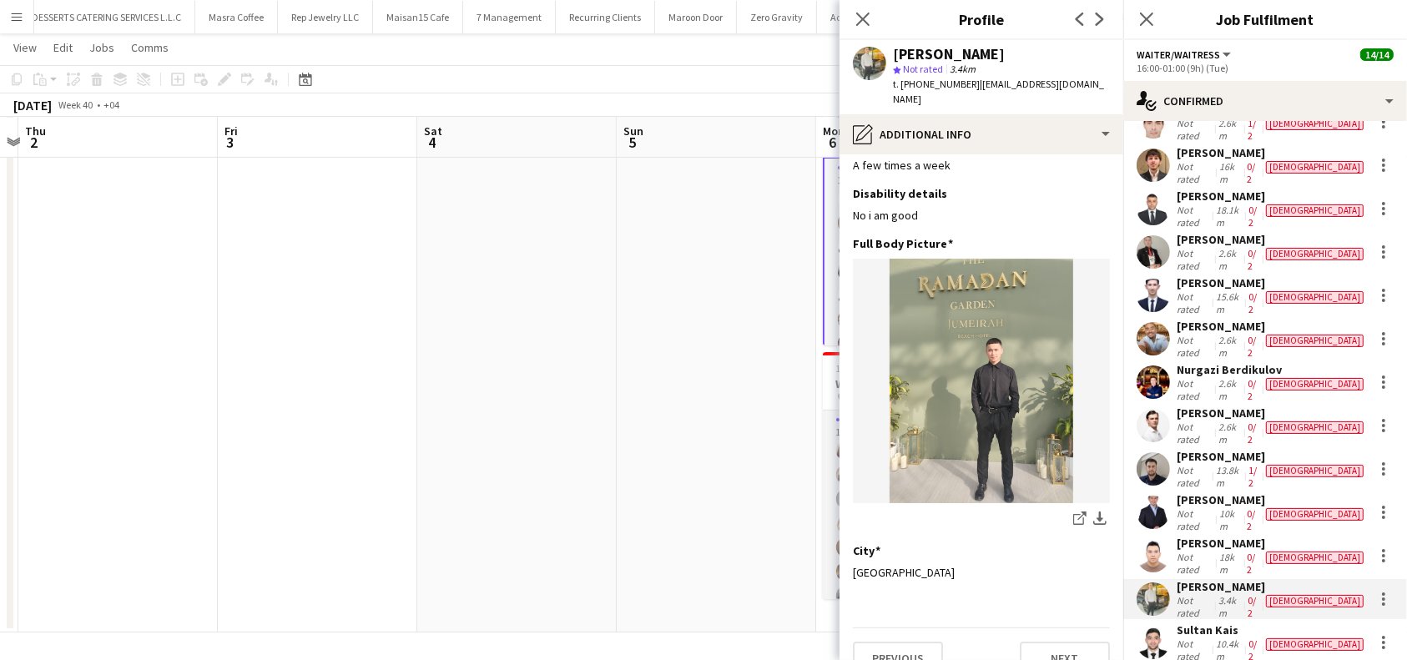
scroll to position [59, 0]
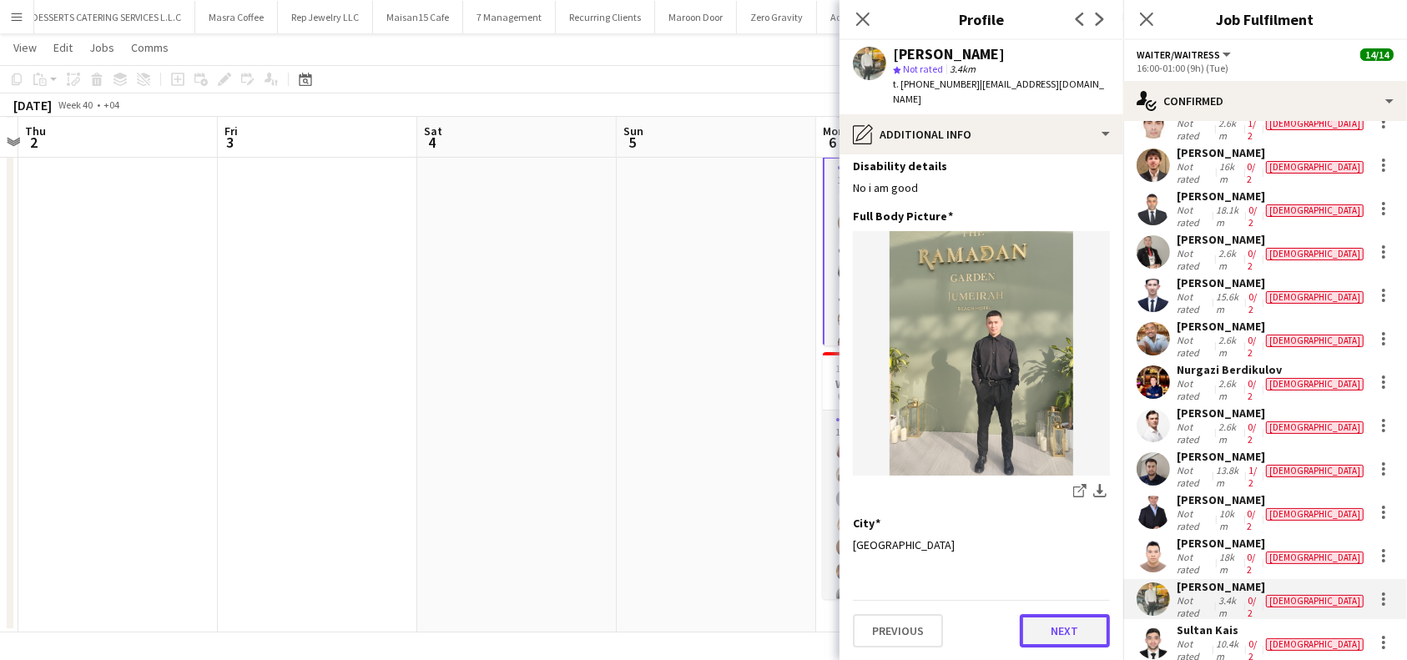
click at [1051, 634] on button "Next" at bounding box center [1065, 630] width 90 height 33
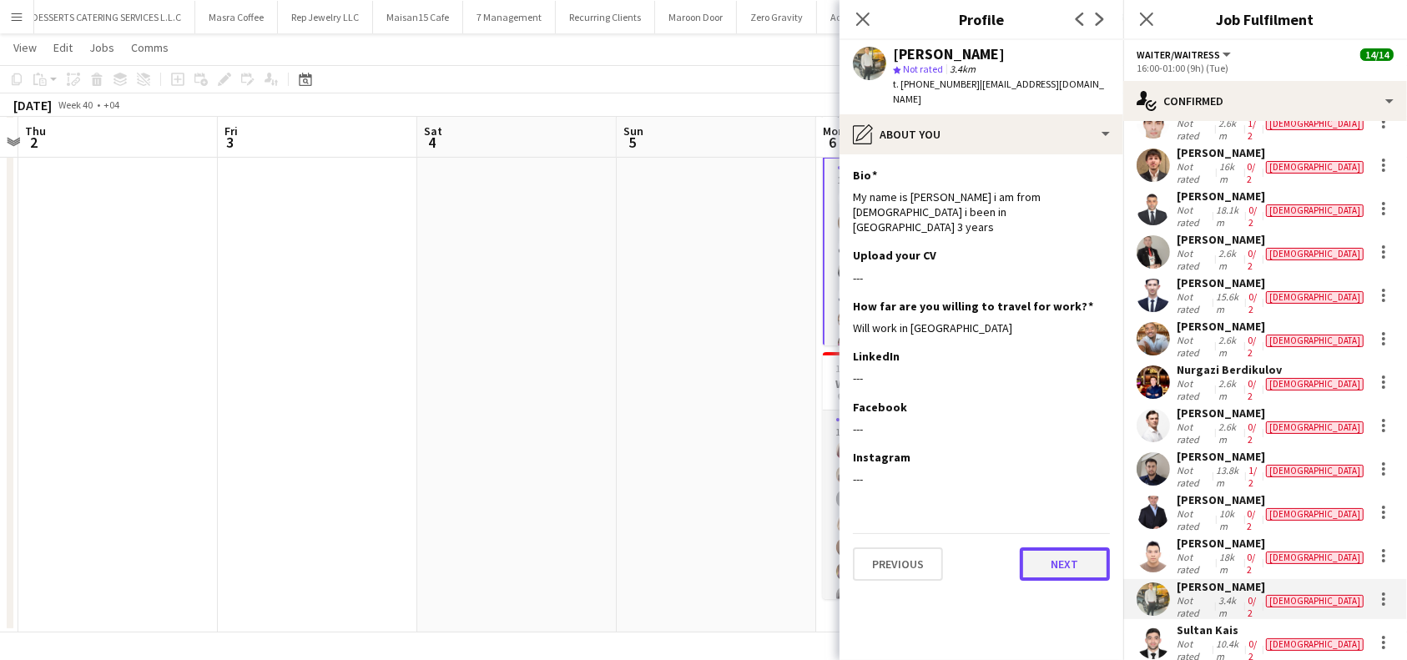
click at [1062, 553] on button "Next" at bounding box center [1065, 563] width 90 height 33
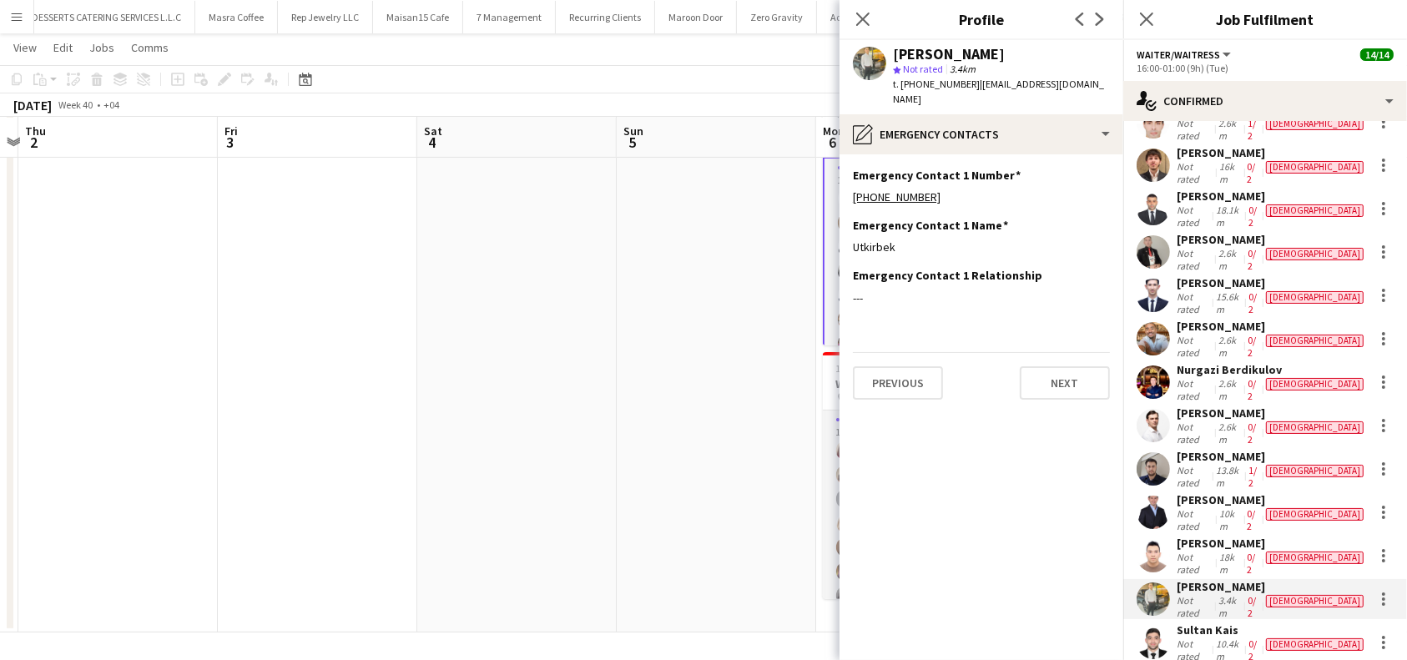
click at [1195, 622] on div "Sultan Kais" at bounding box center [1272, 629] width 190 height 15
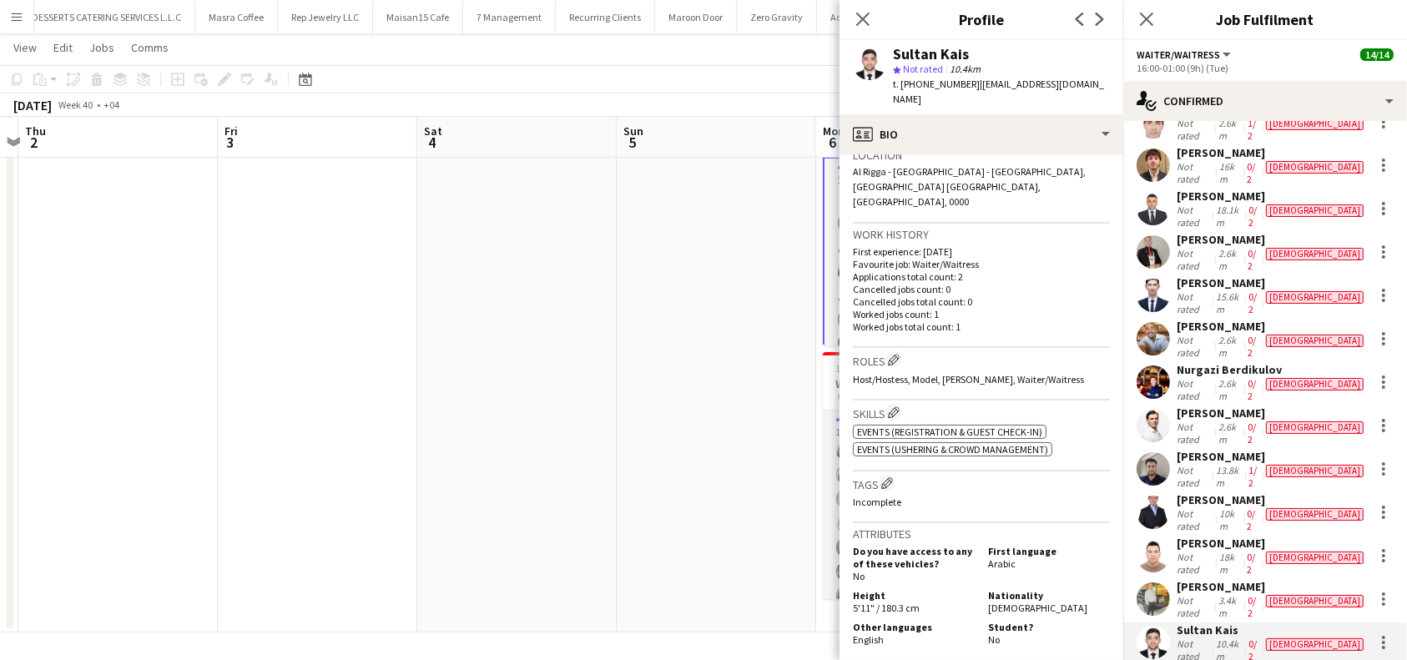
scroll to position [445, 0]
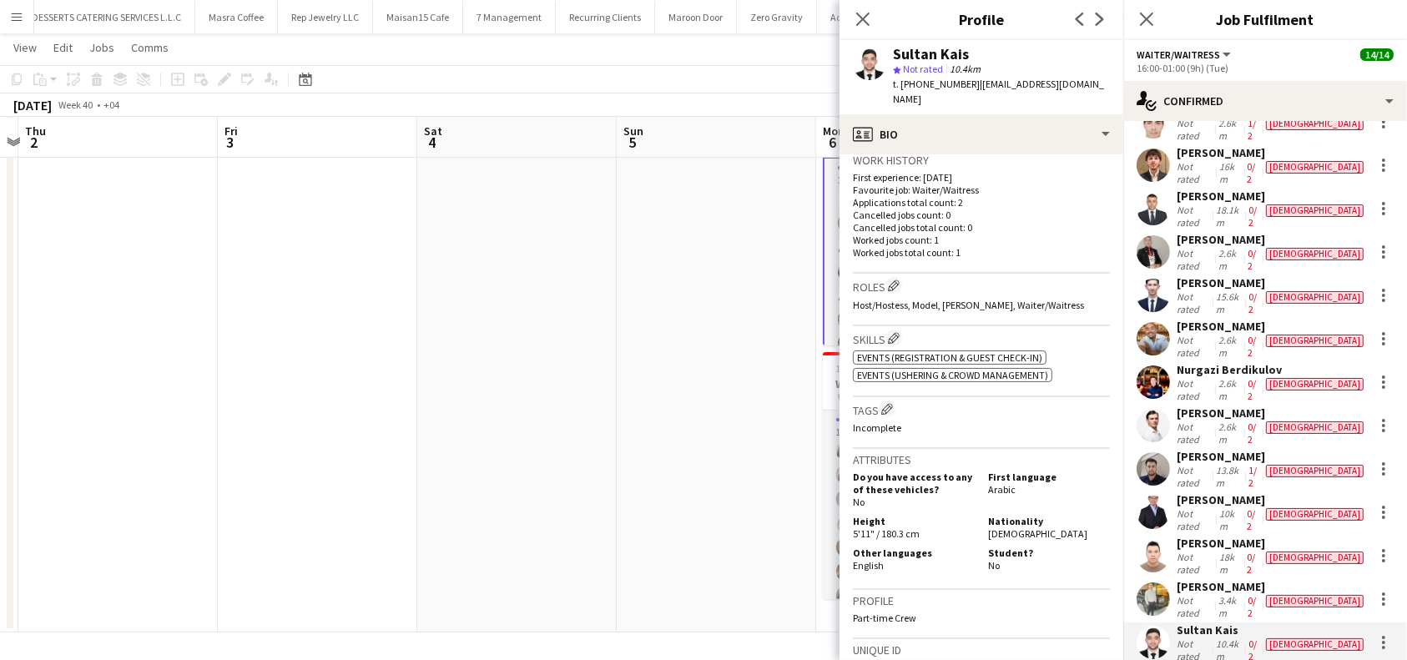
drag, startPoint x: 975, startPoint y: 49, endPoint x: 894, endPoint y: 49, distance: 80.9
click at [894, 49] on div "Sultan Kais" at bounding box center [1001, 54] width 217 height 15
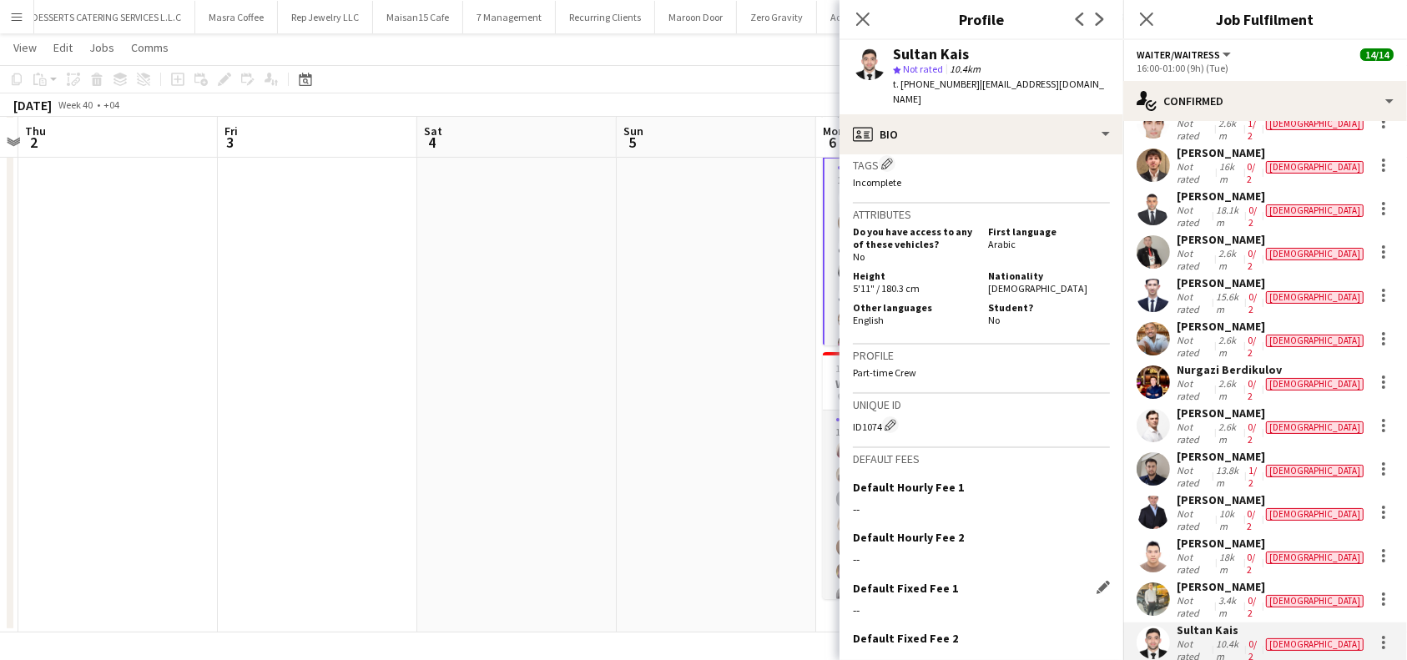
scroll to position [743, 0]
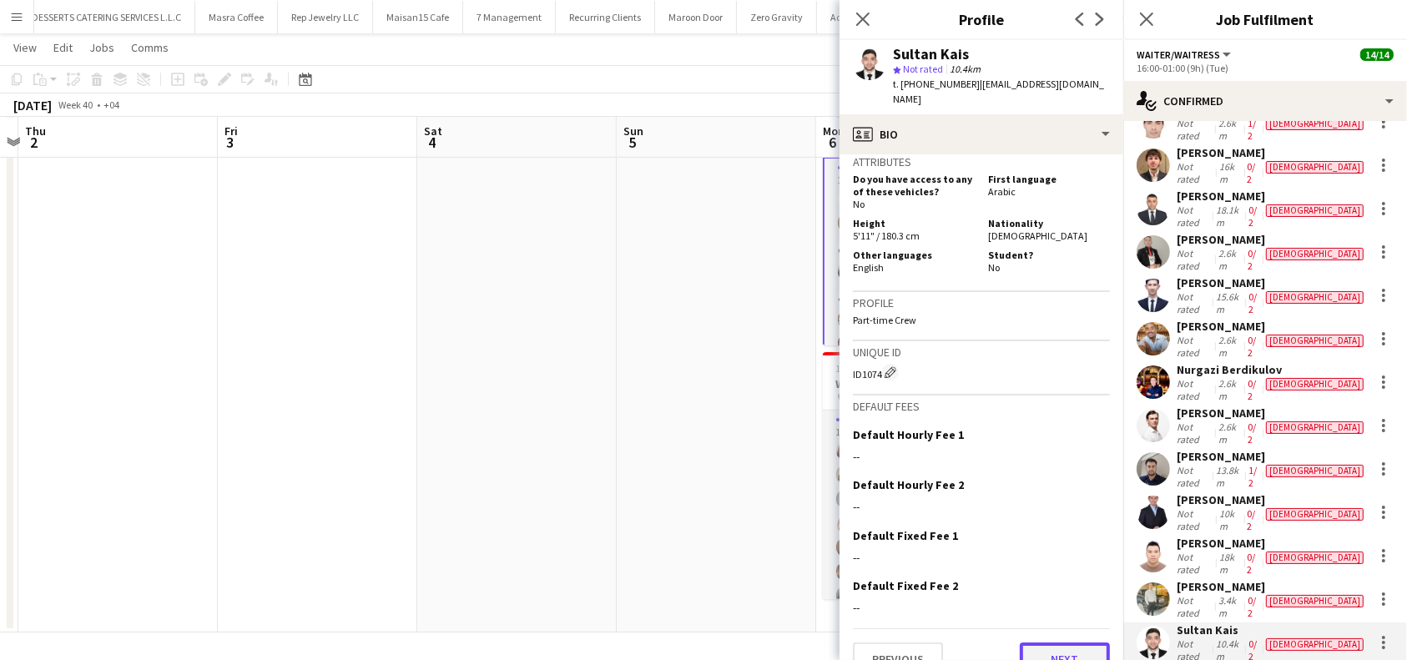
click at [1029, 642] on button "Next" at bounding box center [1065, 658] width 90 height 33
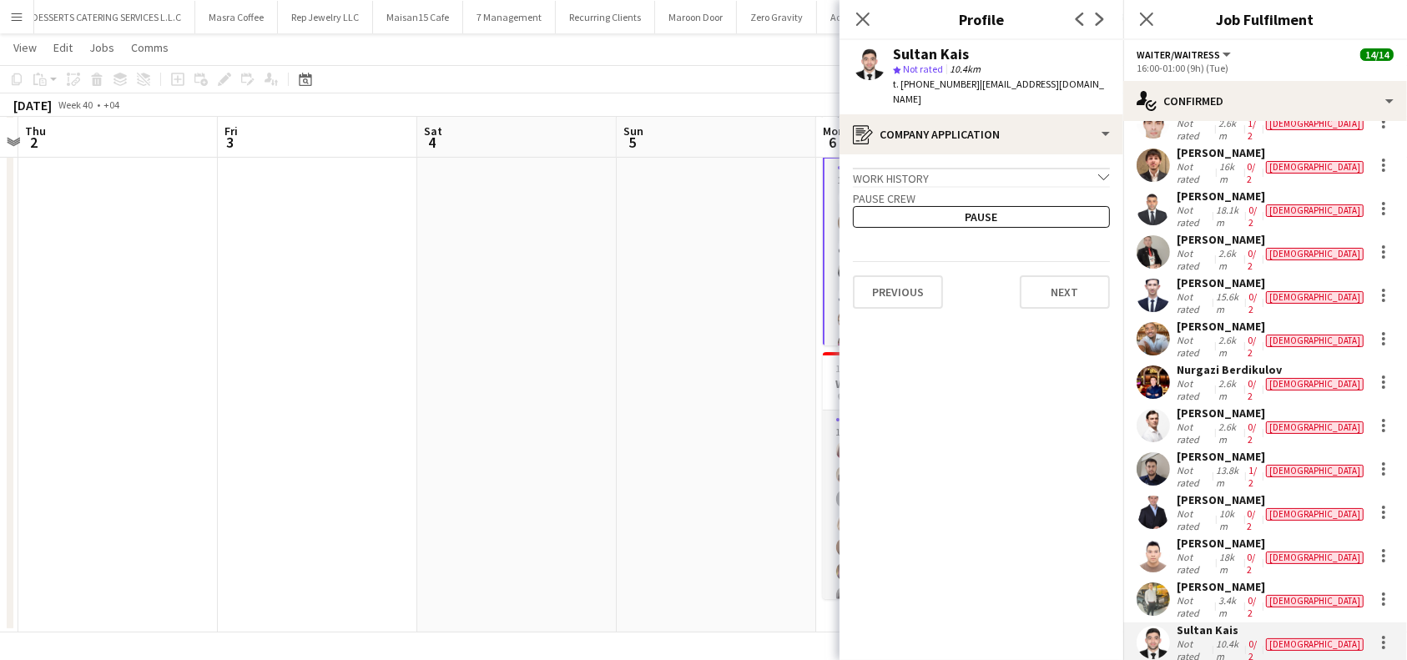
click at [1056, 307] on app-crew-profile-application "Work history chevron-down Event [PERSON_NAME] and promoter SS-event [DATE] — Pr…" at bounding box center [981, 407] width 284 height 506
click at [1065, 294] on app-crew-profile-application "Work history chevron-down Event [PERSON_NAME] and promoter SS-event [DATE] — Pr…" at bounding box center [981, 407] width 284 height 506
click at [1072, 275] on button "Next" at bounding box center [1065, 291] width 90 height 33
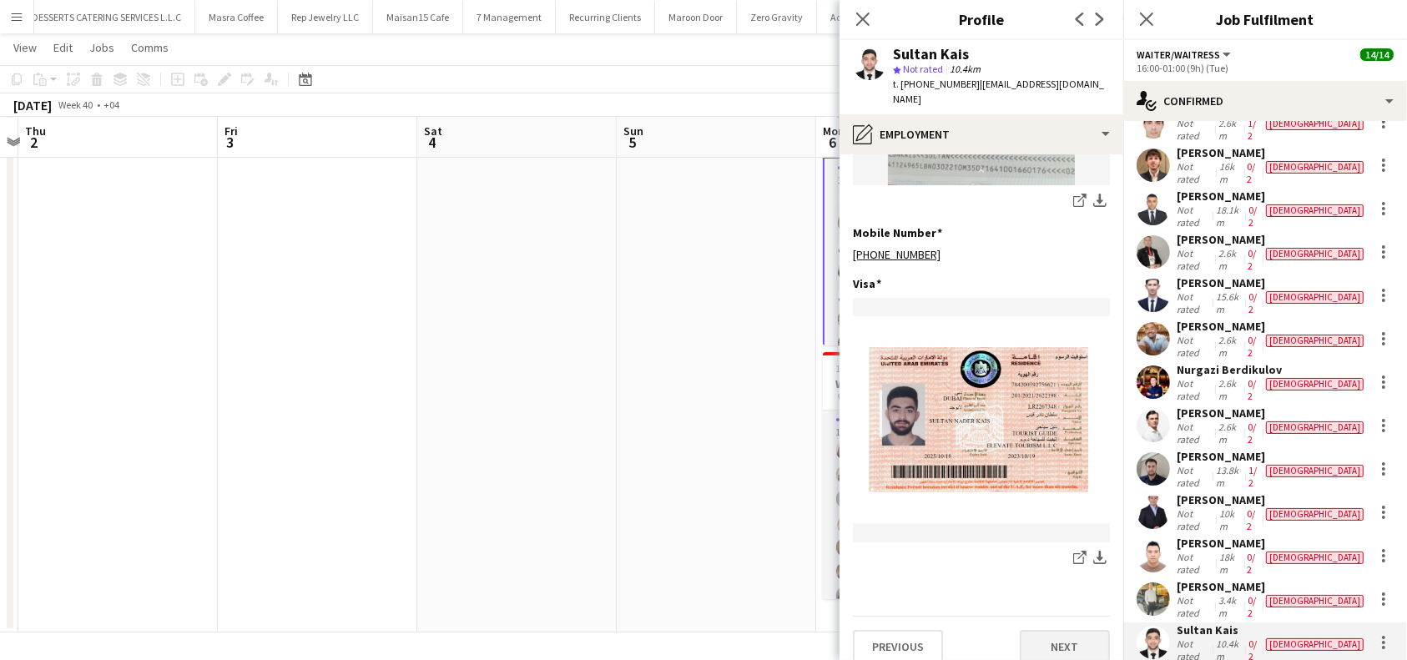
scroll to position [557, 0]
click at [1037, 629] on button "Next" at bounding box center [1065, 645] width 90 height 33
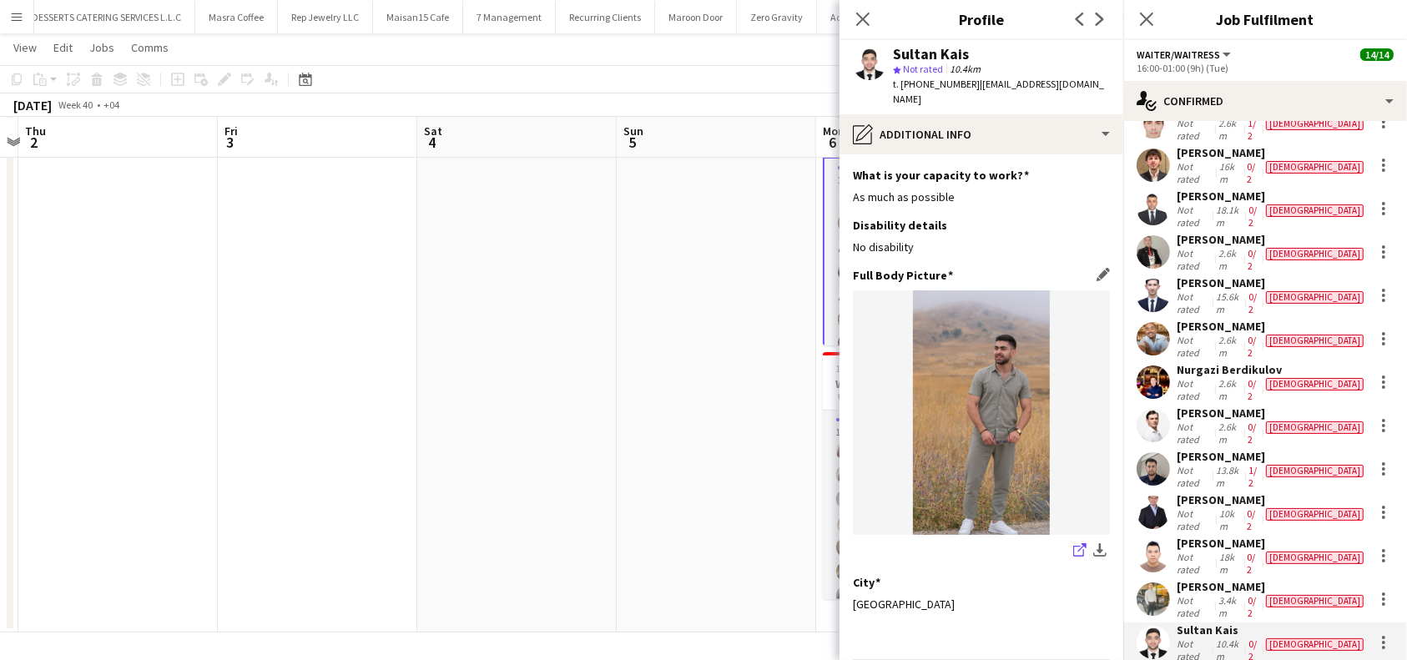
click at [1073, 543] on icon "share-external-link-1" at bounding box center [1079, 549] width 13 height 13
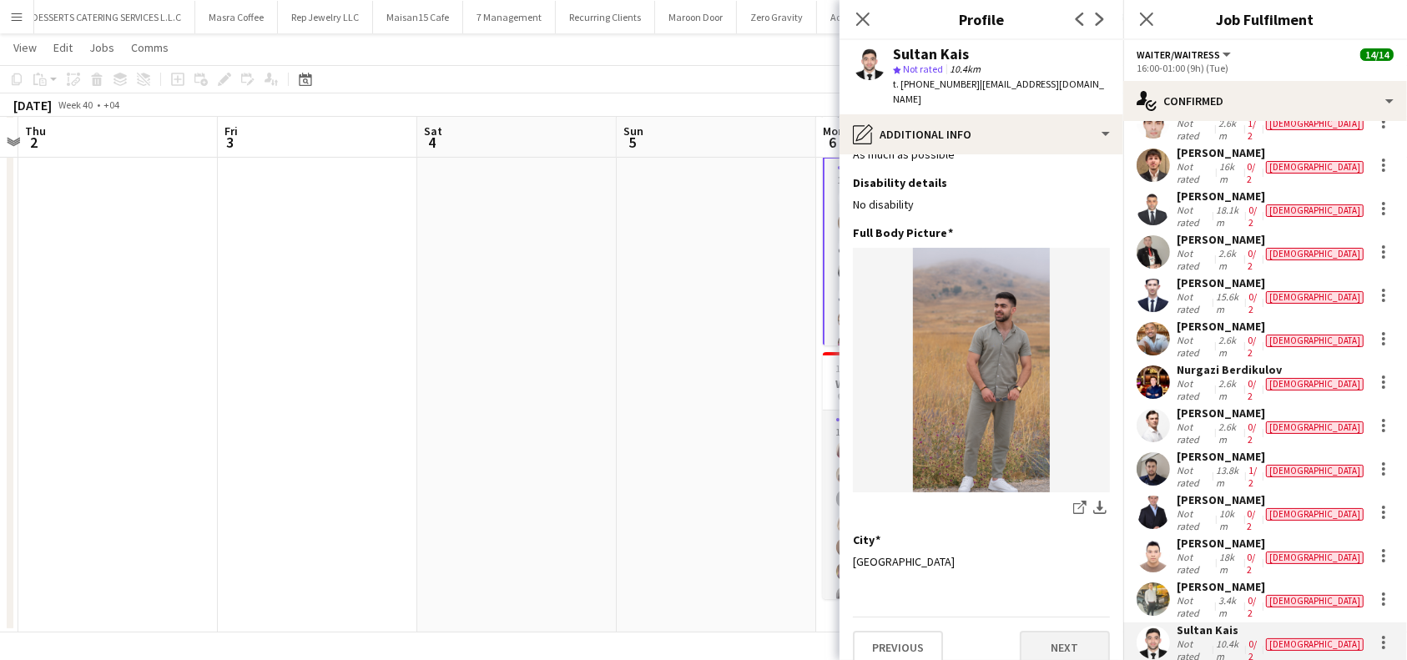
scroll to position [43, 0]
click at [1055, 632] on button "Next" at bounding box center [1065, 646] width 90 height 33
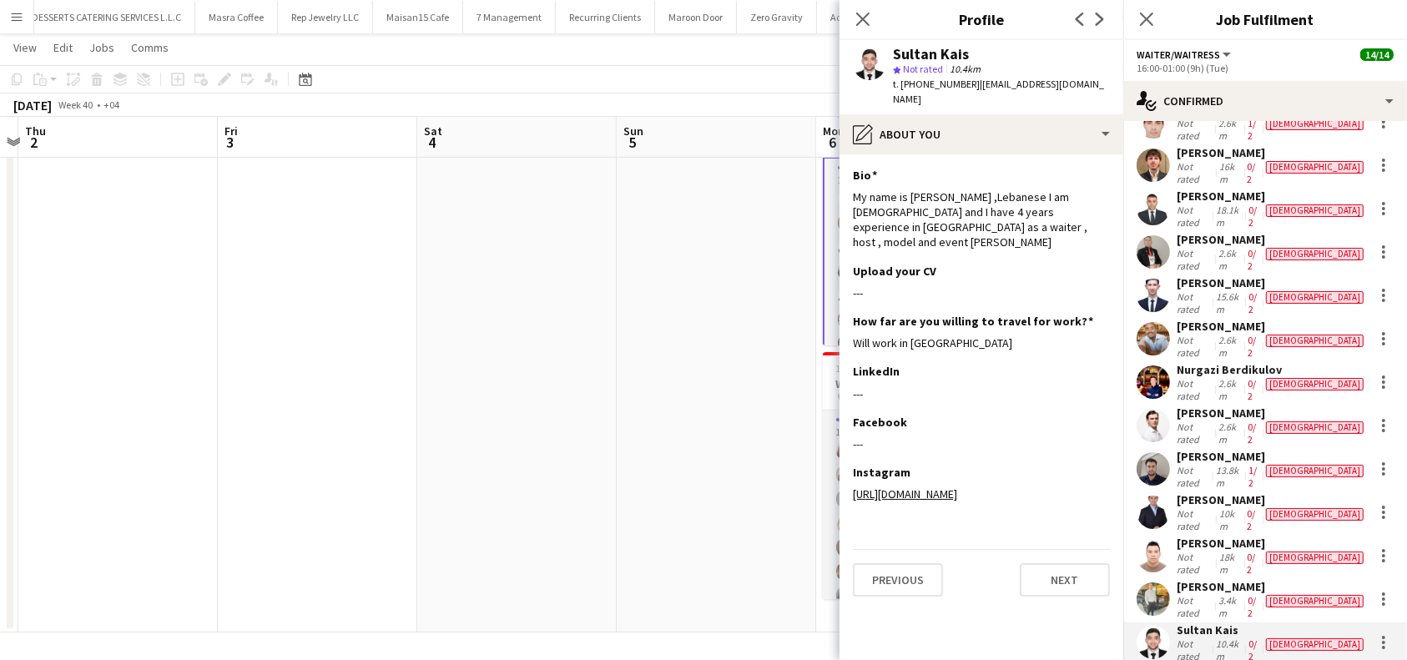
scroll to position [0, 0]
click at [1070, 563] on button "Next" at bounding box center [1065, 579] width 90 height 33
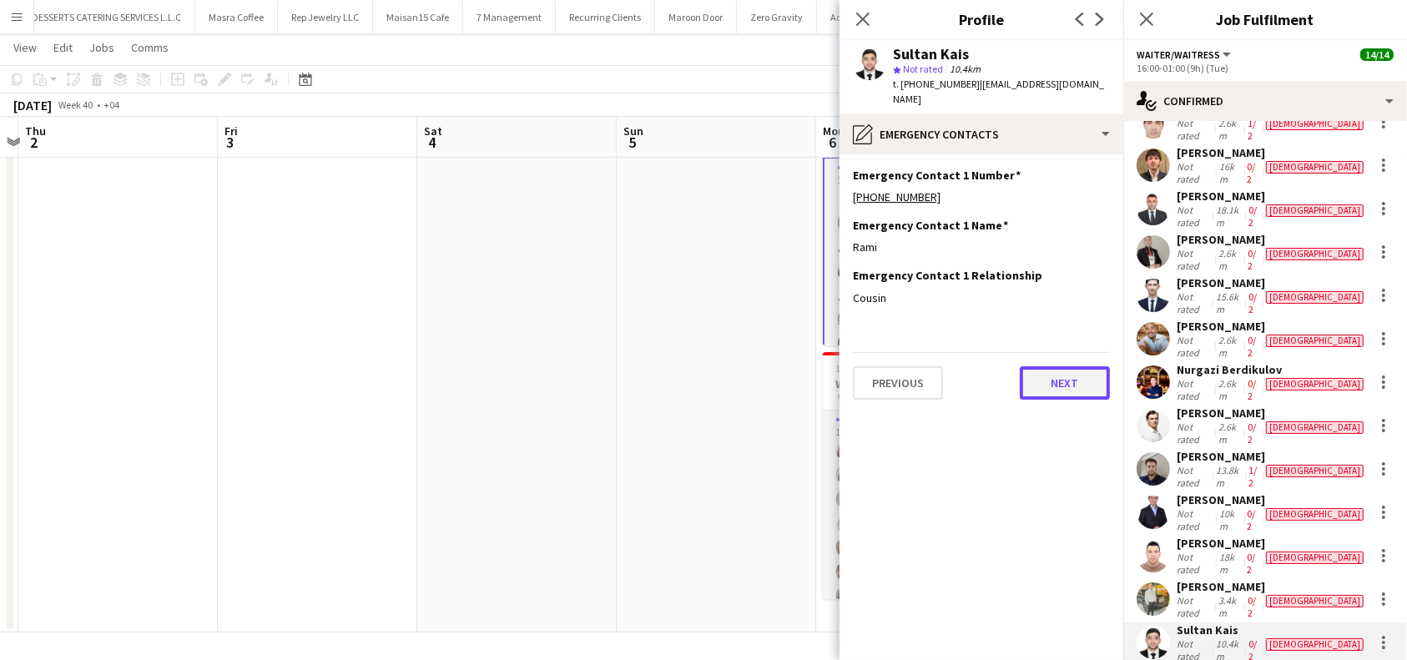
click at [1071, 380] on button "Next" at bounding box center [1065, 382] width 90 height 33
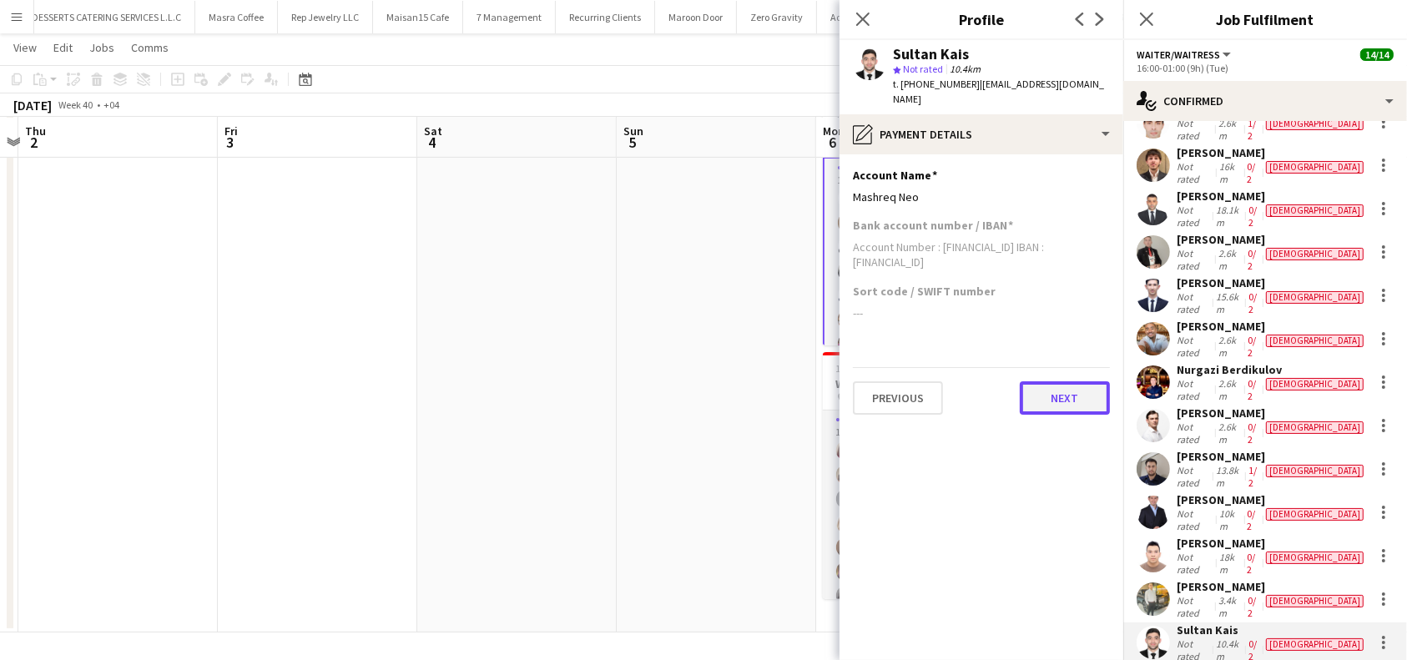
click at [1081, 381] on button "Next" at bounding box center [1065, 397] width 90 height 33
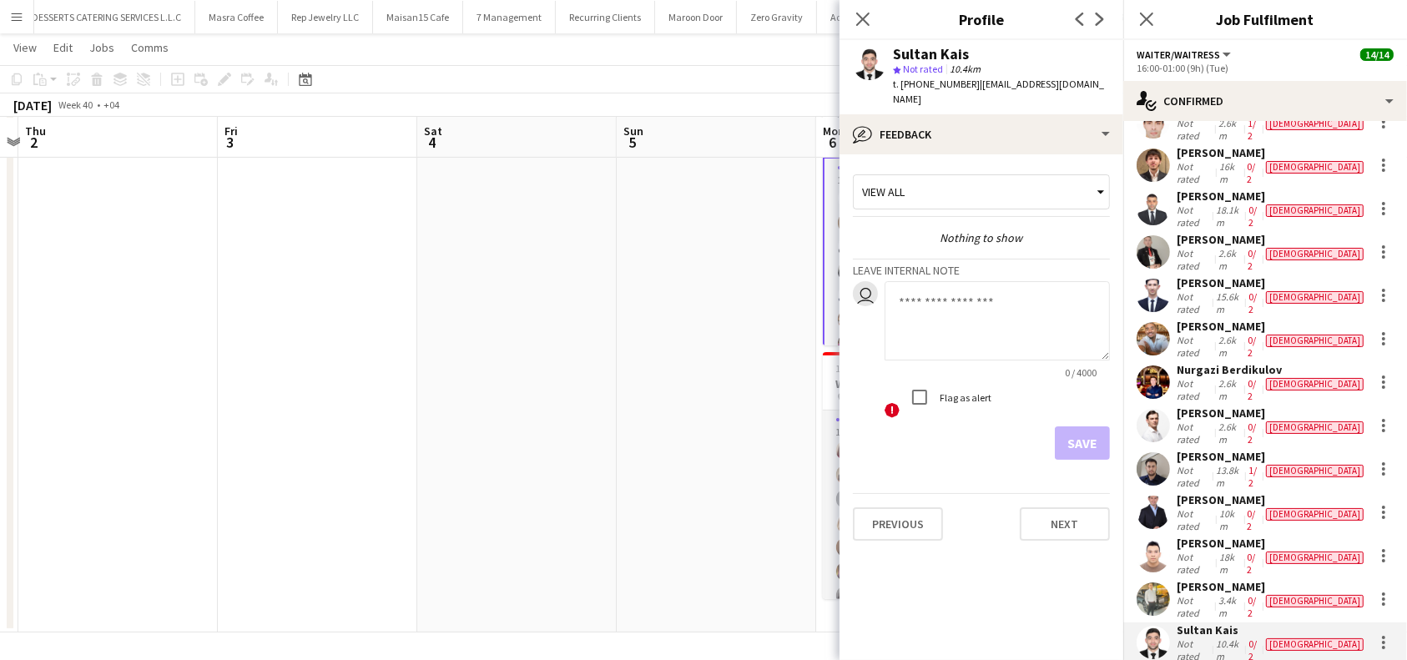
click at [1212, 622] on div "Sultan Kais" at bounding box center [1272, 629] width 190 height 15
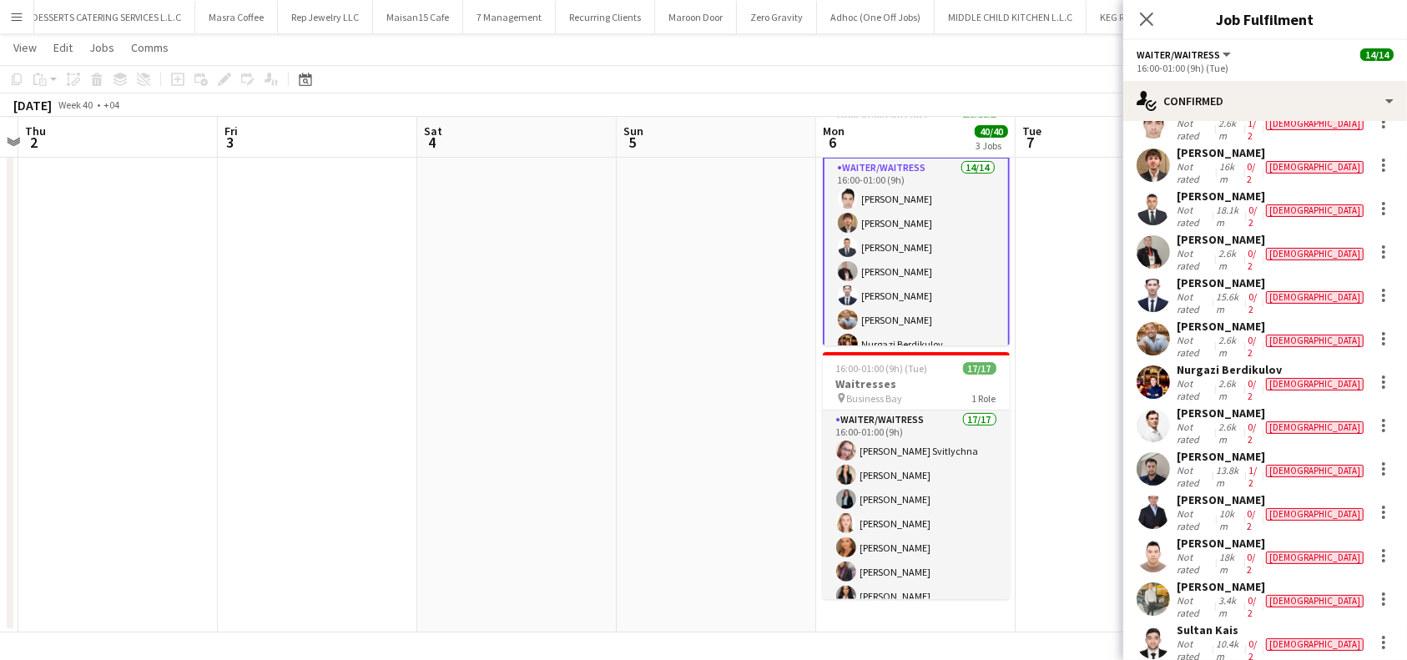
click at [1217, 622] on div "Sultan Kais" at bounding box center [1272, 629] width 190 height 15
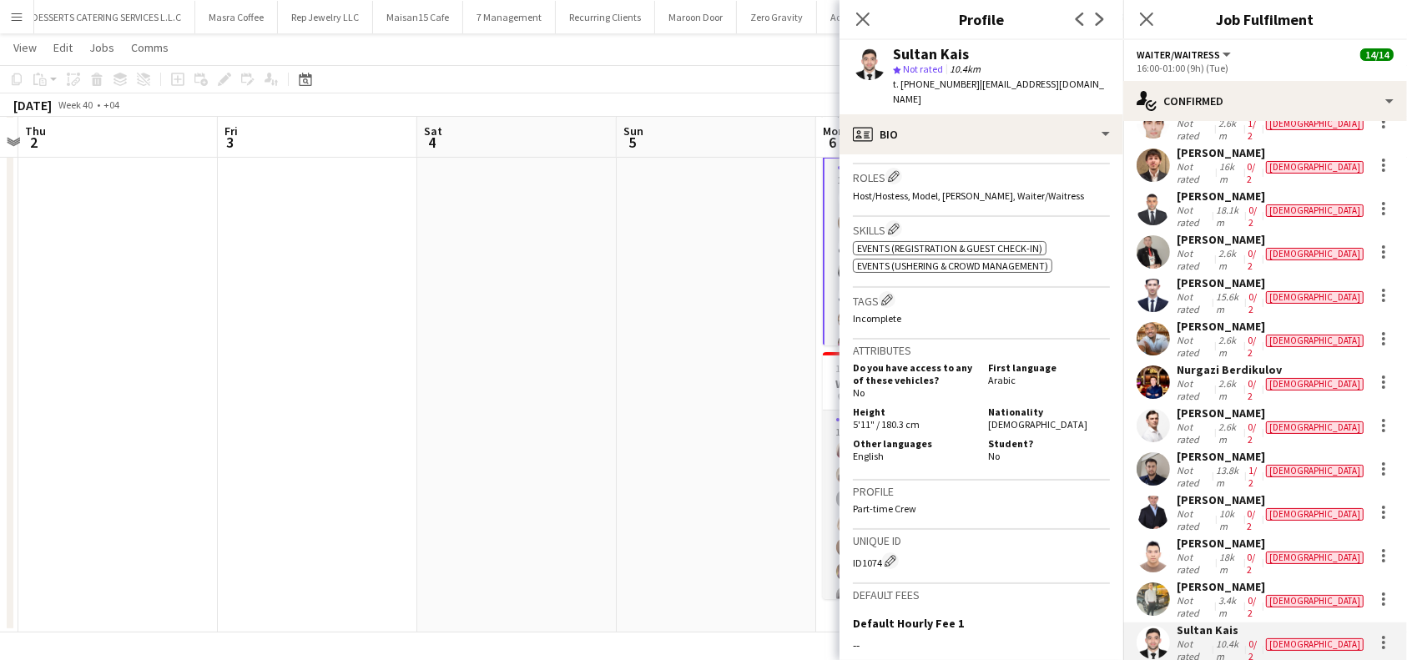
scroll to position [743, 0]
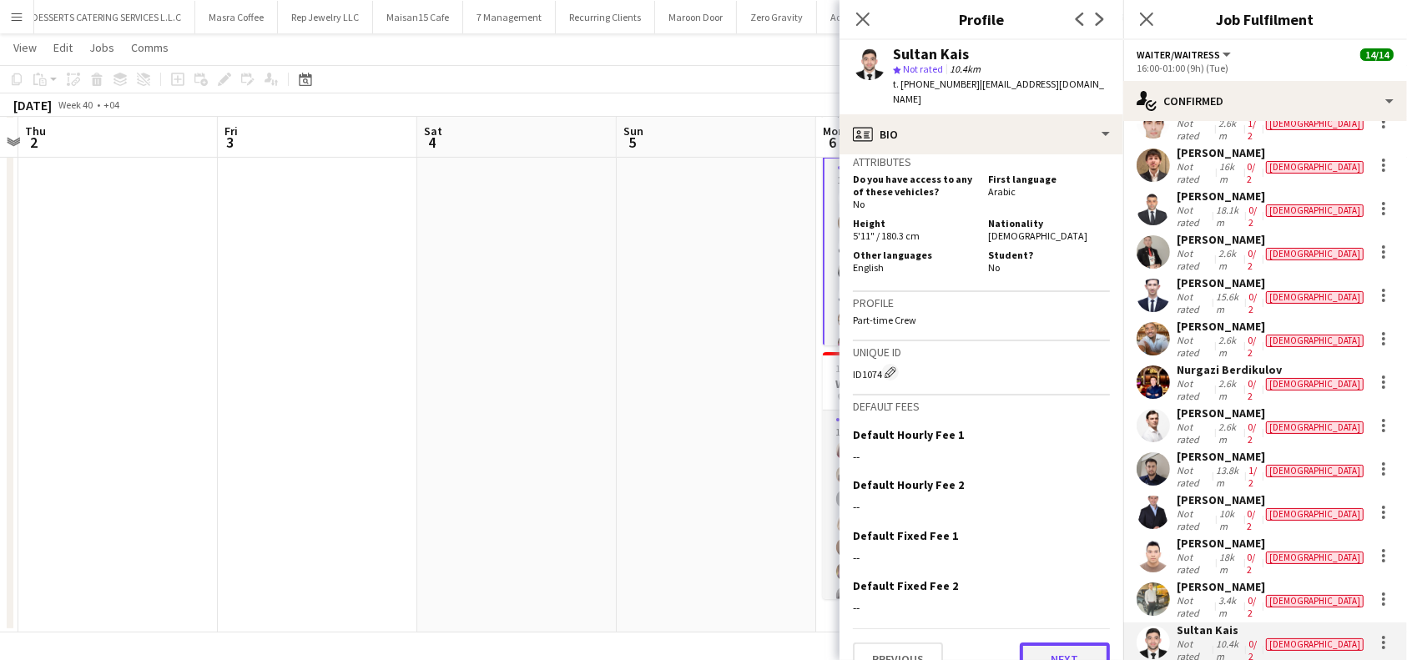
click at [1048, 642] on button "Next" at bounding box center [1065, 658] width 90 height 33
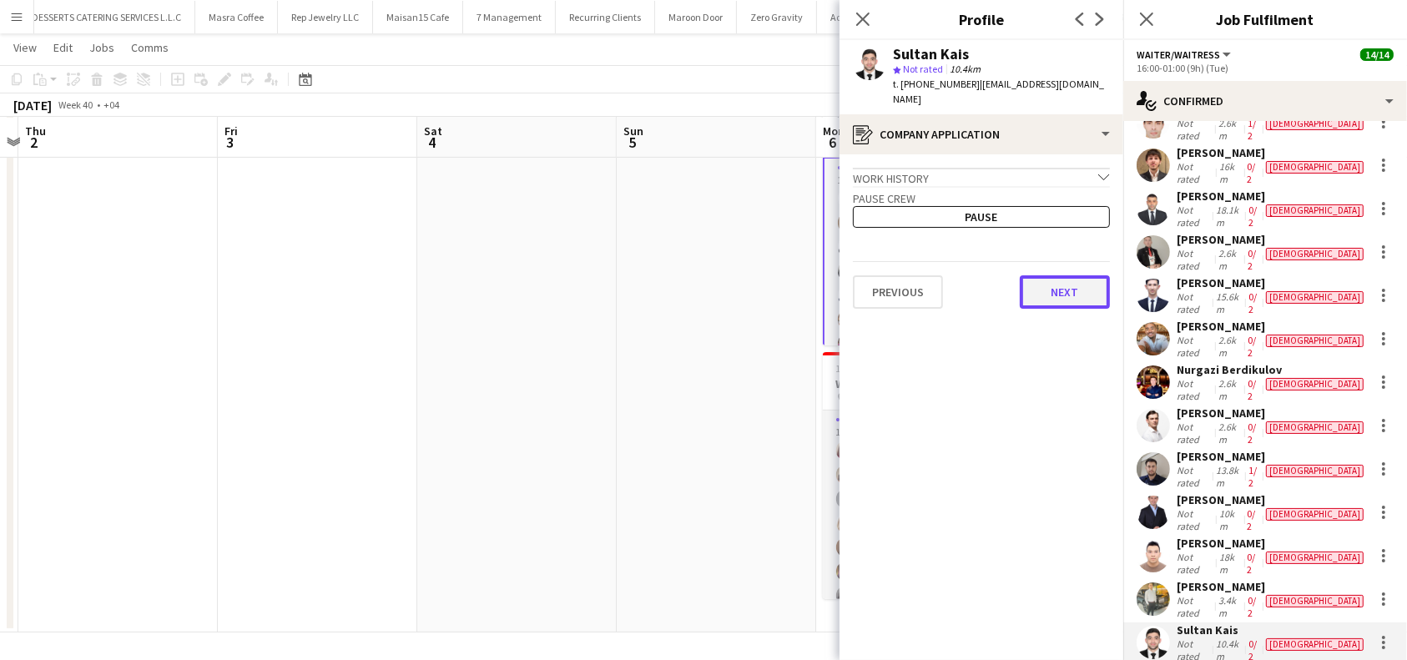
click at [1061, 290] on button "Next" at bounding box center [1065, 291] width 90 height 33
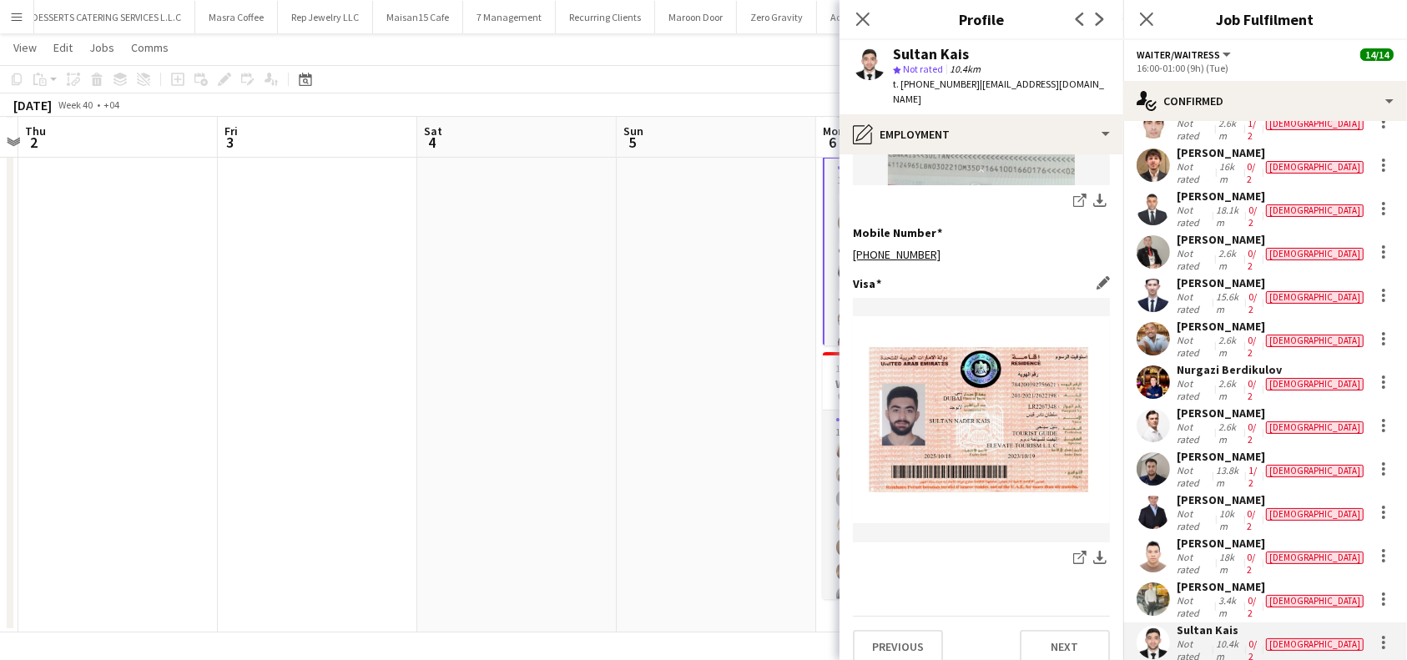
scroll to position [557, 0]
click at [1064, 637] on button "Next" at bounding box center [1065, 645] width 90 height 33
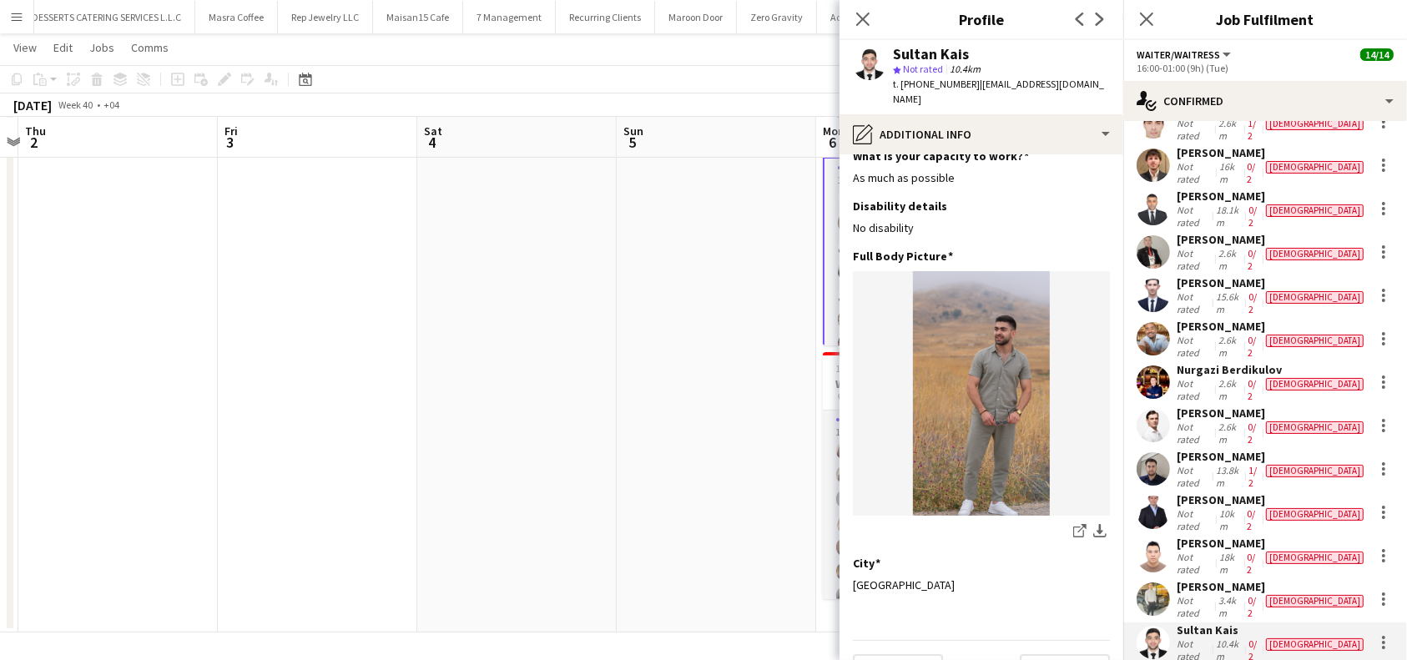
scroll to position [43, 0]
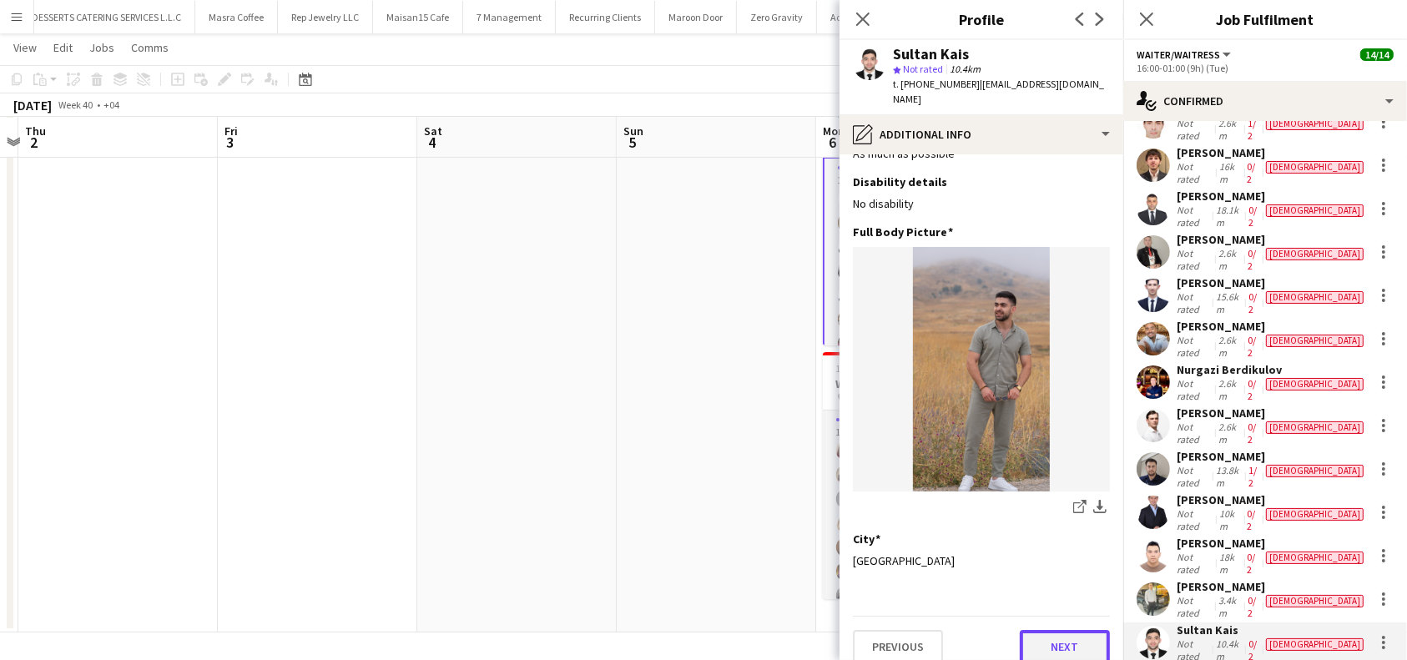
click at [1040, 642] on button "Next" at bounding box center [1065, 646] width 90 height 33
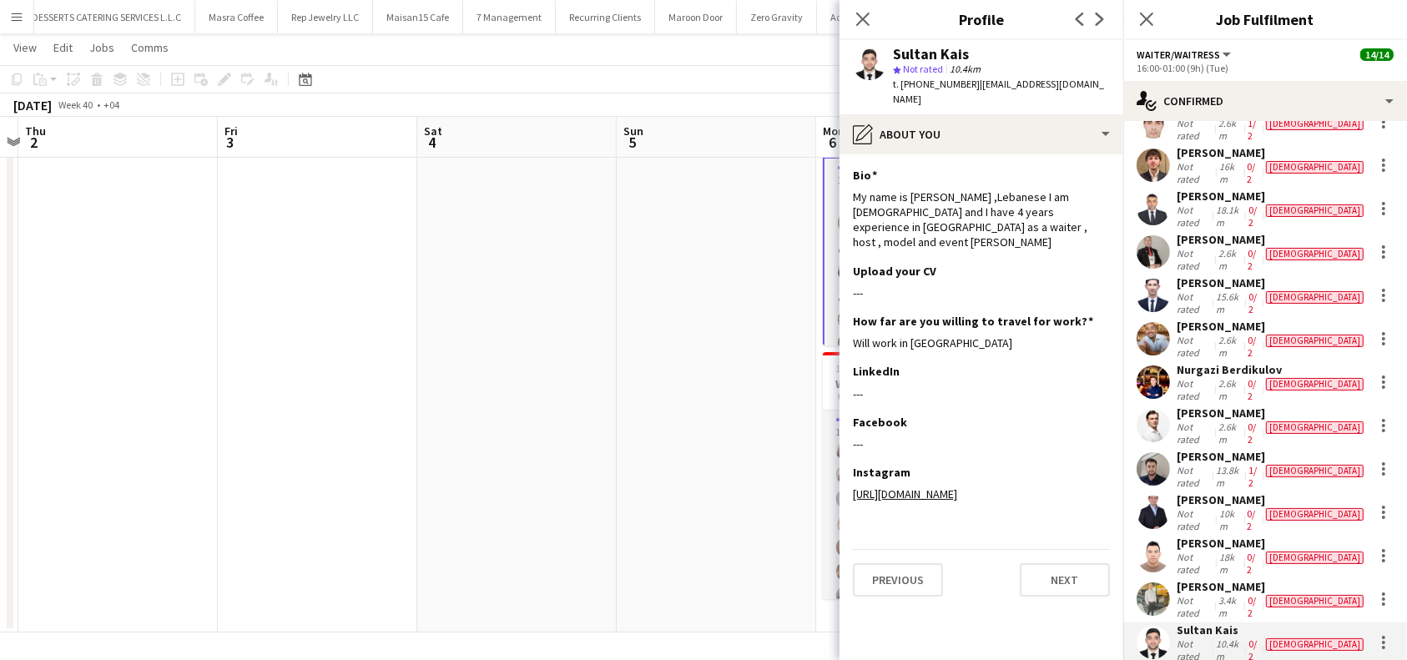
scroll to position [0, 0]
click at [1059, 563] on button "Next" at bounding box center [1065, 579] width 90 height 33
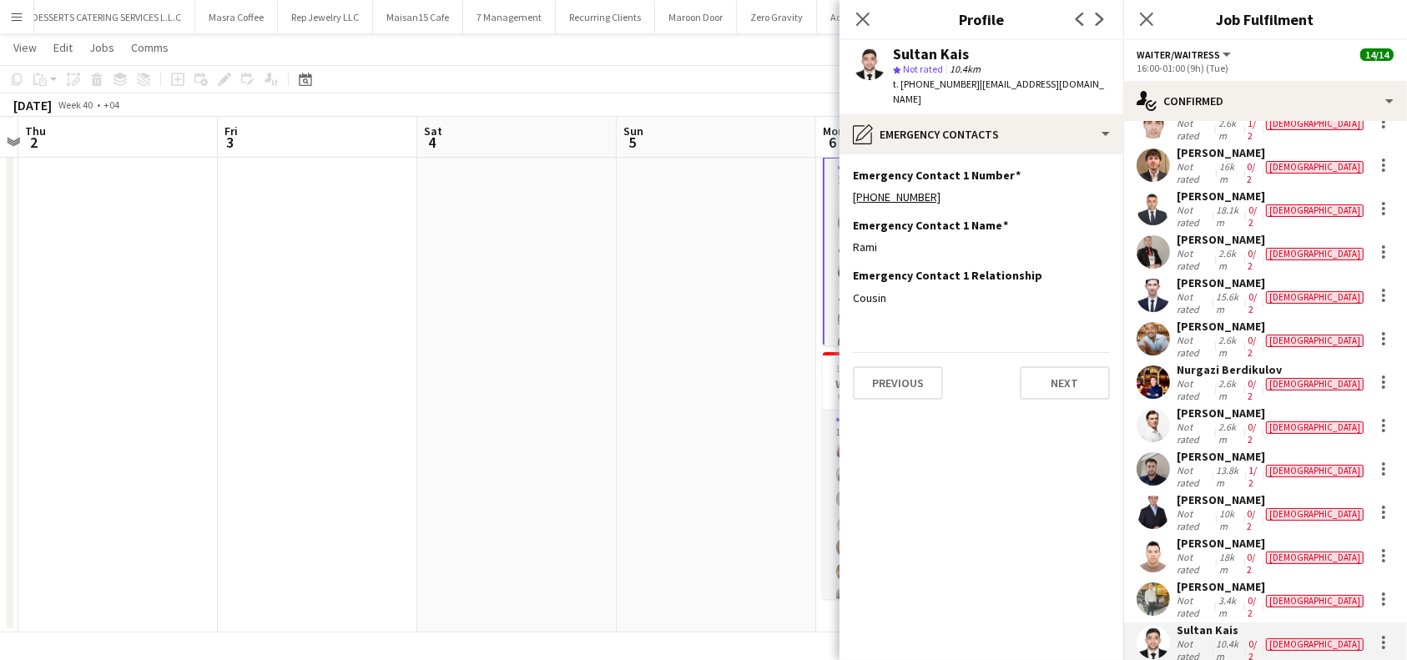
drag, startPoint x: 1264, startPoint y: 587, endPoint x: 1171, endPoint y: 584, distance: 92.7
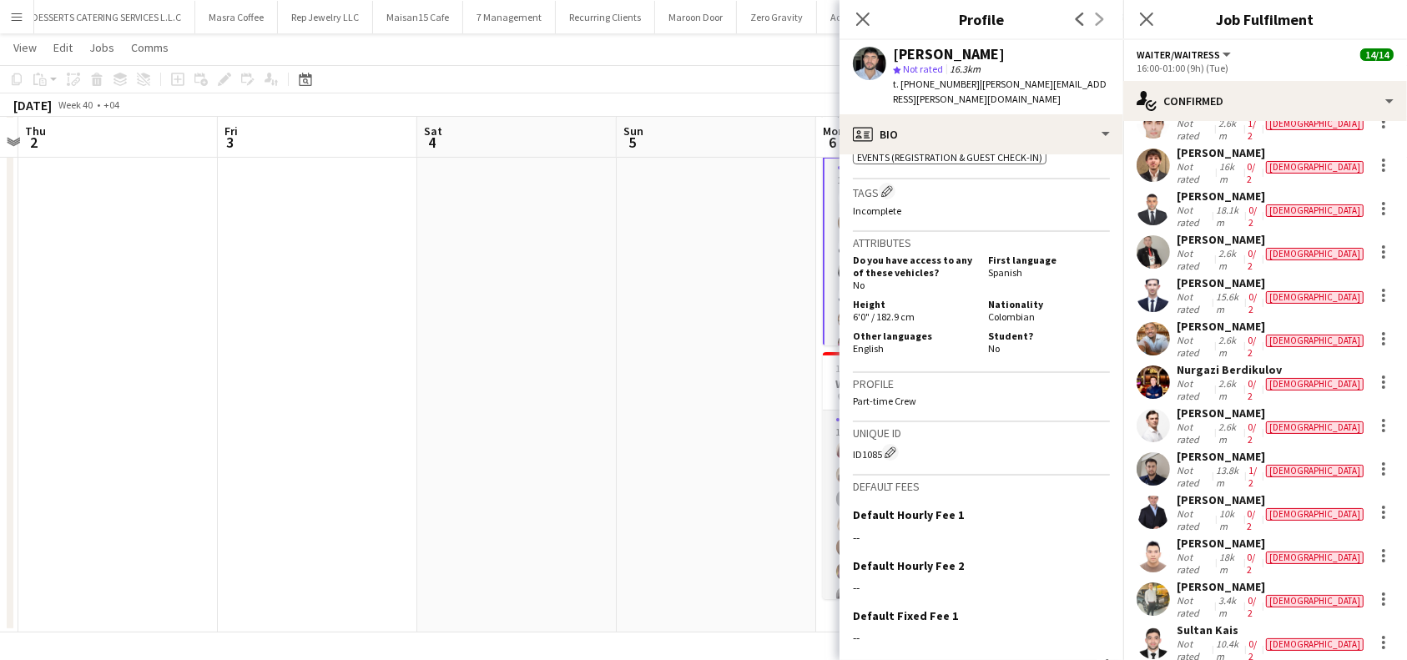
scroll to position [709, 0]
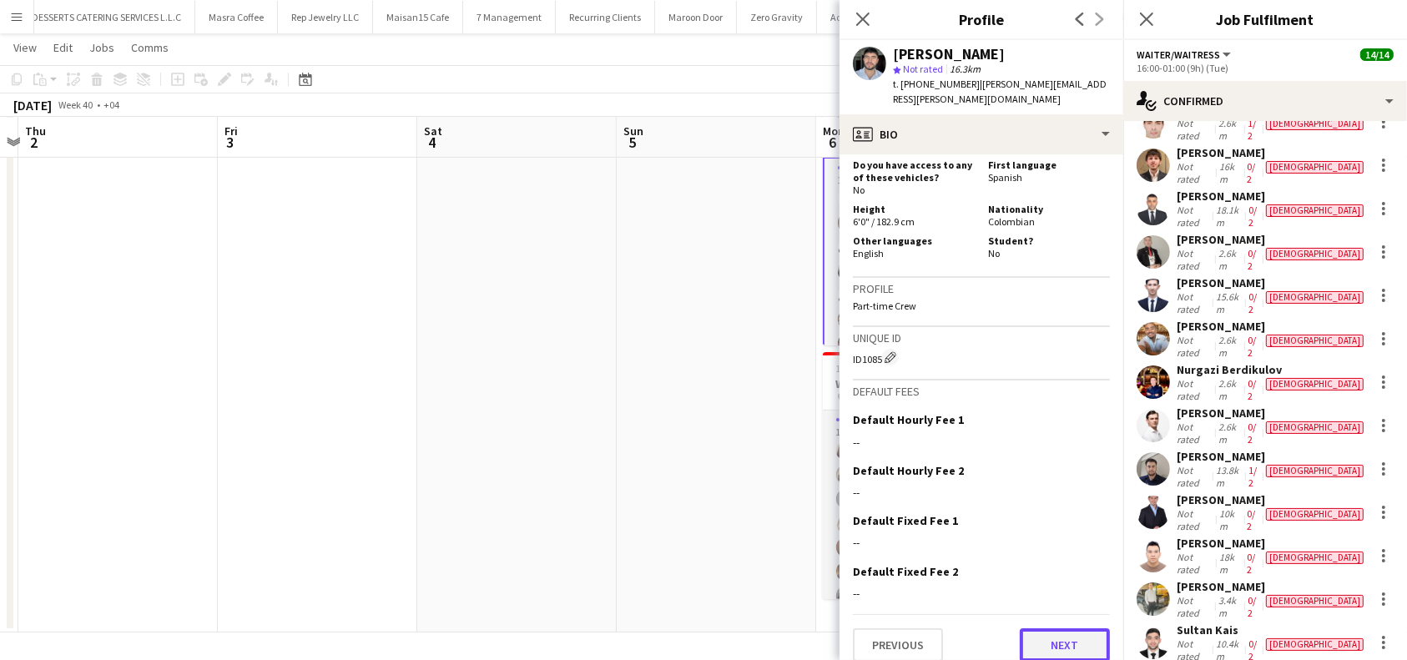
click at [1042, 628] on button "Next" at bounding box center [1065, 644] width 90 height 33
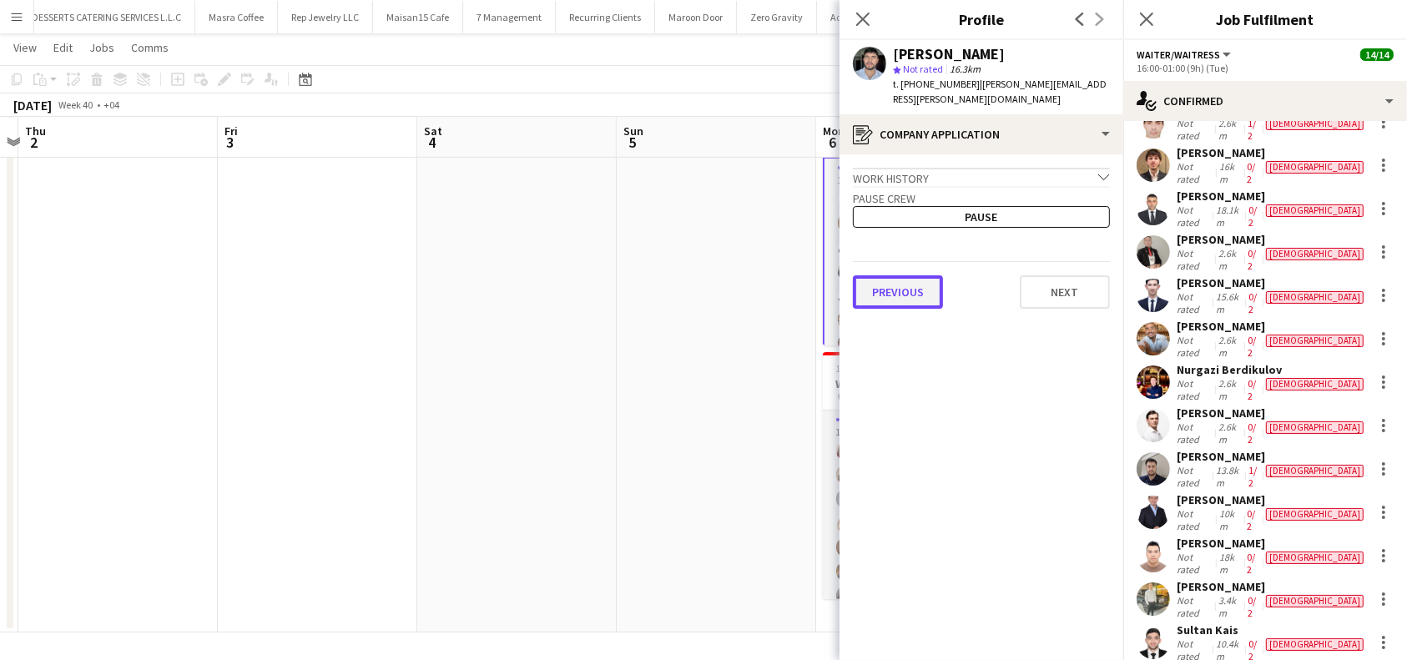
click at [908, 285] on button "Previous" at bounding box center [898, 291] width 90 height 33
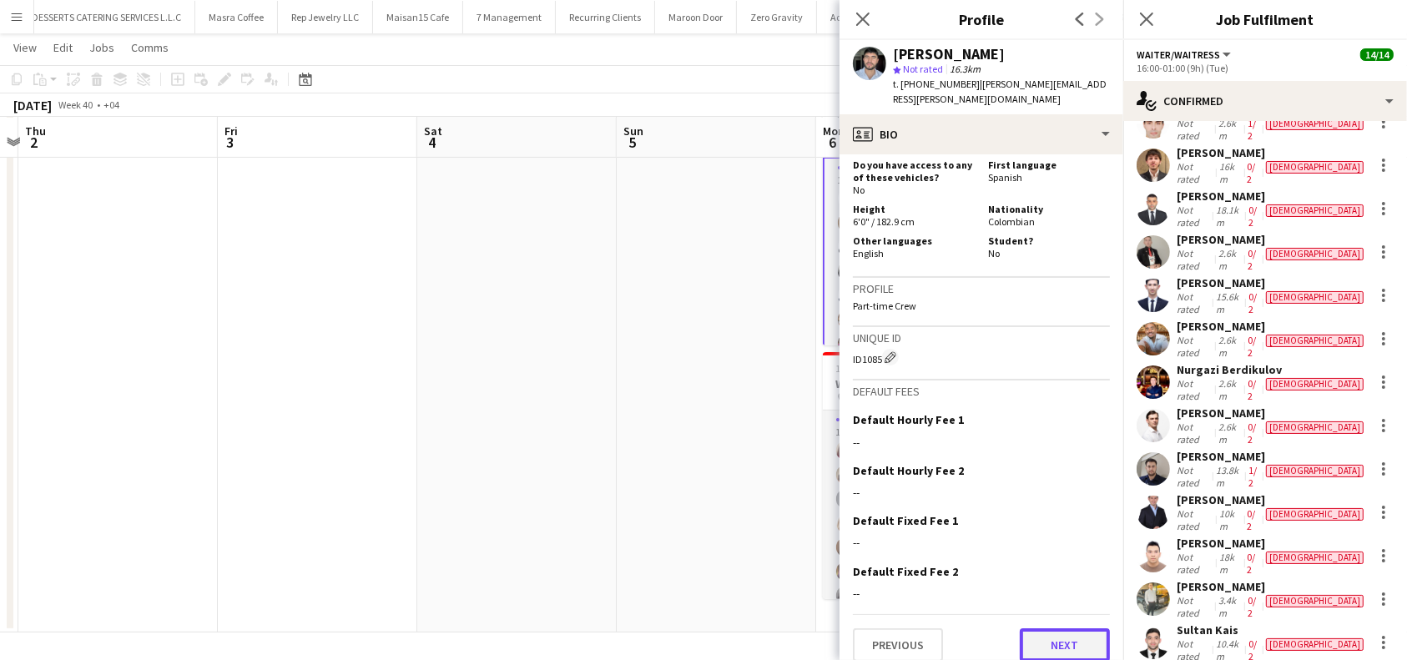
click at [1061, 635] on button "Next" at bounding box center [1065, 644] width 90 height 33
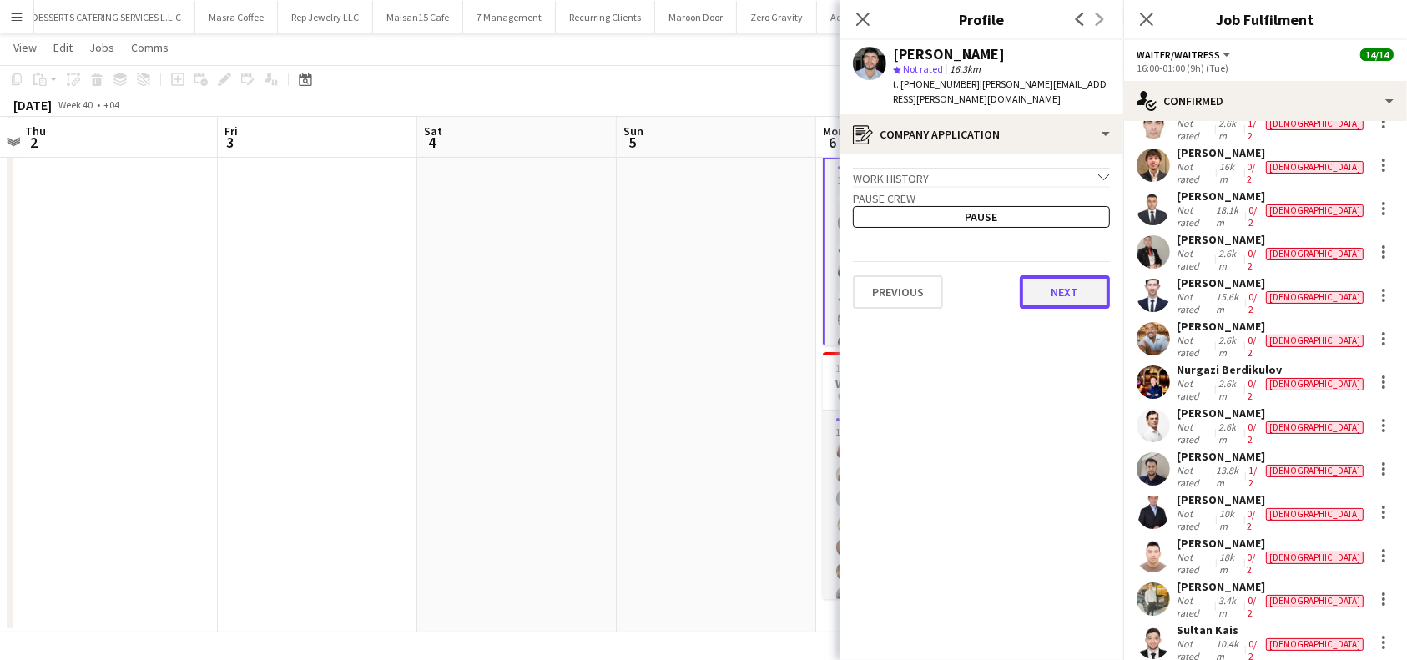
click at [1057, 277] on button "Next" at bounding box center [1065, 291] width 90 height 33
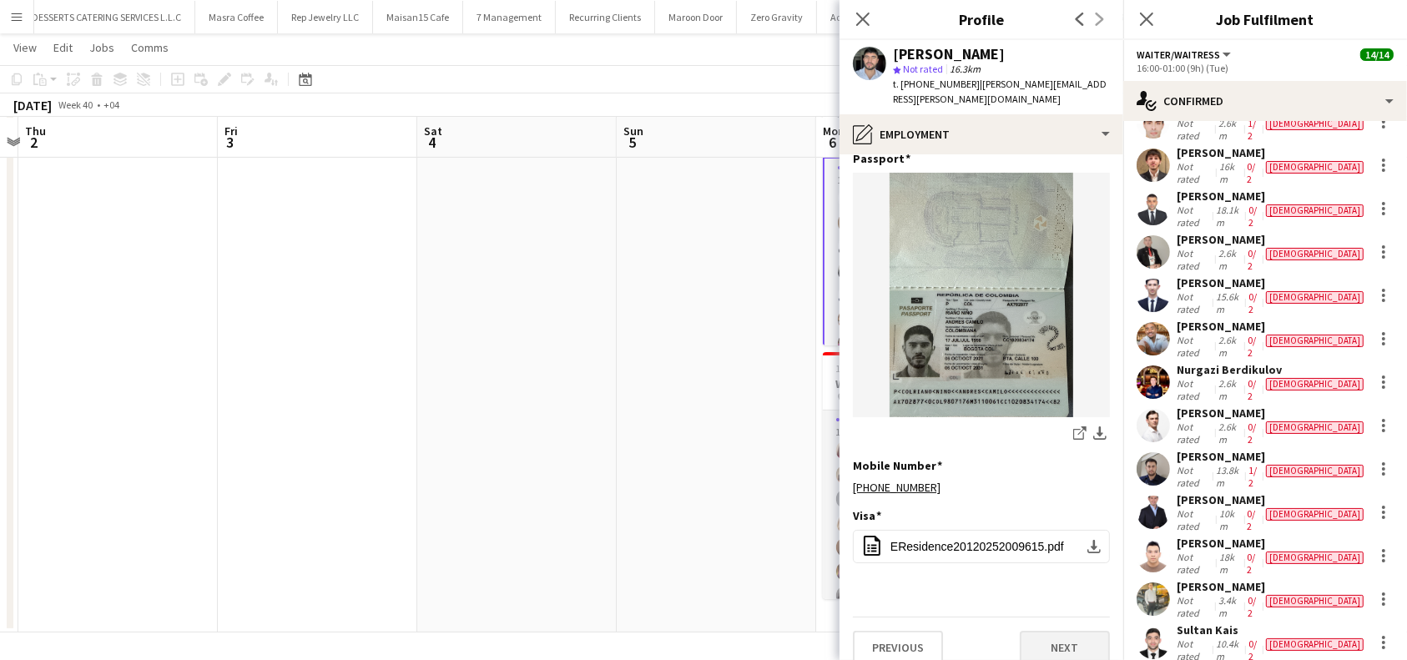
scroll to position [610, 0]
click at [1048, 634] on button "Next" at bounding box center [1065, 645] width 90 height 33
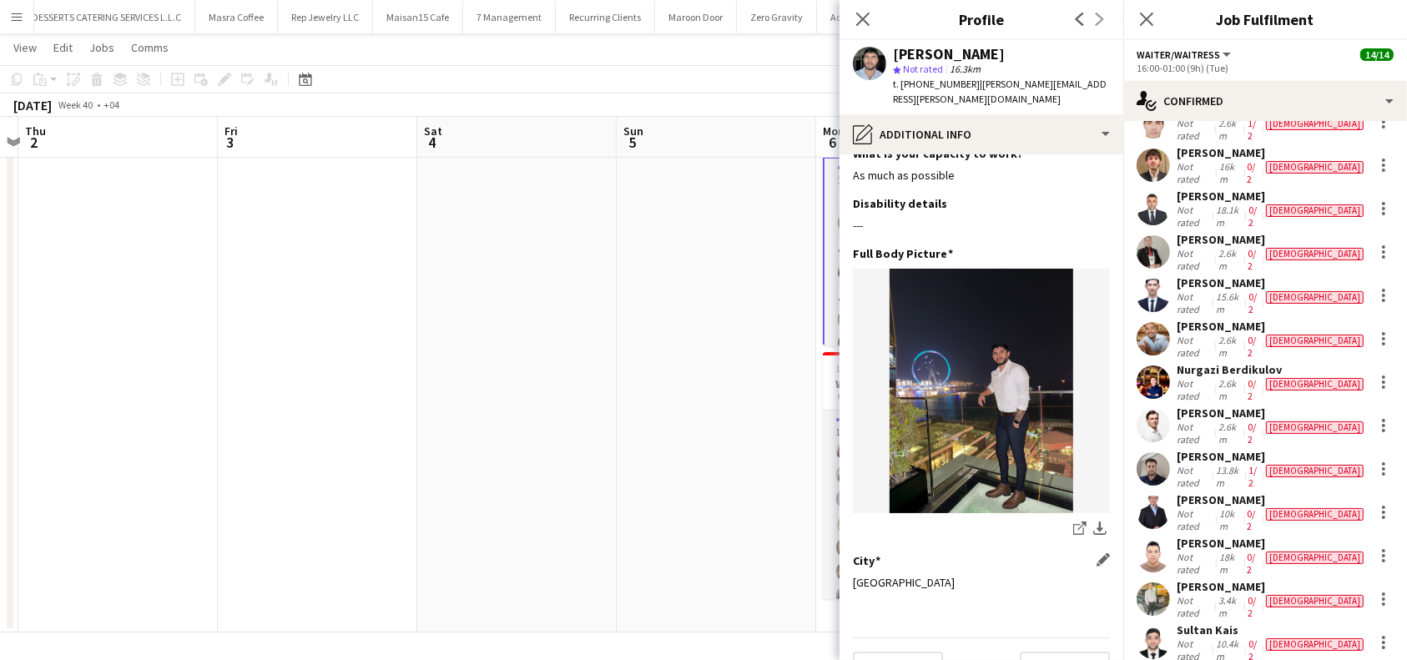
scroll to position [43, 0]
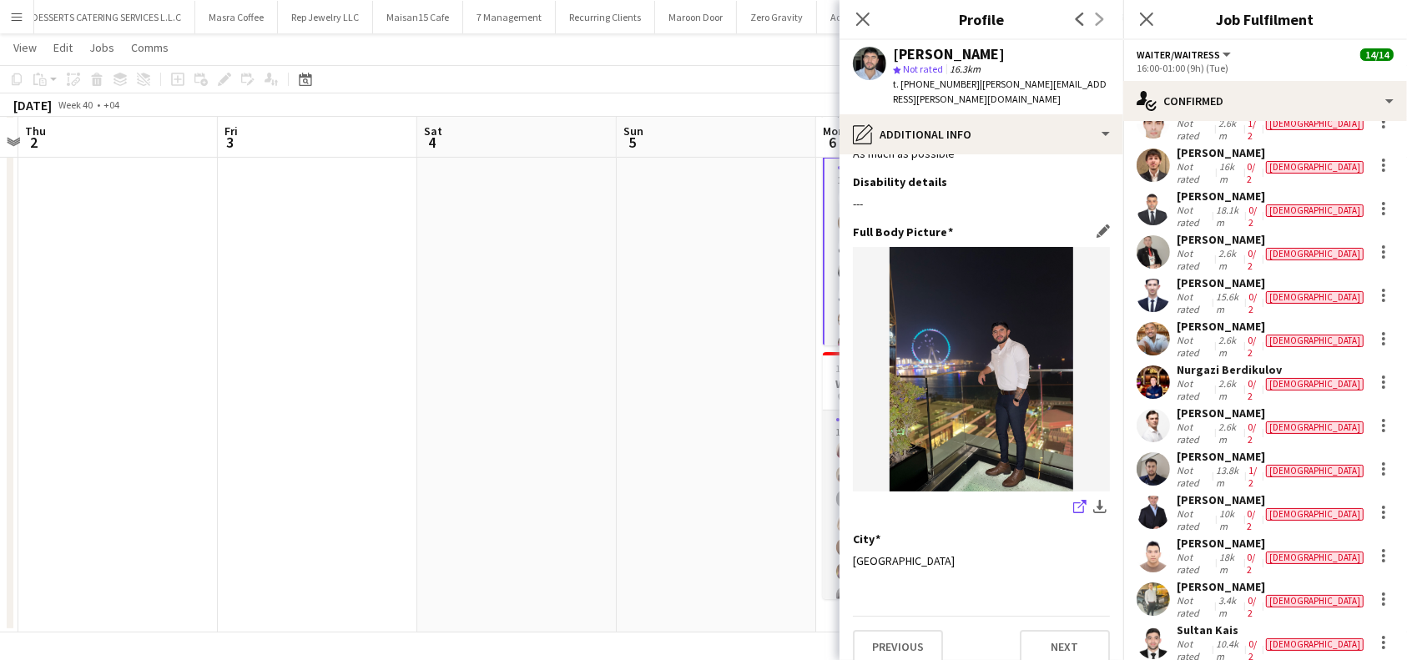
click at [1073, 500] on icon "share-external-link-1" at bounding box center [1079, 506] width 13 height 13
click at [1059, 630] on button "Next" at bounding box center [1065, 646] width 90 height 33
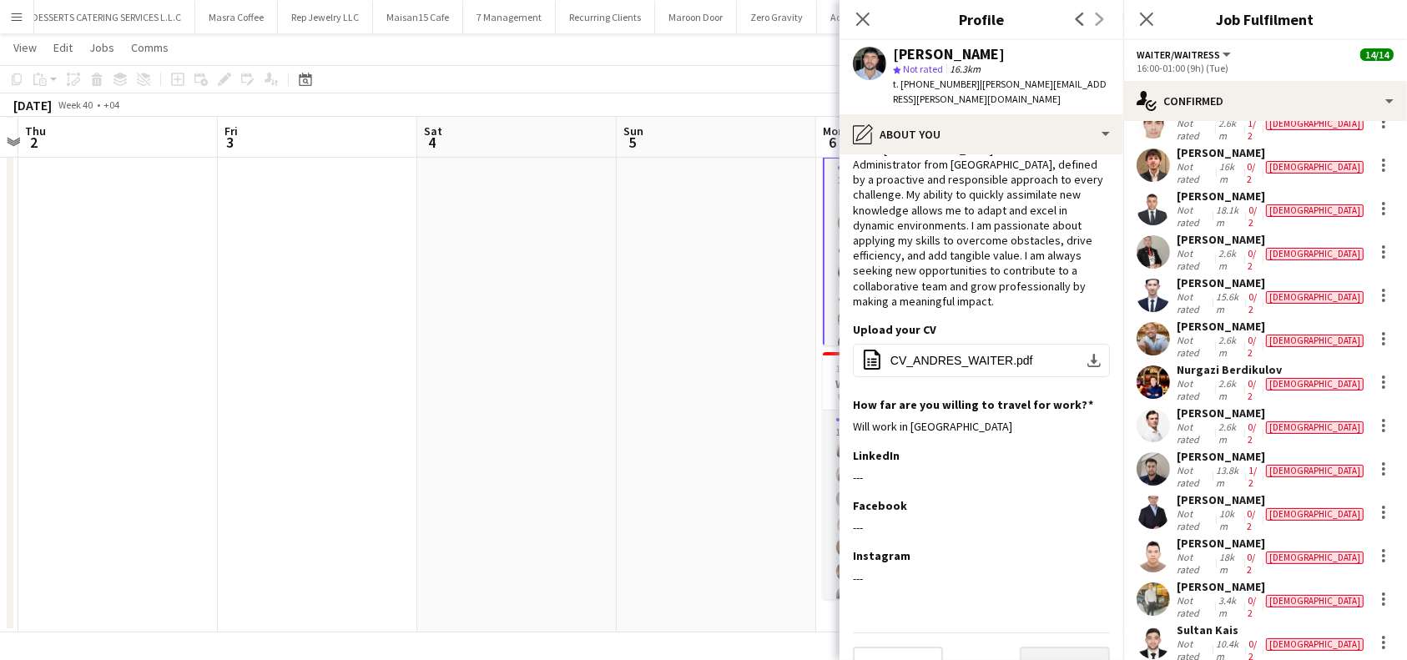
scroll to position [49, 0]
click at [1070, 645] on button "Next" at bounding box center [1065, 661] width 90 height 33
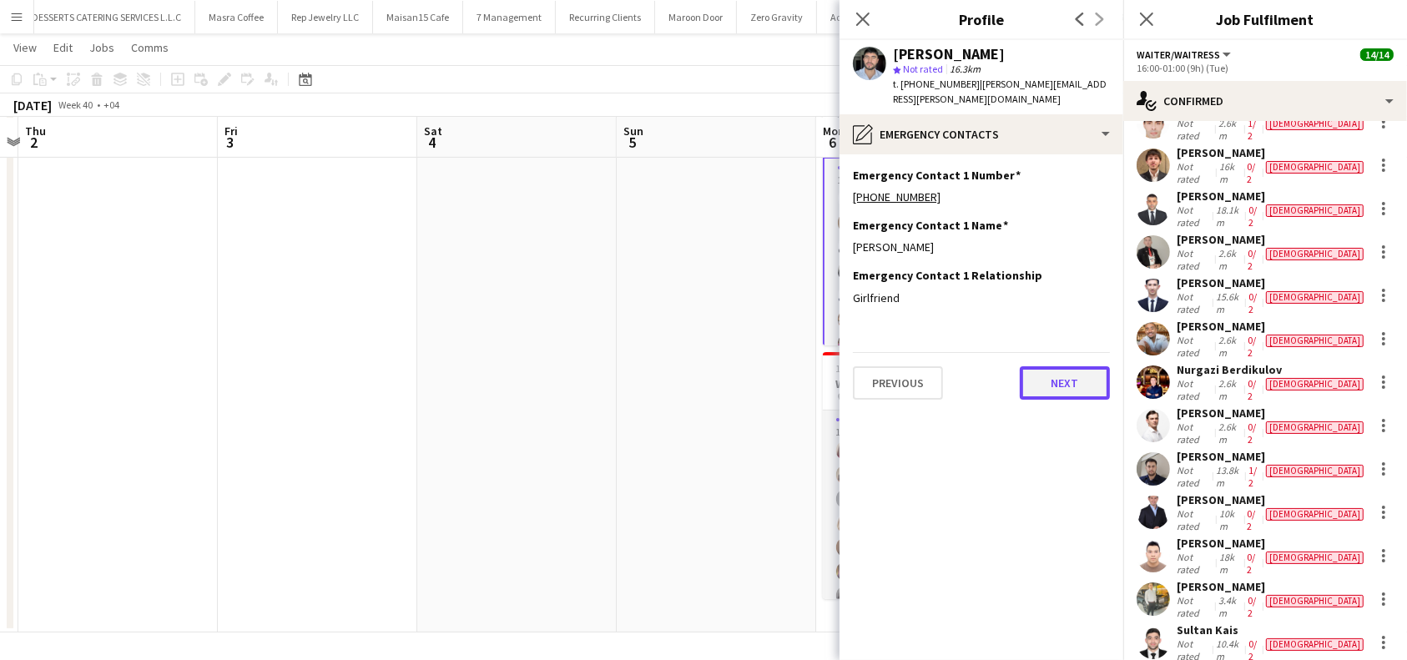
click at [1075, 370] on button "Next" at bounding box center [1065, 382] width 90 height 33
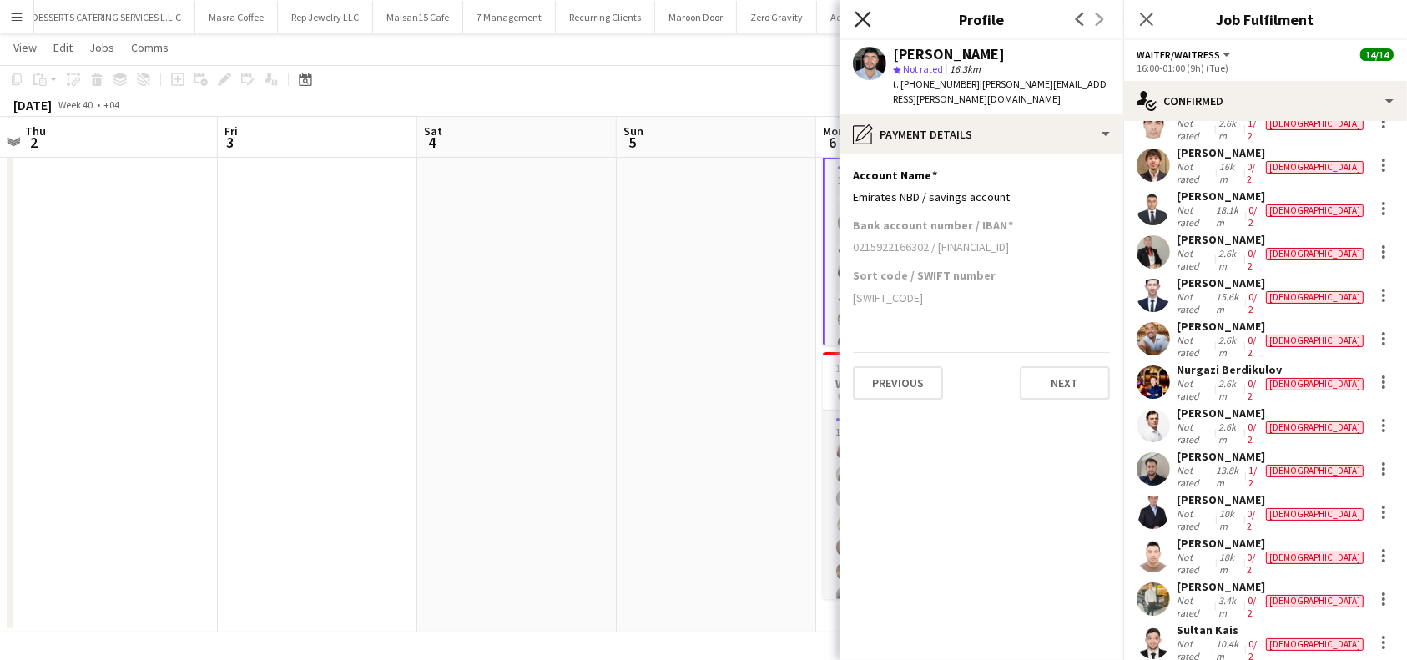
click at [865, 11] on icon "Close pop-in" at bounding box center [862, 19] width 16 height 16
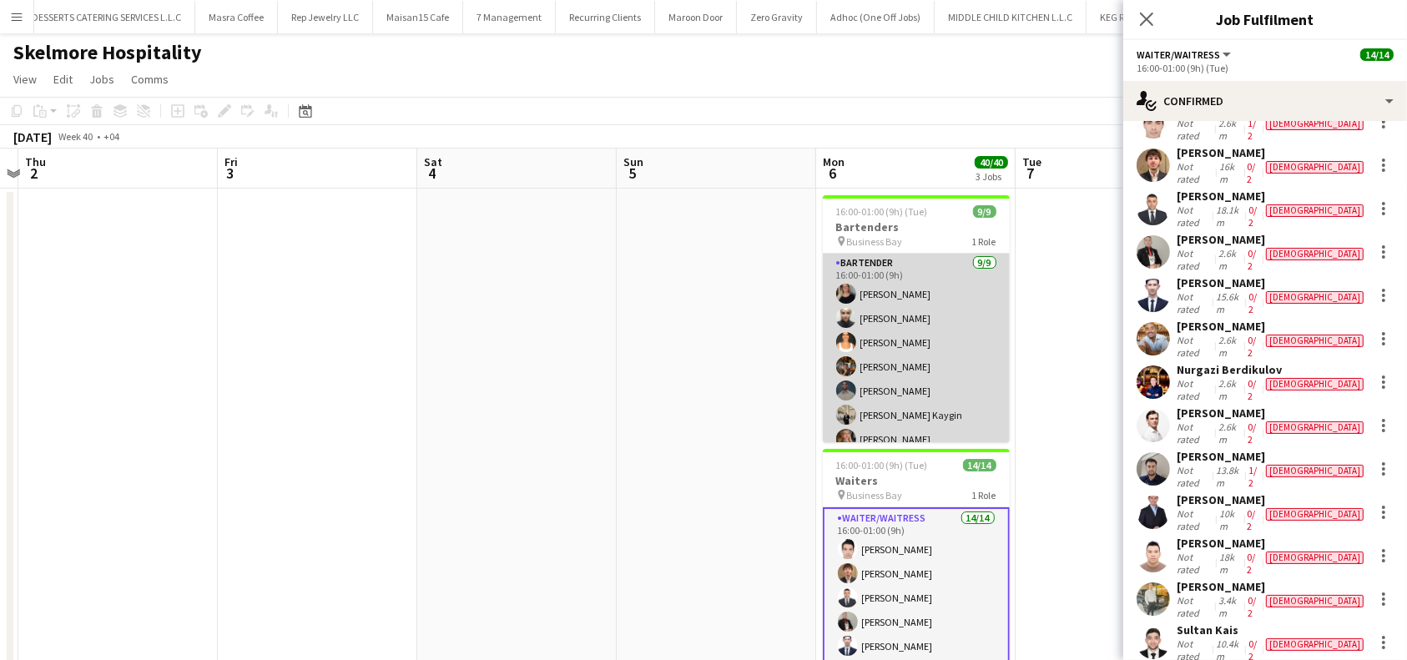
click at [891, 266] on app-card-role "Bartender [DATE] 16:00-01:00 (9h) [PERSON_NAME] [PERSON_NAME] [PERSON_NAME] [PE…" at bounding box center [916, 379] width 187 height 250
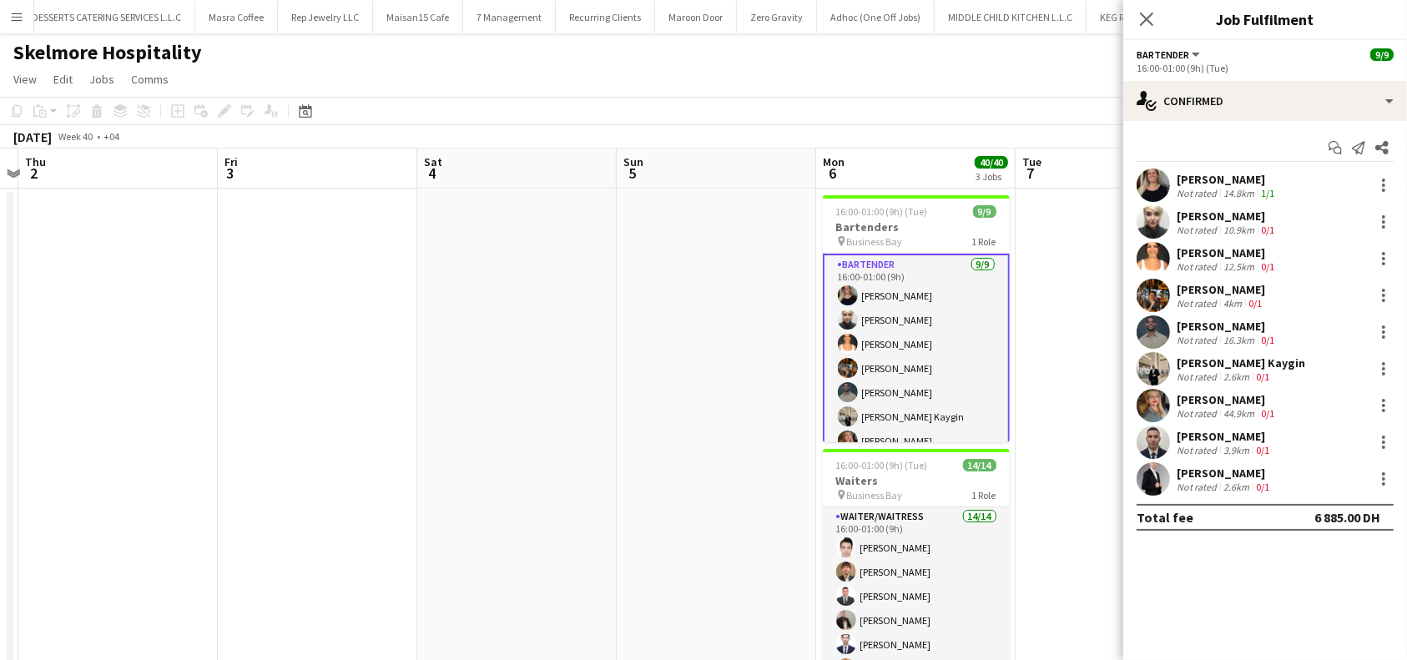
click at [1248, 172] on div "[PERSON_NAME]" at bounding box center [1227, 179] width 101 height 15
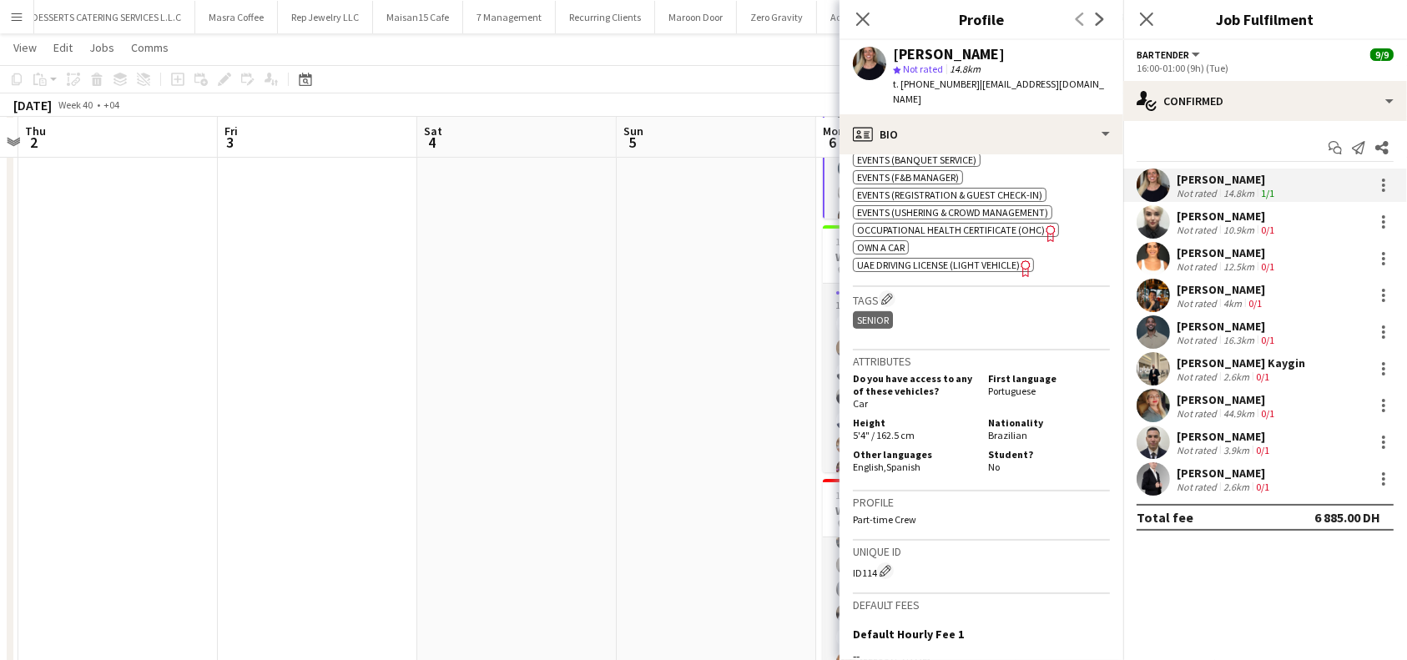
scroll to position [884, 0]
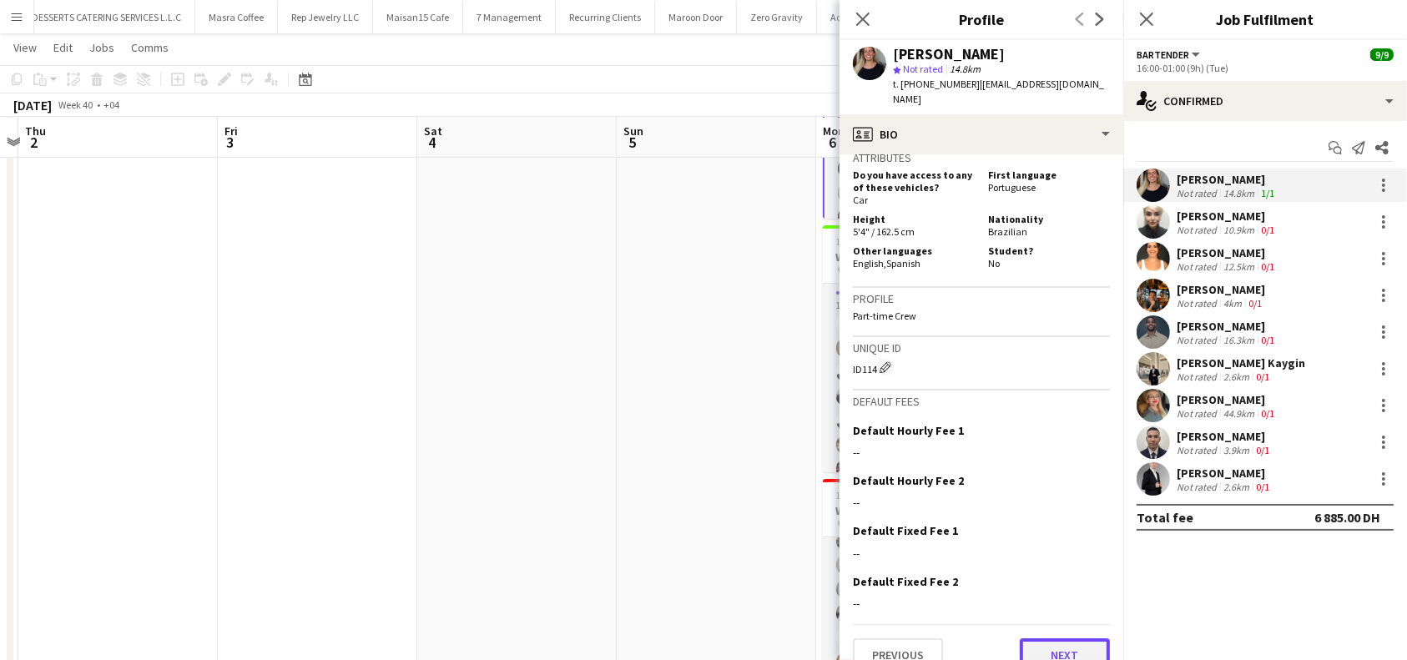
click at [1055, 638] on button "Next" at bounding box center [1065, 654] width 90 height 33
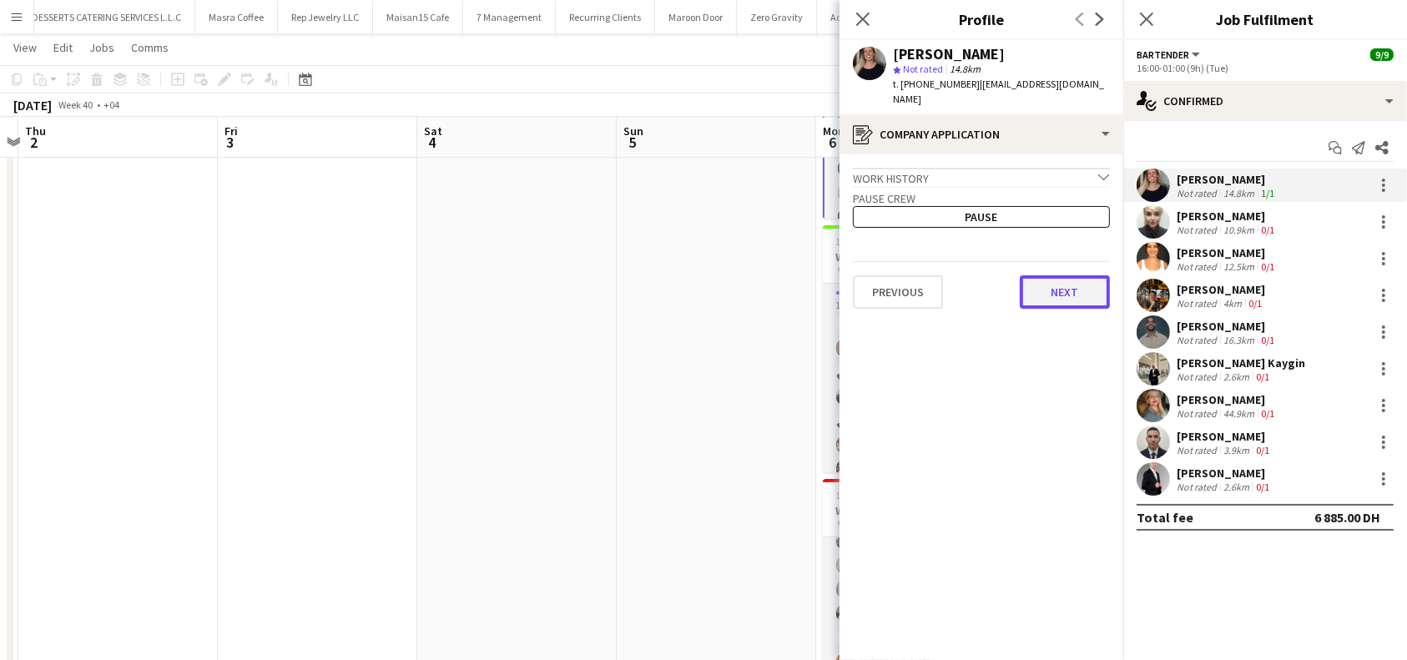
click at [1074, 278] on button "Next" at bounding box center [1065, 291] width 90 height 33
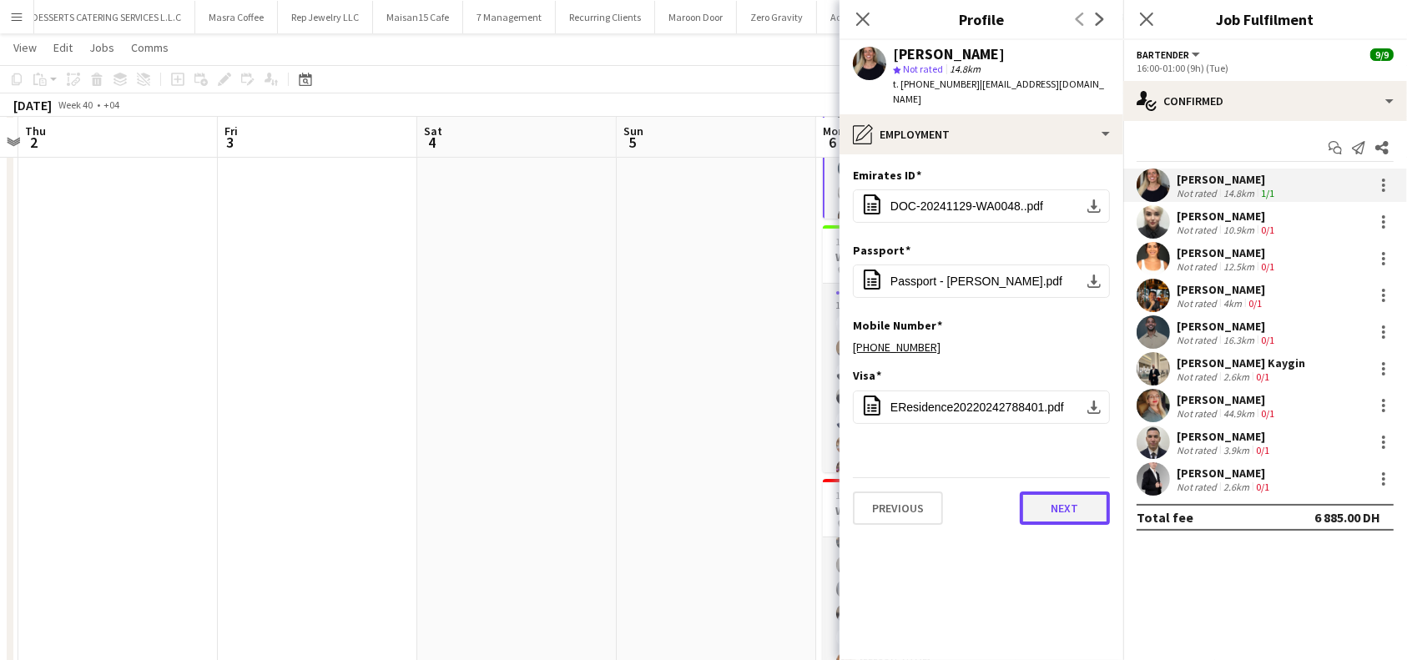
click at [1072, 498] on button "Next" at bounding box center [1065, 507] width 90 height 33
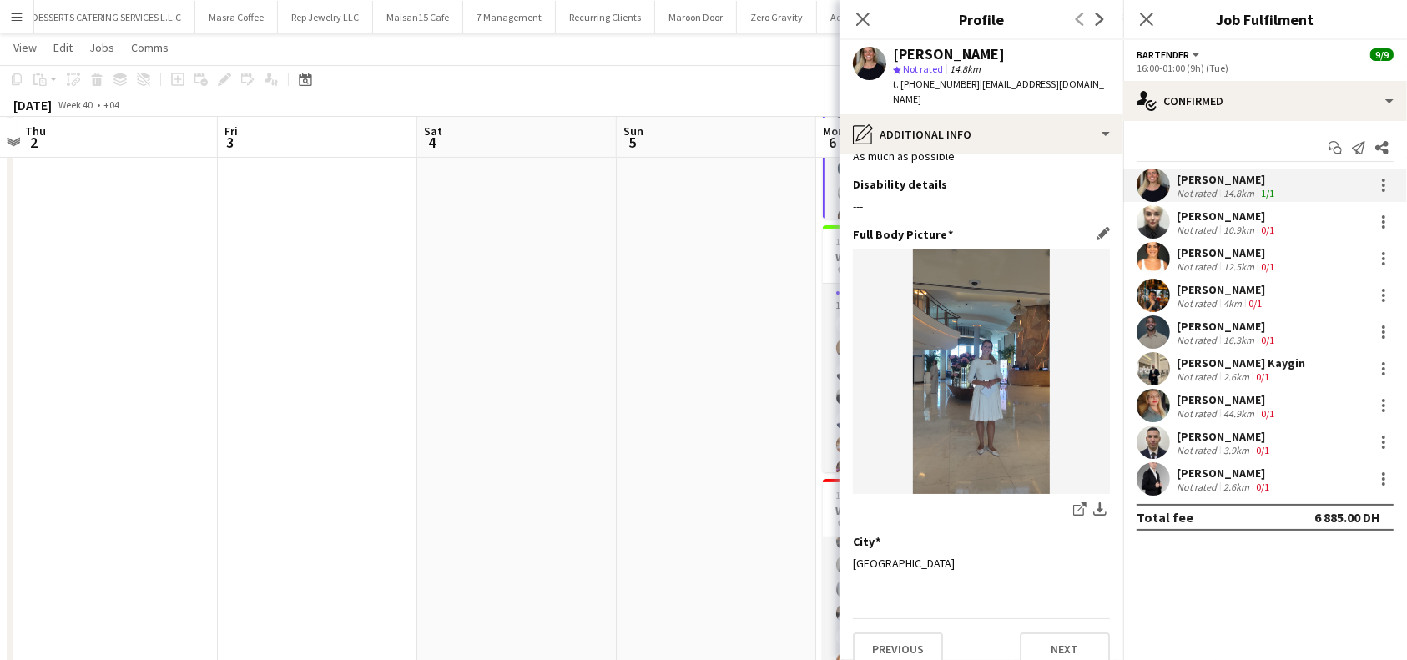
scroll to position [43, 0]
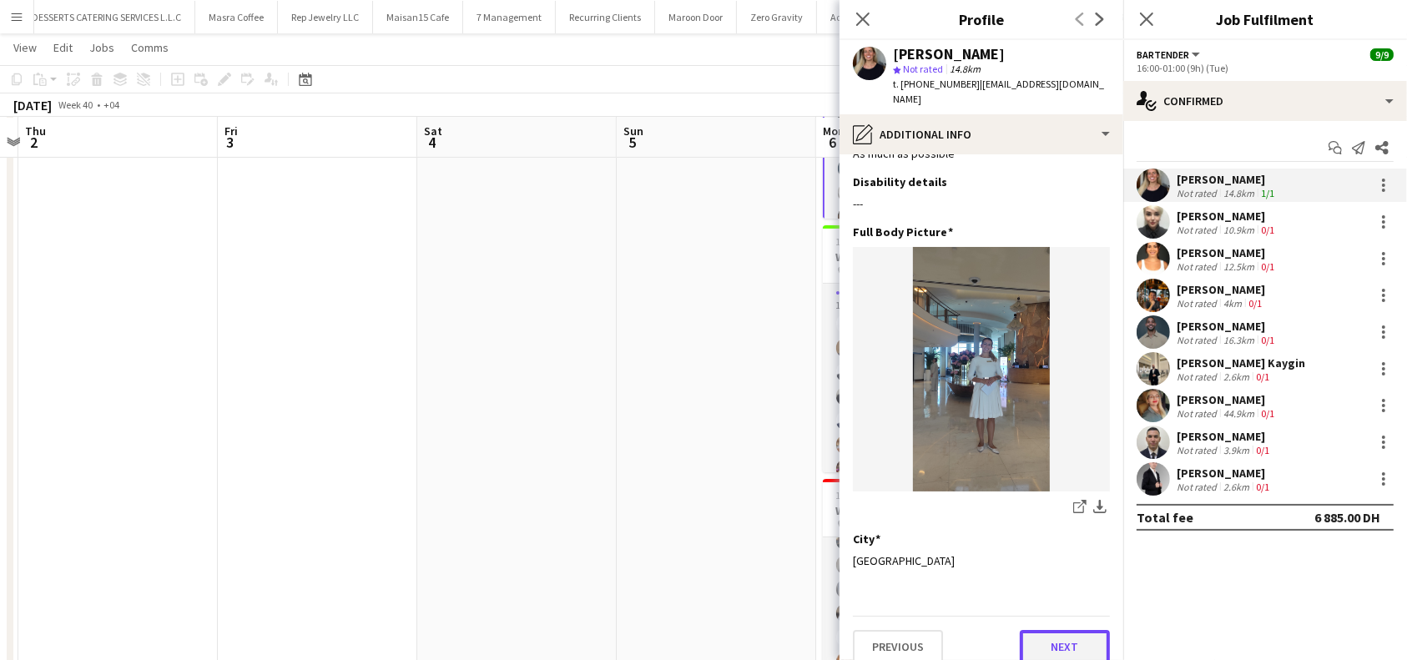
click at [1073, 630] on button "Next" at bounding box center [1065, 646] width 90 height 33
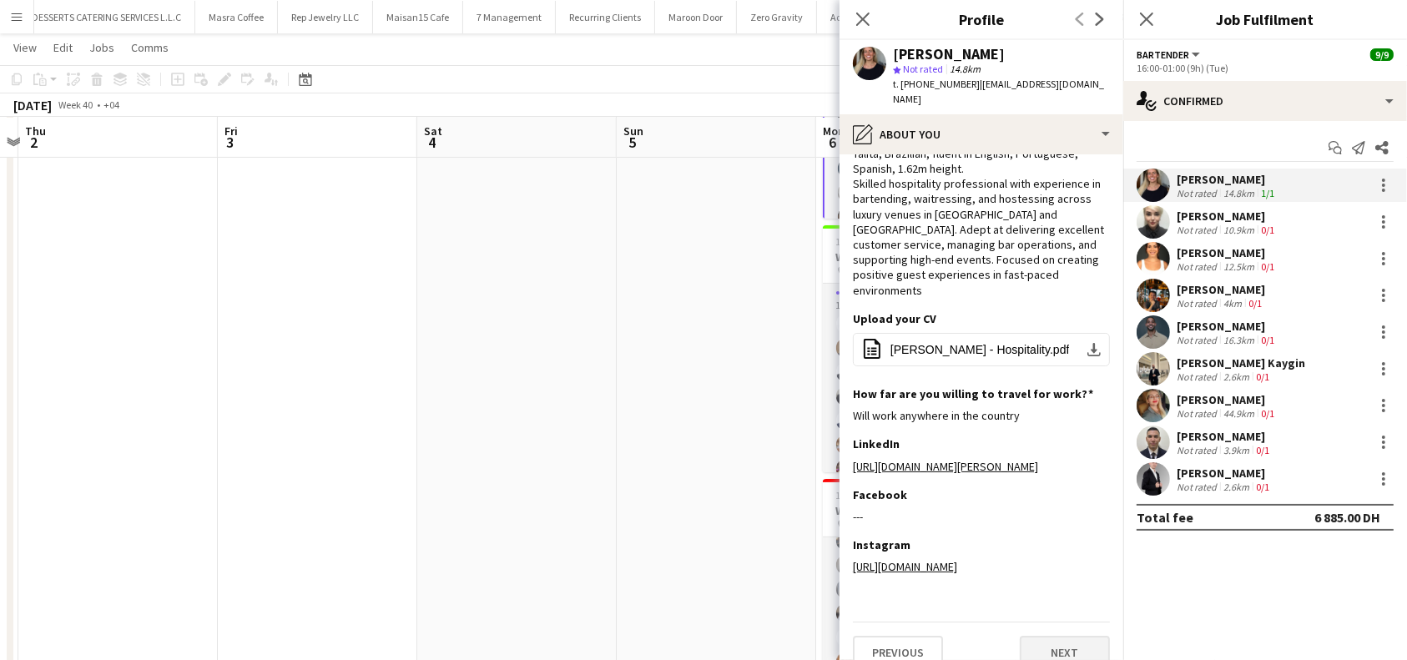
scroll to position [0, 0]
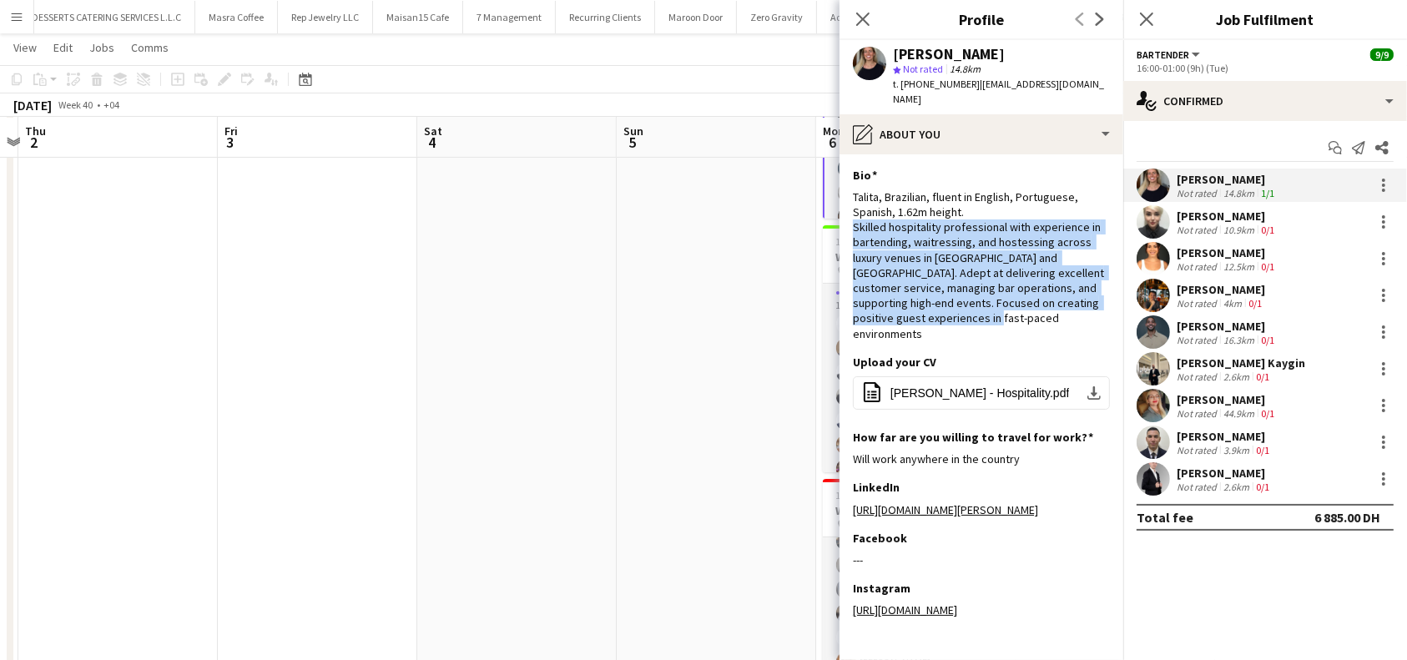
drag, startPoint x: 1010, startPoint y: 310, endPoint x: 849, endPoint y: 219, distance: 186.1
click at [849, 219] on app-section-data-types "Bio Edit this field Talita, Brazilian, fluent in English, Portuguese, Spanish, …" at bounding box center [981, 407] width 284 height 506
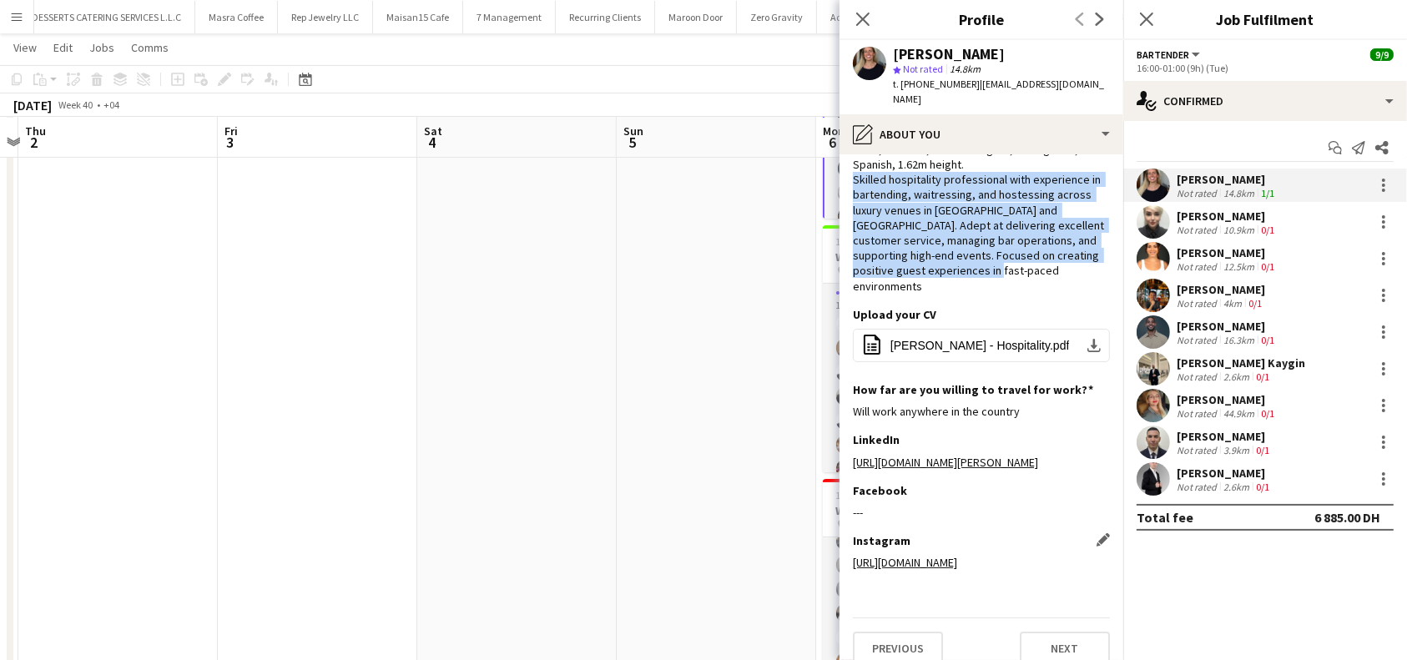
scroll to position [49, 0]
click at [1066, 642] on button "Next" at bounding box center [1065, 646] width 90 height 33
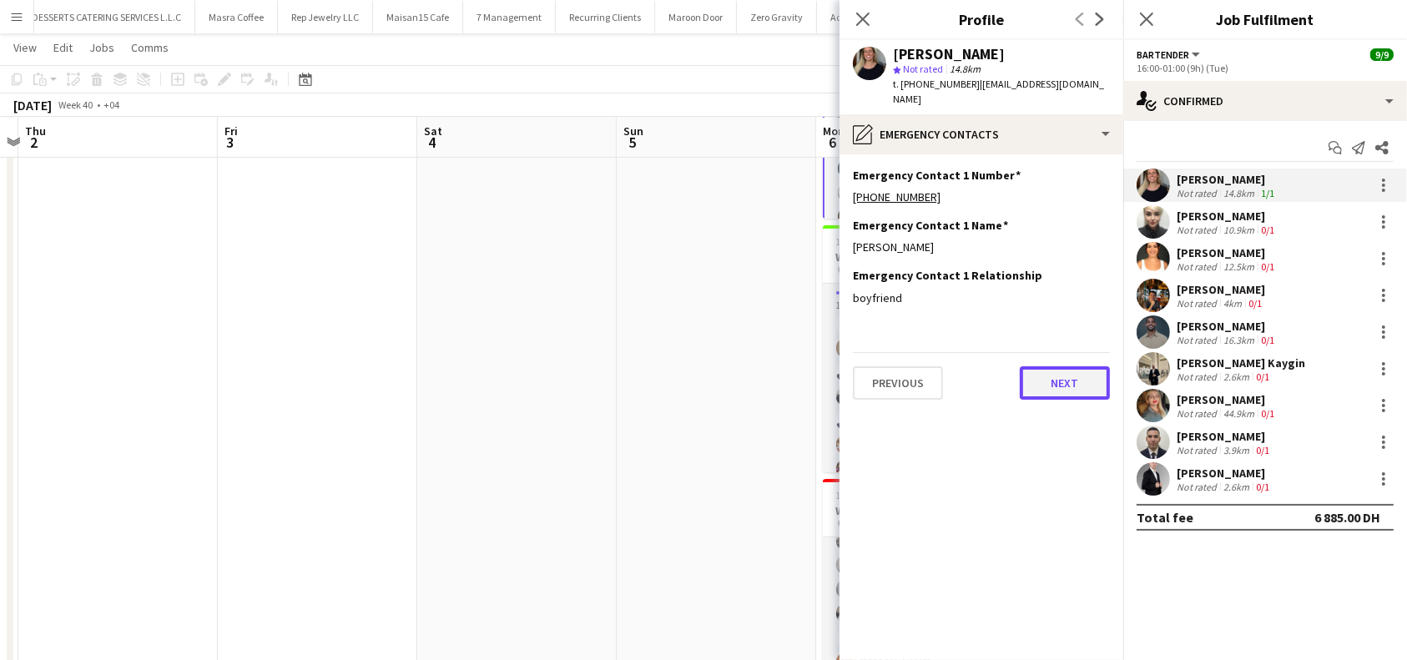
click at [1062, 366] on button "Next" at bounding box center [1065, 382] width 90 height 33
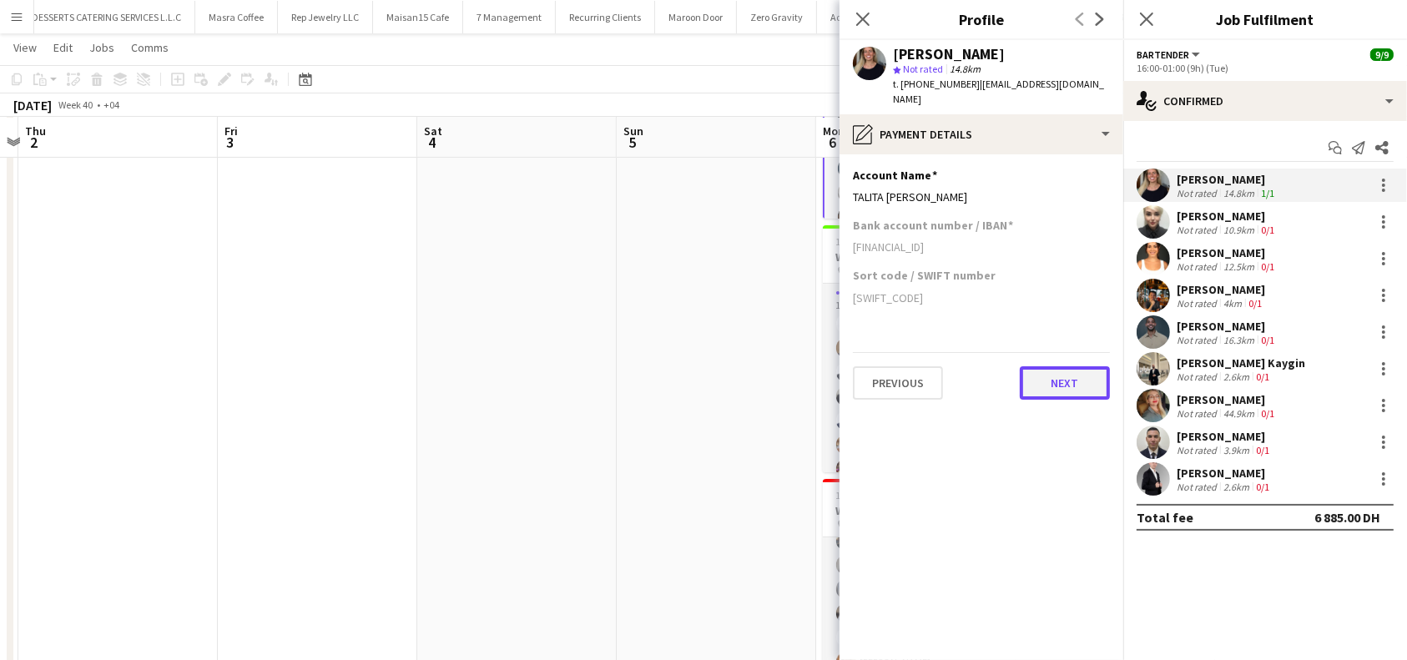
click at [1073, 370] on button "Next" at bounding box center [1065, 382] width 90 height 33
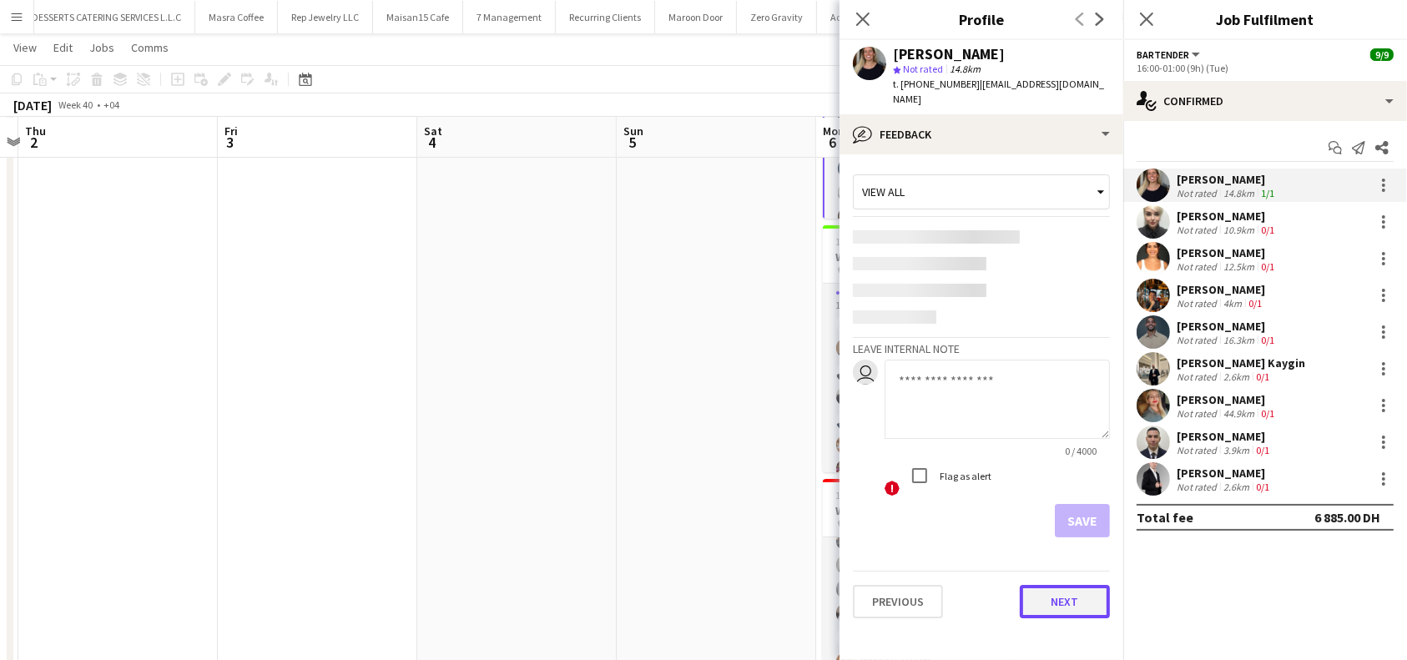
click at [1052, 574] on app-crew-profile-feedback-tab "View all Leave internal note user 0 / 4000 ! Flag as alert Save Previous Next" at bounding box center [981, 407] width 284 height 506
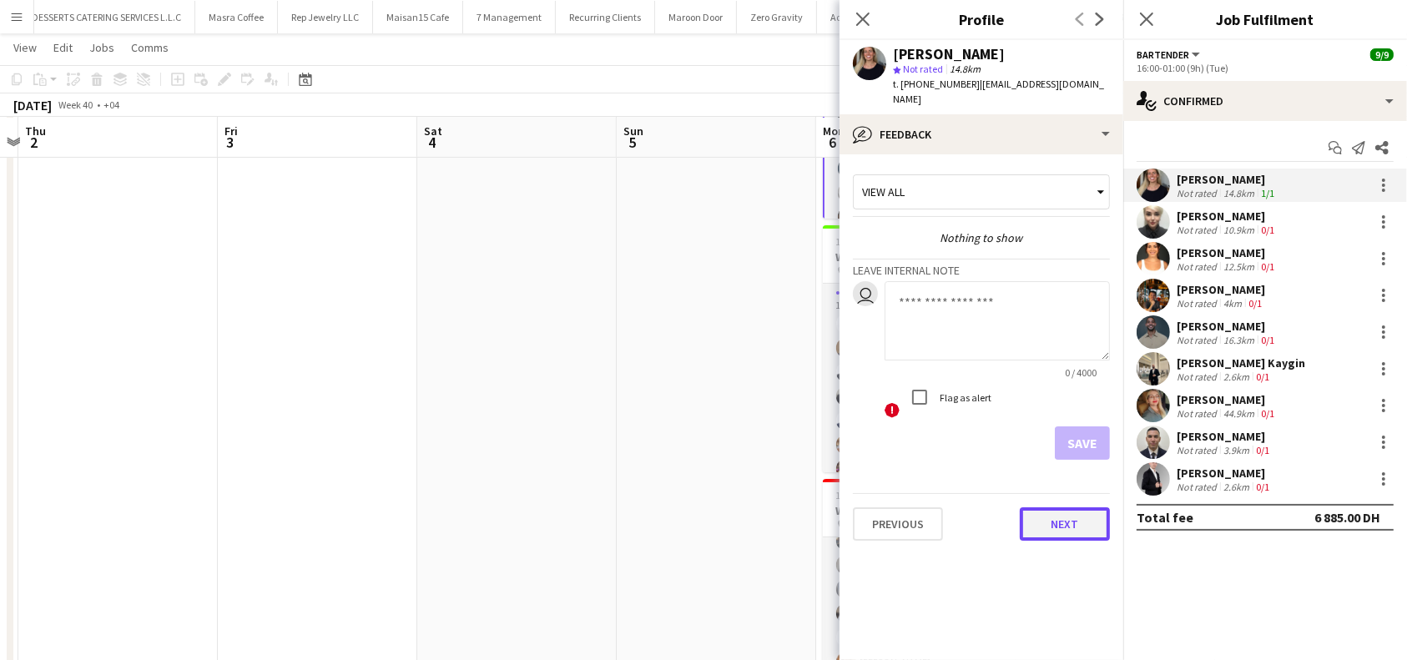
click at [1071, 524] on button "Next" at bounding box center [1065, 523] width 90 height 33
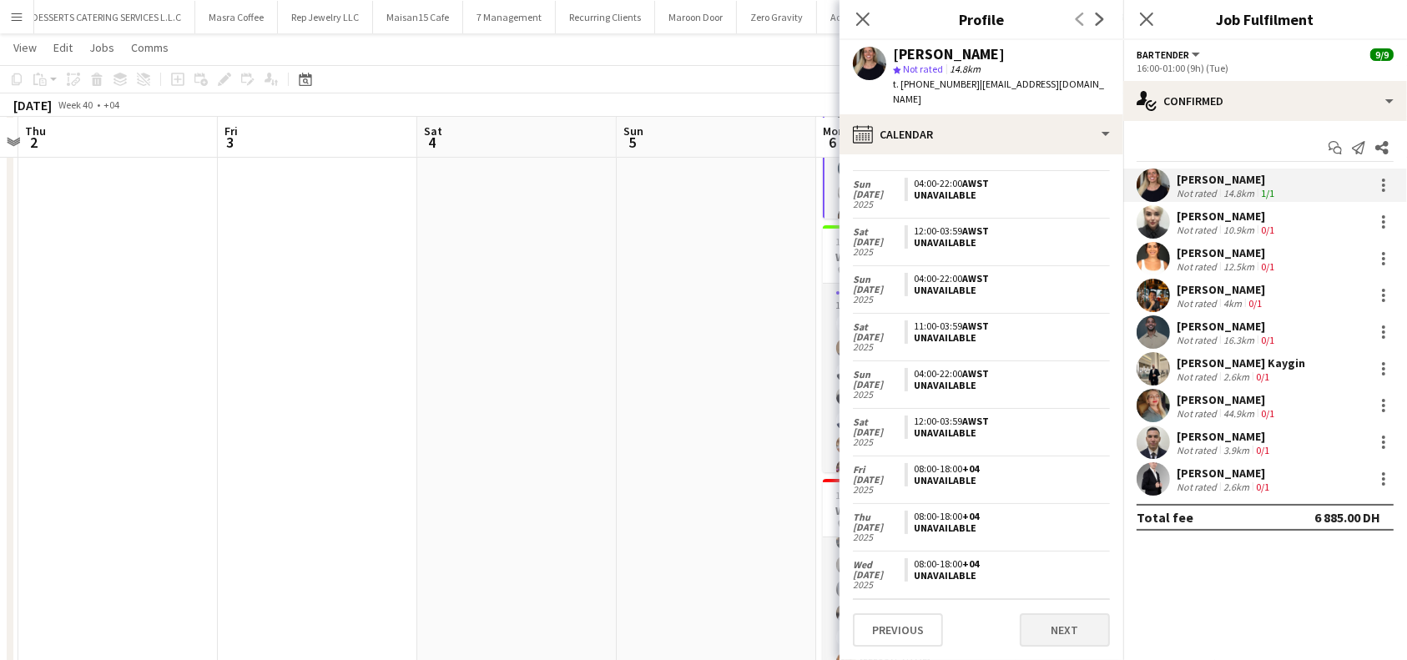
scroll to position [192, 0]
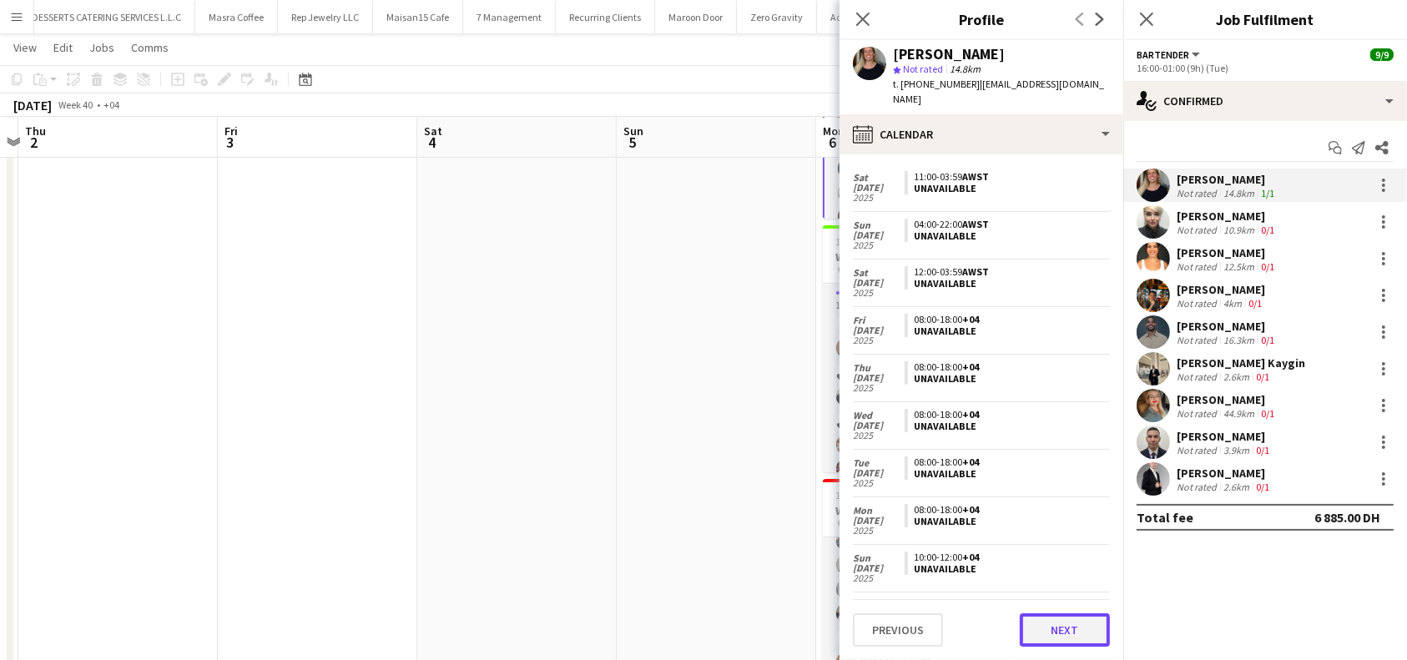
click at [1060, 642] on button "Next" at bounding box center [1065, 629] width 90 height 33
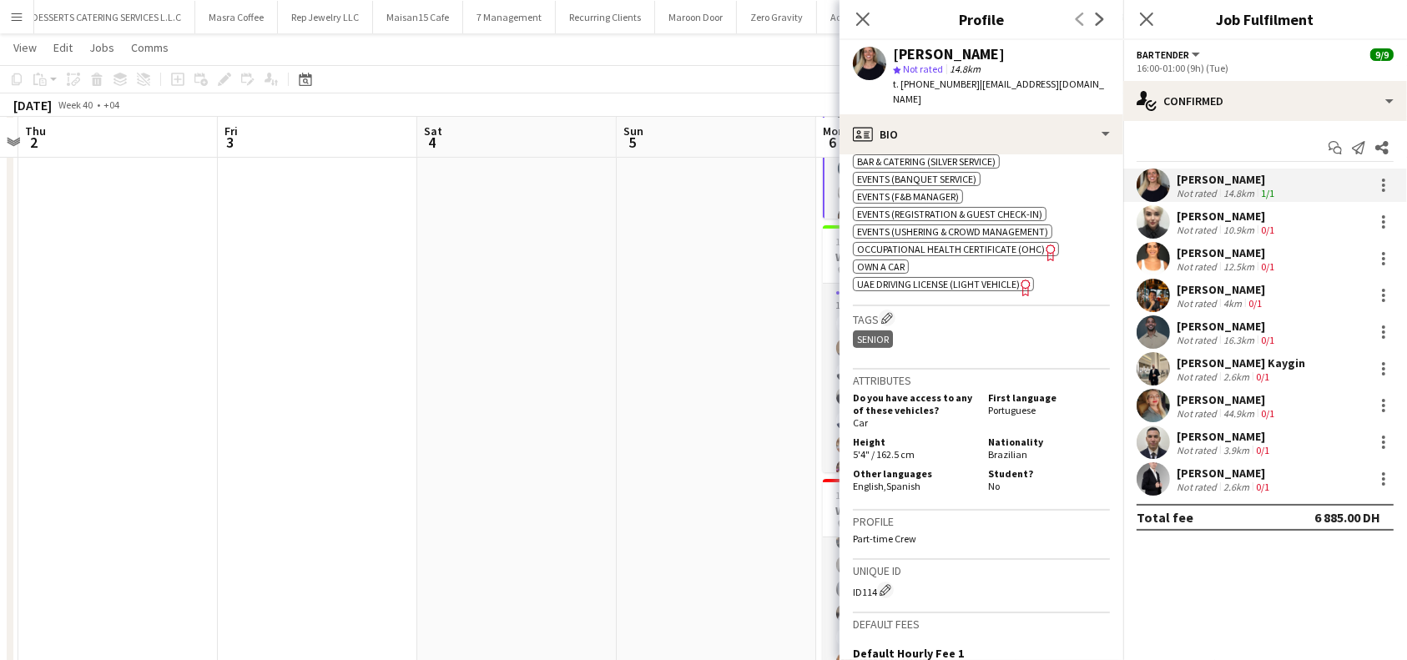
scroll to position [884, 0]
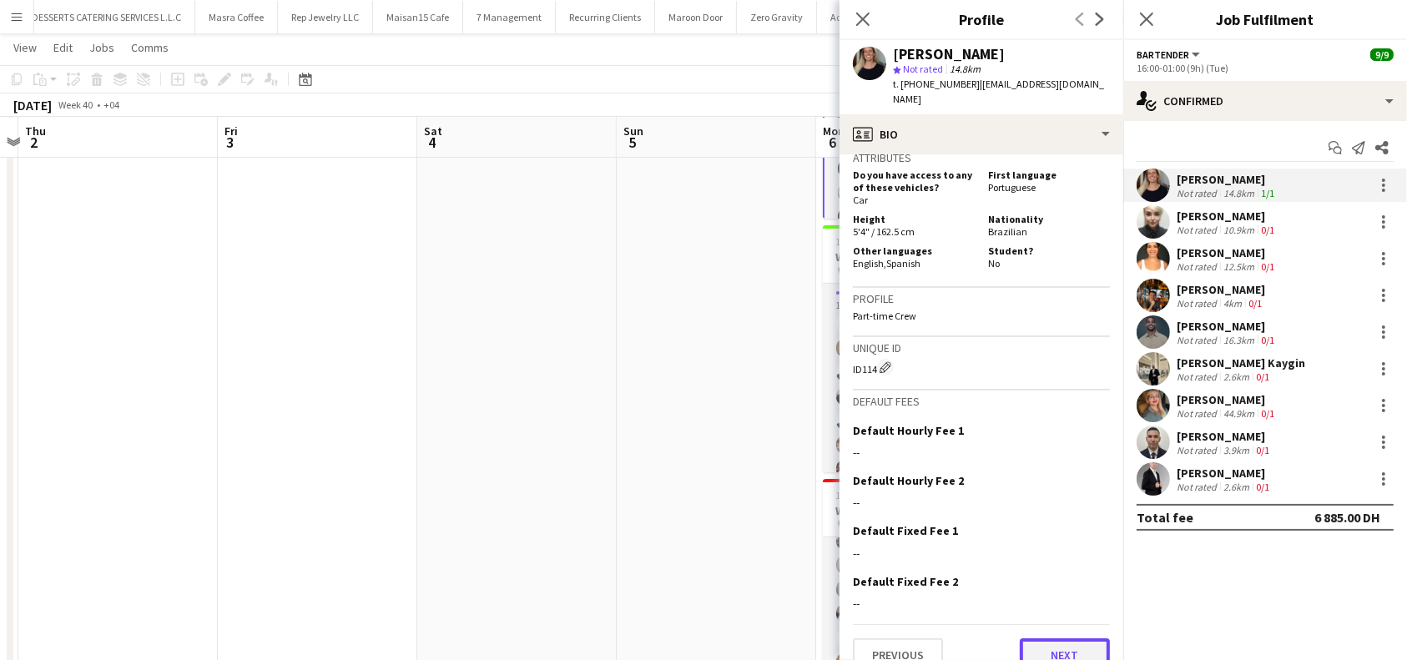
click at [1039, 638] on button "Next" at bounding box center [1065, 654] width 90 height 33
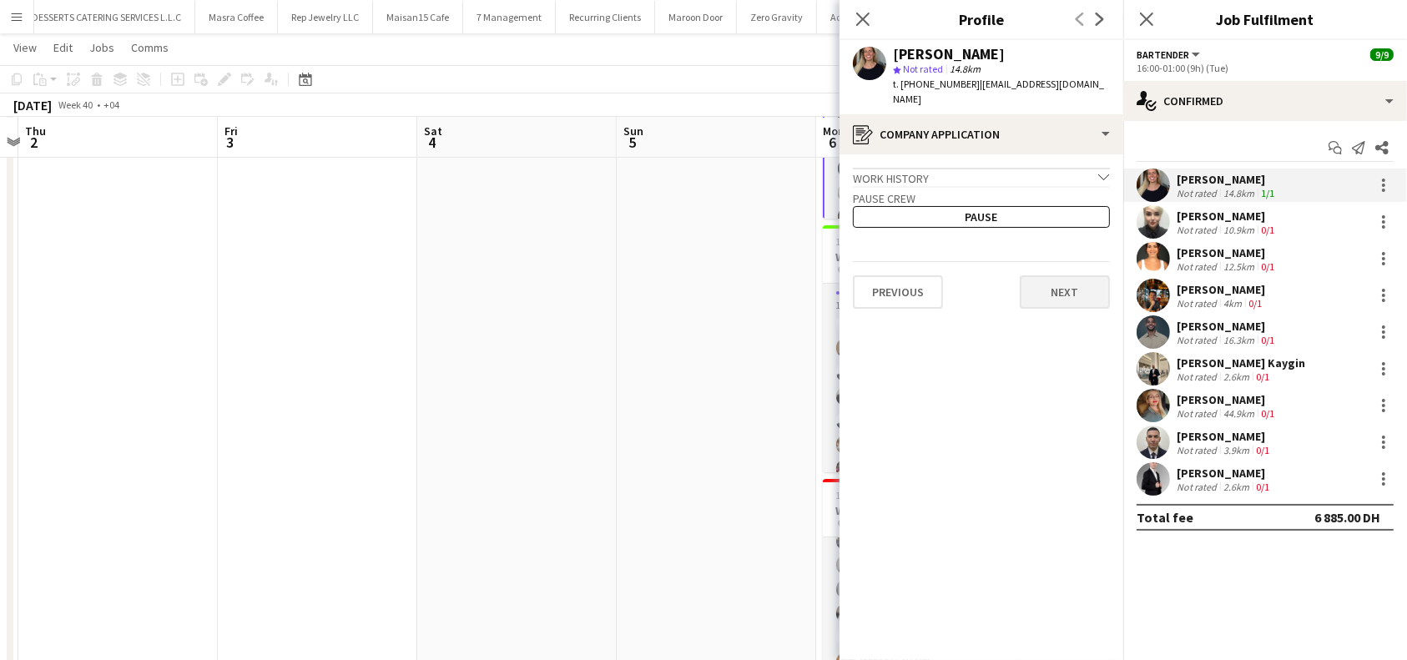
drag, startPoint x: 1058, startPoint y: 250, endPoint x: 1060, endPoint y: 264, distance: 13.5
click at [1056, 261] on div "Previous Next" at bounding box center [981, 285] width 257 height 48
click at [1075, 277] on button "Next" at bounding box center [1065, 291] width 90 height 33
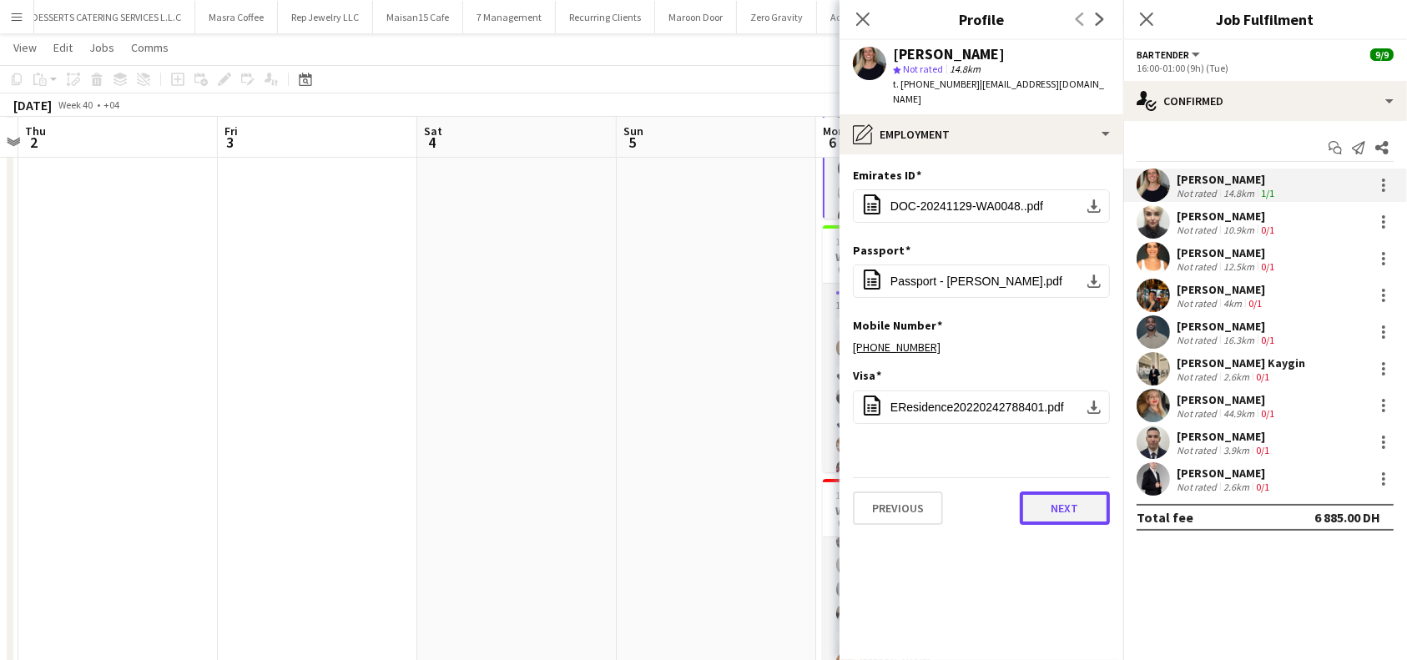
click at [1061, 496] on button "Next" at bounding box center [1065, 507] width 90 height 33
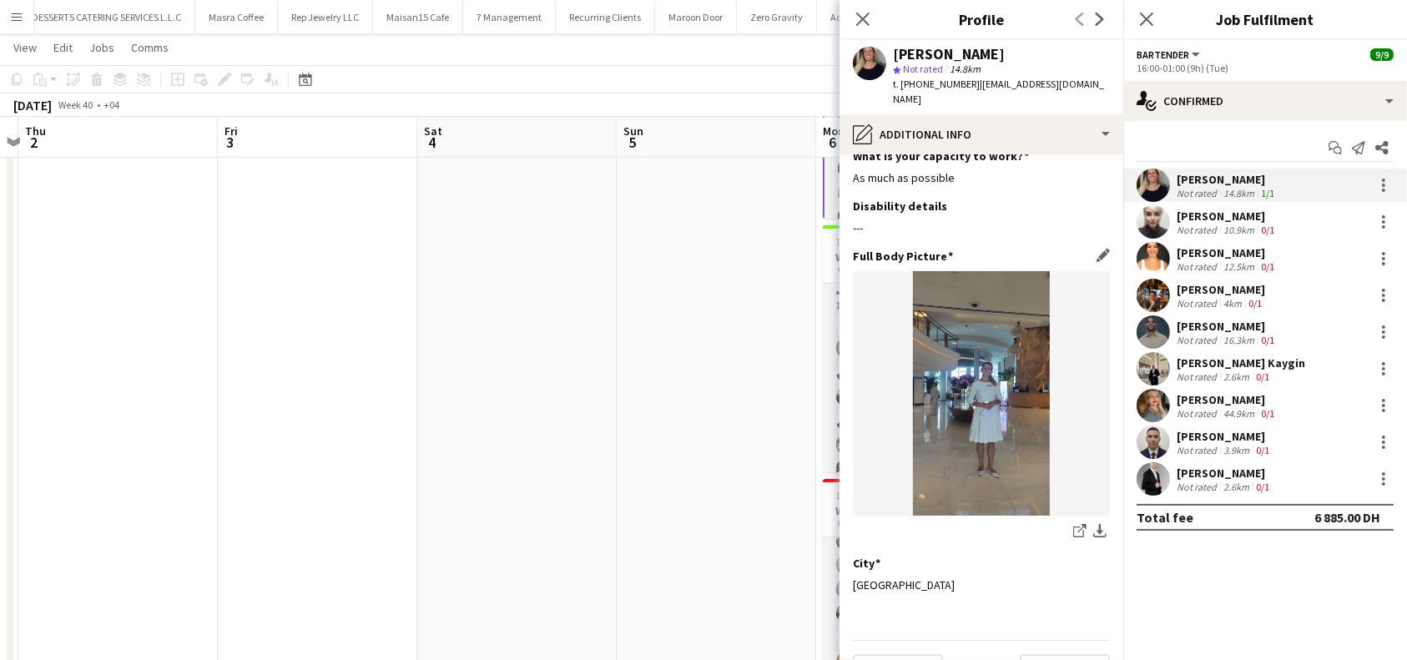
scroll to position [43, 0]
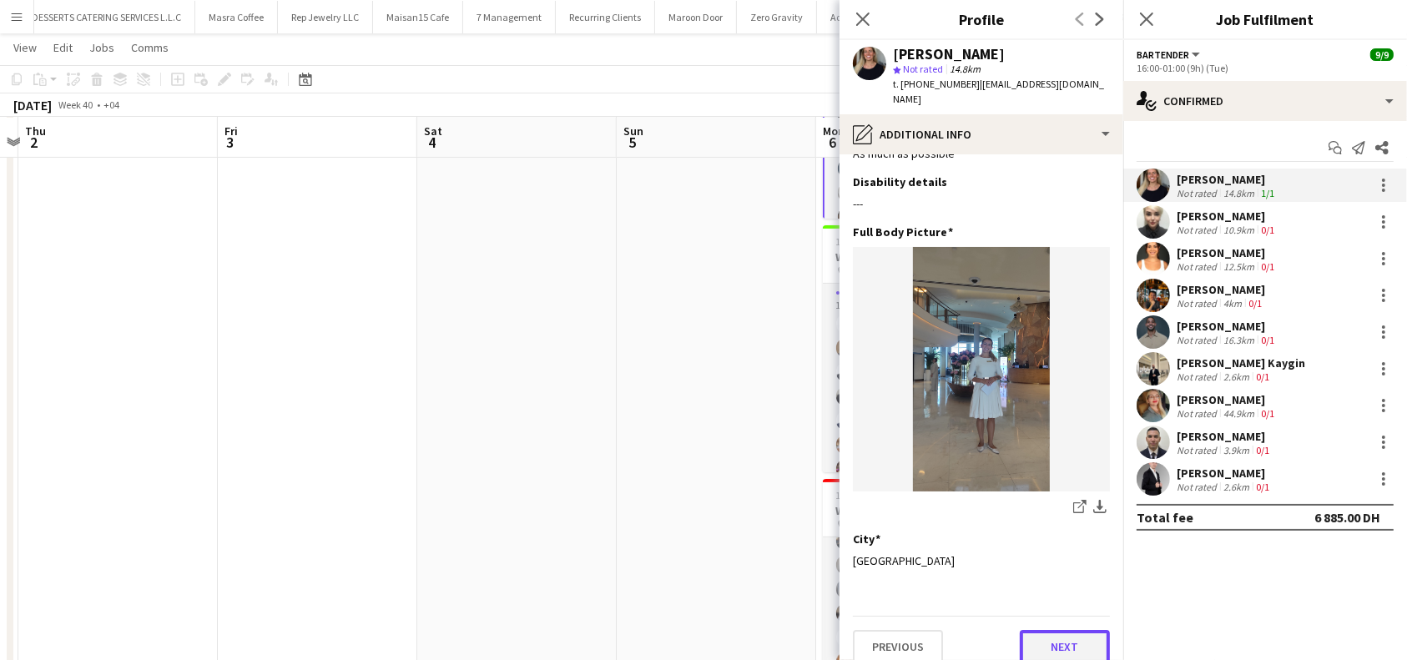
click at [1061, 630] on button "Next" at bounding box center [1065, 646] width 90 height 33
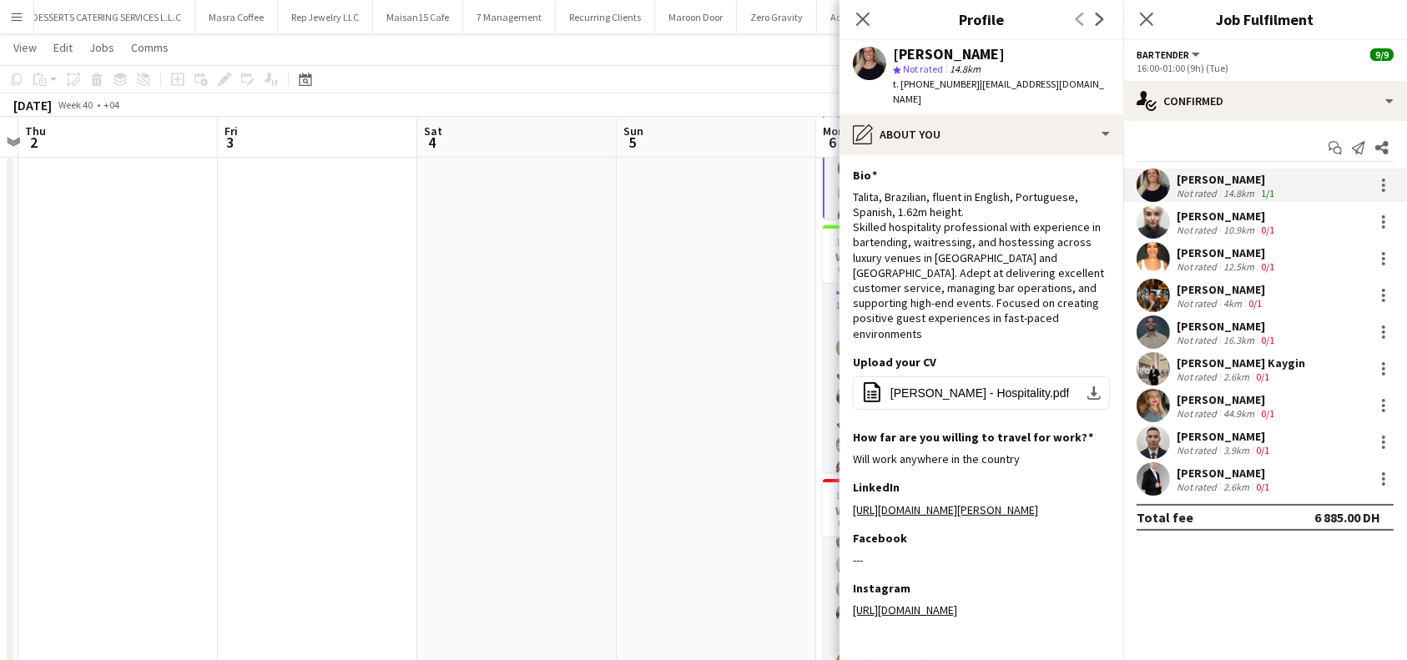
click at [851, 20] on div "Close pop-in" at bounding box center [862, 19] width 47 height 38
drag, startPoint x: 871, startPoint y: 22, endPoint x: 894, endPoint y: 21, distance: 23.4
click at [872, 23] on app-icon "Close pop-in" at bounding box center [863, 20] width 24 height 24
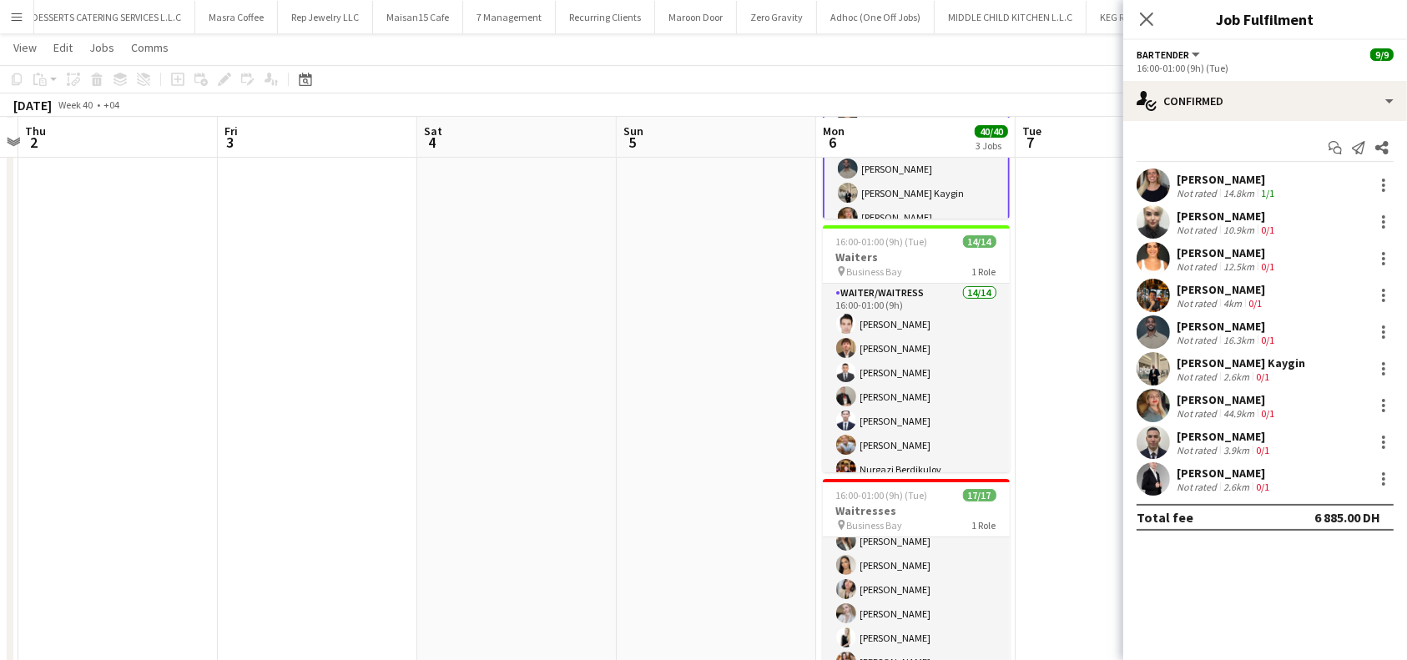
click at [1227, 212] on div "[PERSON_NAME]" at bounding box center [1227, 216] width 101 height 15
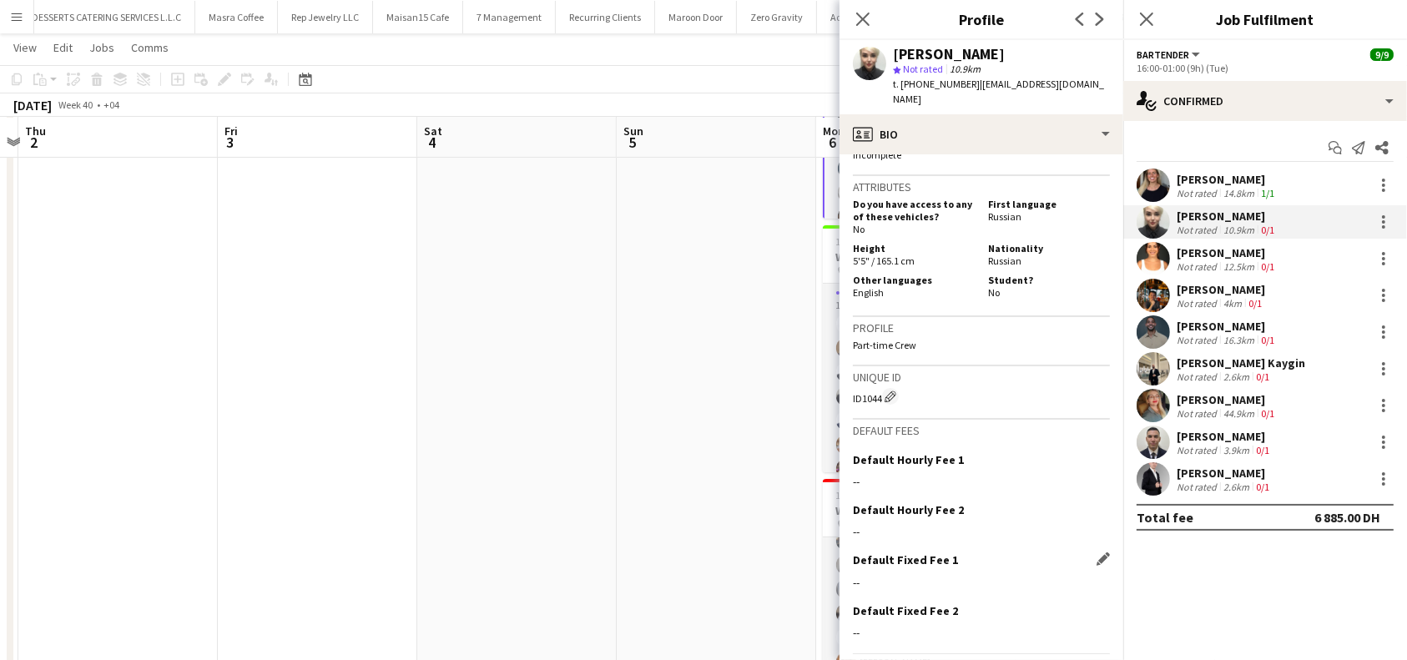
scroll to position [758, 0]
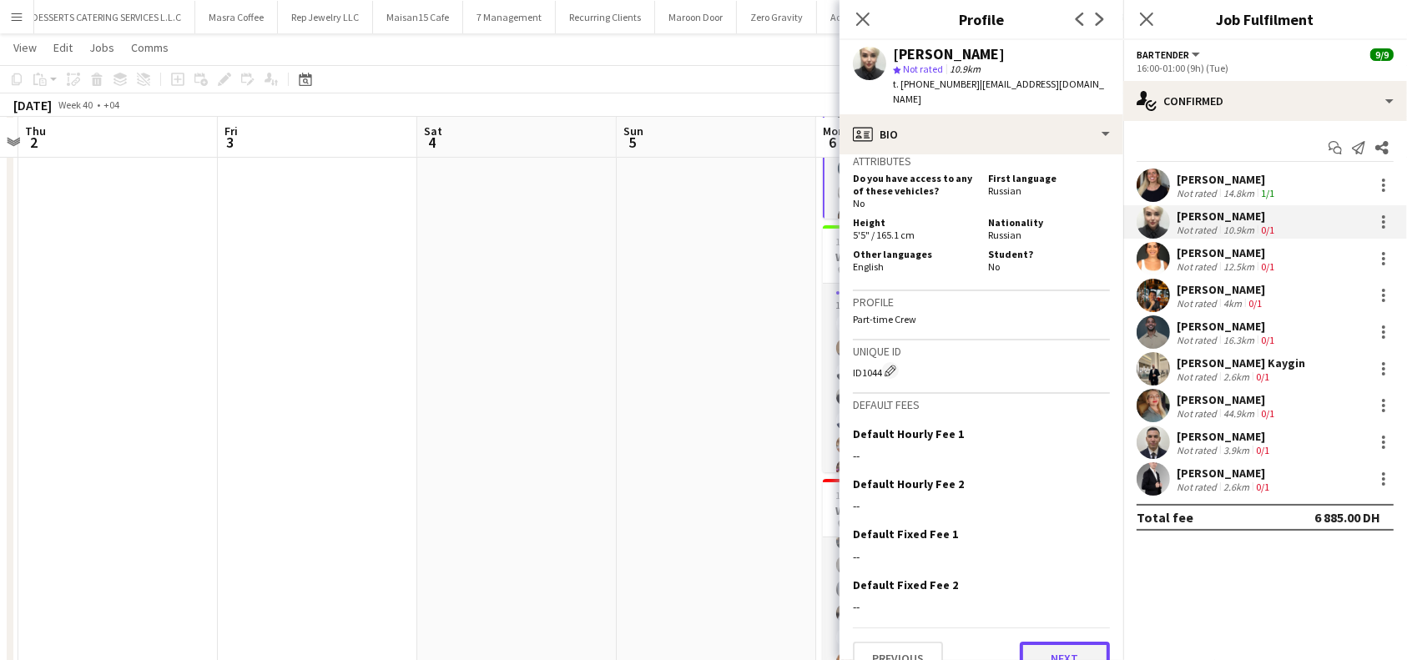
click at [1067, 642] on button "Next" at bounding box center [1065, 658] width 90 height 33
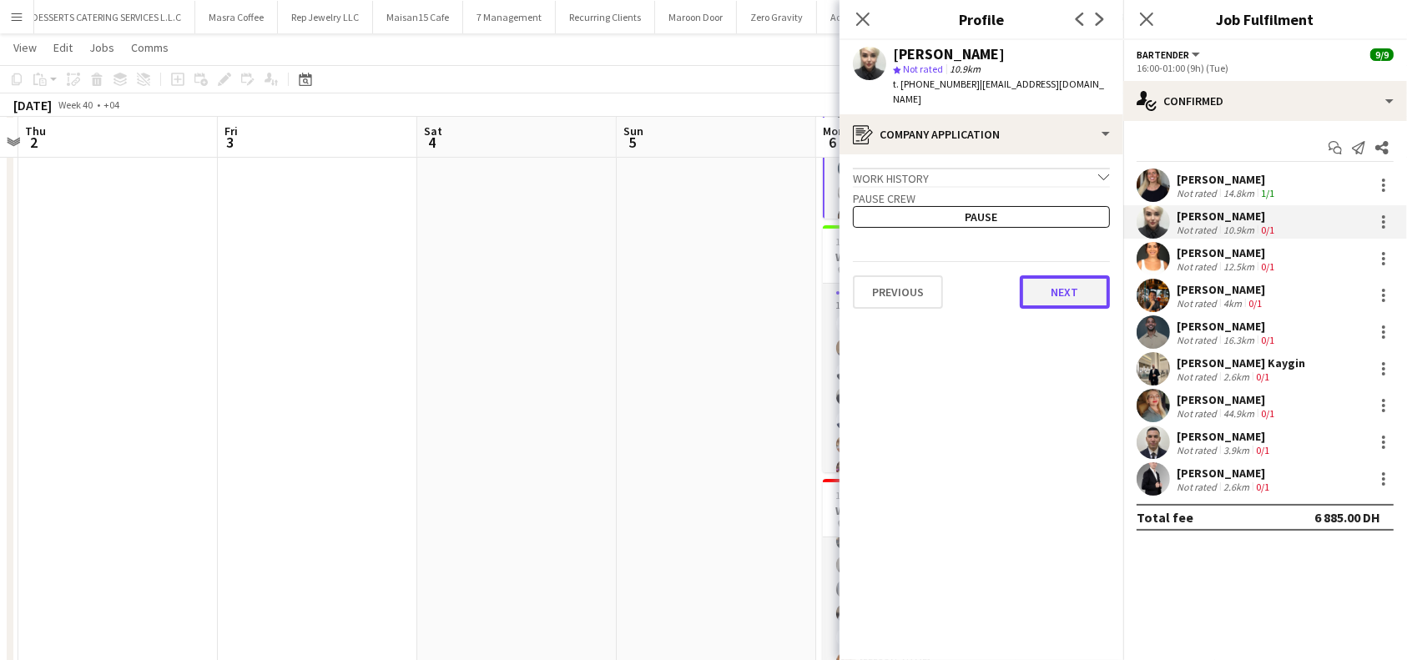
click at [1056, 282] on button "Next" at bounding box center [1065, 291] width 90 height 33
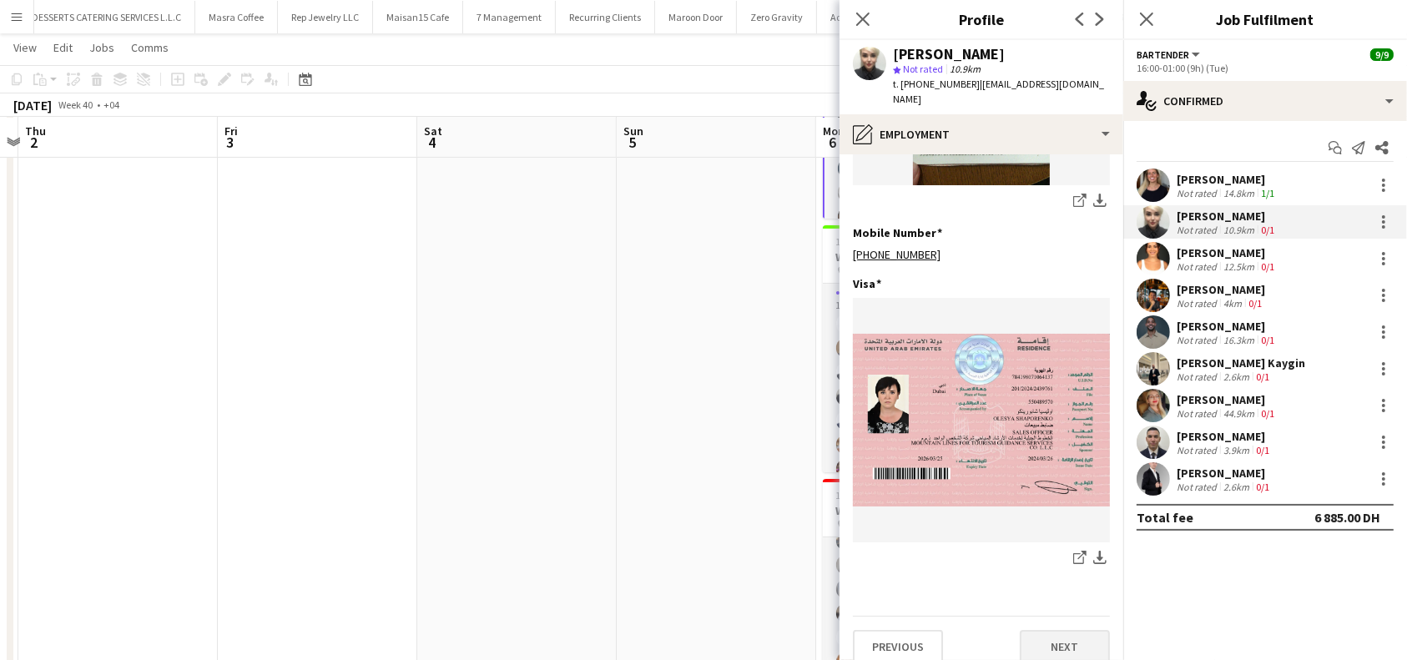
scroll to position [557, 0]
click at [1032, 629] on button "Next" at bounding box center [1065, 645] width 90 height 33
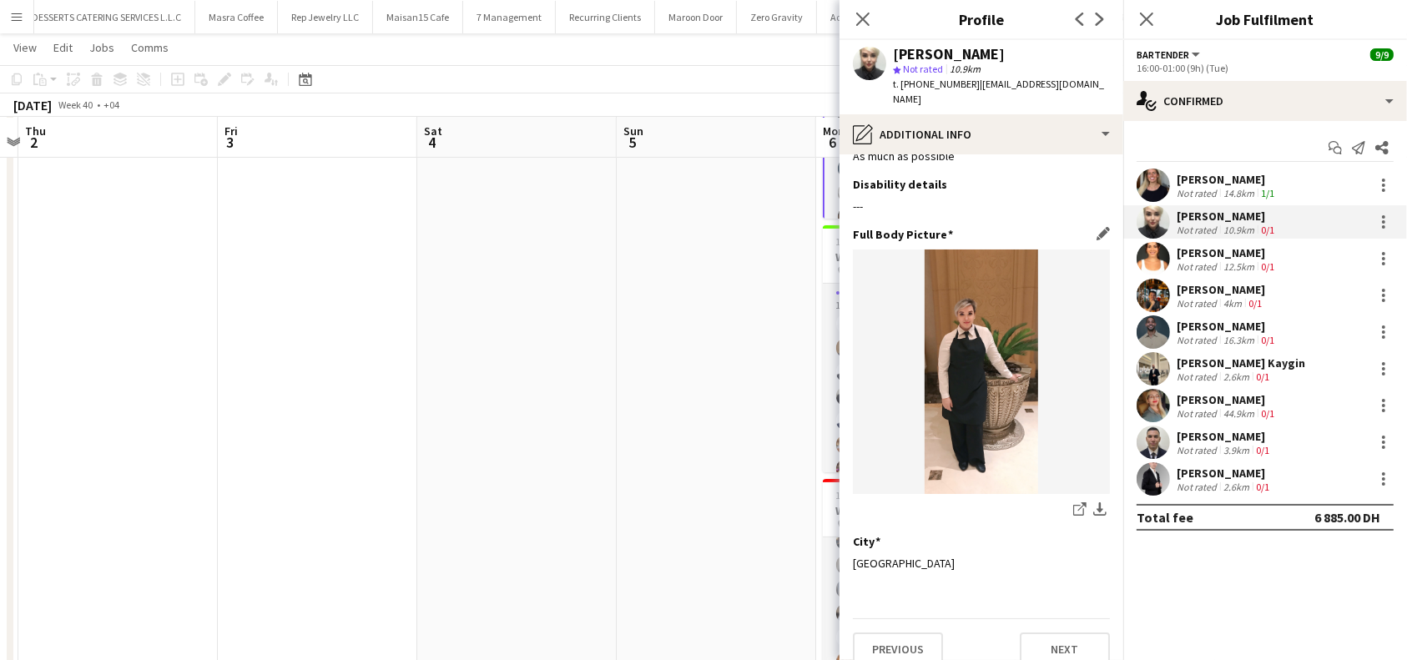
scroll to position [43, 0]
click at [869, 15] on icon "Close pop-in" at bounding box center [862, 19] width 16 height 16
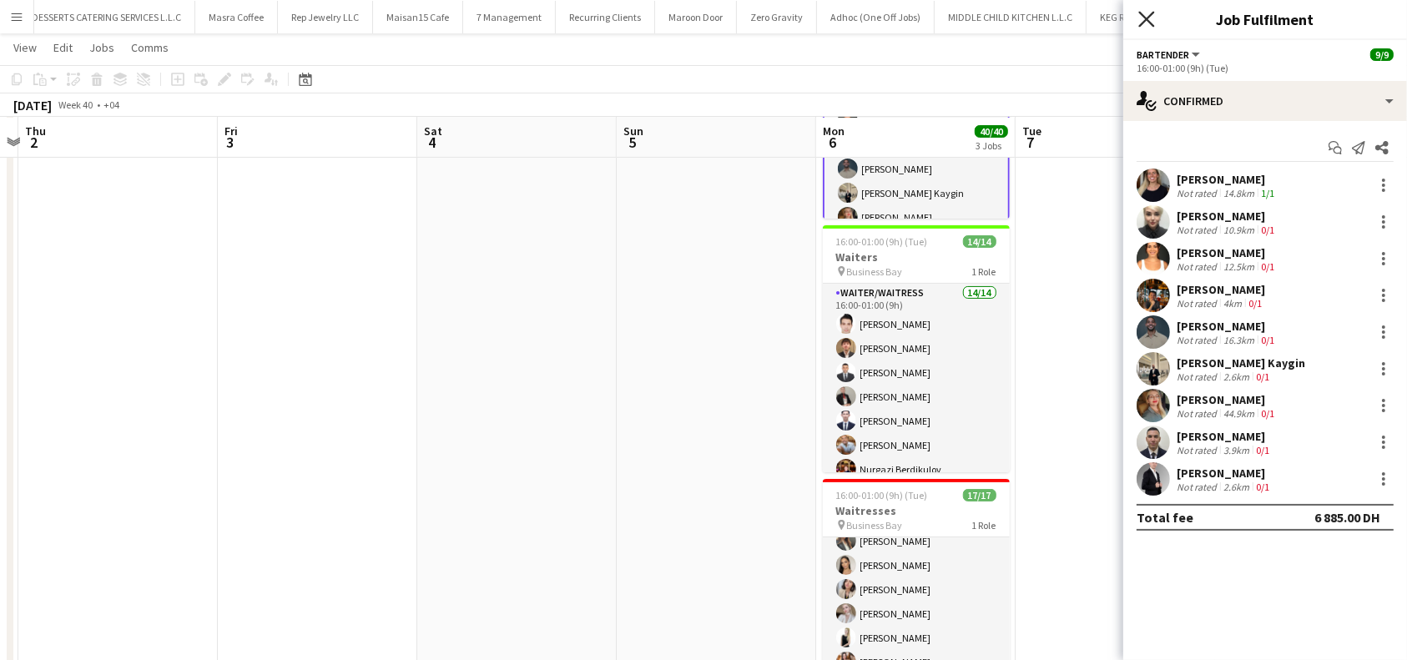
click at [1148, 12] on icon "Close pop-in" at bounding box center [1146, 19] width 16 height 16
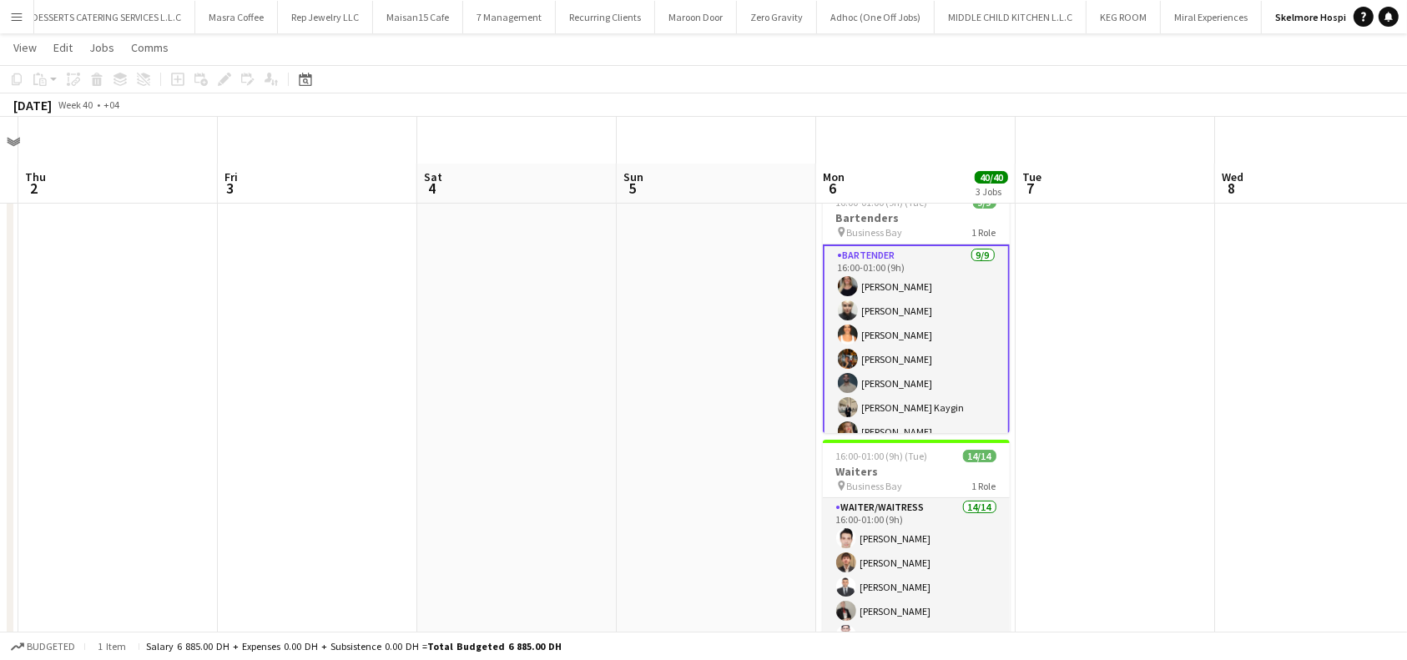
scroll to position [0, 0]
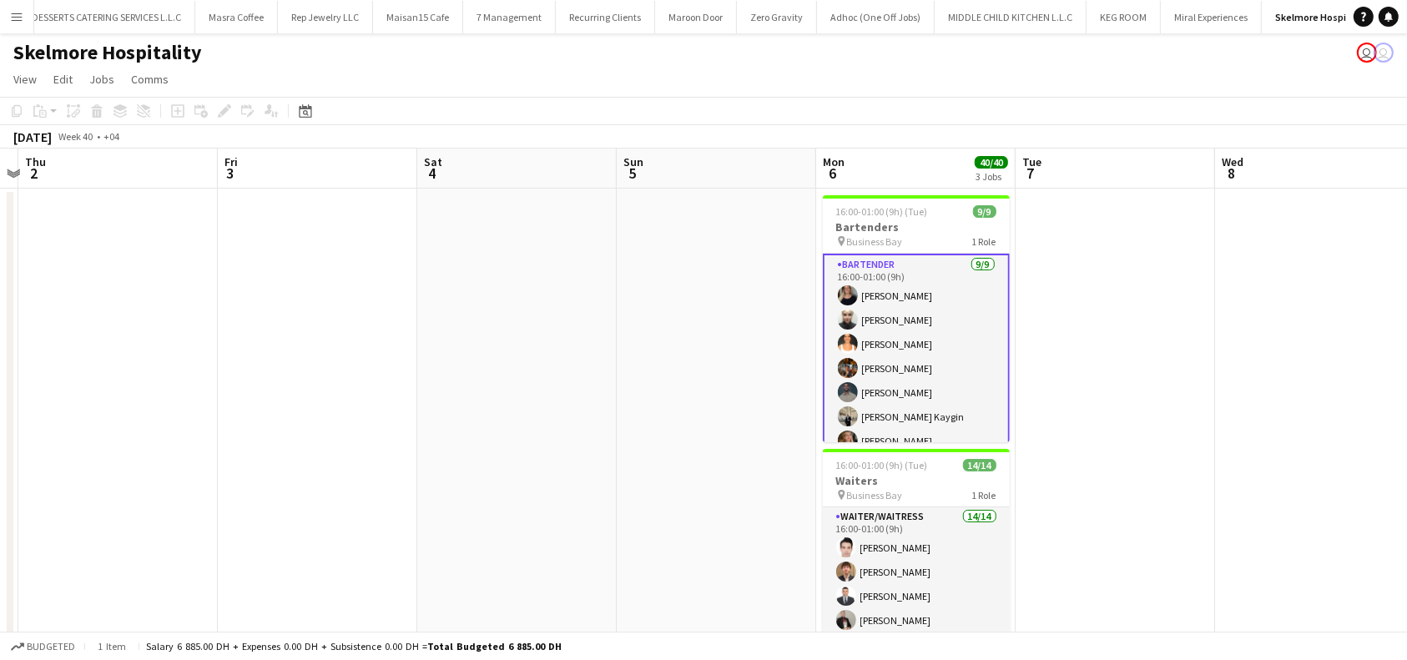
click at [896, 312] on app-card-role "Bartender [DATE] 16:00-01:00 (9h) [PERSON_NAME] [PERSON_NAME] [PERSON_NAME] [PE…" at bounding box center [916, 381] width 187 height 254
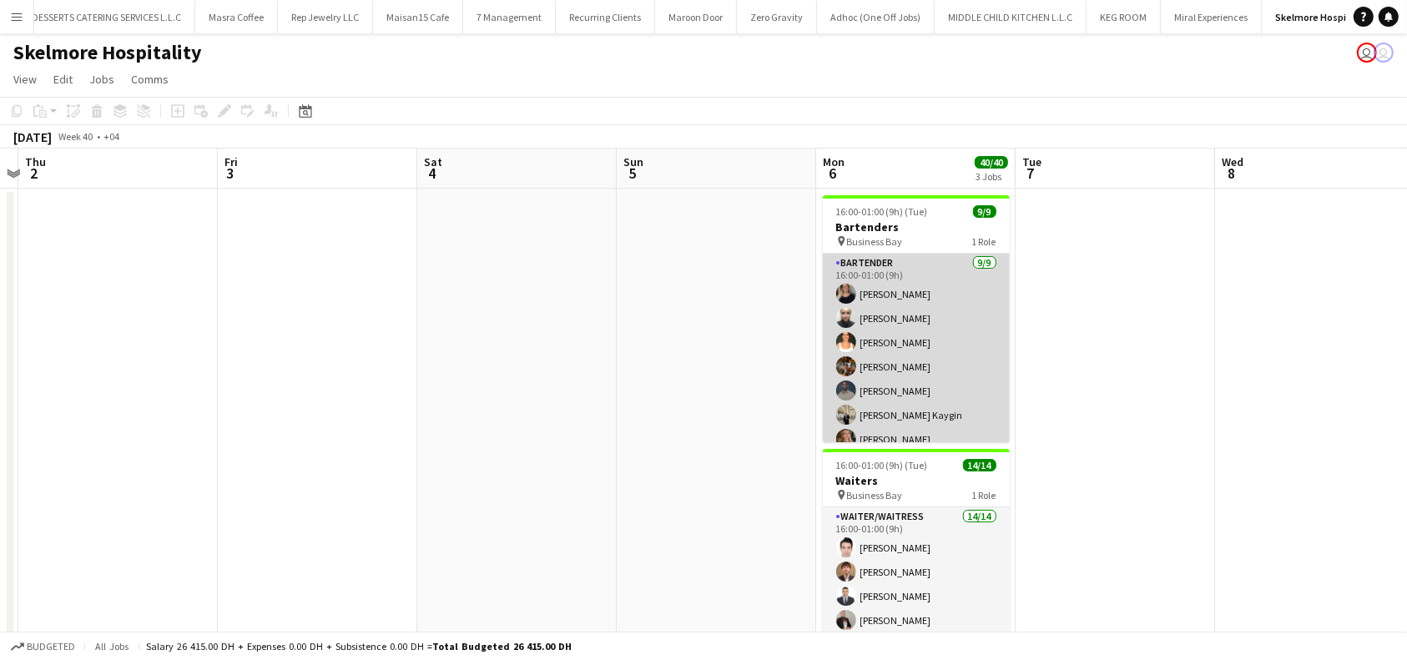
click at [880, 313] on app-card-role "Bartender [DATE] 16:00-01:00 (9h) [PERSON_NAME] [PERSON_NAME] [PERSON_NAME] [PE…" at bounding box center [916, 379] width 187 height 250
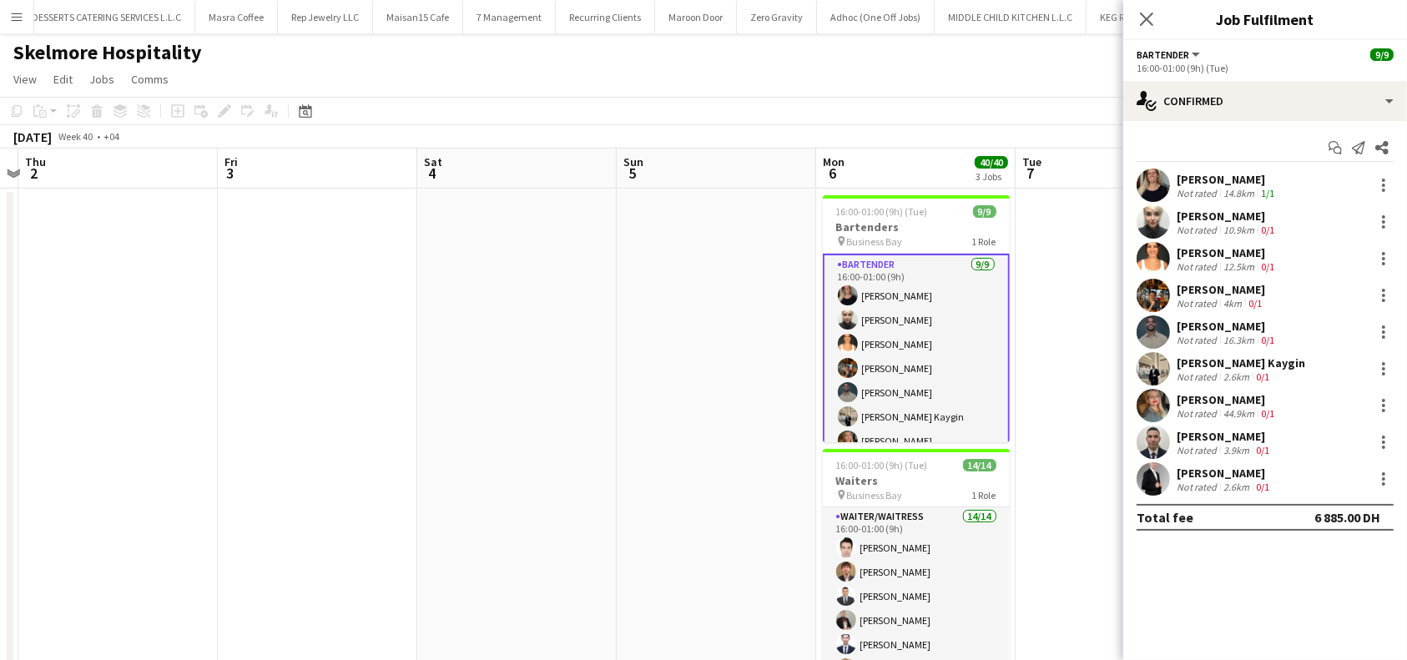
click at [1214, 214] on div "[PERSON_NAME]" at bounding box center [1227, 216] width 101 height 15
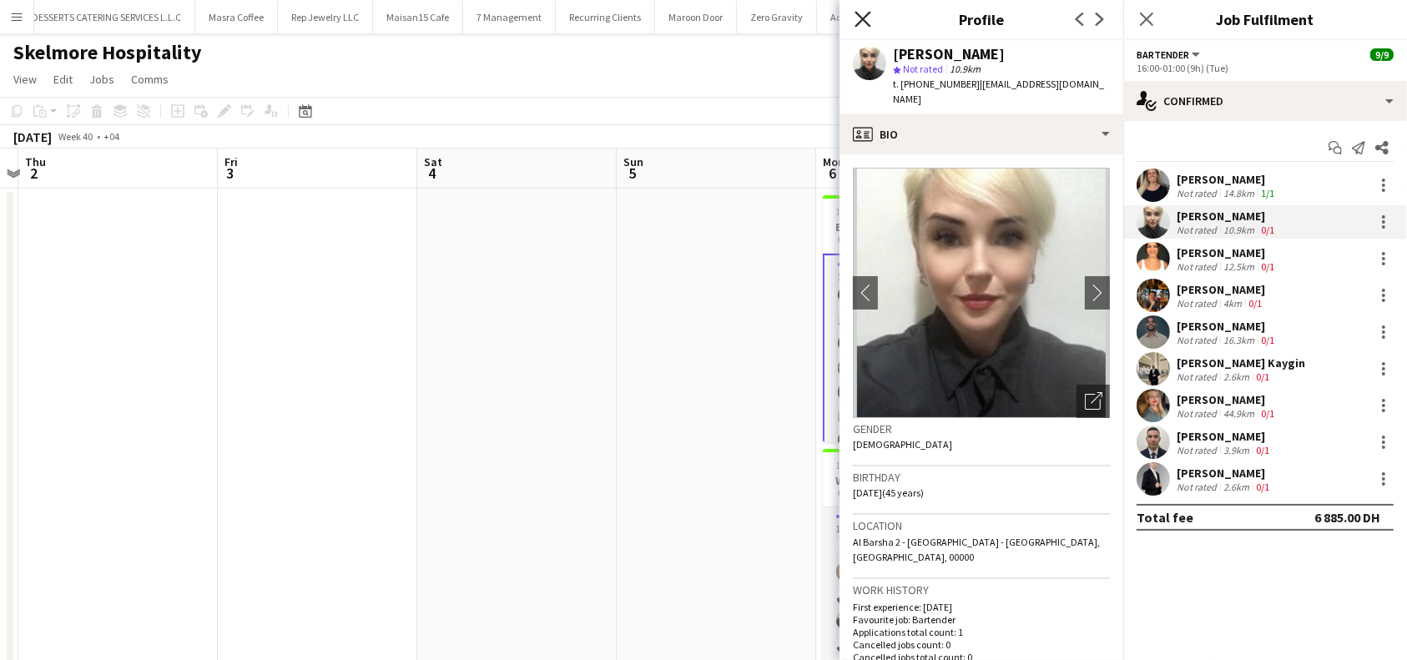
click at [867, 21] on icon "Close pop-in" at bounding box center [862, 19] width 16 height 16
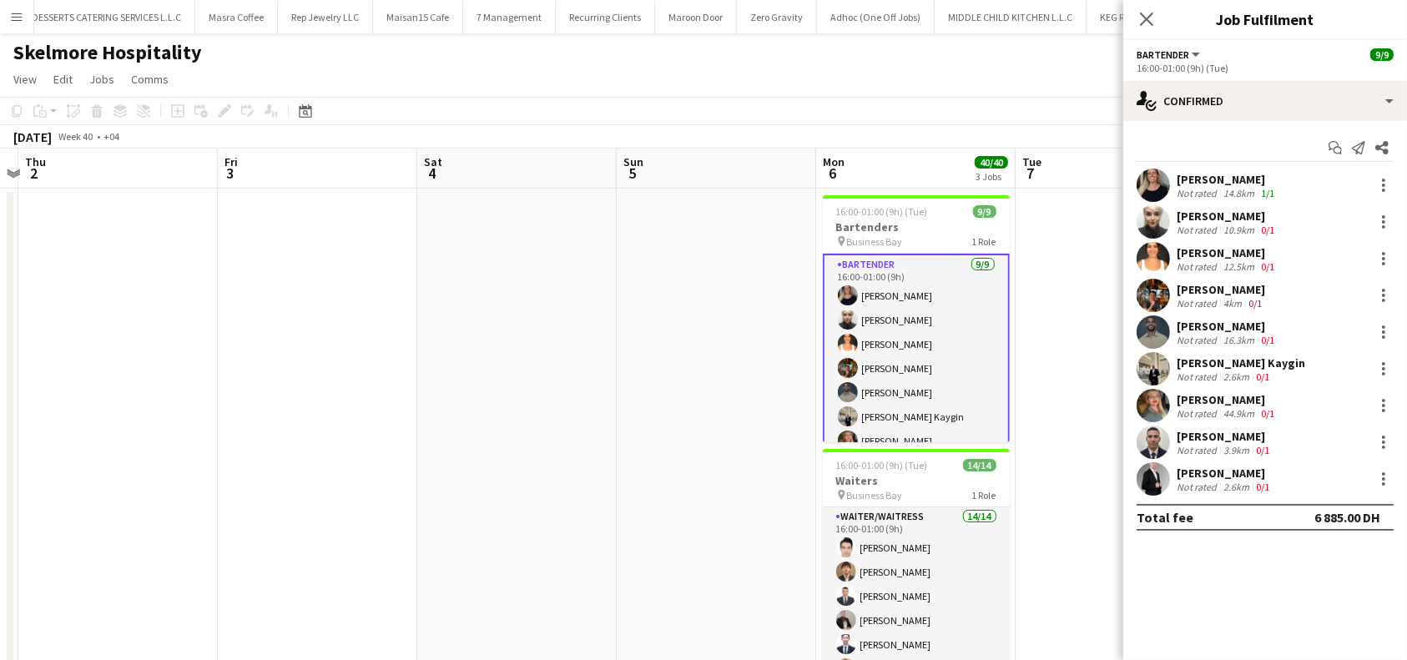
click at [895, 340] on app-card-role "Bartender [DATE] 16:00-01:00 (9h) [PERSON_NAME] [PERSON_NAME] [PERSON_NAME] [PE…" at bounding box center [916, 381] width 187 height 254
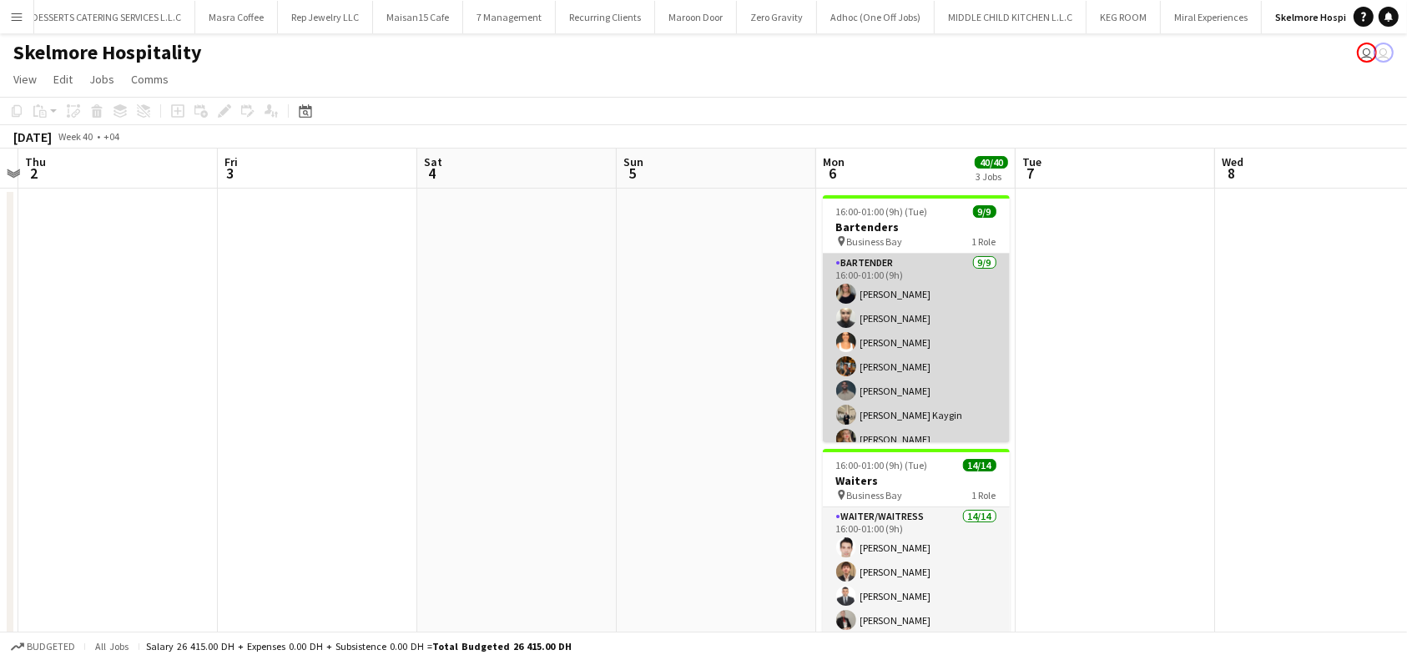
click at [895, 342] on app-card-role "Bartender [DATE] 16:00-01:00 (9h) [PERSON_NAME] [PERSON_NAME] [PERSON_NAME] [PE…" at bounding box center [916, 379] width 187 height 250
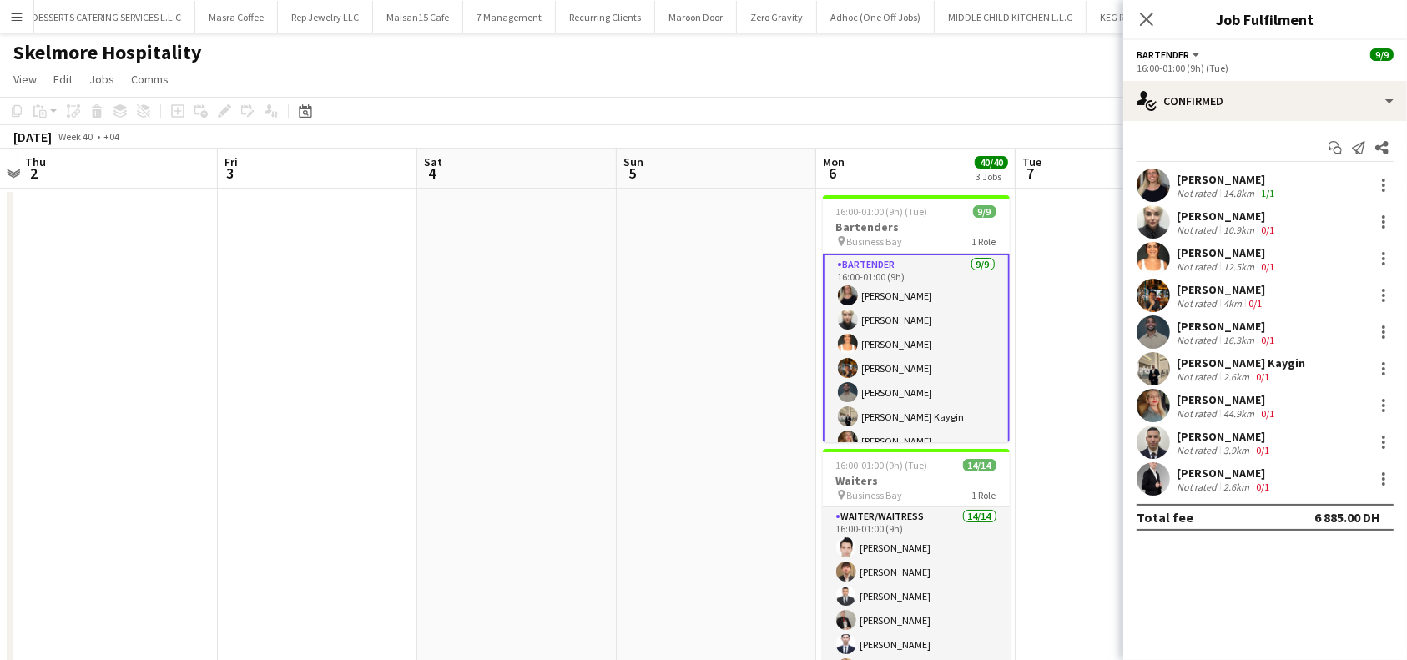
click at [1224, 253] on div "[PERSON_NAME]" at bounding box center [1227, 252] width 101 height 15
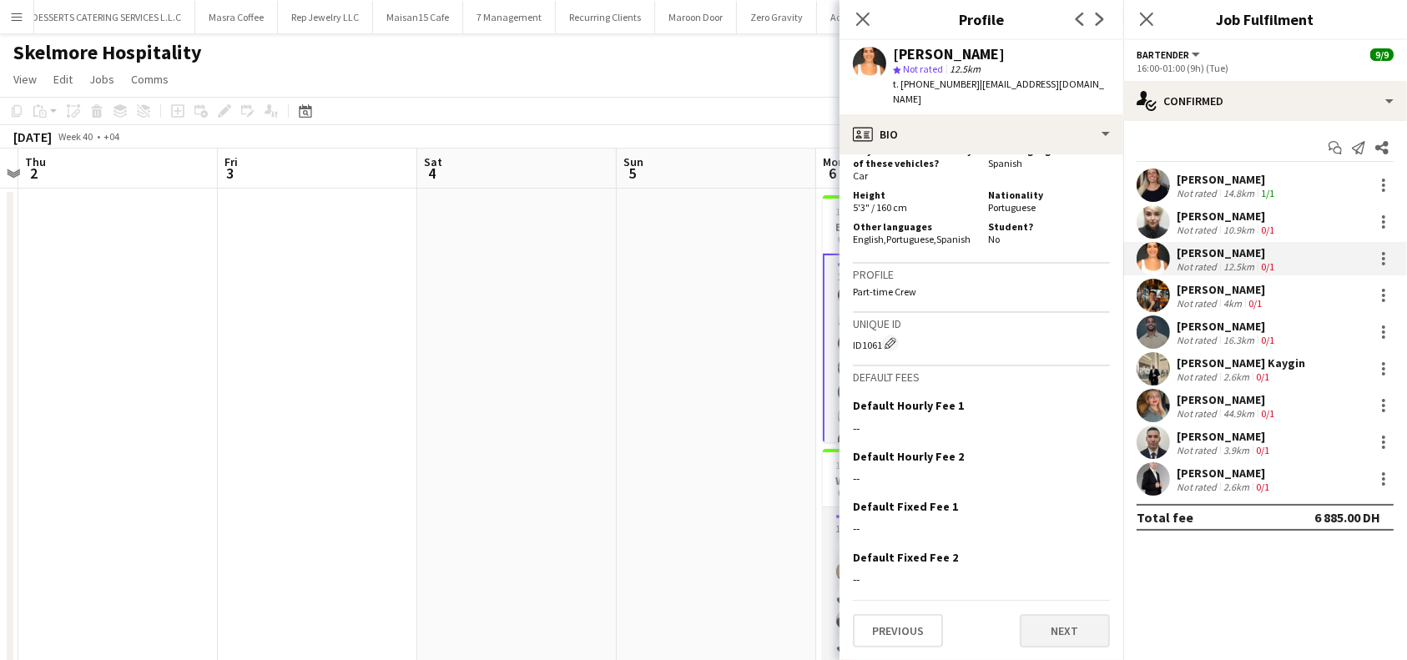
scroll to position [825, 0]
click at [1059, 622] on button "Next" at bounding box center [1065, 629] width 90 height 33
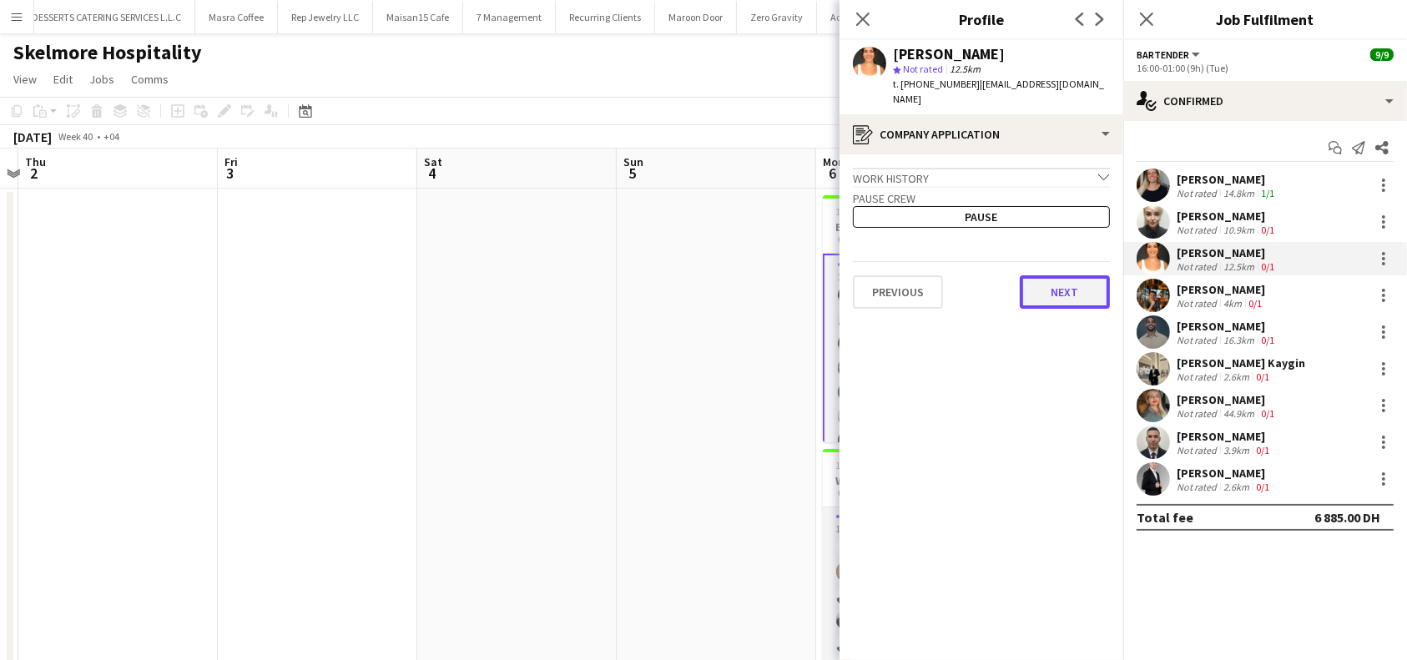
click at [1067, 282] on button "Next" at bounding box center [1065, 291] width 90 height 33
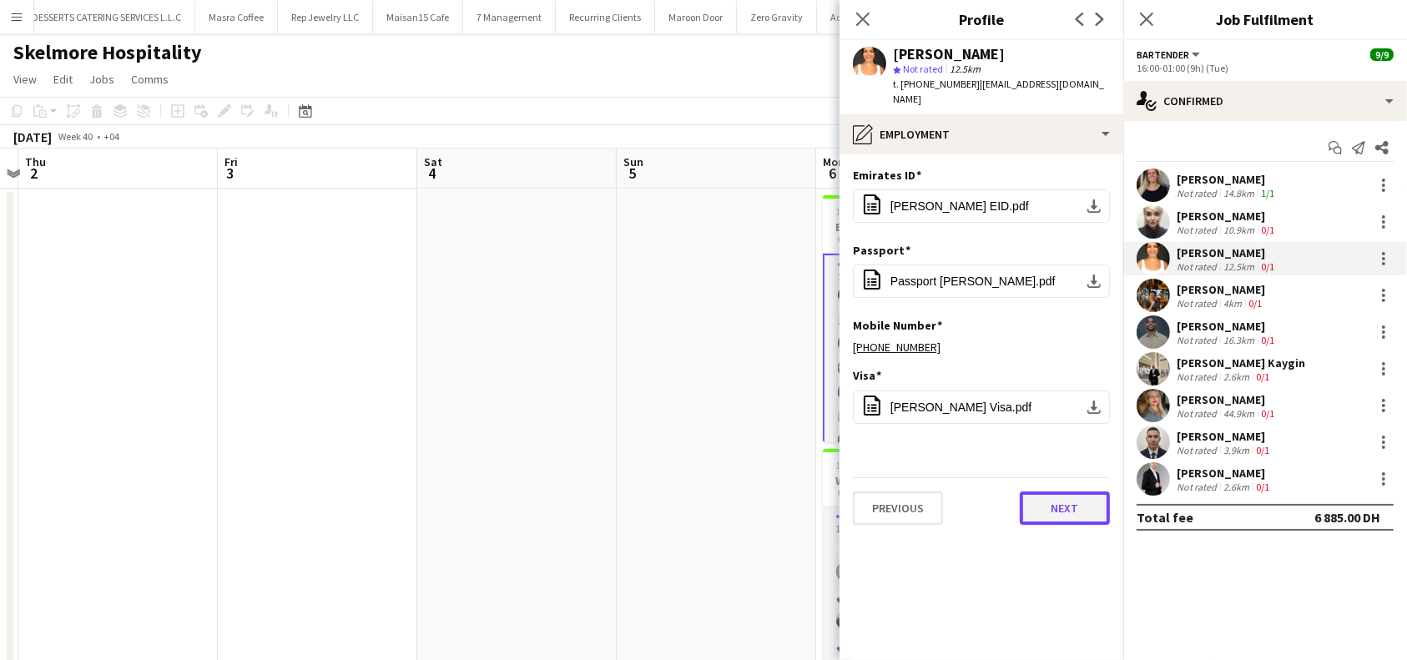
click at [1082, 491] on button "Next" at bounding box center [1065, 507] width 90 height 33
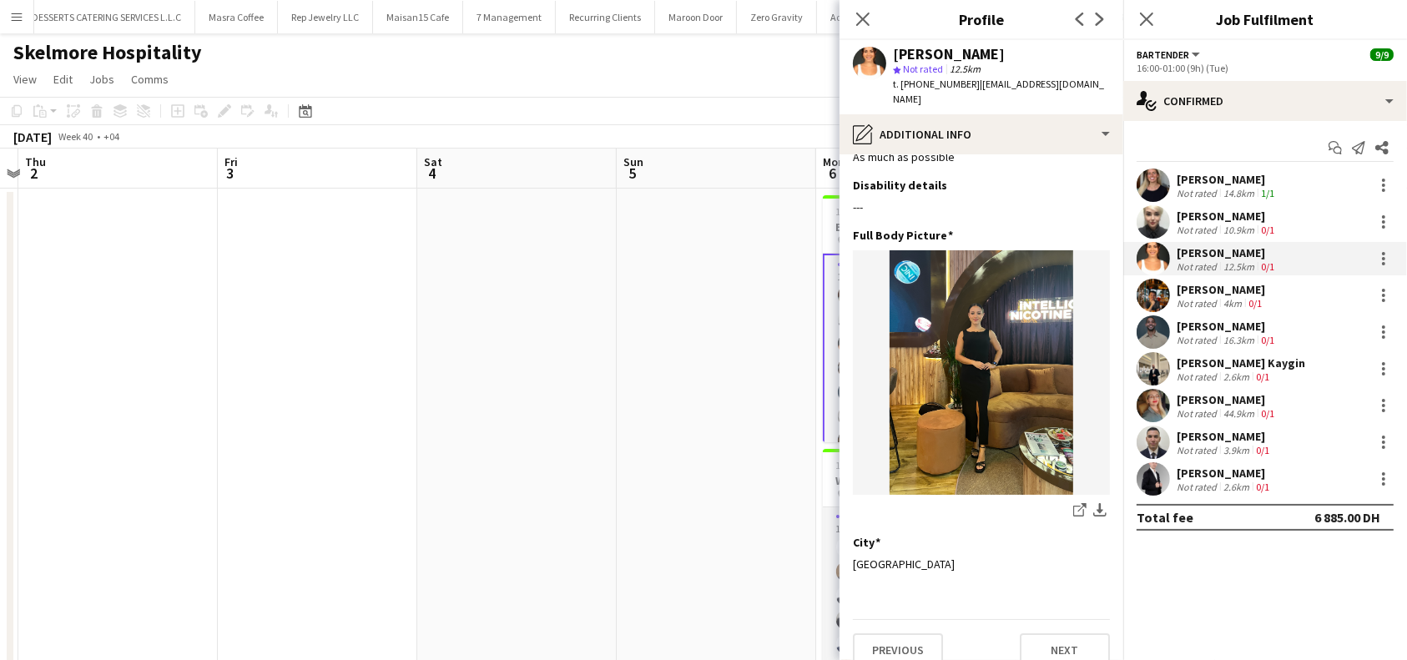
scroll to position [43, 0]
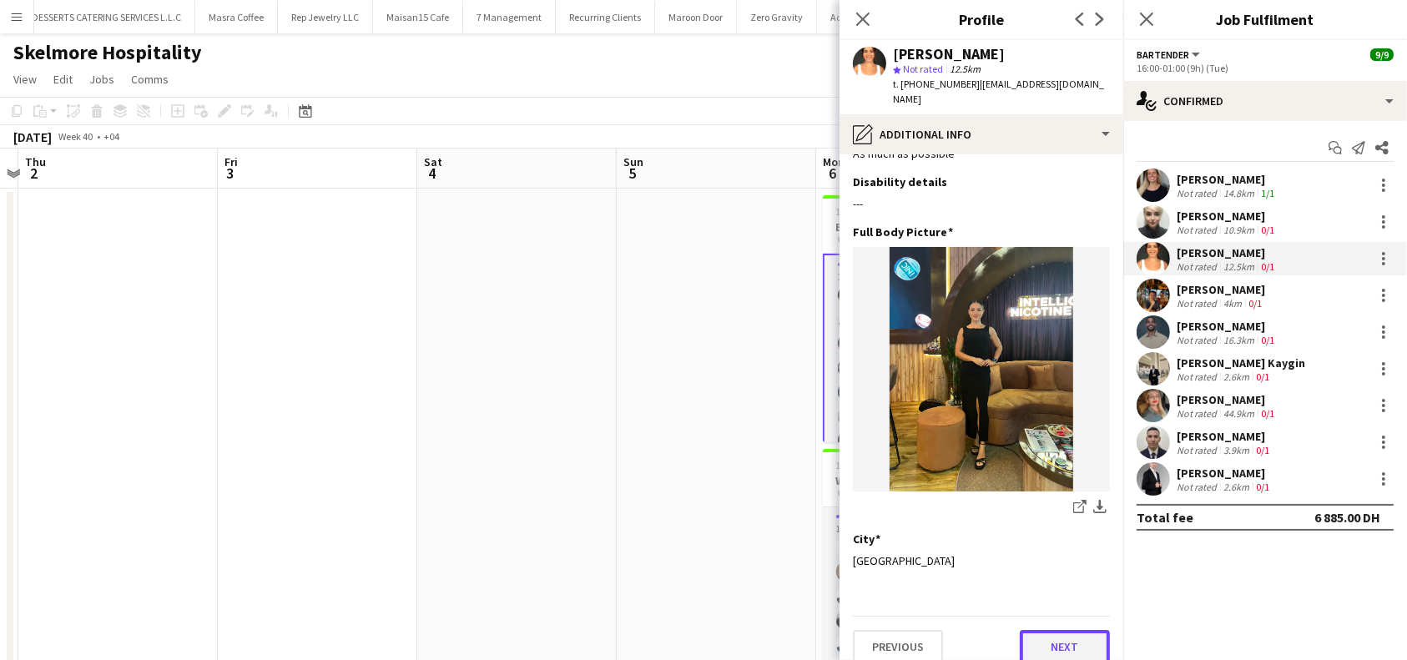
click at [1061, 633] on button "Next" at bounding box center [1065, 646] width 90 height 33
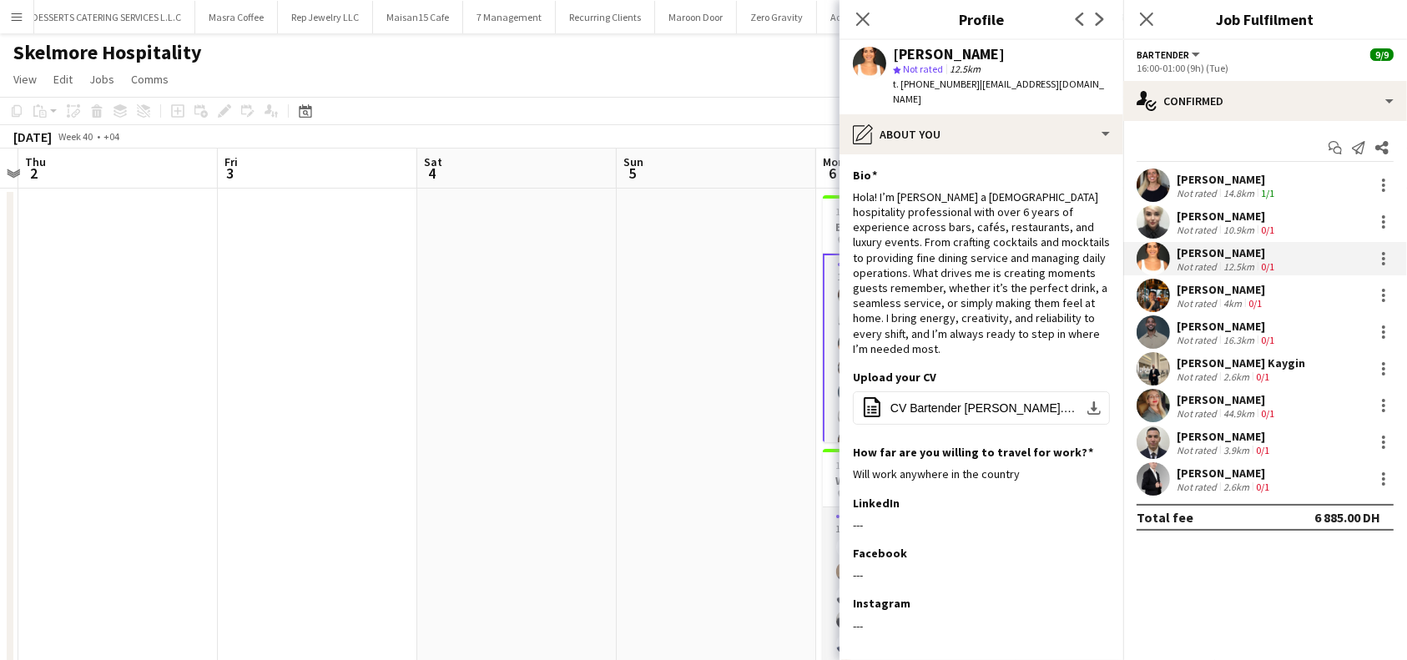
scroll to position [64, 0]
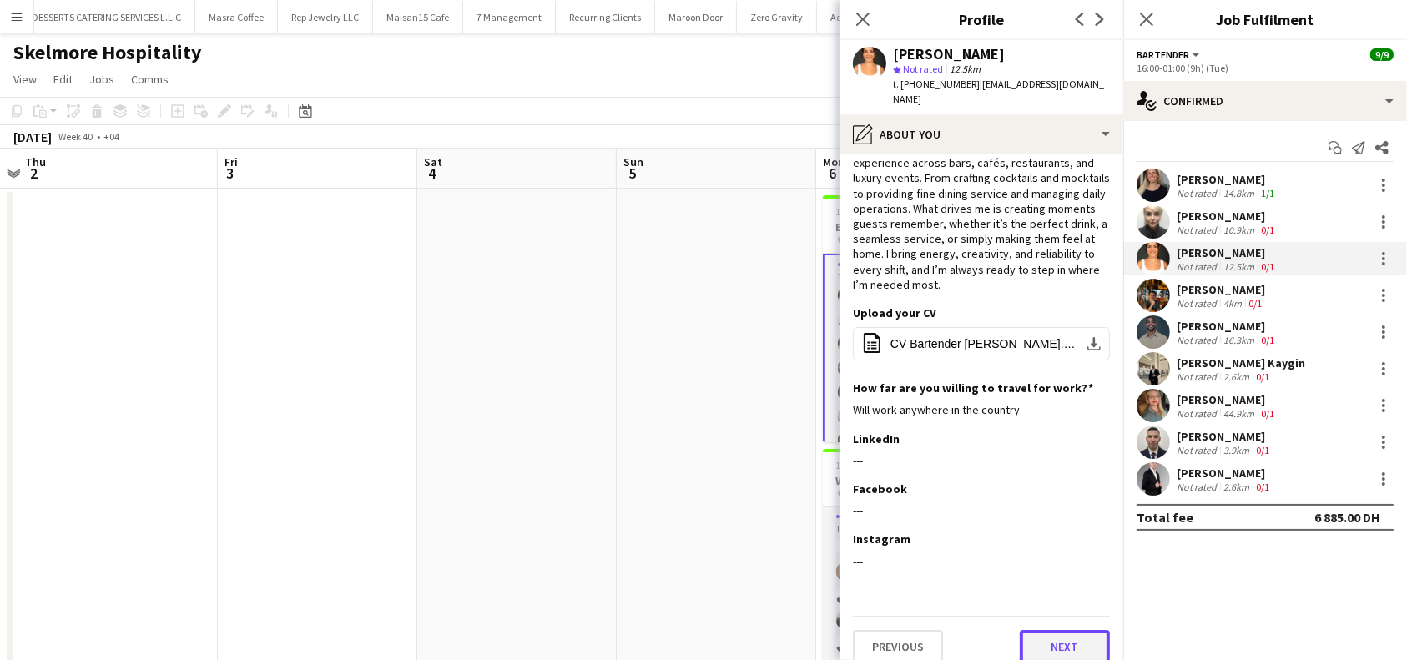
click at [1055, 633] on button "Next" at bounding box center [1065, 646] width 90 height 33
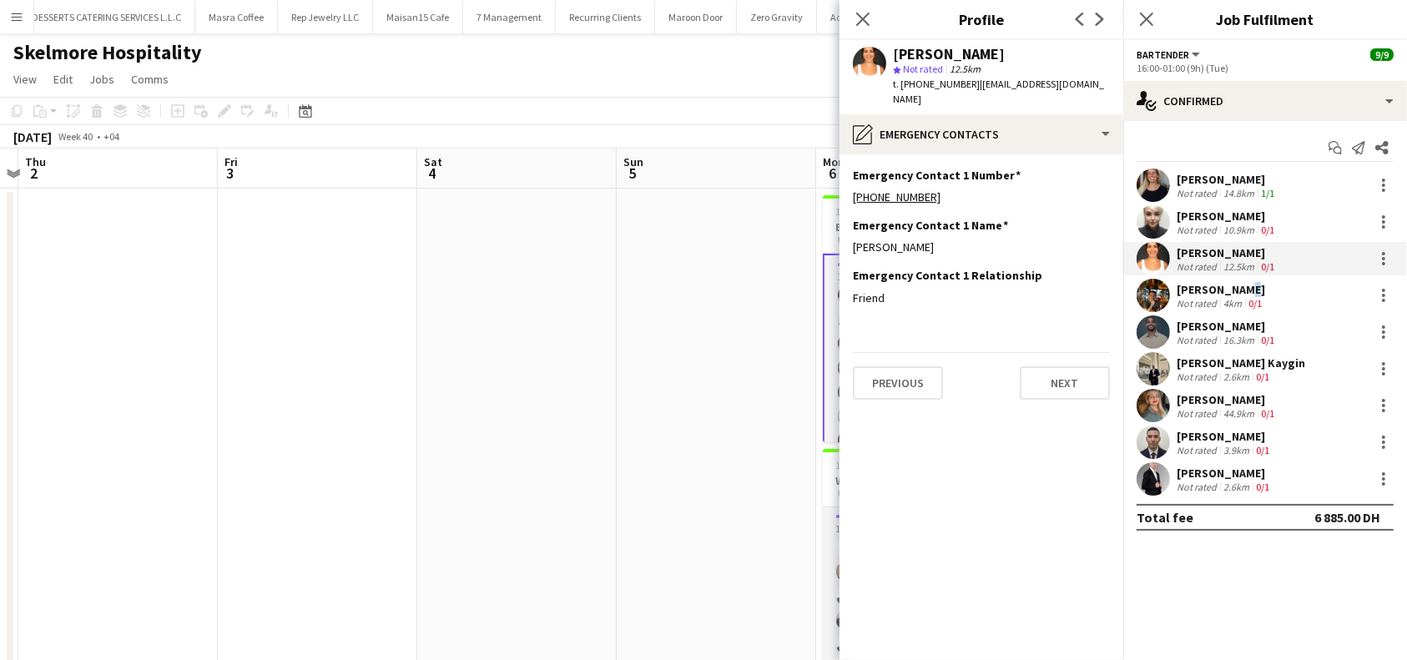
click at [1227, 290] on div "[PERSON_NAME]" at bounding box center [1221, 289] width 88 height 15
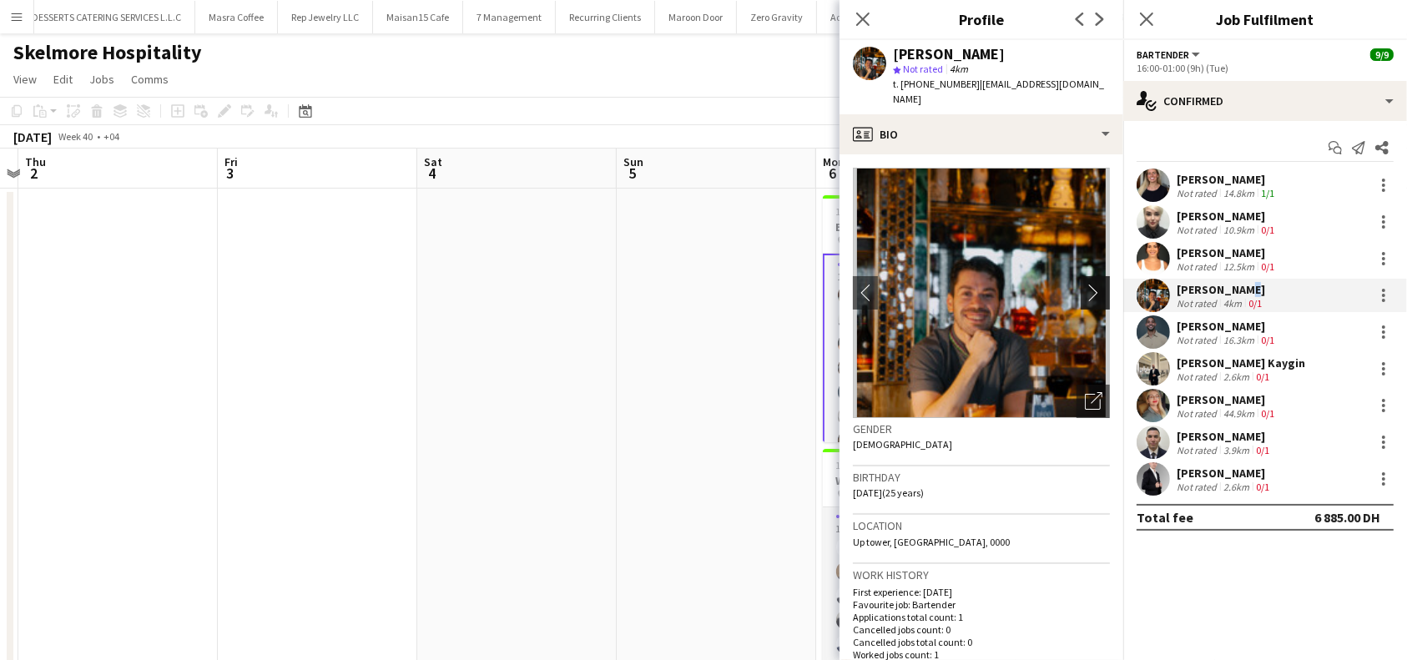
click at [1085, 284] on app-icon "chevron-right" at bounding box center [1098, 293] width 26 height 18
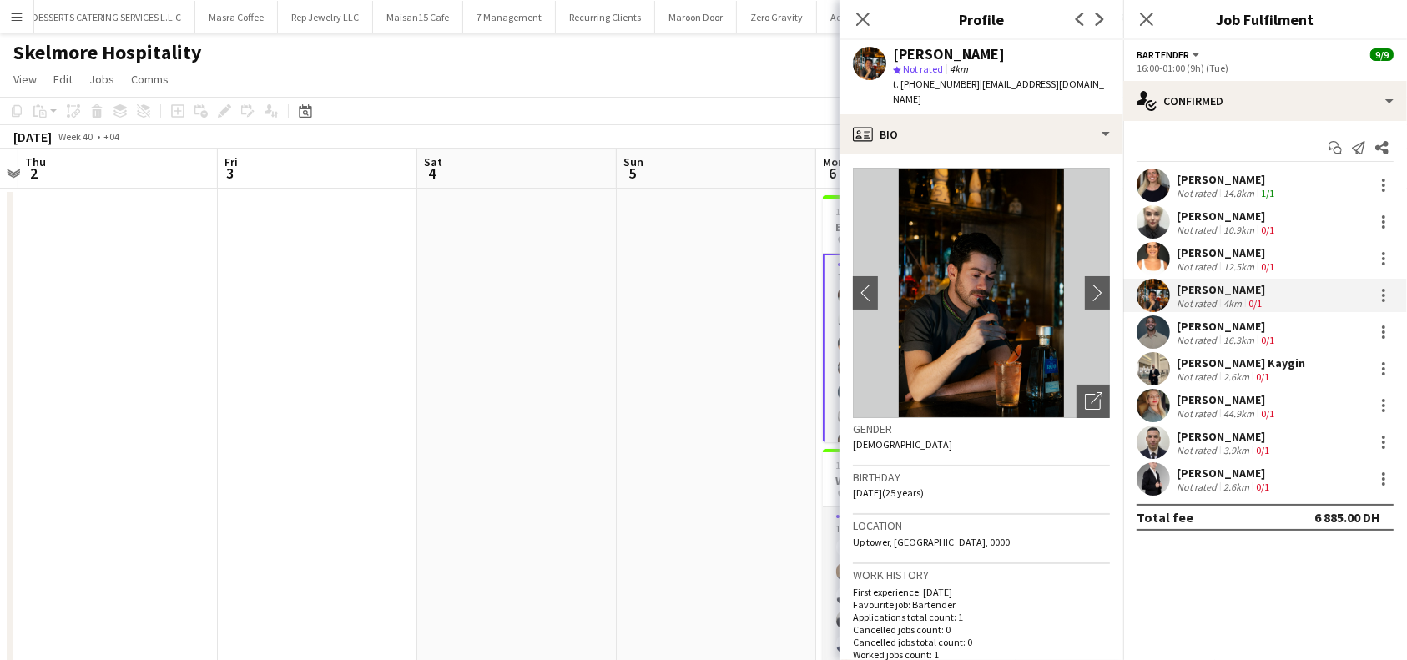
click at [1222, 323] on div "[PERSON_NAME]" at bounding box center [1227, 326] width 101 height 15
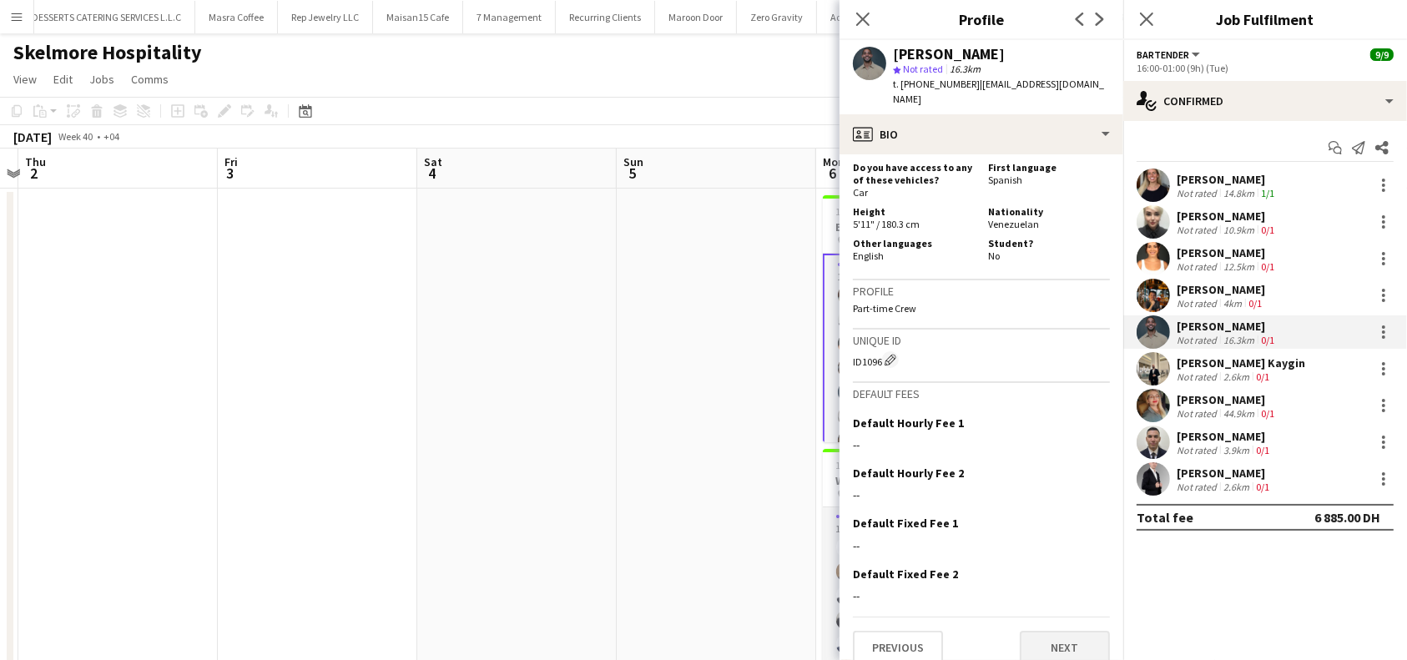
scroll to position [828, 0]
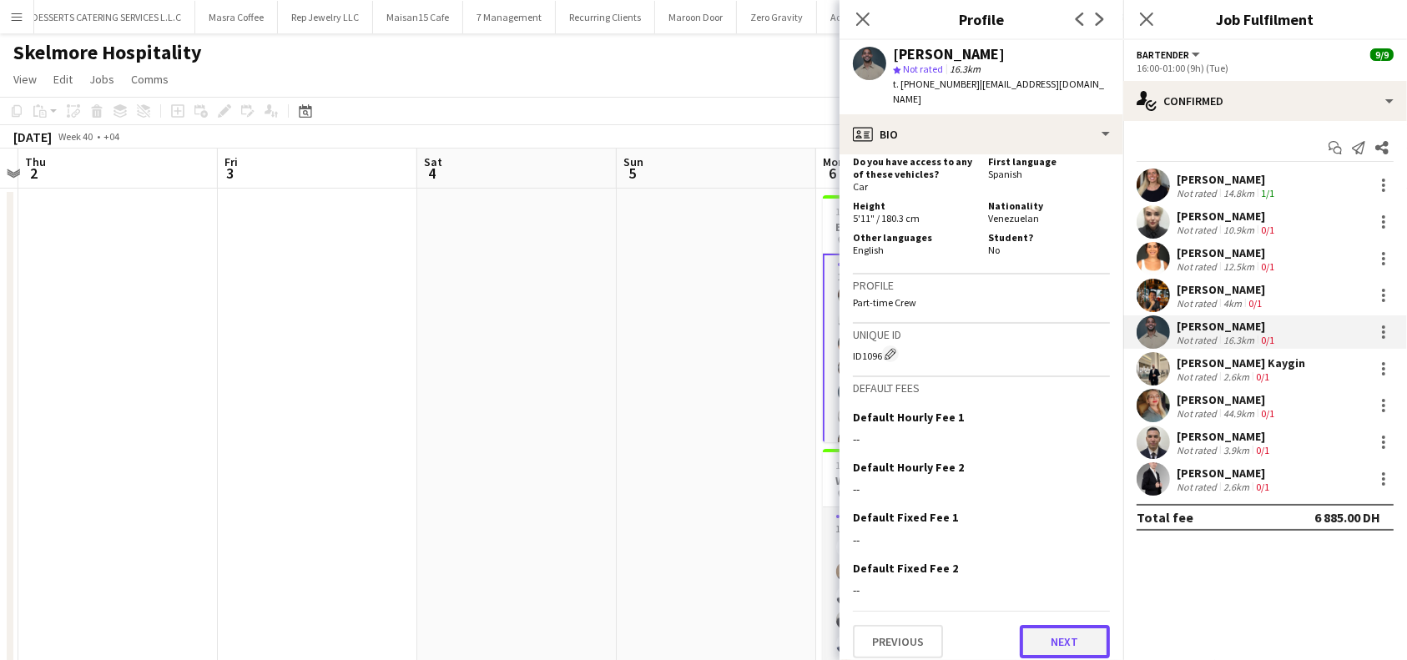
click at [1080, 633] on button "Next" at bounding box center [1065, 641] width 90 height 33
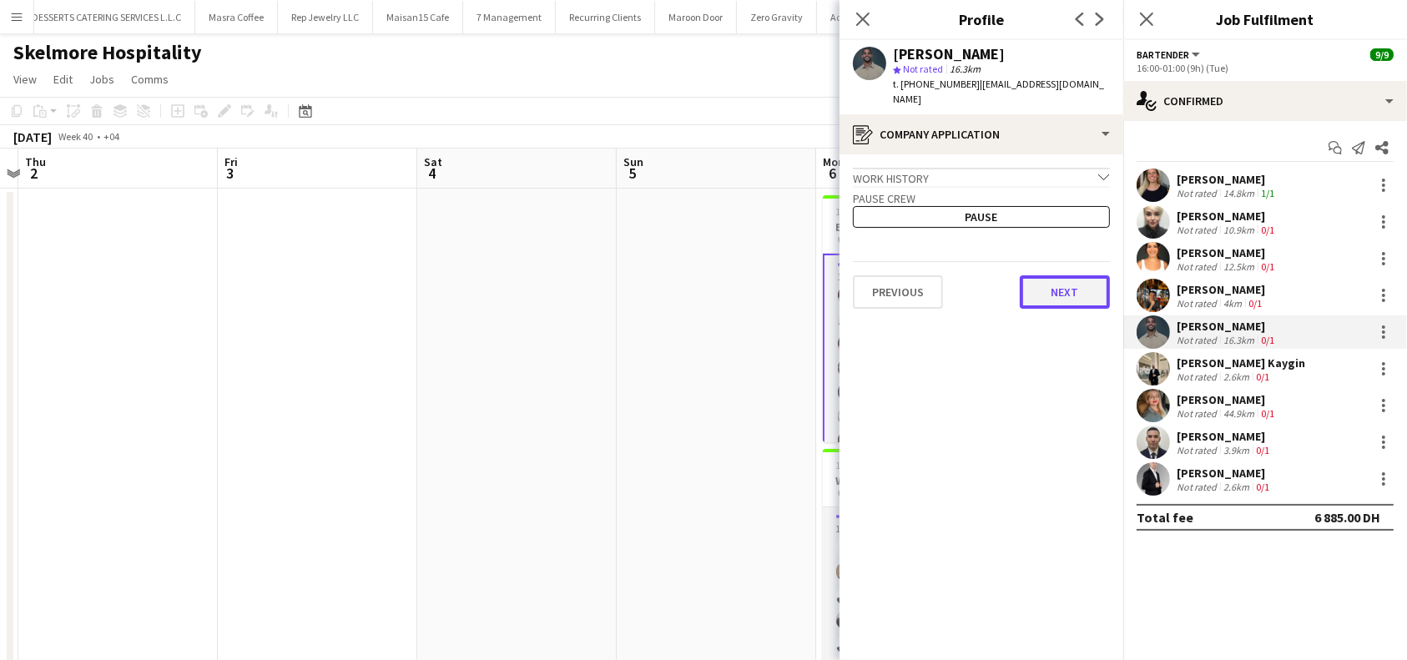
click at [1068, 300] on button "Next" at bounding box center [1065, 291] width 90 height 33
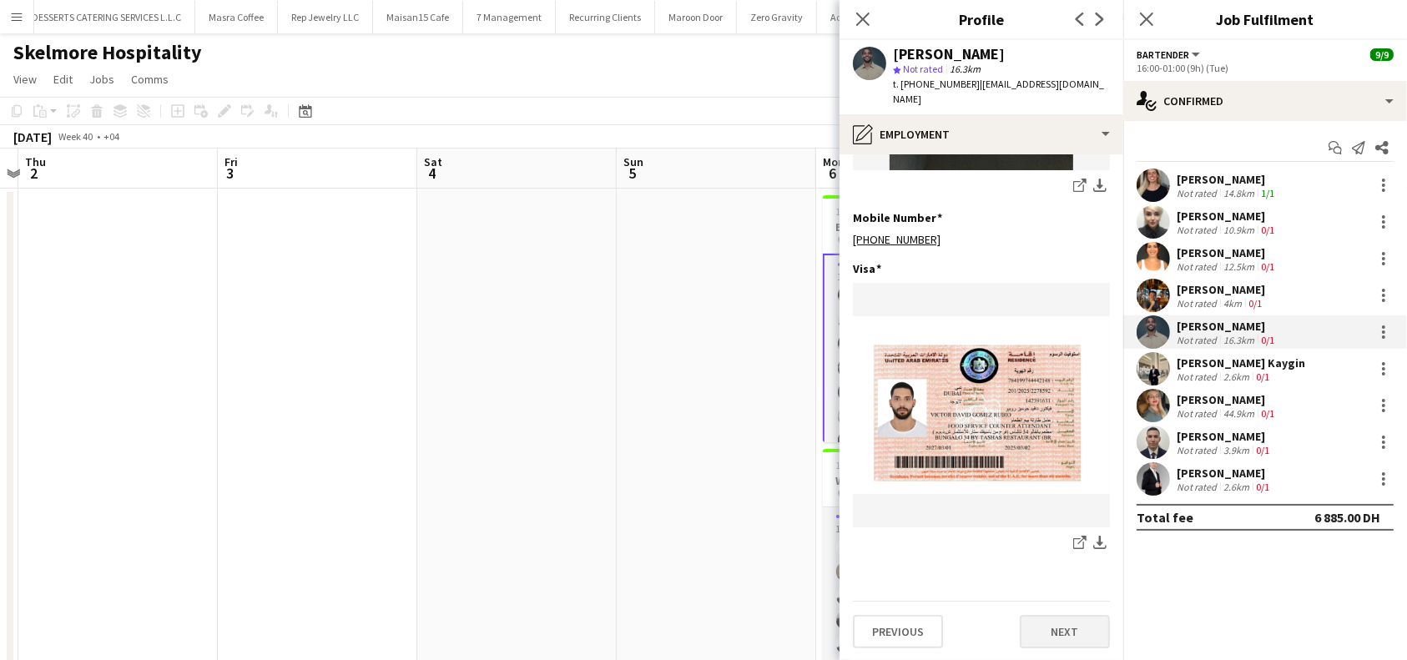
scroll to position [572, 0]
click at [1045, 637] on button "Next" at bounding box center [1065, 630] width 90 height 33
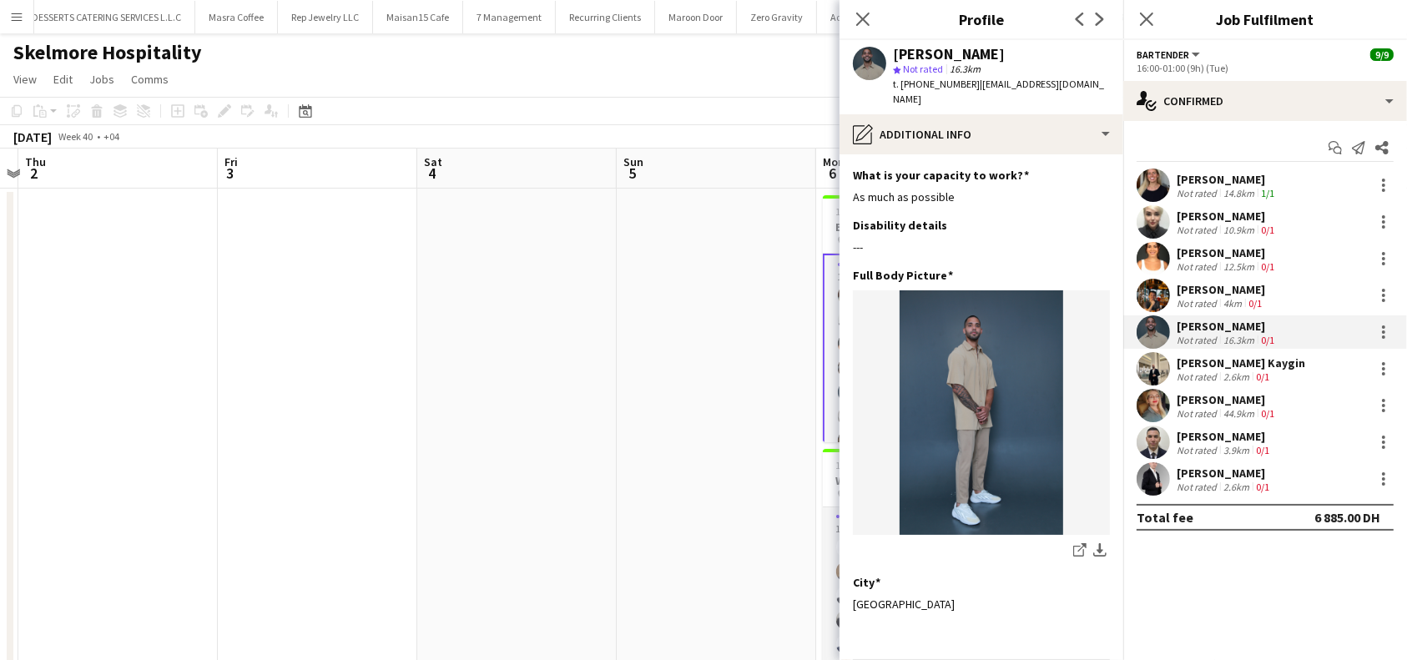
click at [1209, 364] on div "[PERSON_NAME] Kaygin" at bounding box center [1241, 362] width 128 height 15
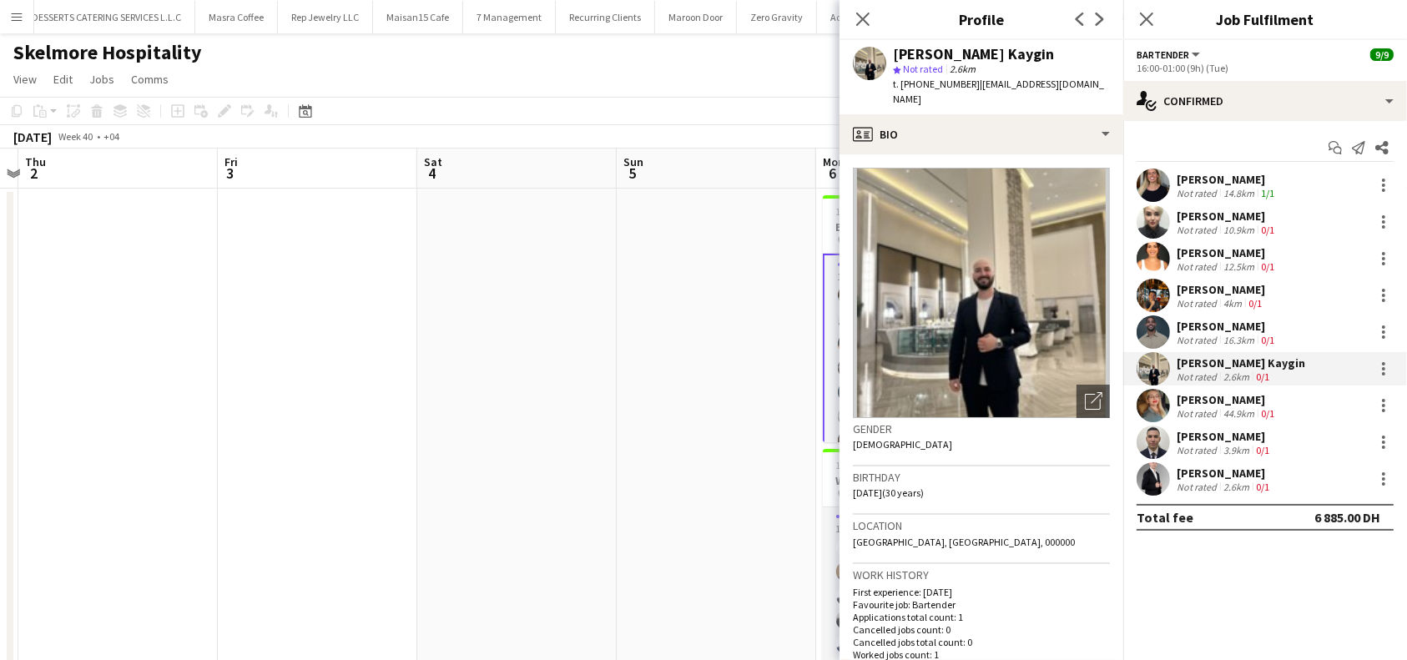
scroll to position [445, 0]
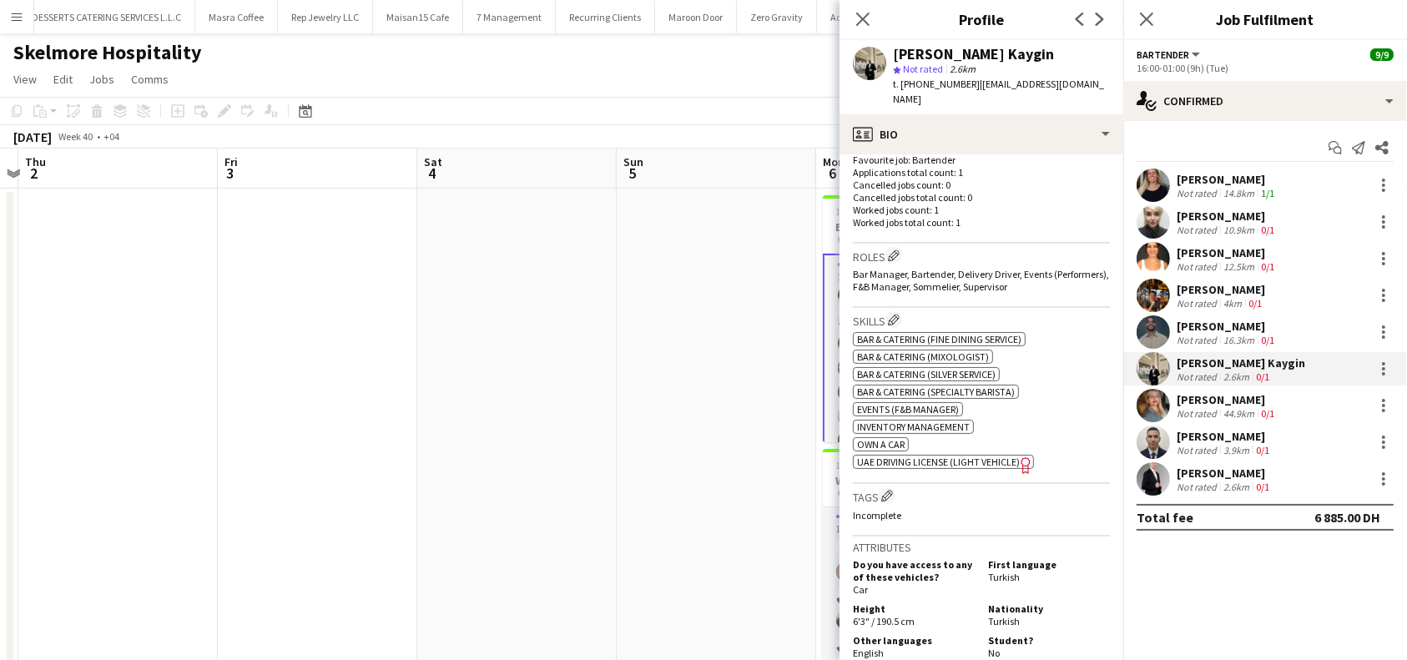
click at [1217, 401] on div "[PERSON_NAME]" at bounding box center [1227, 399] width 101 height 15
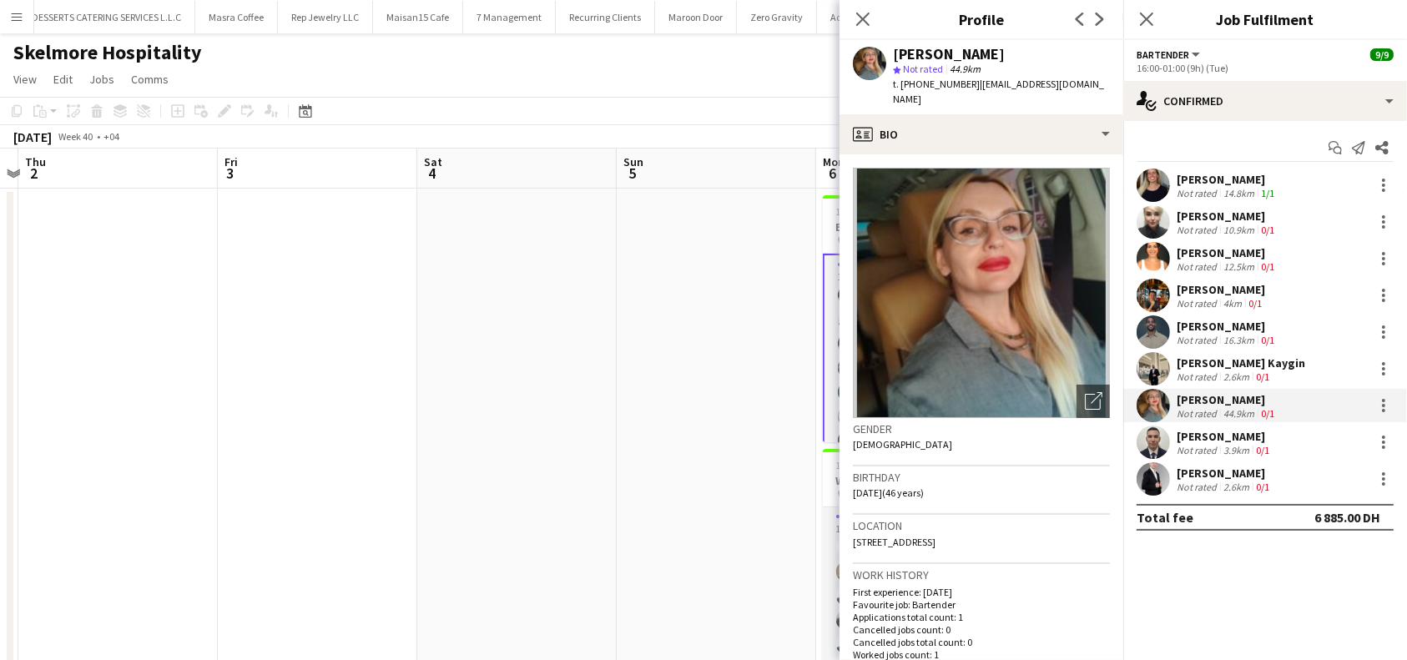
click at [1224, 432] on div "[PERSON_NAME]" at bounding box center [1225, 436] width 96 height 15
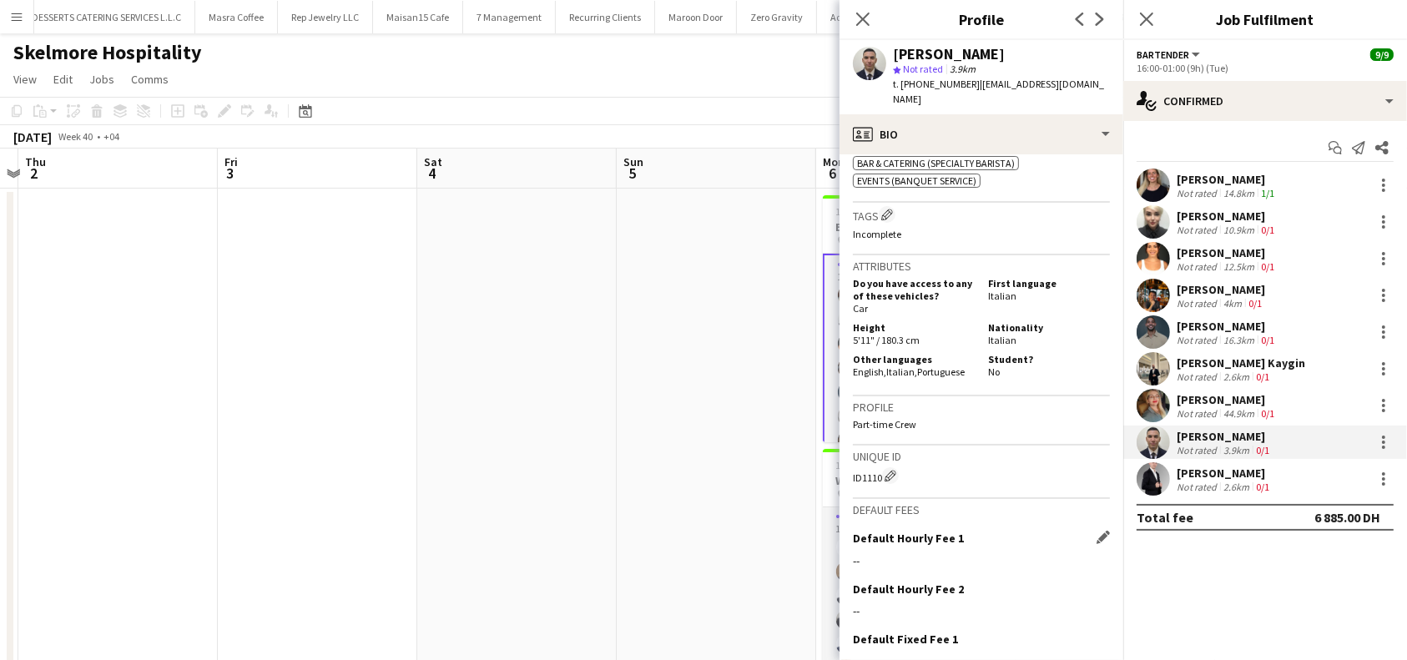
scroll to position [792, 0]
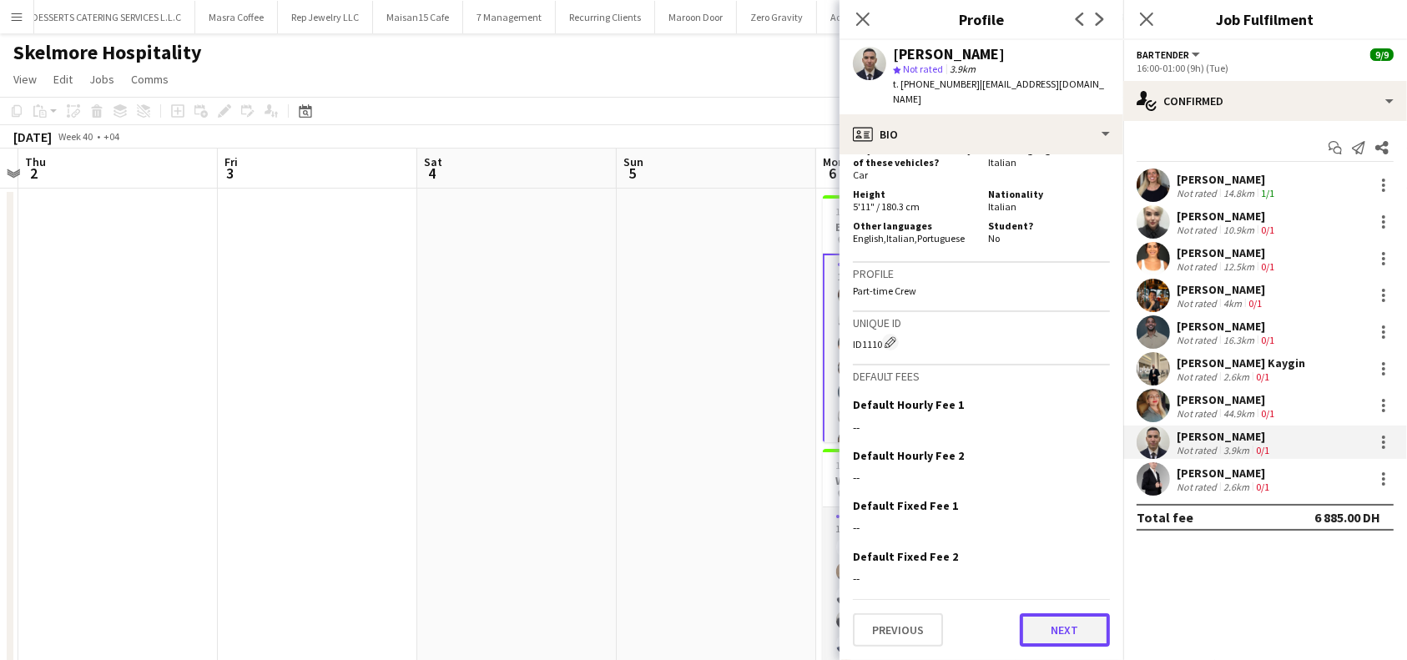
click at [1059, 632] on button "Next" at bounding box center [1065, 629] width 90 height 33
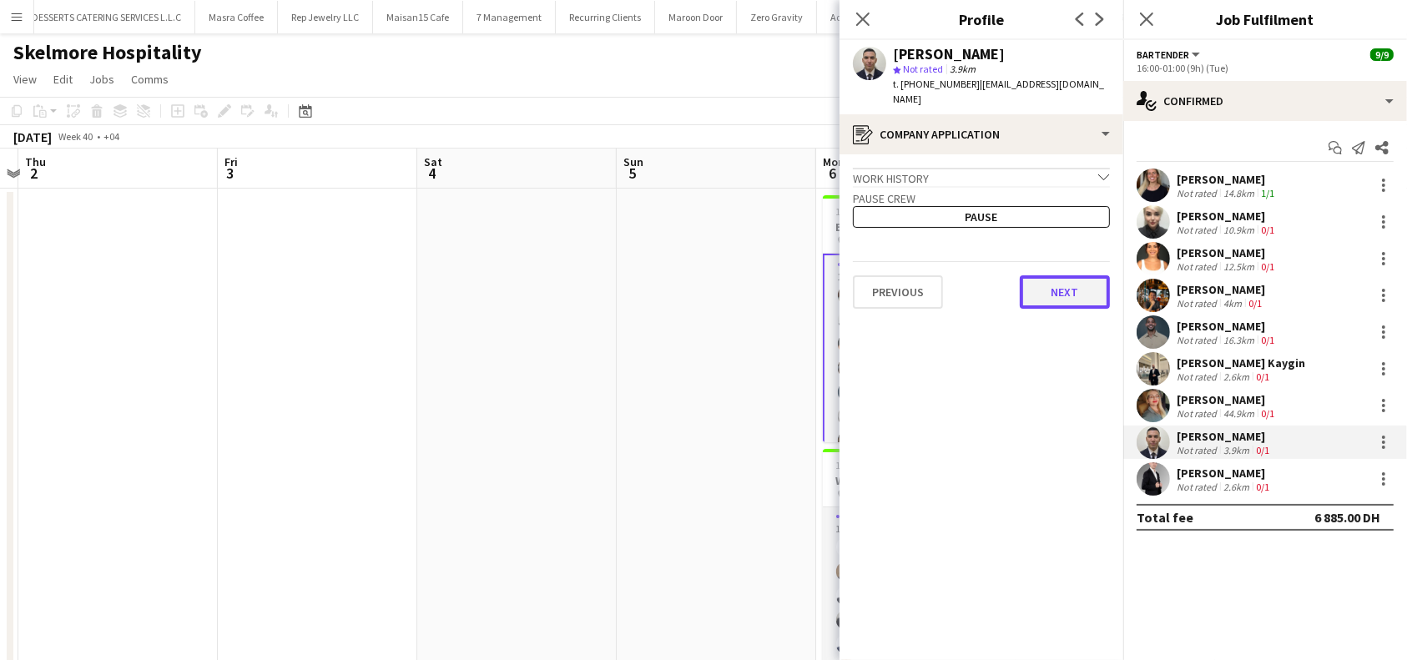
click at [1068, 300] on button "Next" at bounding box center [1065, 291] width 90 height 33
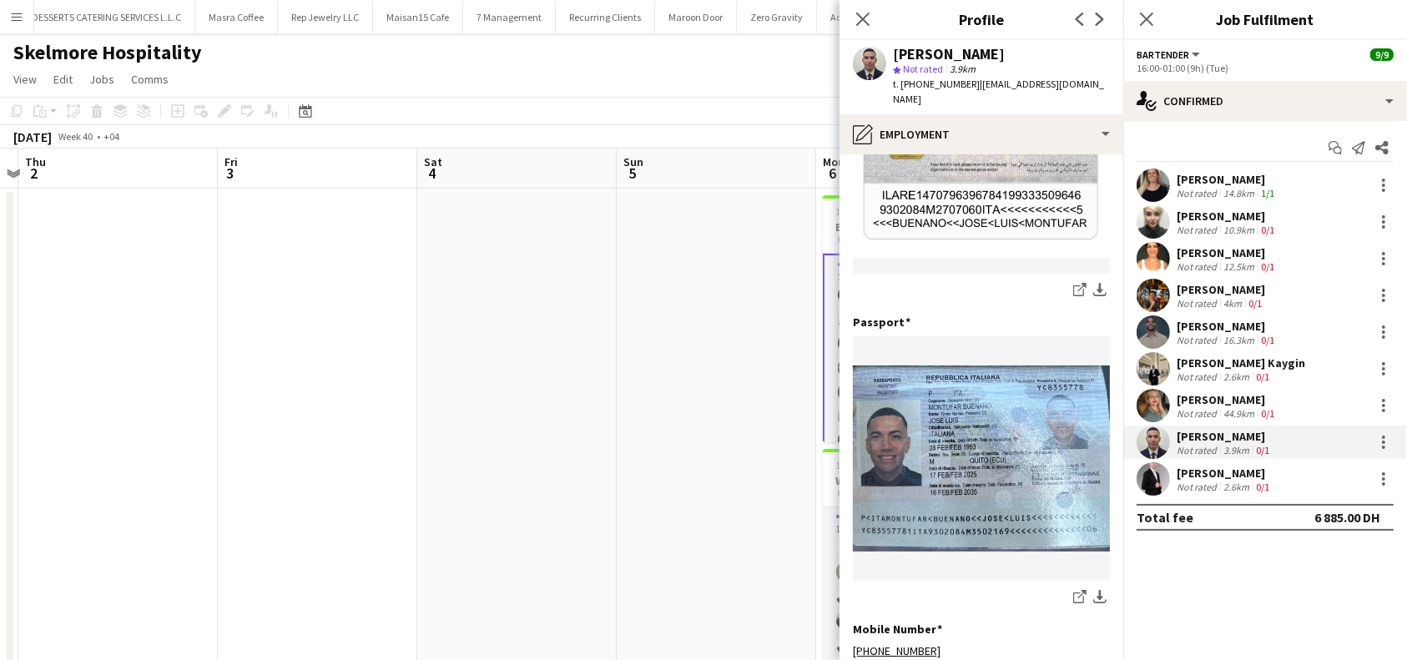
scroll to position [857, 0]
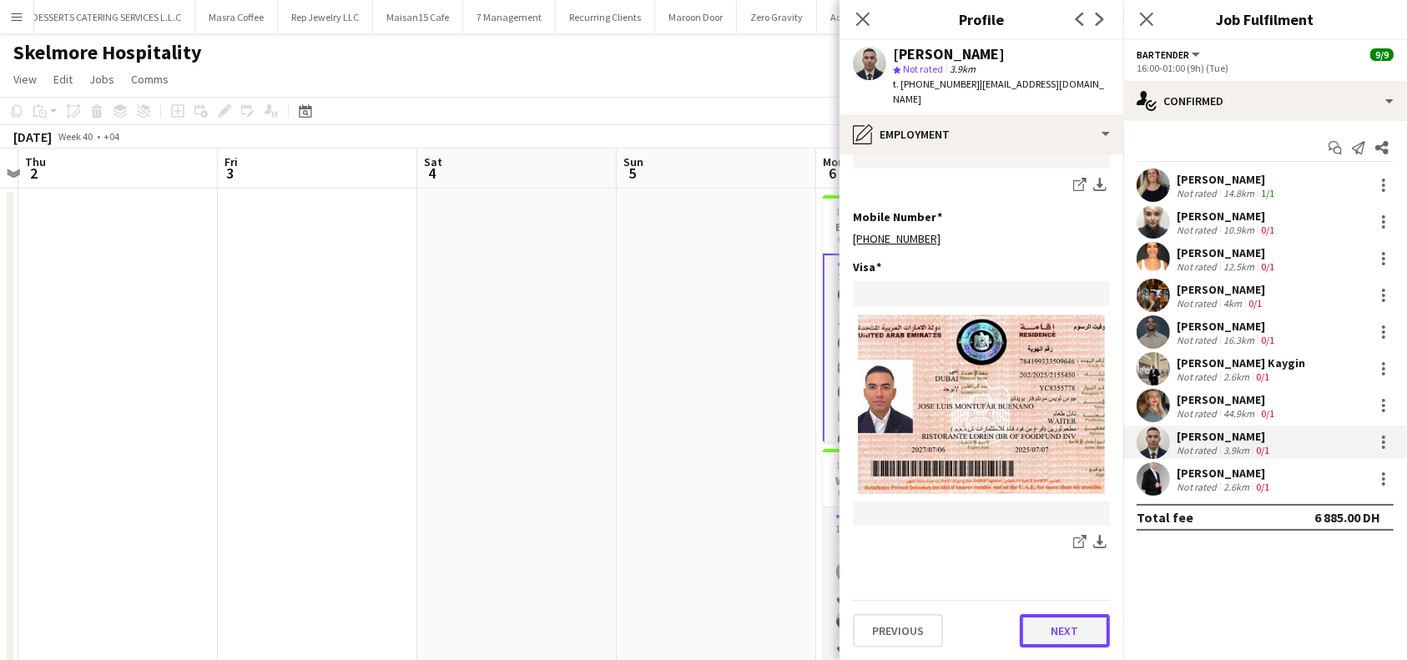
click at [1052, 619] on button "Next" at bounding box center [1065, 630] width 90 height 33
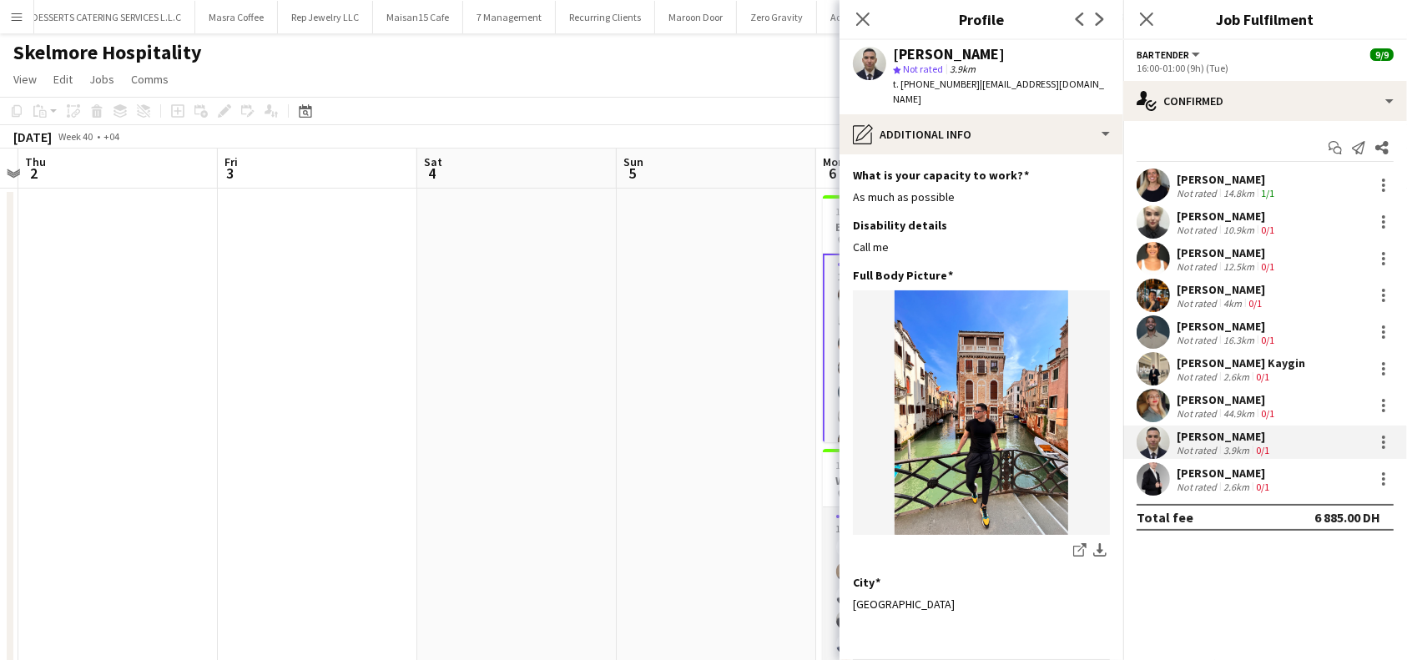
click at [1222, 475] on div "[PERSON_NAME]" at bounding box center [1225, 473] width 96 height 15
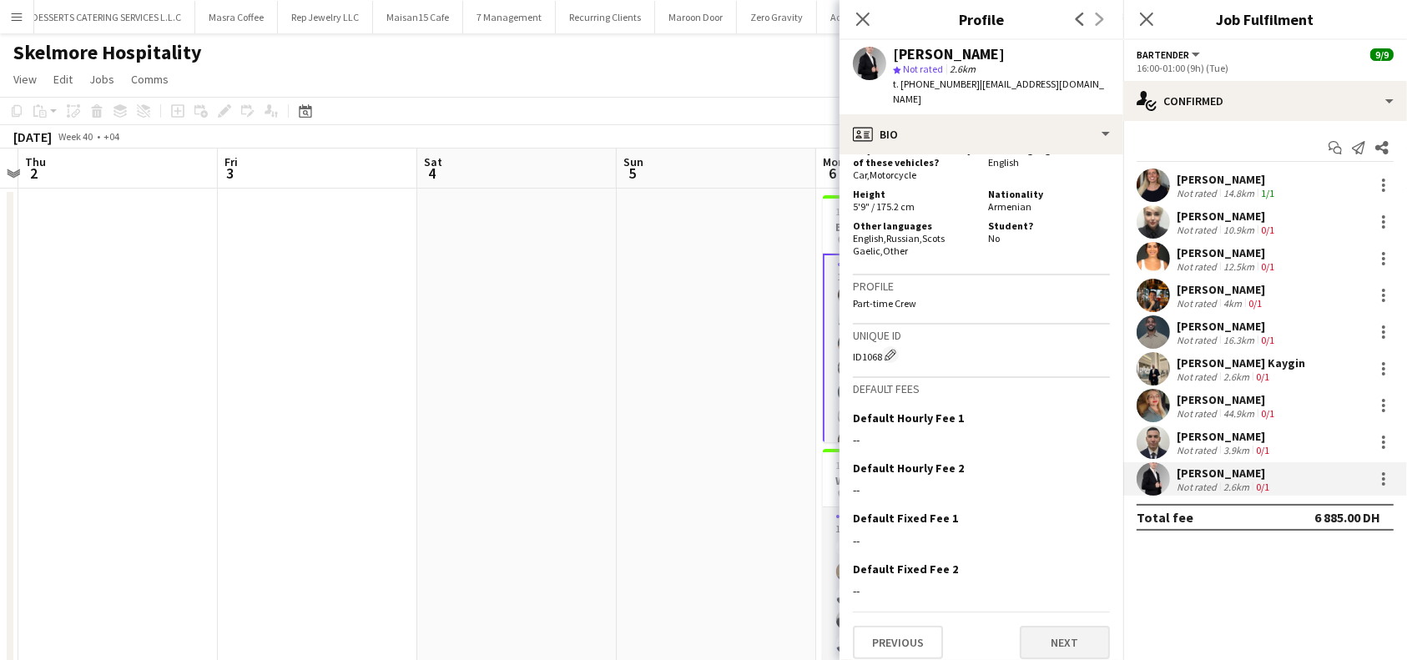
scroll to position [925, 0]
click at [1077, 631] on button "Next" at bounding box center [1065, 638] width 90 height 33
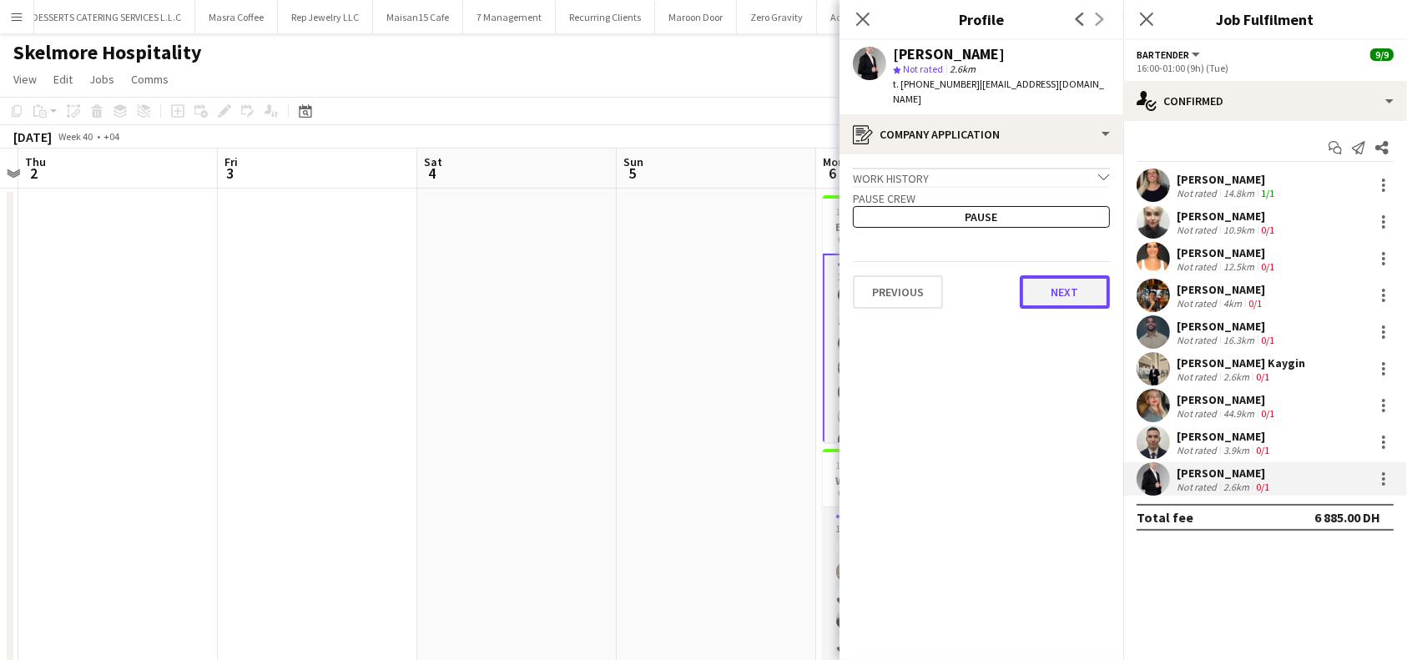
click at [1067, 297] on button "Next" at bounding box center [1065, 291] width 90 height 33
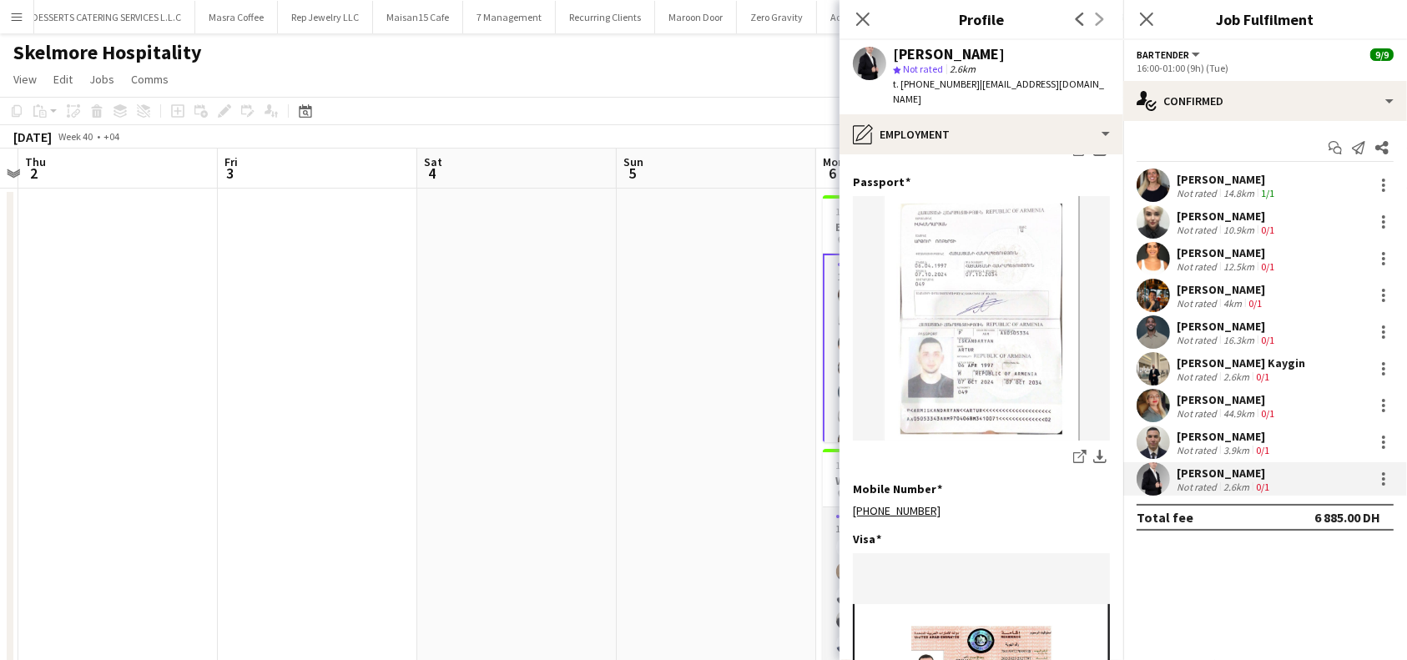
scroll to position [857, 0]
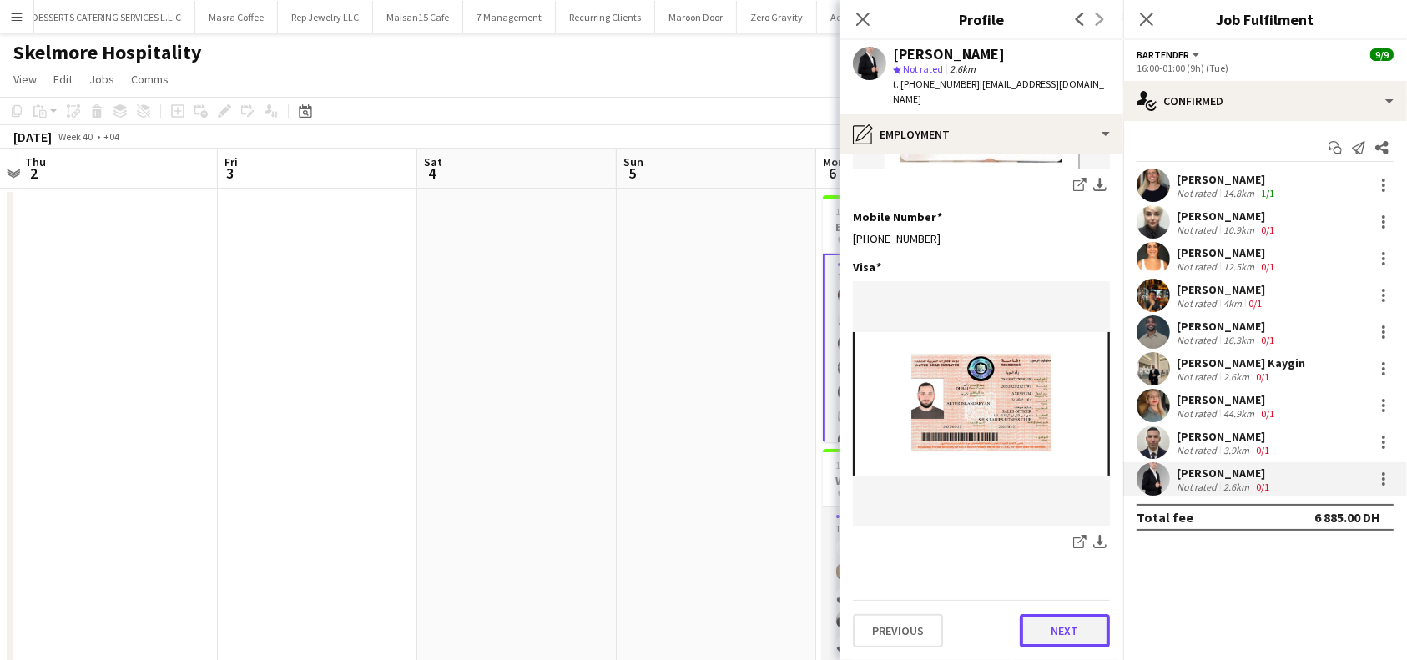
click at [1020, 619] on button "Next" at bounding box center [1065, 630] width 90 height 33
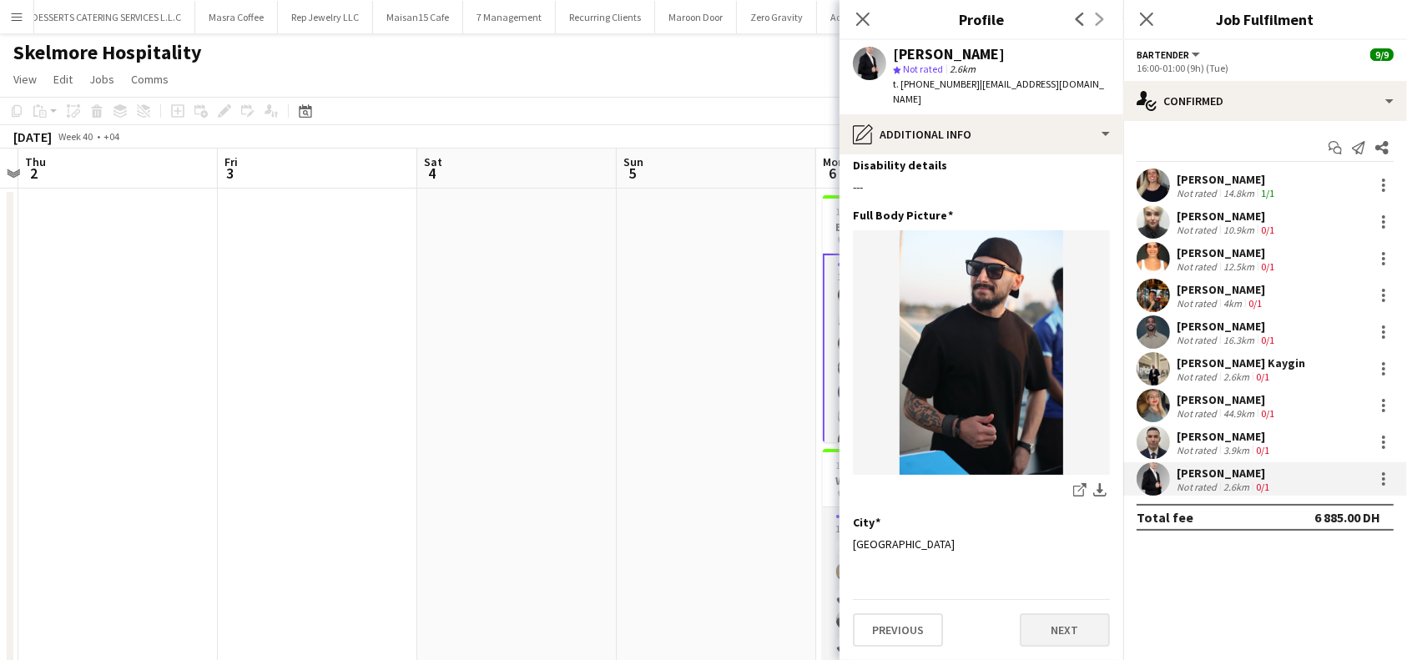
scroll to position [0, 0]
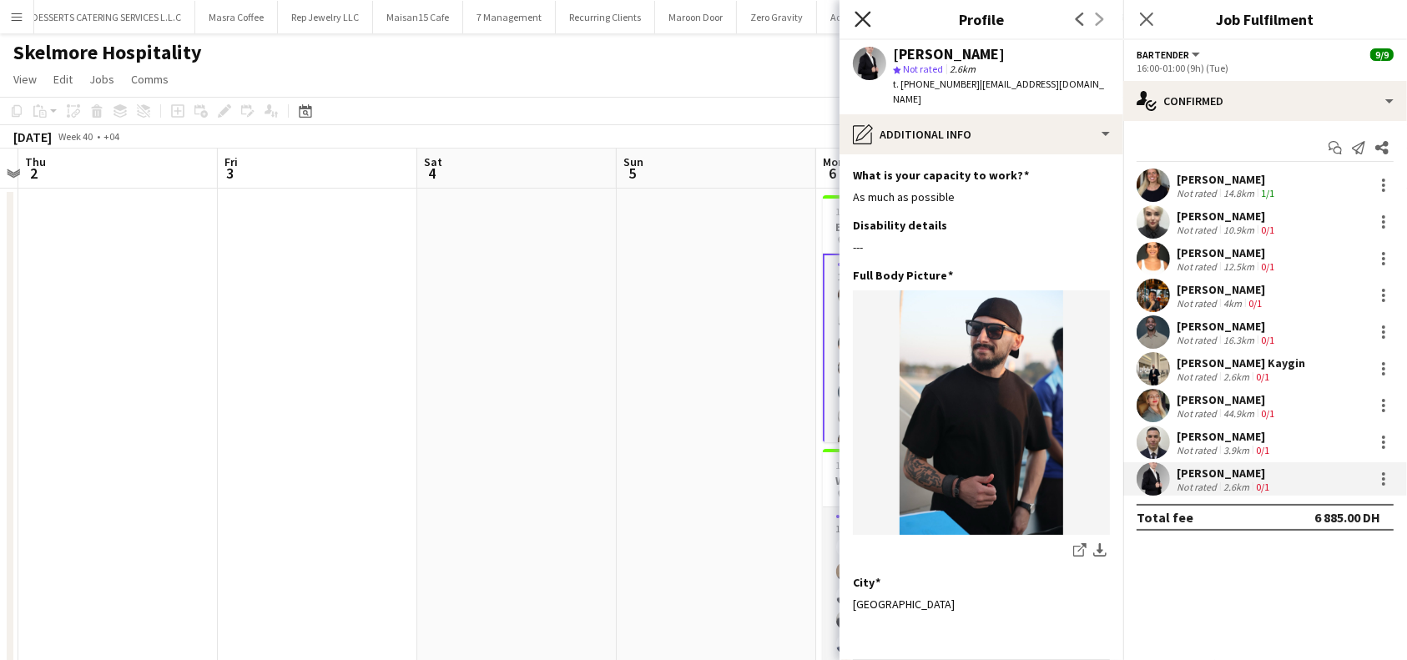
click at [865, 13] on icon "Close pop-in" at bounding box center [862, 19] width 16 height 16
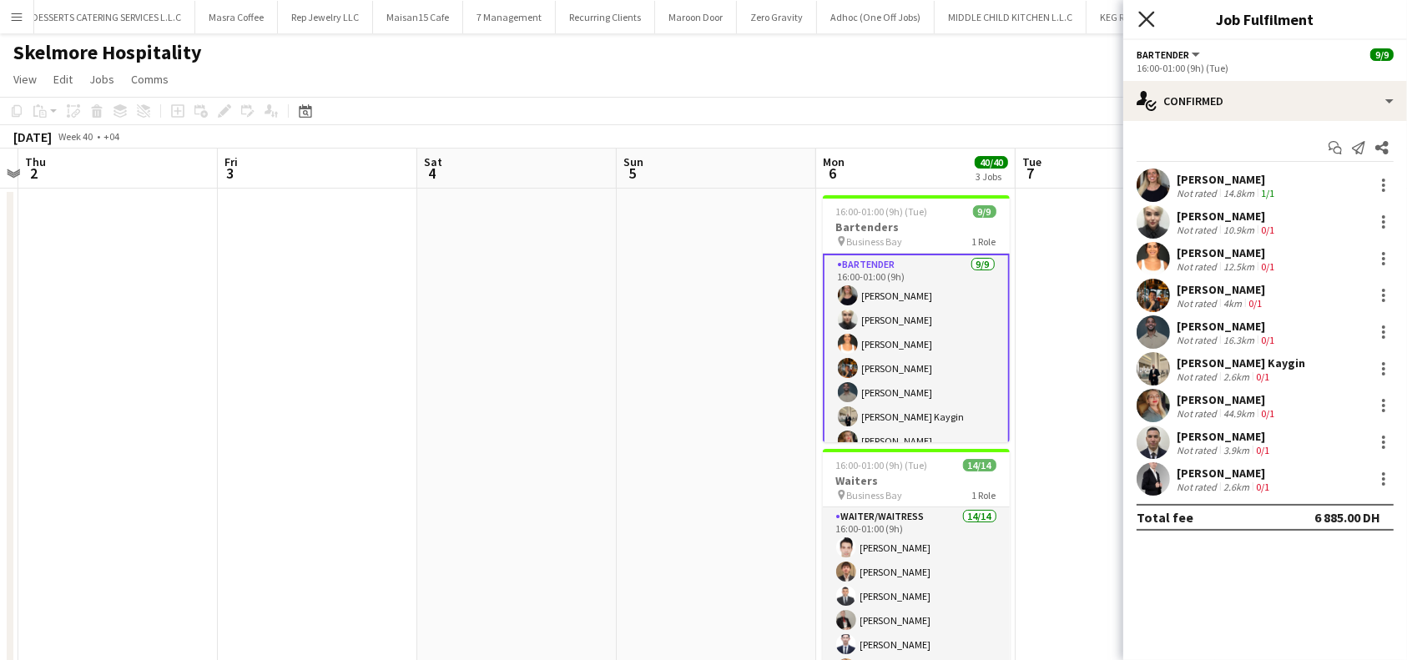
click at [1142, 18] on icon "Close pop-in" at bounding box center [1146, 19] width 16 height 16
